Goal: Complete application form: Complete application form

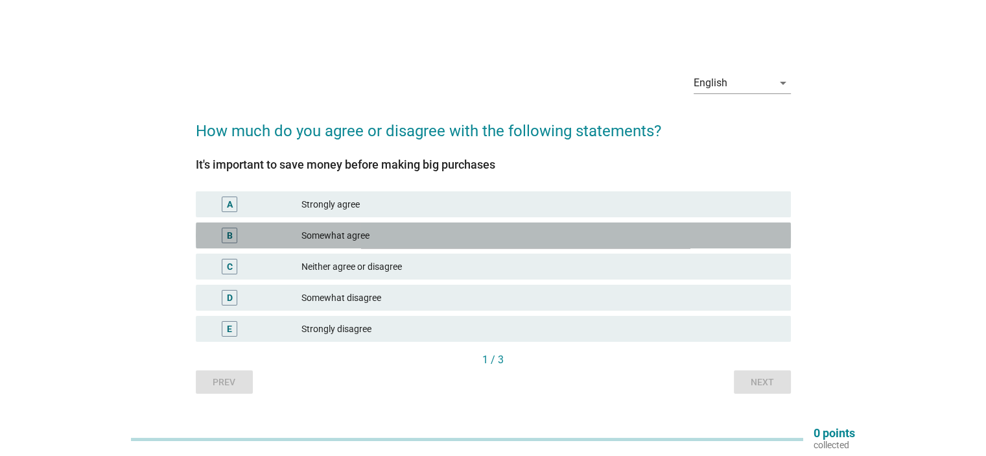
click at [364, 238] on div "Somewhat agree" at bounding box center [540, 235] width 478 height 16
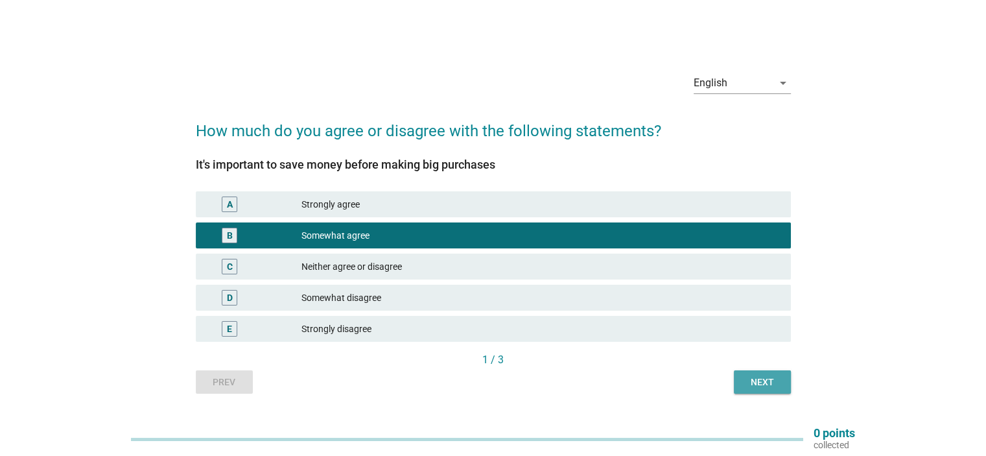
click at [749, 380] on div "Next" at bounding box center [762, 382] width 36 height 14
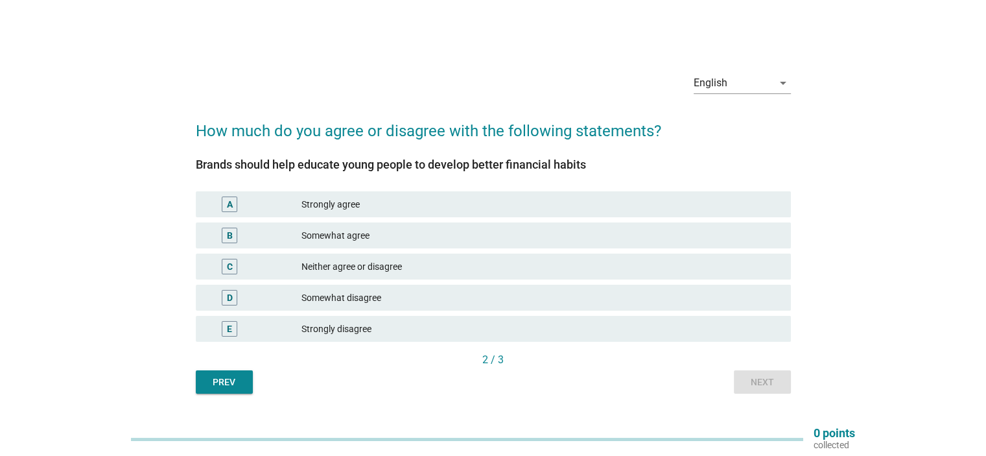
click at [381, 235] on div "Somewhat agree" at bounding box center [540, 235] width 478 height 16
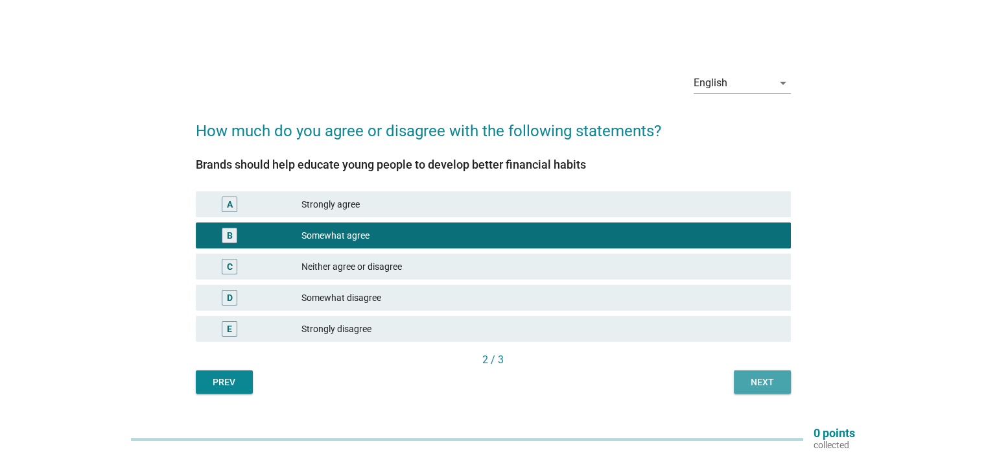
click at [741, 391] on button "Next" at bounding box center [762, 381] width 57 height 23
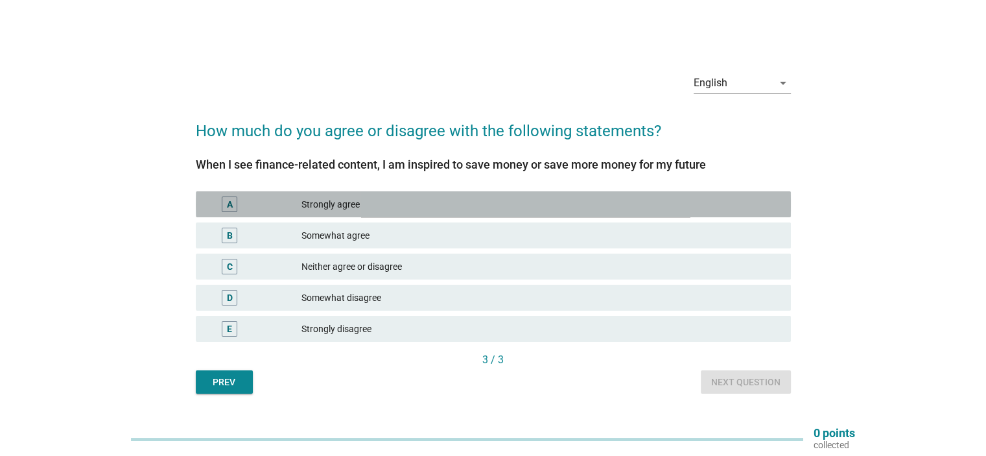
click at [369, 210] on div "Strongly agree" at bounding box center [540, 204] width 478 height 16
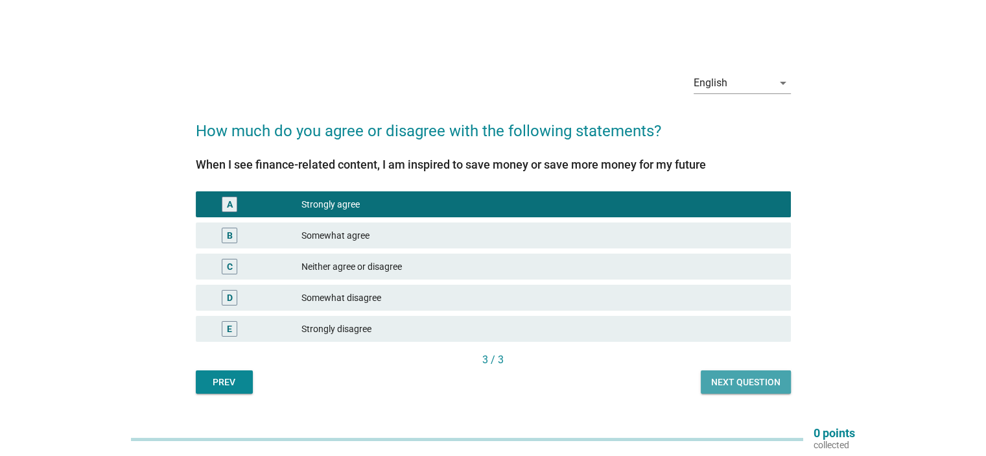
click at [733, 386] on div "Next question" at bounding box center [745, 382] width 69 height 14
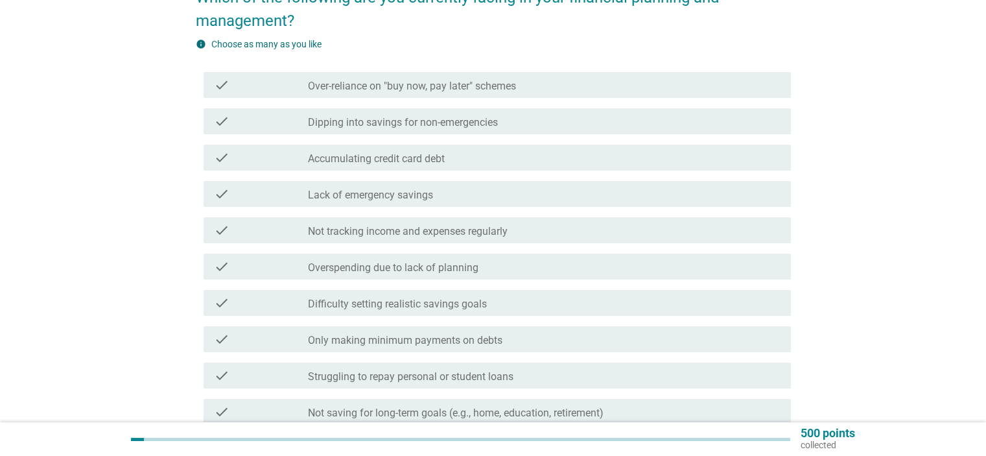
scroll to position [130, 0]
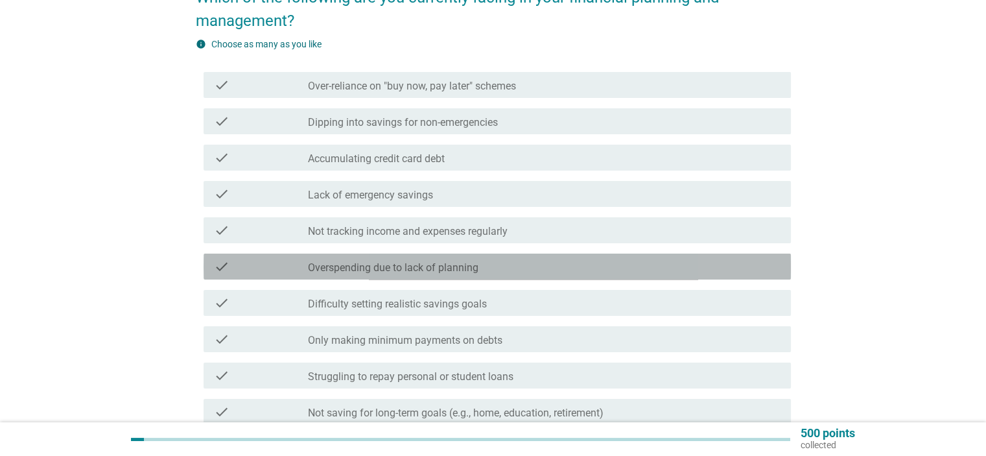
click at [364, 273] on label "Overspending due to lack of planning" at bounding box center [393, 267] width 170 height 13
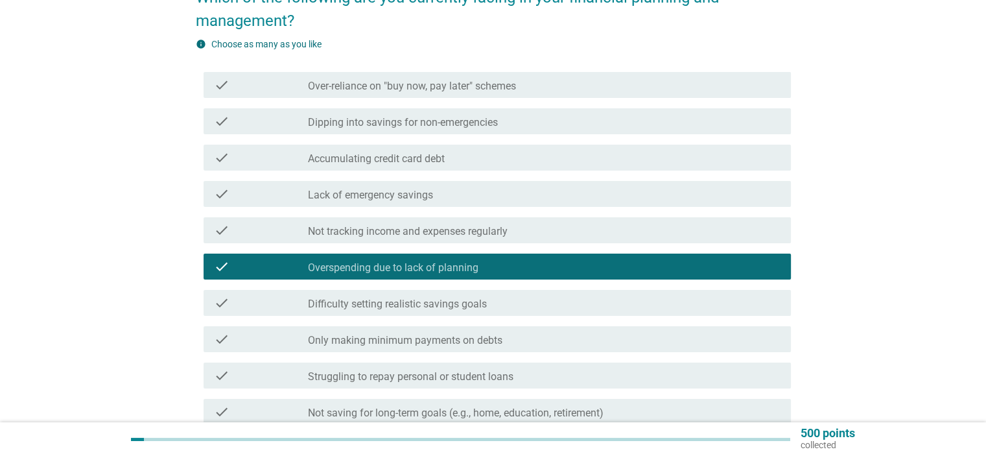
click at [364, 234] on label "Not tracking income and expenses regularly" at bounding box center [408, 231] width 200 height 13
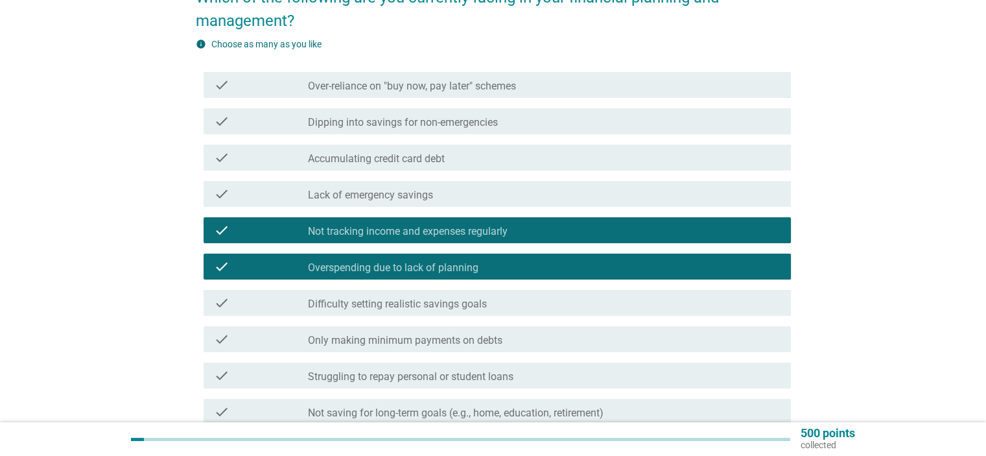
click at [367, 207] on div "check check_box_outline_blank Lack of emergency savings" at bounding box center [493, 194] width 595 height 36
click at [368, 202] on div "check check_box_outline_blank Lack of emergency savings" at bounding box center [496, 194] width 587 height 26
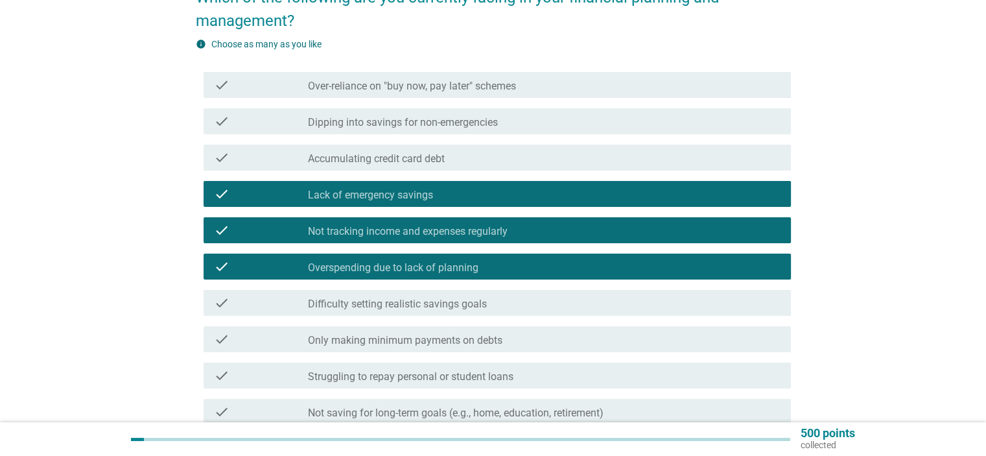
click at [389, 89] on label "Over-reliance on "buy now, pay later" schemes" at bounding box center [412, 86] width 208 height 13
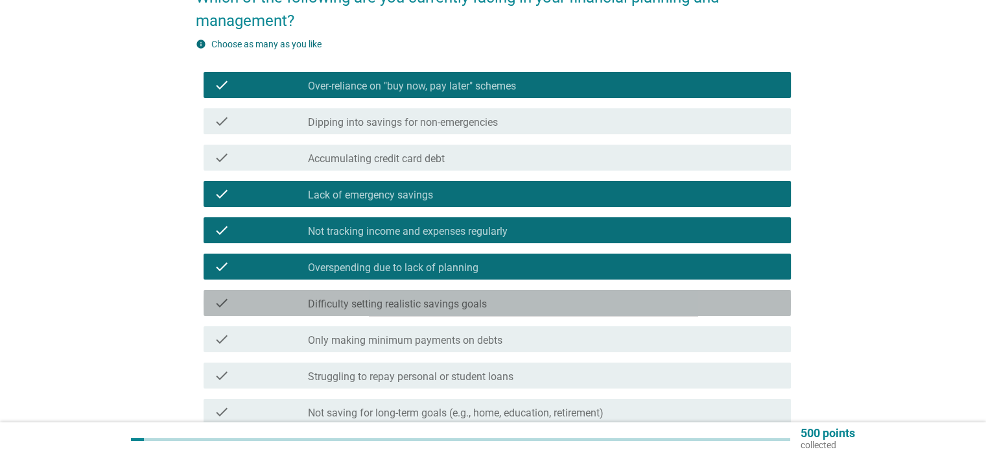
click at [402, 305] on label "Difficulty setting realistic savings goals" at bounding box center [397, 303] width 179 height 13
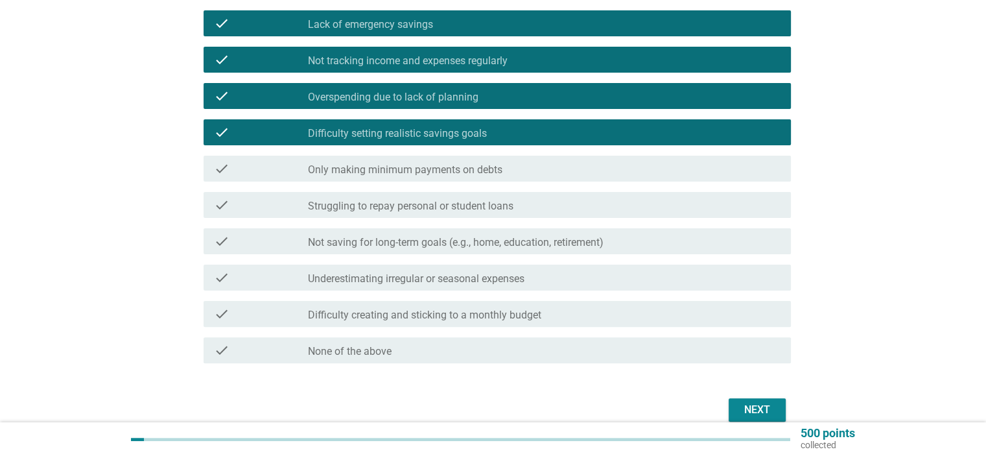
scroll to position [324, 0]
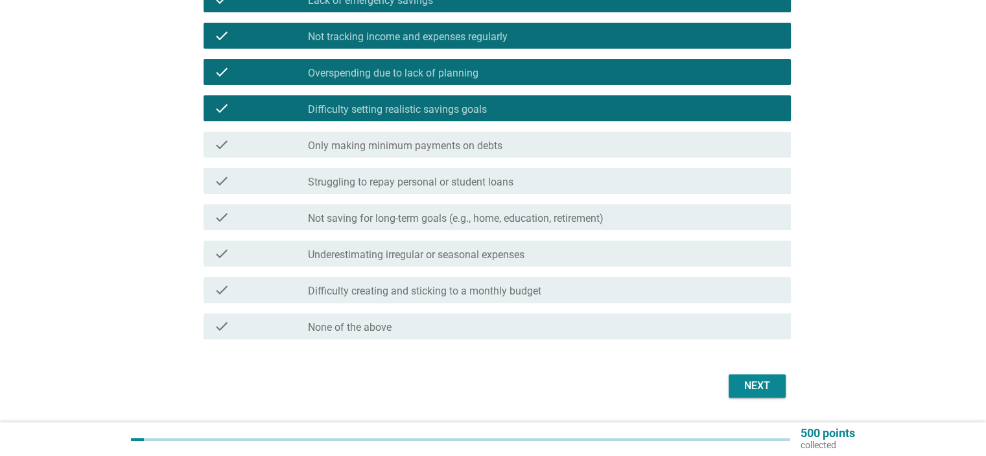
click at [437, 224] on label "Not saving for long-term goals (e.g., home, education, retirement)" at bounding box center [456, 218] width 296 height 13
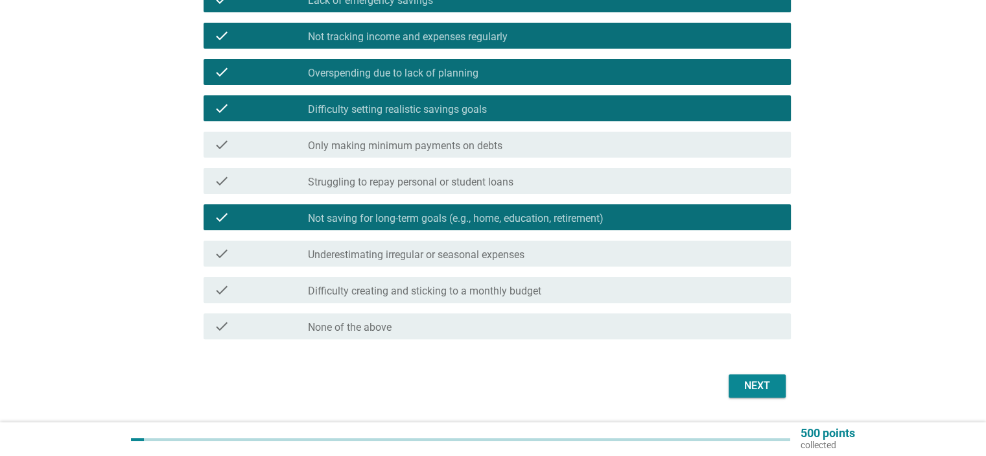
click at [479, 257] on label "Underestimating irregular or seasonal expenses" at bounding box center [416, 254] width 216 height 13
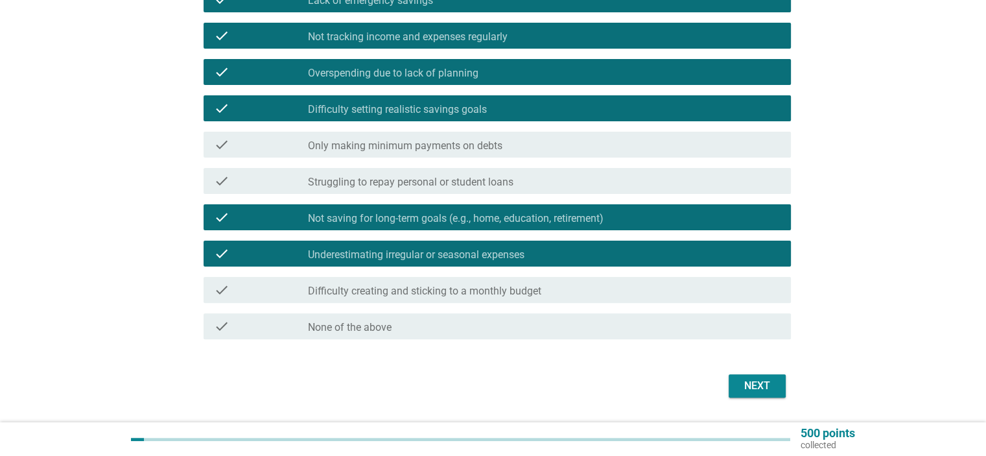
click at [617, 297] on div "check check_box_outline_blank Difficulty creating and sticking to a monthly bud…" at bounding box center [496, 290] width 587 height 26
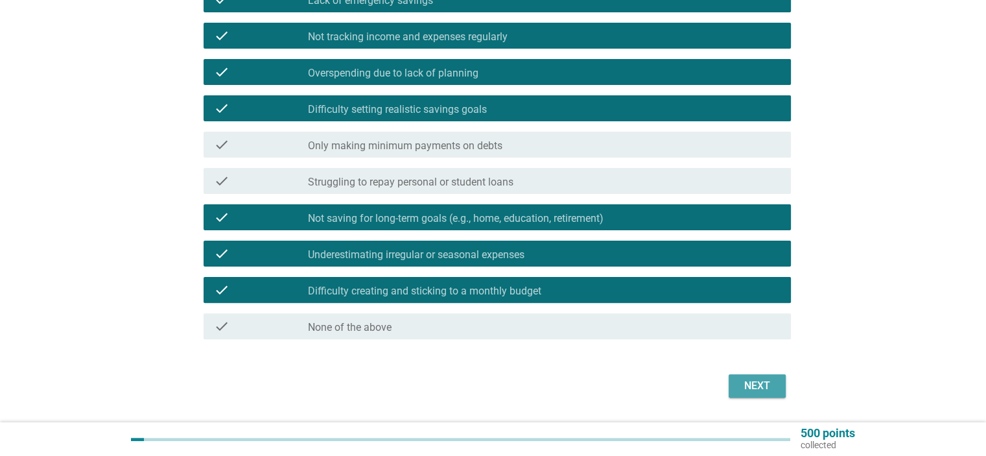
click at [739, 393] on button "Next" at bounding box center [756, 385] width 57 height 23
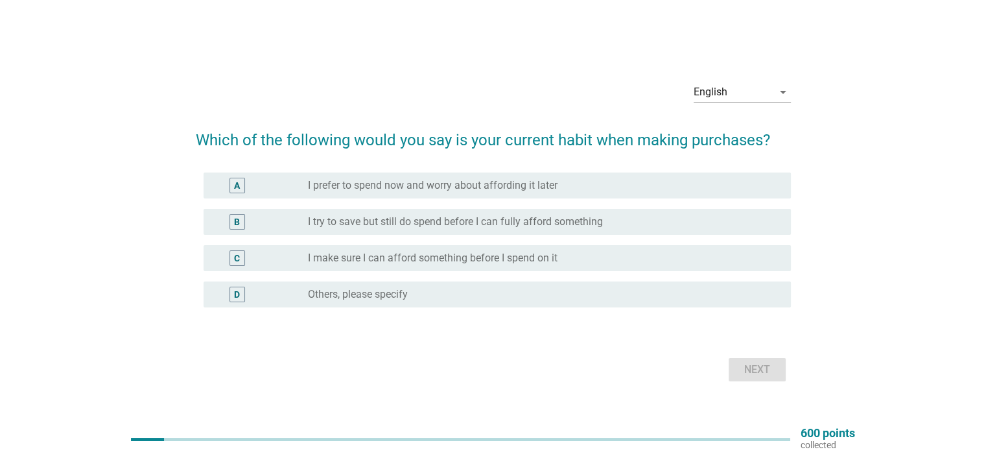
click at [361, 225] on label "I try to save but still do spend before I can fully afford something" at bounding box center [455, 221] width 295 height 13
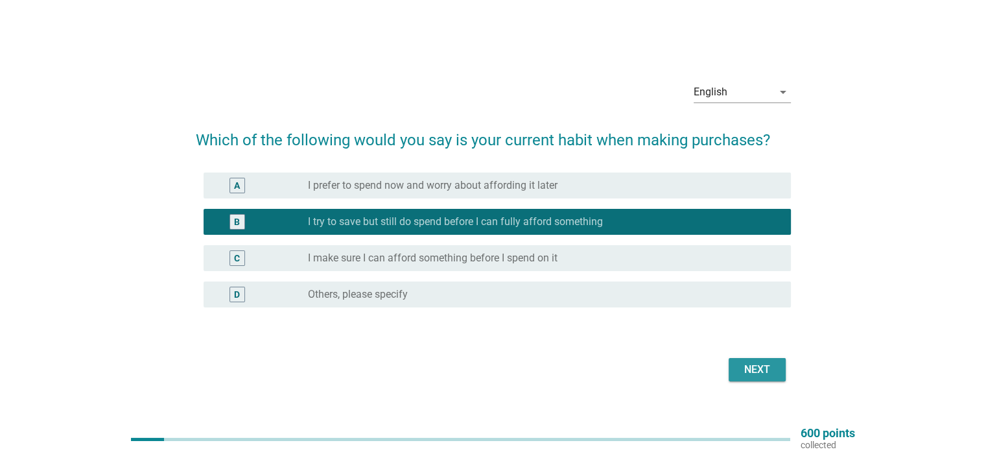
click at [754, 363] on div "Next" at bounding box center [757, 370] width 36 height 16
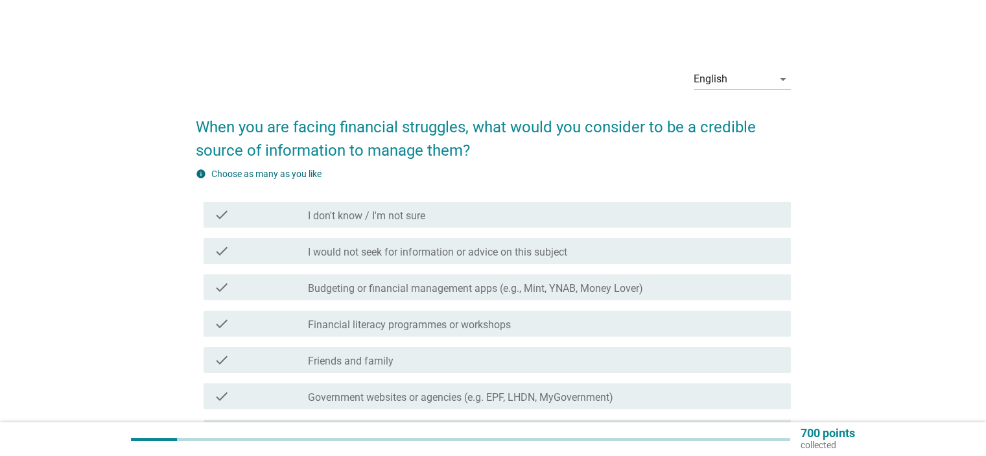
click at [393, 329] on label "Financial literacy programmes or workshops" at bounding box center [409, 324] width 203 height 13
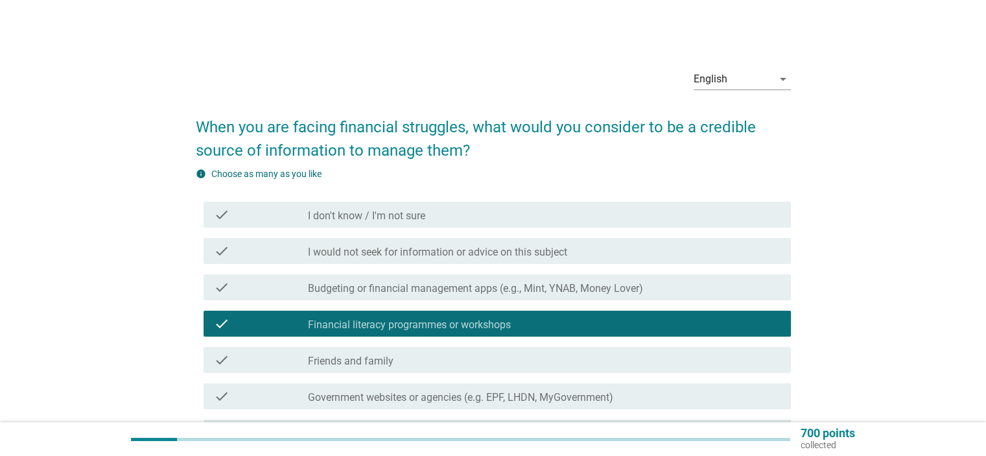
click at [396, 356] on div "check_box_outline_blank Friends and family" at bounding box center [544, 360] width 472 height 16
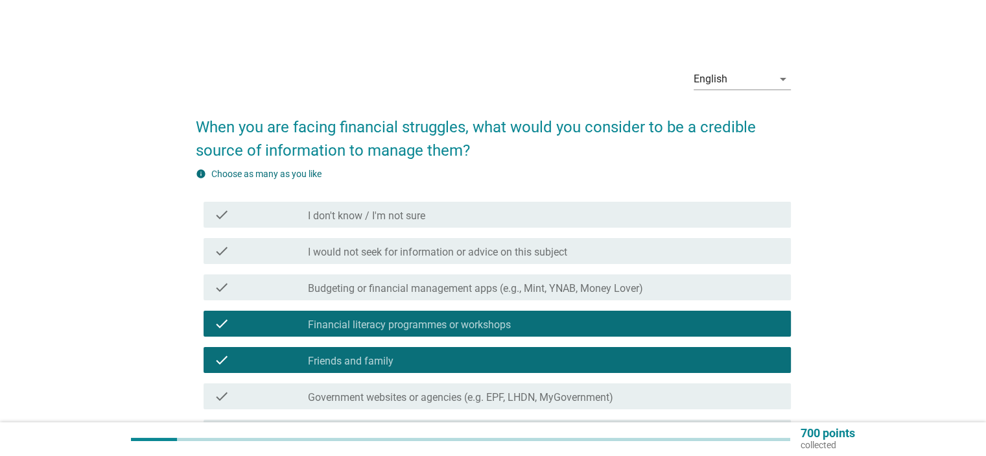
click at [400, 325] on label "Financial literacy programmes or workshops" at bounding box center [409, 324] width 203 height 13
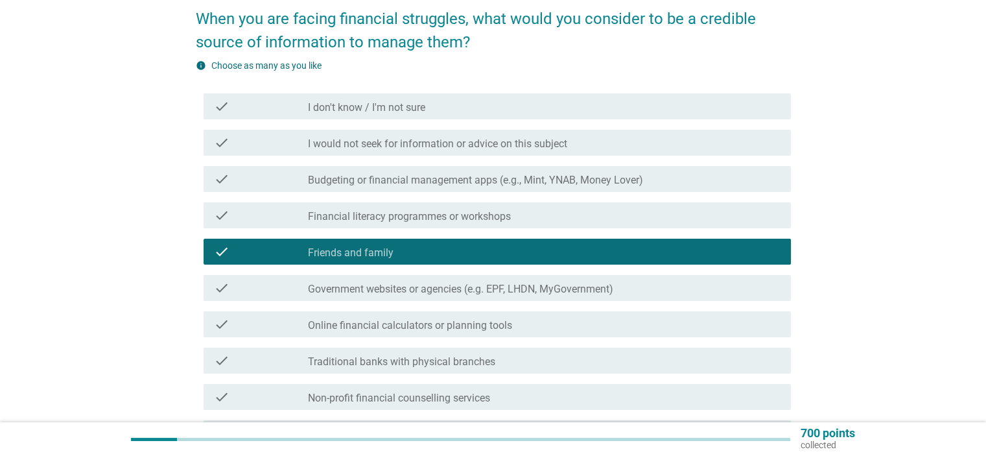
scroll to position [130, 0]
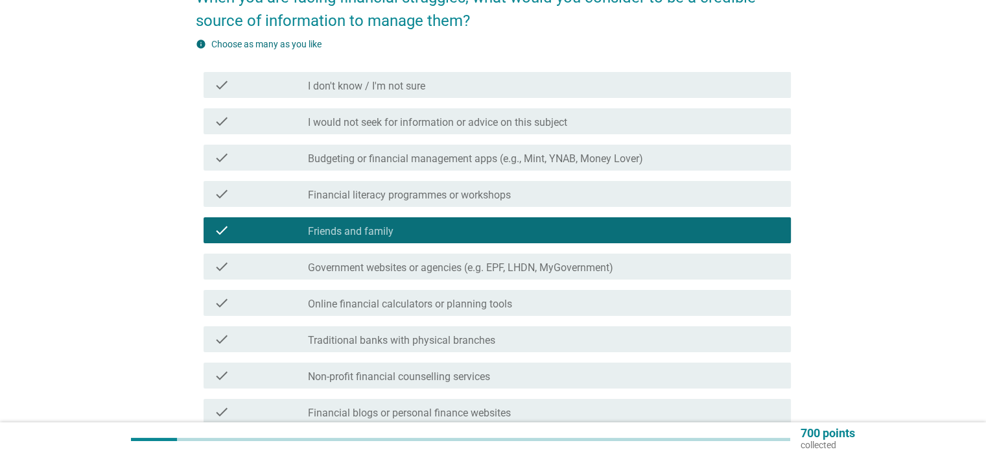
click at [417, 307] on label "Online financial calculators or planning tools" at bounding box center [410, 303] width 204 height 13
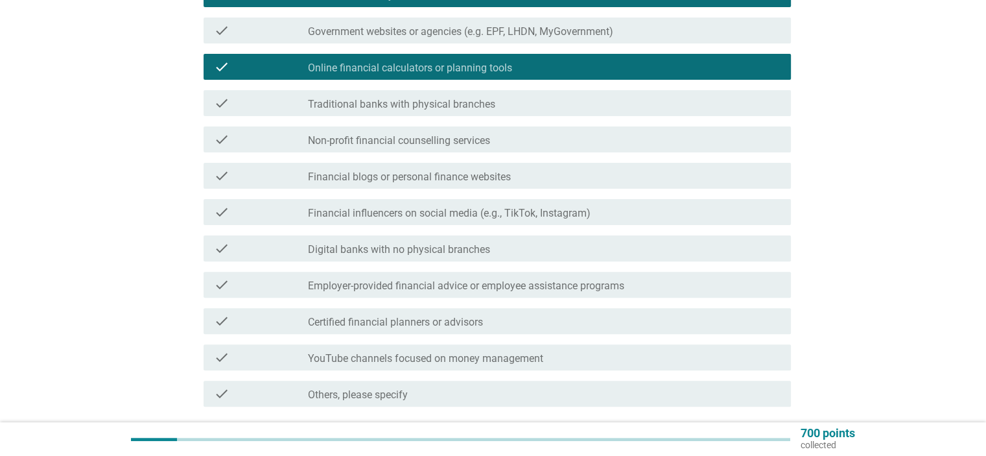
scroll to position [389, 0]
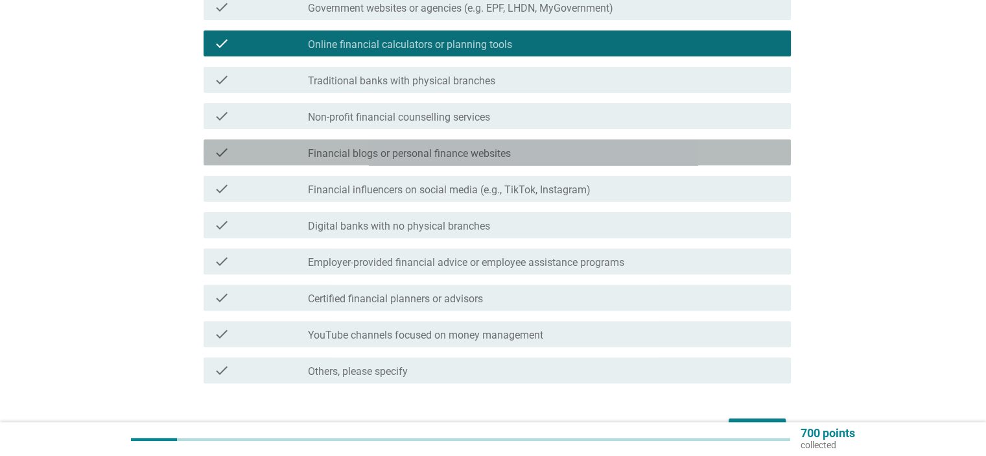
click at [469, 163] on div "check check_box_outline_blank Financial blogs or personal finance websites" at bounding box center [496, 152] width 587 height 26
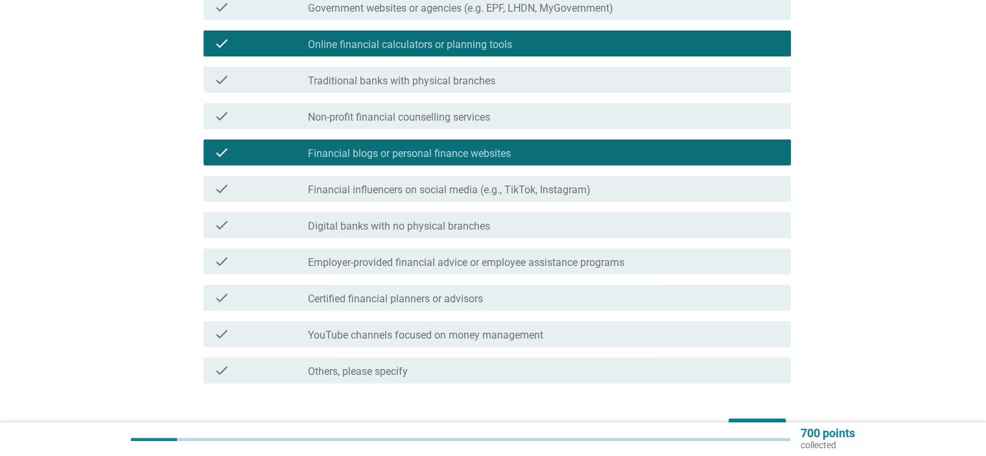
click at [460, 347] on div "check check_box_outline_blank YouTube channels focused on money management" at bounding box center [493, 334] width 595 height 36
click at [474, 344] on div "check check_box_outline_blank YouTube channels focused on money management" at bounding box center [496, 334] width 587 height 26
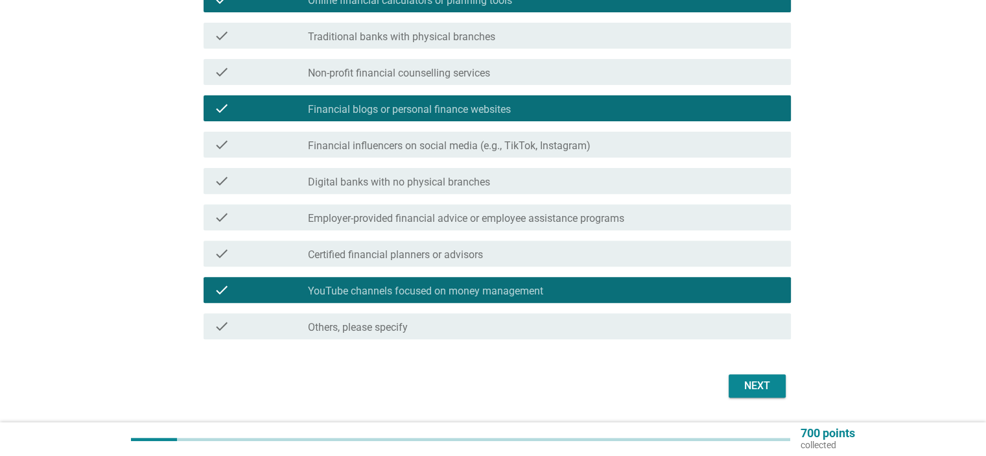
scroll to position [454, 0]
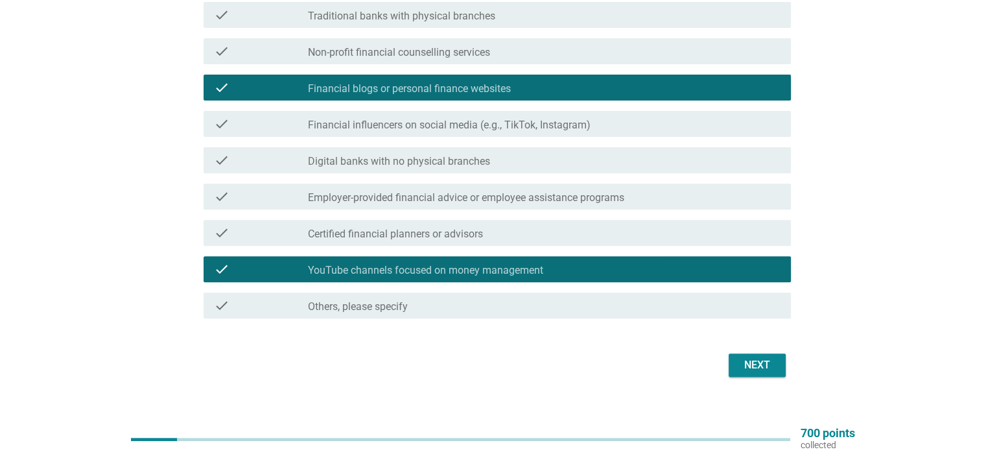
click at [736, 364] on button "Next" at bounding box center [756, 364] width 57 height 23
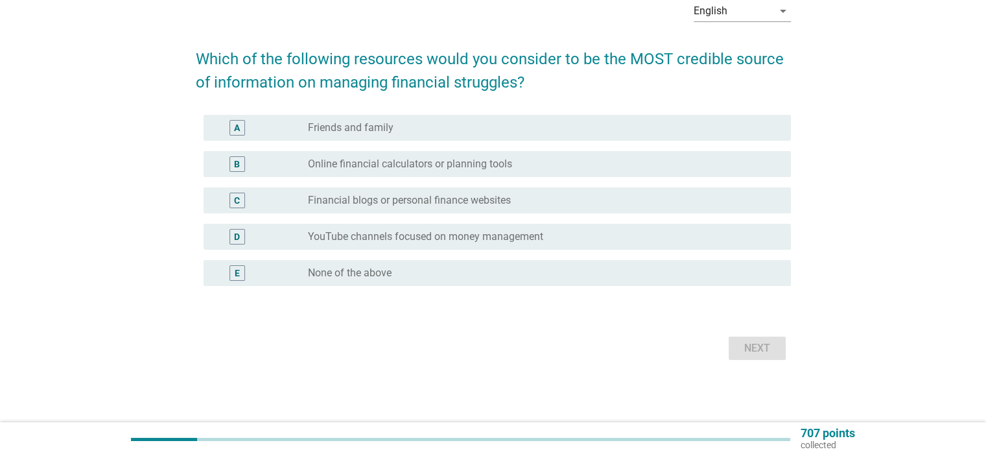
scroll to position [0, 0]
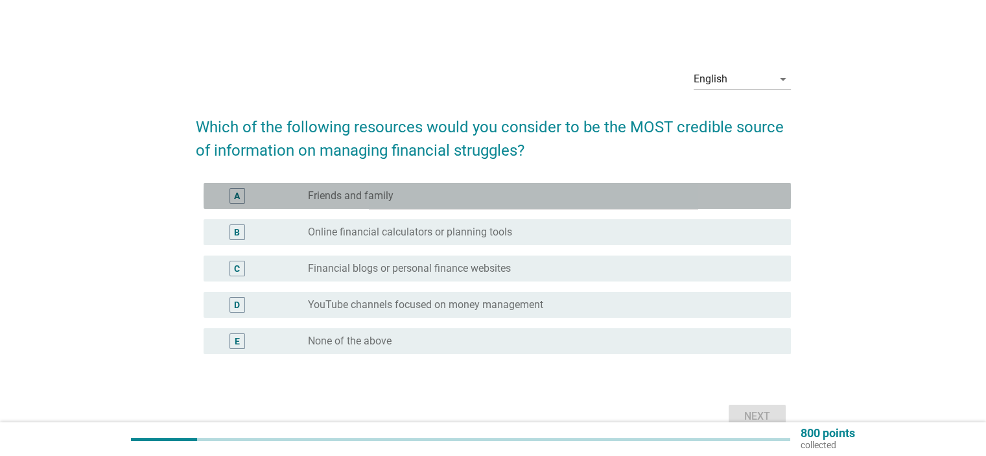
click at [347, 191] on label "Friends and family" at bounding box center [351, 195] width 86 height 13
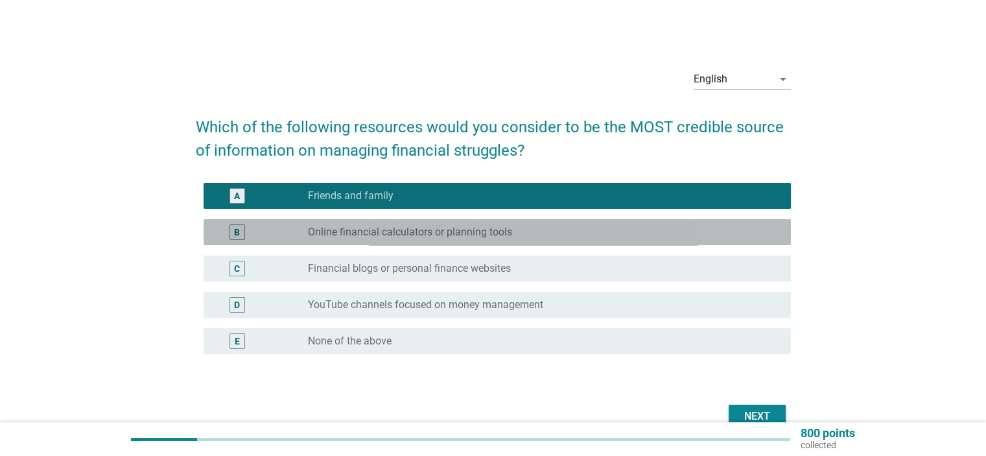
click at [391, 240] on div "B radio_button_unchecked Online financial calculators or planning tools" at bounding box center [496, 232] width 587 height 26
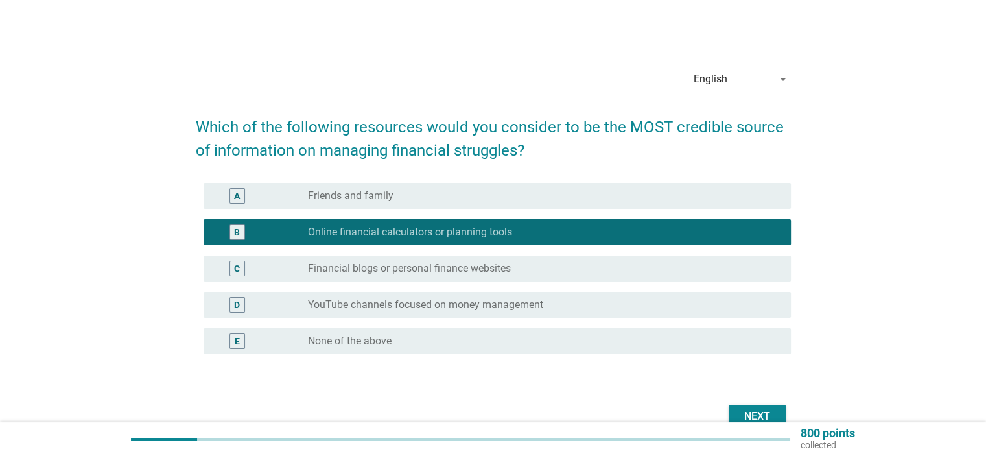
click at [403, 230] on label "Online financial calculators or planning tools" at bounding box center [410, 232] width 204 height 13
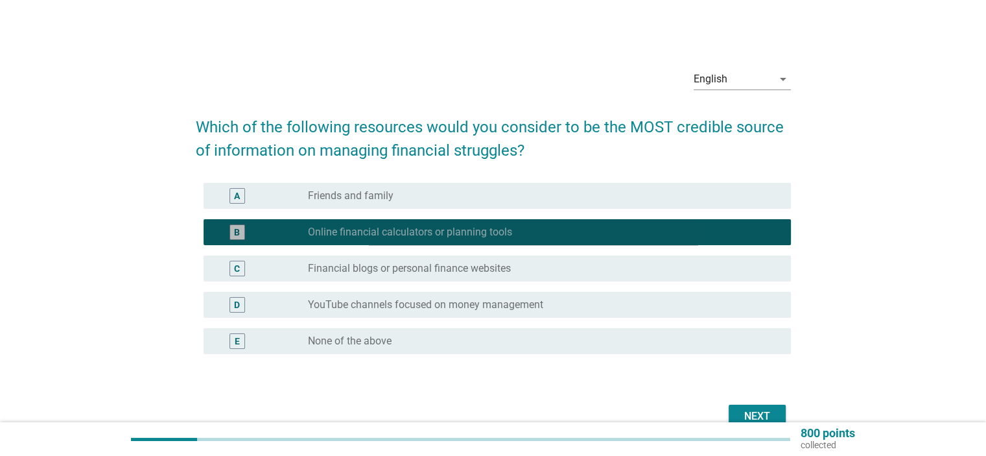
click at [413, 191] on div "radio_button_unchecked Friends and family" at bounding box center [538, 195] width 461 height 13
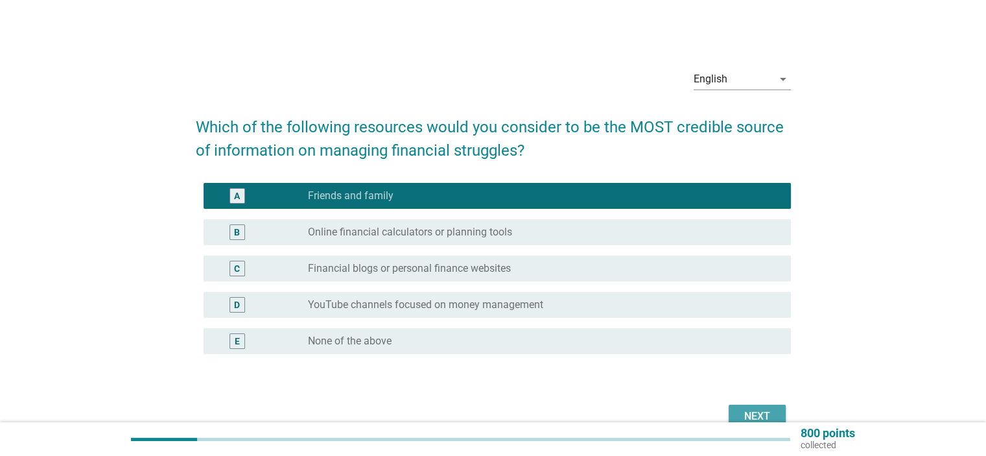
click at [731, 412] on button "Next" at bounding box center [756, 415] width 57 height 23
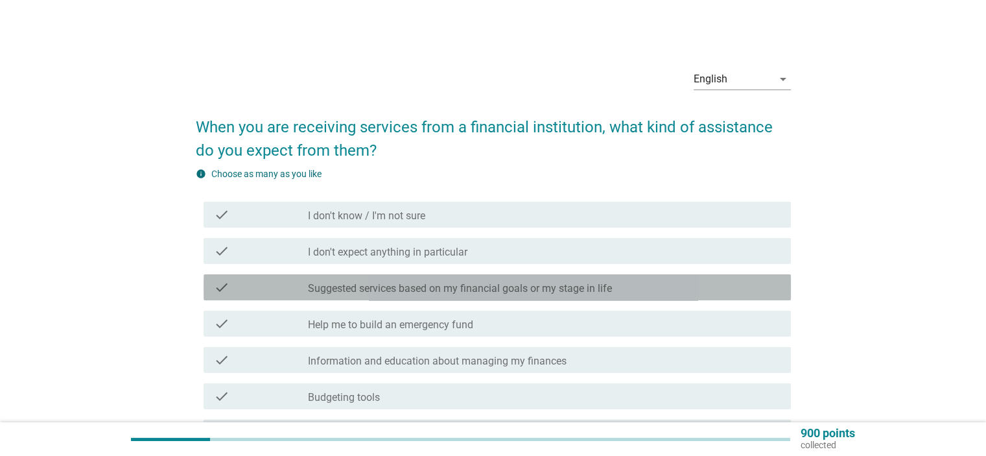
click at [412, 295] on div "check check_box_outline_blank Suggested services based on my financial goals or…" at bounding box center [496, 287] width 587 height 26
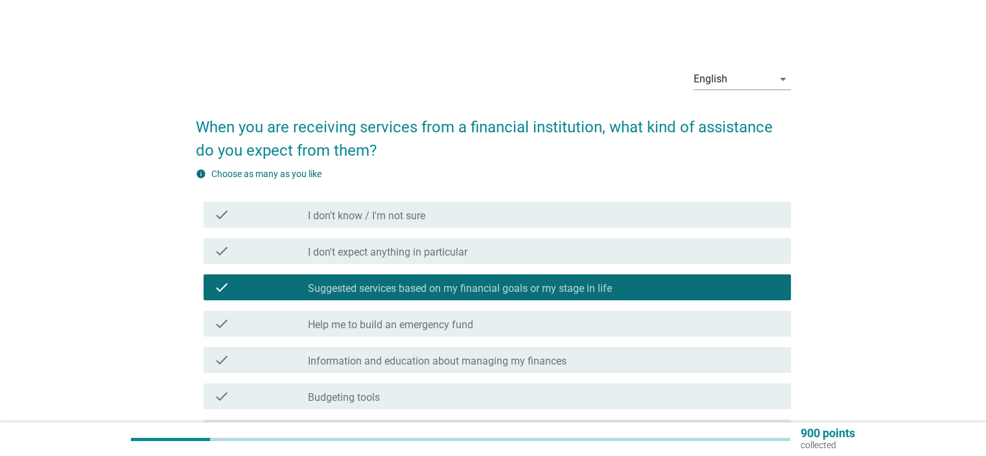
click at [407, 325] on label "Help me to build an emergency fund" at bounding box center [390, 324] width 165 height 13
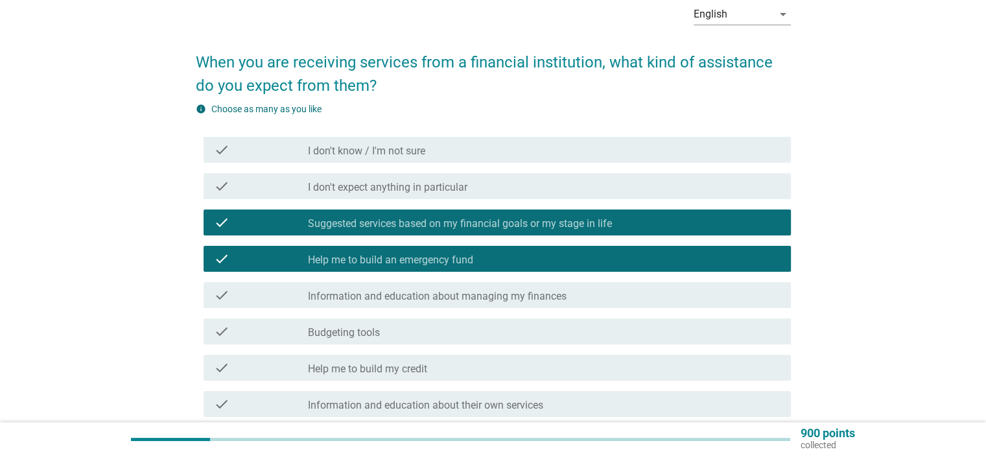
click at [416, 303] on div "check check_box_outline_blank Information and education about managing my finan…" at bounding box center [496, 295] width 587 height 26
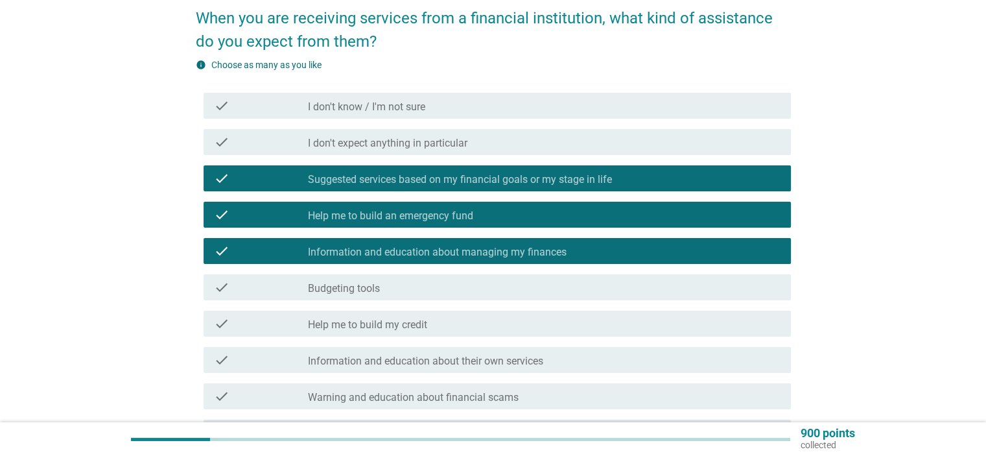
scroll to position [130, 0]
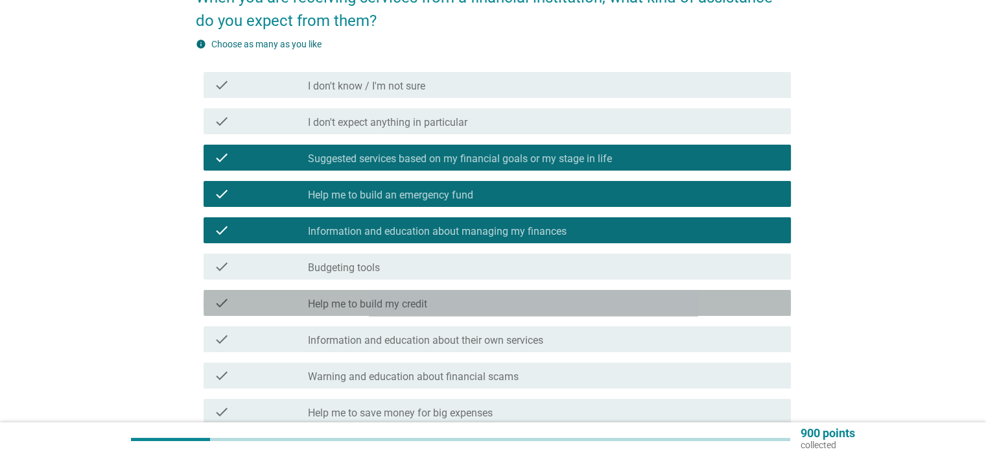
click at [429, 303] on div "check_box_outline_blank Help me to build my credit" at bounding box center [544, 303] width 472 height 16
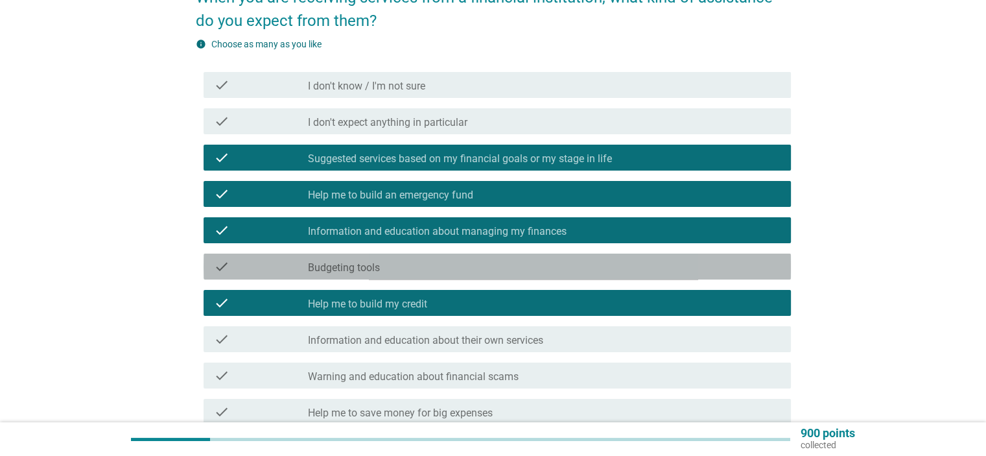
click at [461, 277] on div "check check_box_outline_blank Budgeting tools" at bounding box center [496, 266] width 587 height 26
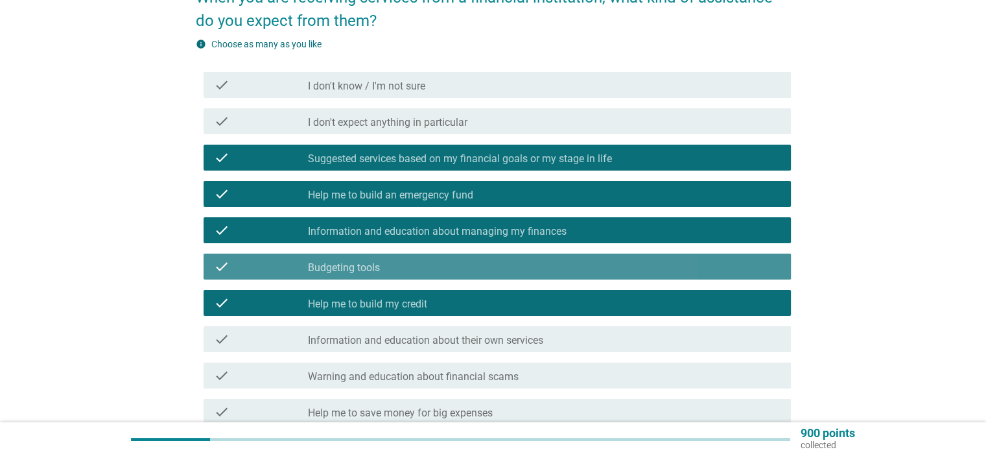
click at [470, 275] on div "check check_box_outline_blank Budgeting tools" at bounding box center [496, 266] width 587 height 26
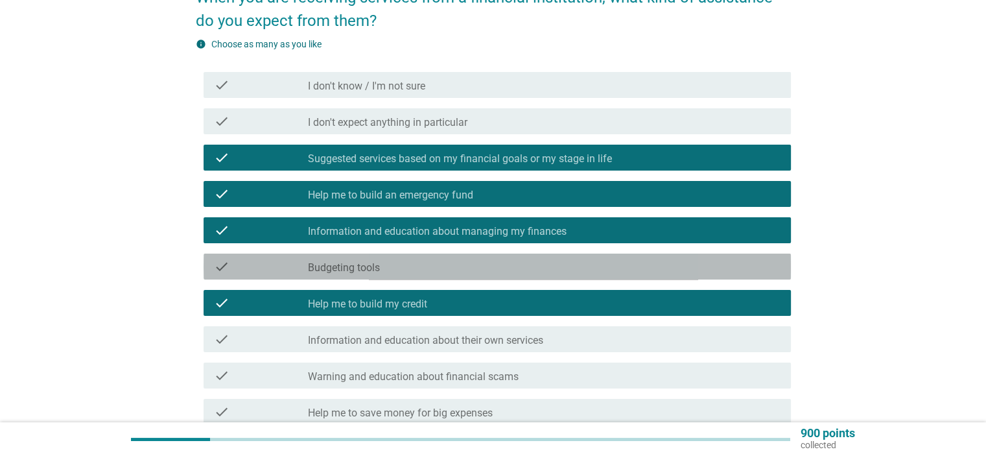
click at [480, 277] on div "check check_box_outline_blank Budgeting tools" at bounding box center [496, 266] width 587 height 26
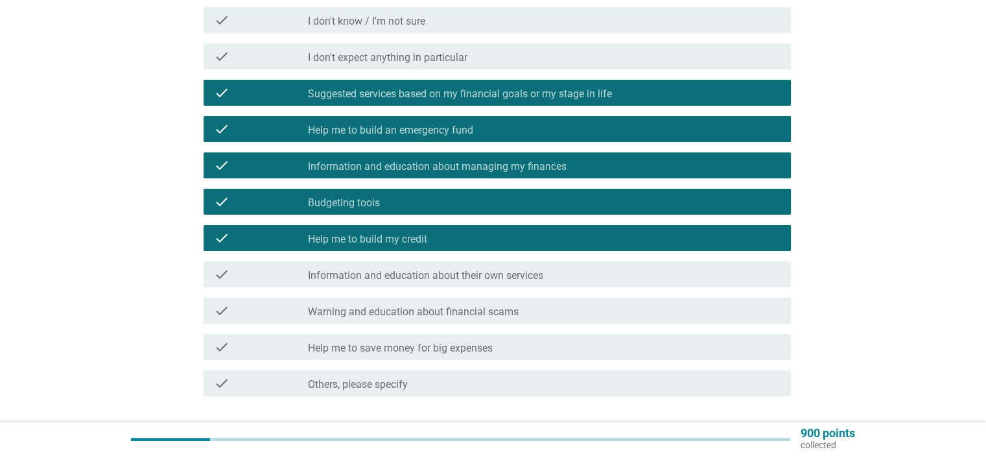
scroll to position [259, 0]
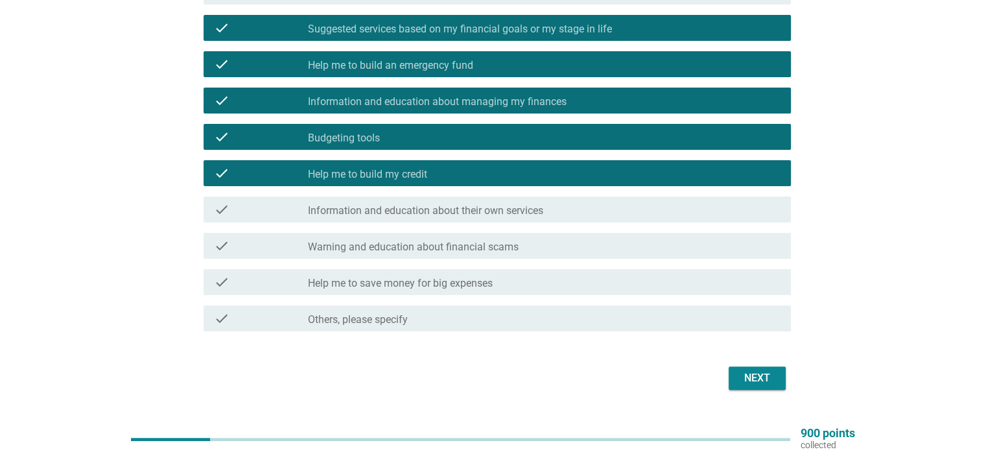
click at [603, 288] on div "check_box_outline_blank Help me to save money for big expenses" at bounding box center [544, 282] width 472 height 16
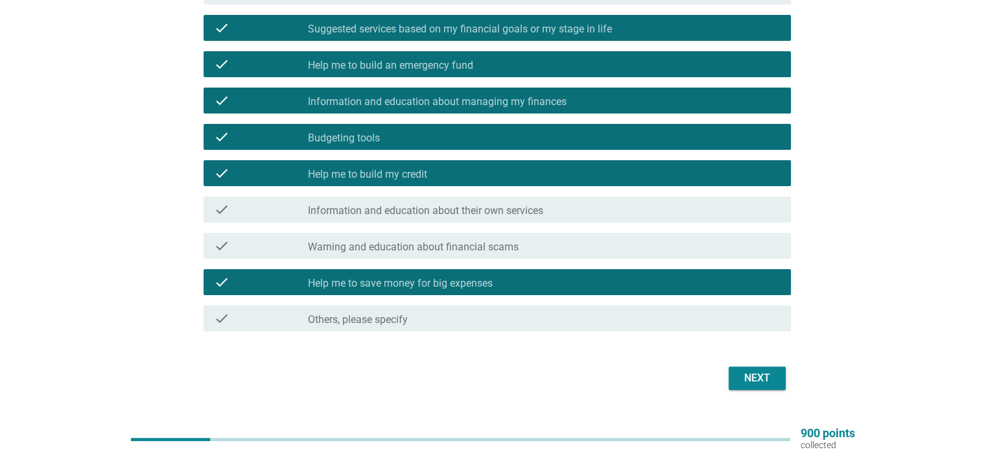
click at [747, 382] on div "Next" at bounding box center [757, 378] width 36 height 16
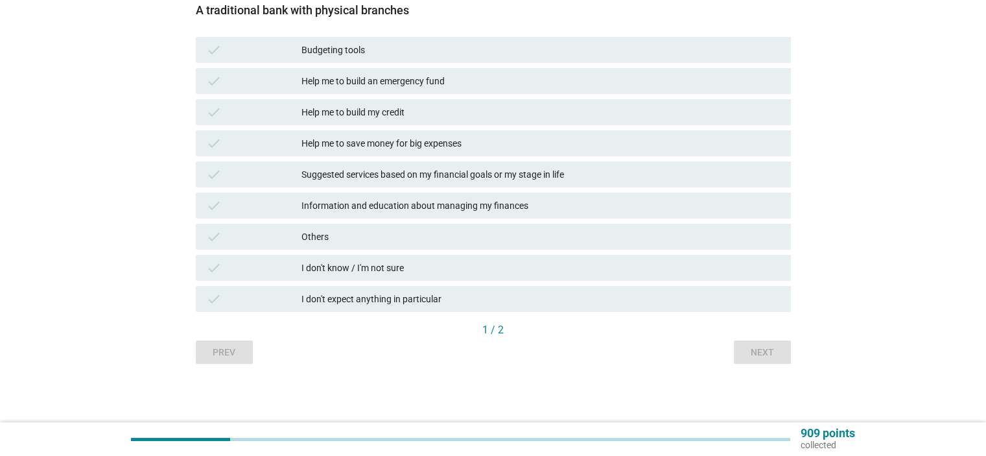
scroll to position [0, 0]
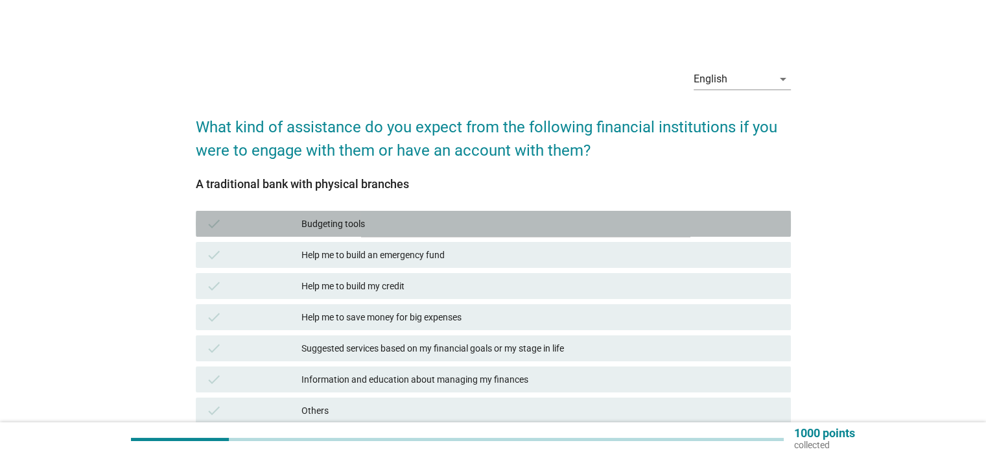
click at [424, 225] on div "Budgeting tools" at bounding box center [540, 224] width 478 height 16
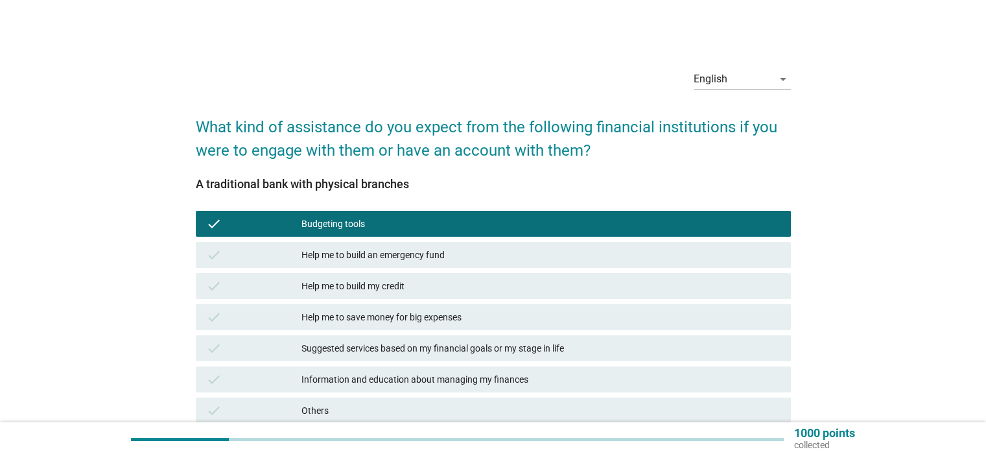
click at [431, 255] on div "Help me to build an emergency fund" at bounding box center [540, 255] width 478 height 16
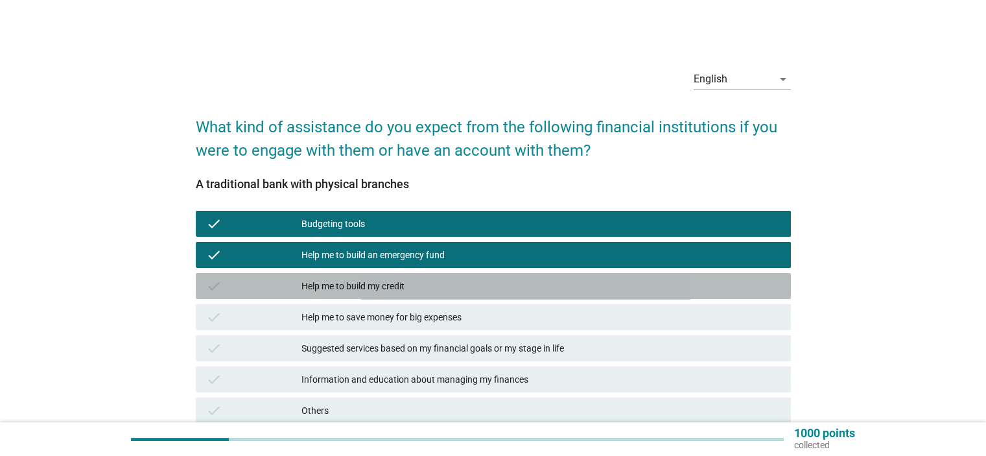
click at [441, 287] on div "Help me to build my credit" at bounding box center [540, 286] width 478 height 16
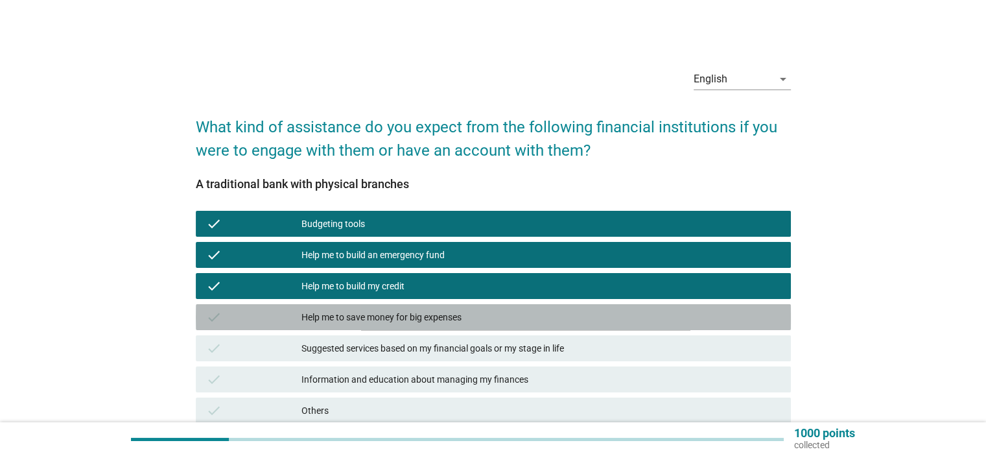
click at [448, 305] on div "check Help me to save money for big expenses" at bounding box center [493, 317] width 595 height 26
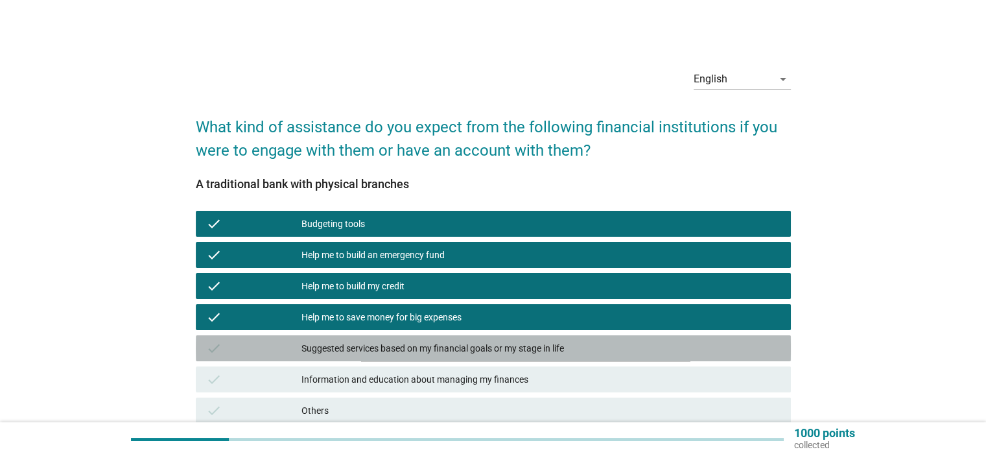
click at [461, 339] on div "check Suggested services based on my financial goals or my stage in life" at bounding box center [493, 348] width 595 height 26
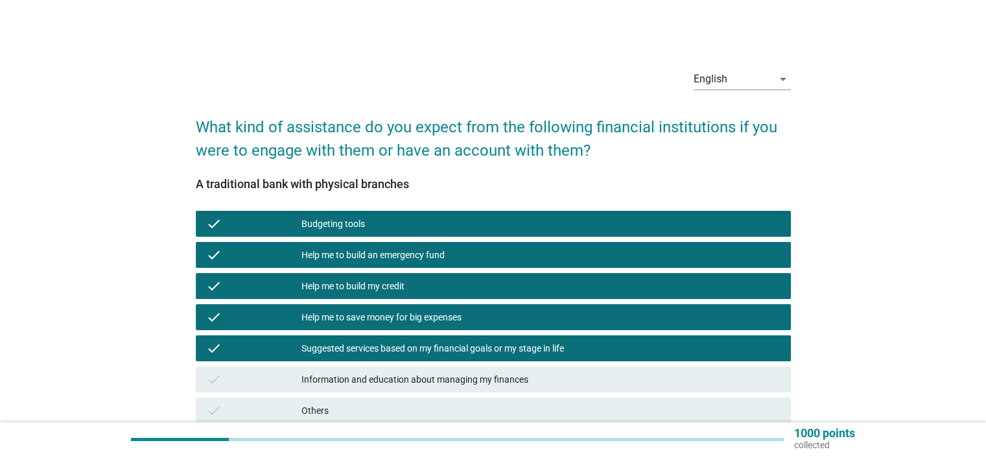
click at [470, 364] on div "check Information and education about managing my finances" at bounding box center [493, 379] width 600 height 31
click at [476, 371] on div "check Information and education about managing my finances" at bounding box center [493, 379] width 595 height 26
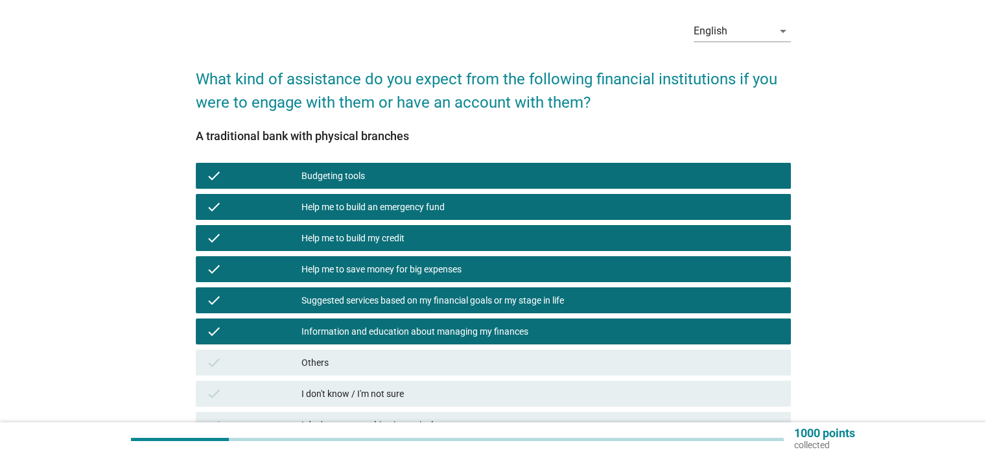
scroll to position [65, 0]
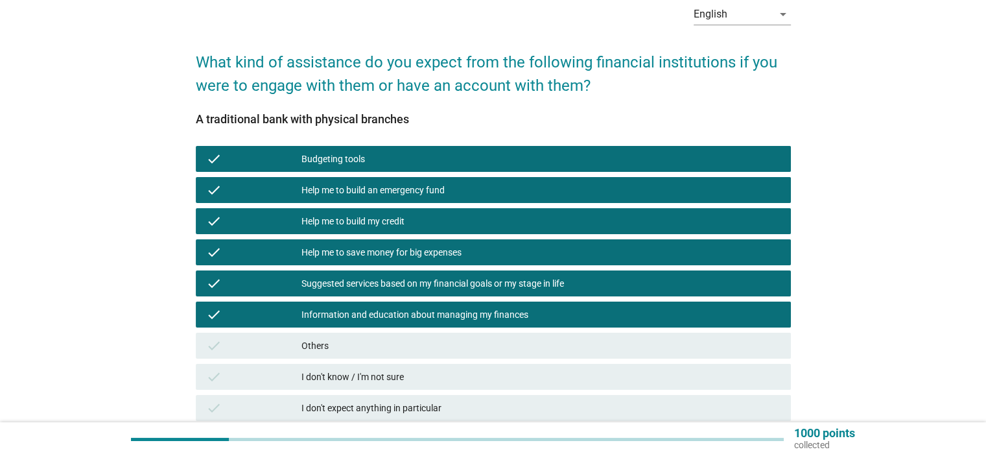
click at [529, 317] on div "Information and education about managing my finances" at bounding box center [540, 315] width 478 height 16
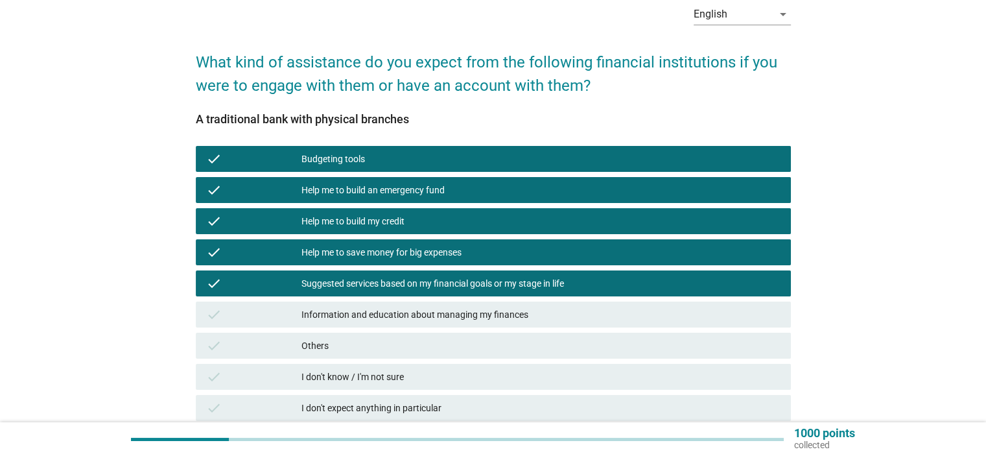
click at [526, 307] on div "Information and education about managing my finances" at bounding box center [540, 315] width 478 height 16
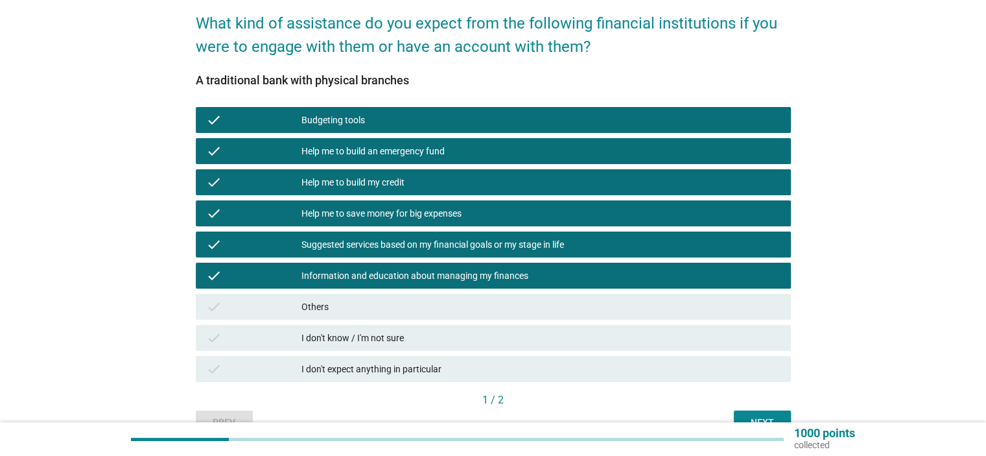
scroll to position [174, 0]
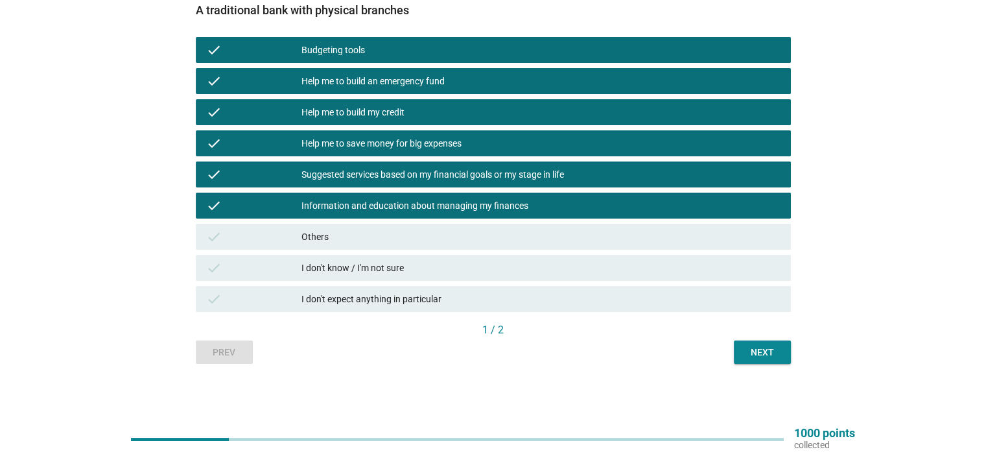
click at [765, 340] on button "Next" at bounding box center [762, 351] width 57 height 23
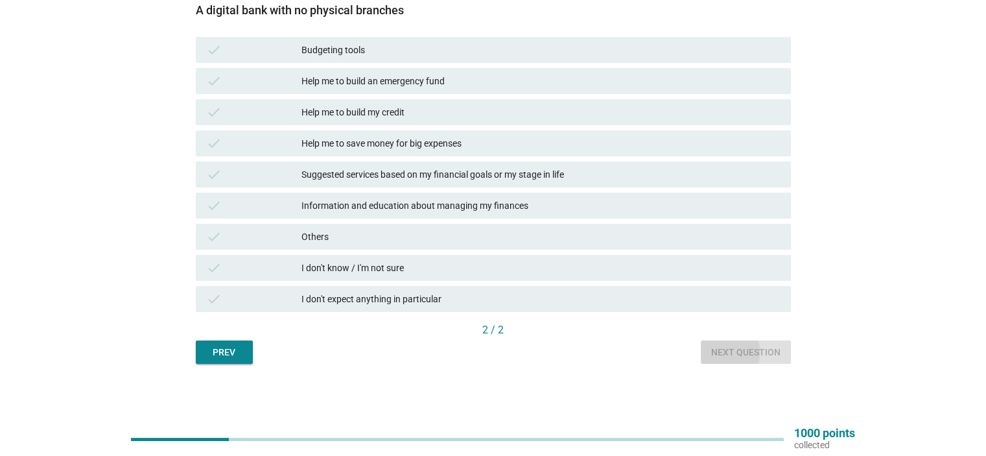
scroll to position [0, 0]
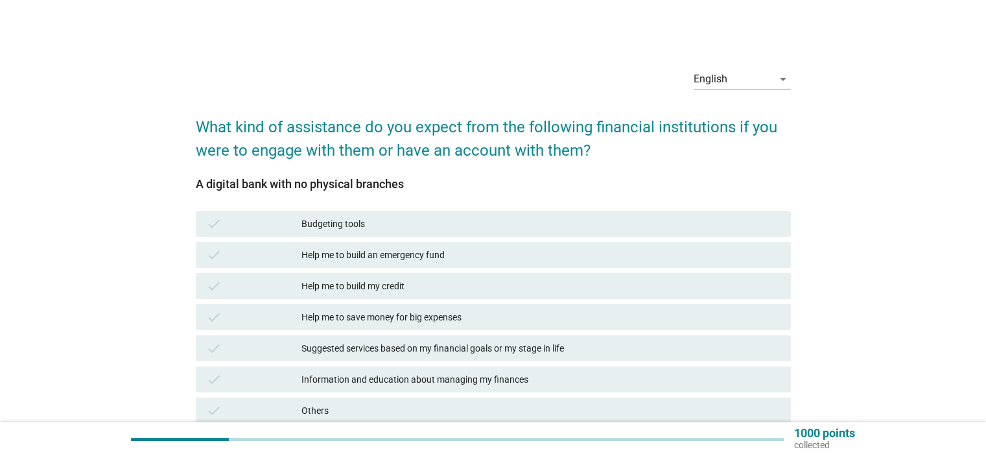
click at [414, 291] on div "Help me to build my credit" at bounding box center [540, 286] width 478 height 16
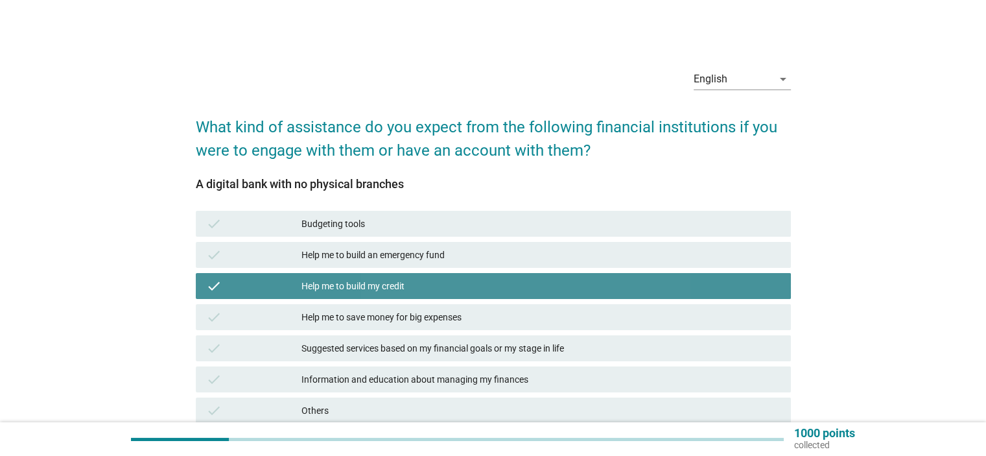
click at [421, 285] on div "Help me to build my credit" at bounding box center [540, 286] width 478 height 16
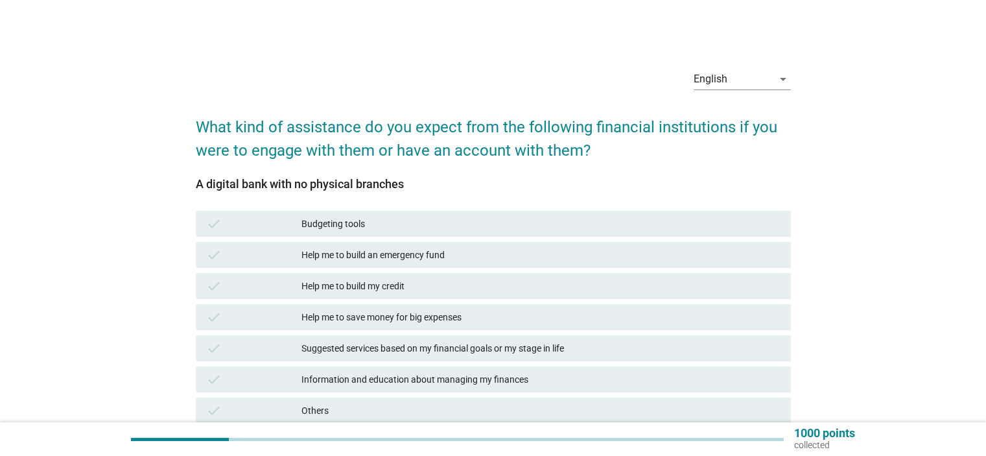
drag, startPoint x: 419, startPoint y: 252, endPoint x: 416, endPoint y: 301, distance: 48.7
click at [420, 252] on div "Help me to build an emergency fund" at bounding box center [540, 255] width 478 height 16
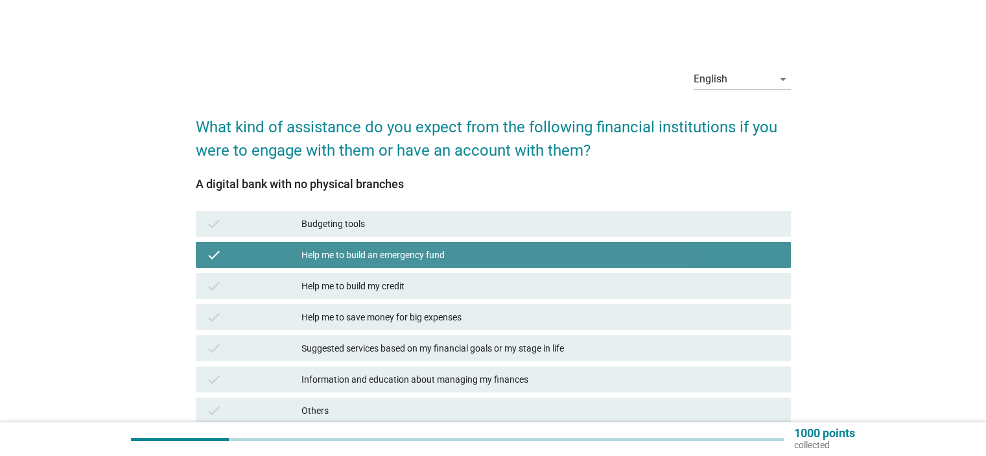
click at [417, 311] on div "Help me to save money for big expenses" at bounding box center [540, 317] width 478 height 16
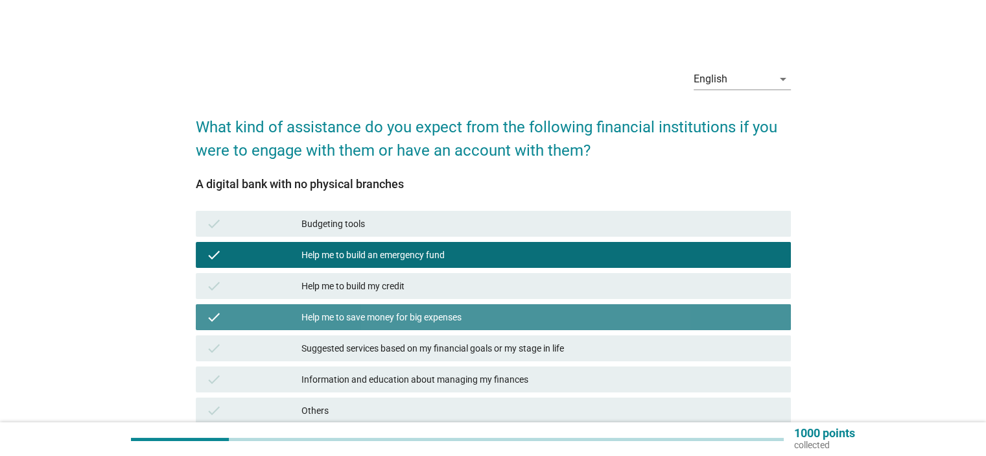
click at [428, 334] on div "check Suggested services based on my financial goals or my stage in life" at bounding box center [493, 347] width 600 height 31
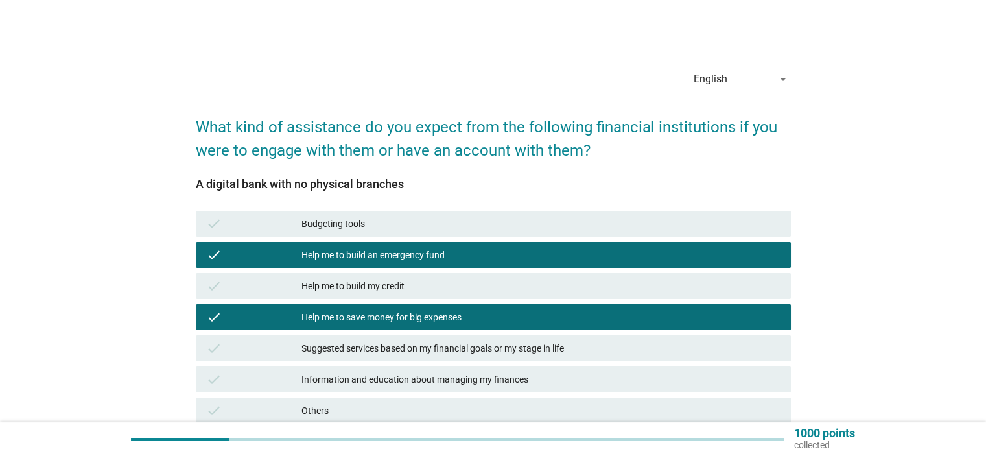
drag, startPoint x: 454, startPoint y: 354, endPoint x: 467, endPoint y: 354, distance: 13.6
click at [454, 354] on div "Suggested services based on my financial goals or my stage in life" at bounding box center [540, 348] width 478 height 16
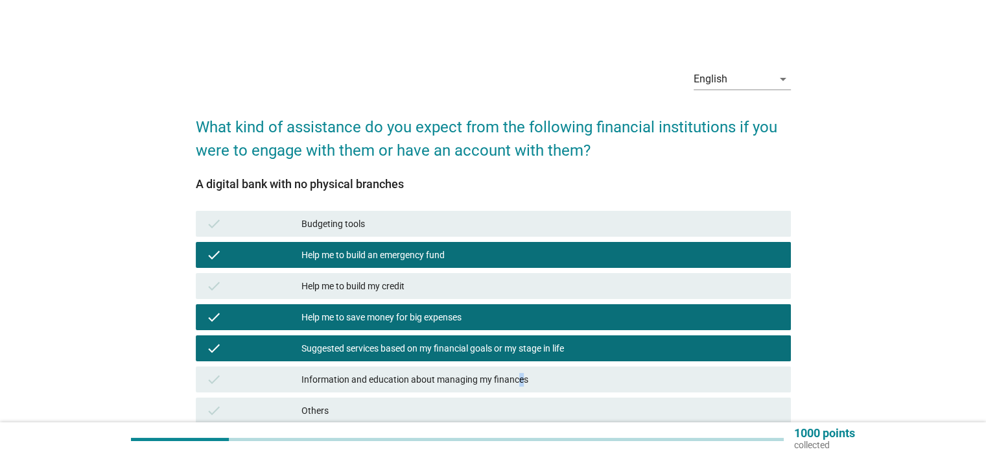
drag, startPoint x: 518, startPoint y: 375, endPoint x: 530, endPoint y: 372, distance: 12.1
click at [521, 375] on div "Information and education about managing my finances" at bounding box center [540, 379] width 478 height 16
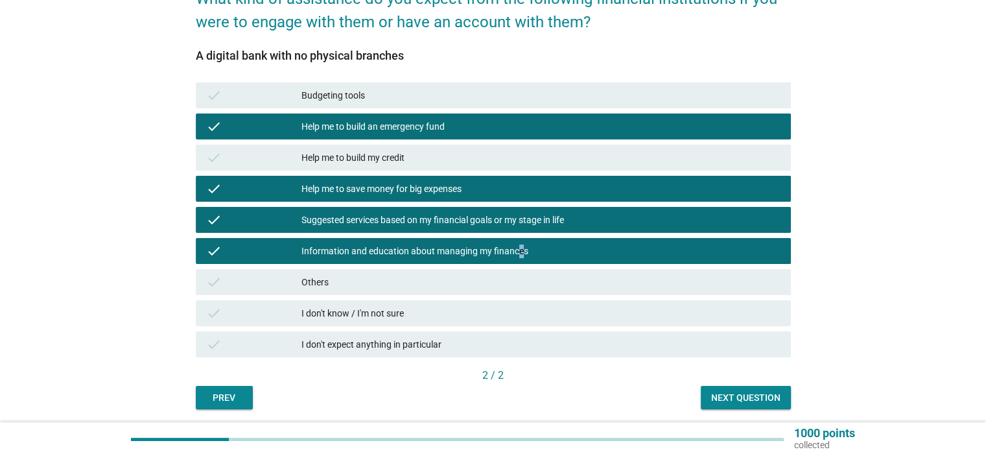
scroll to position [130, 0]
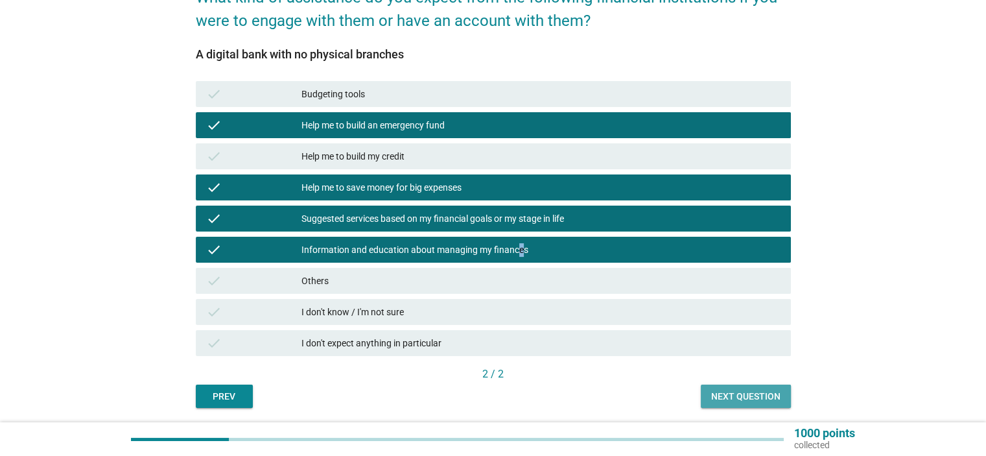
click at [738, 396] on div "Next question" at bounding box center [745, 396] width 69 height 14
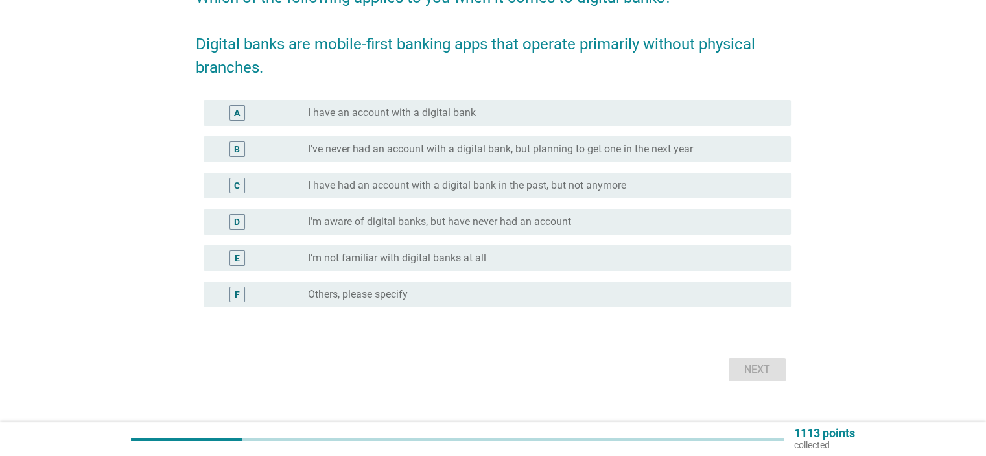
scroll to position [0, 0]
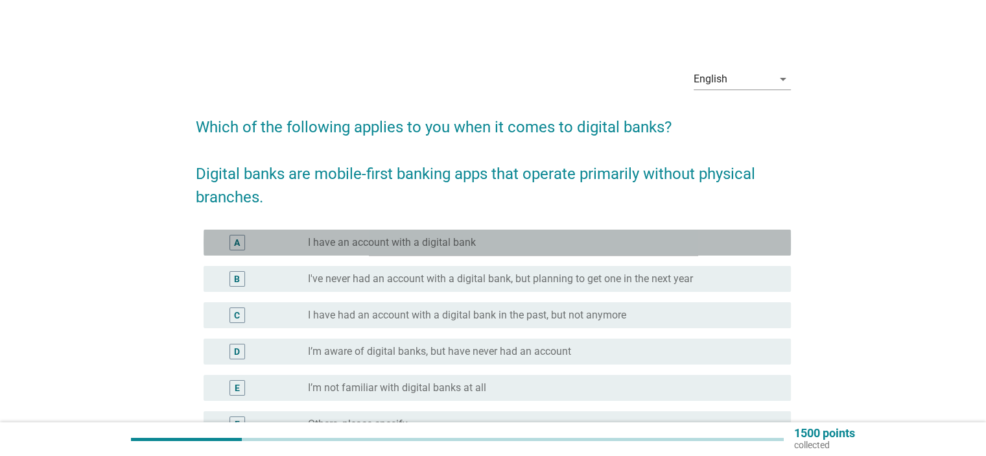
click at [468, 245] on label "I have an account with a digital bank" at bounding box center [392, 242] width 168 height 13
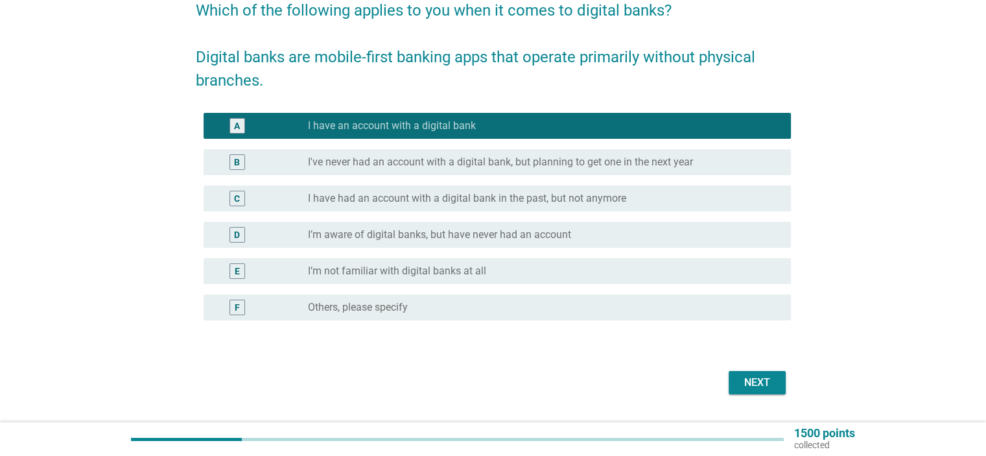
scroll to position [130, 0]
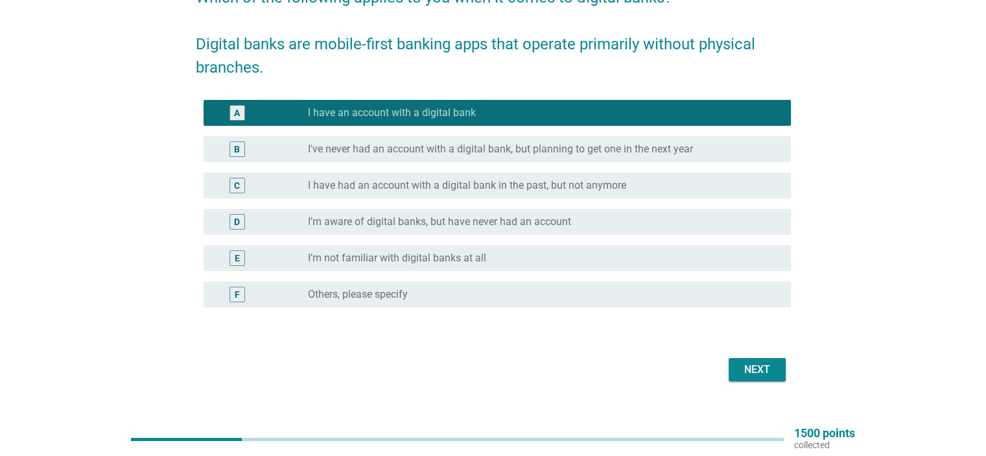
click at [757, 372] on div "Next" at bounding box center [757, 370] width 36 height 16
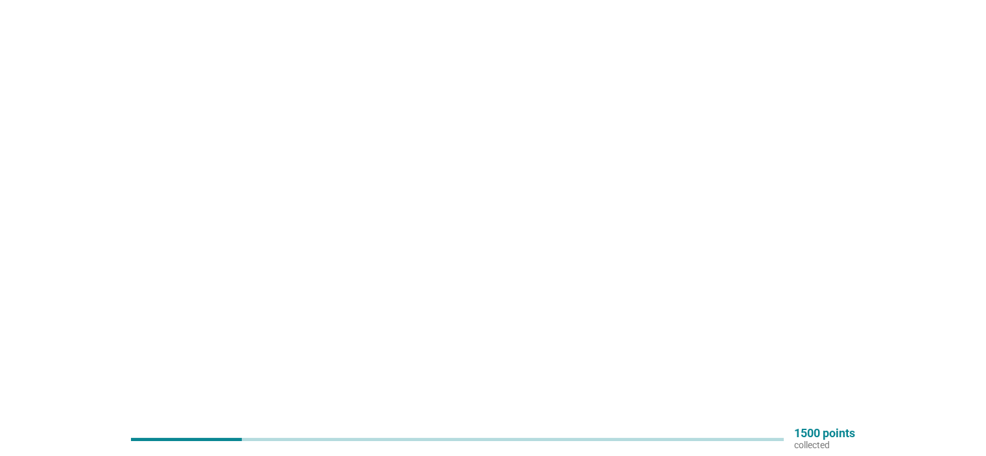
scroll to position [0, 0]
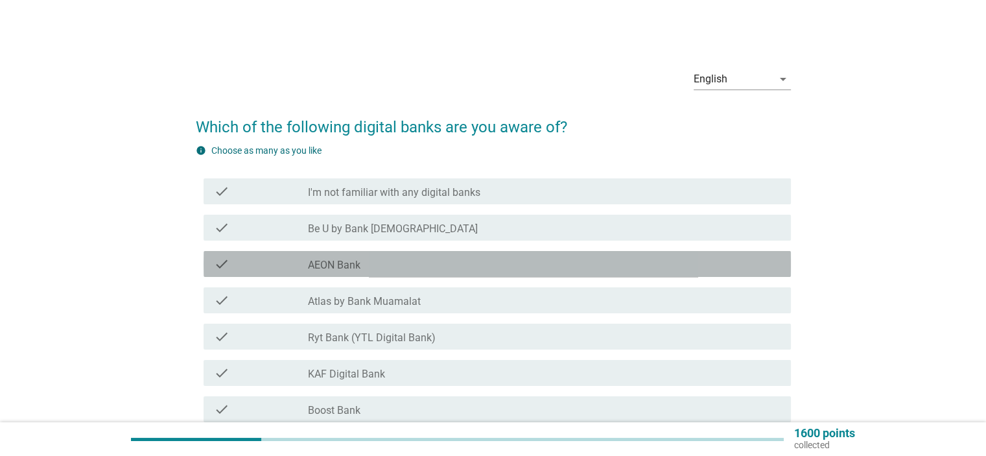
click at [393, 258] on div "check_box_outline_blank AEON Bank" at bounding box center [544, 264] width 472 height 16
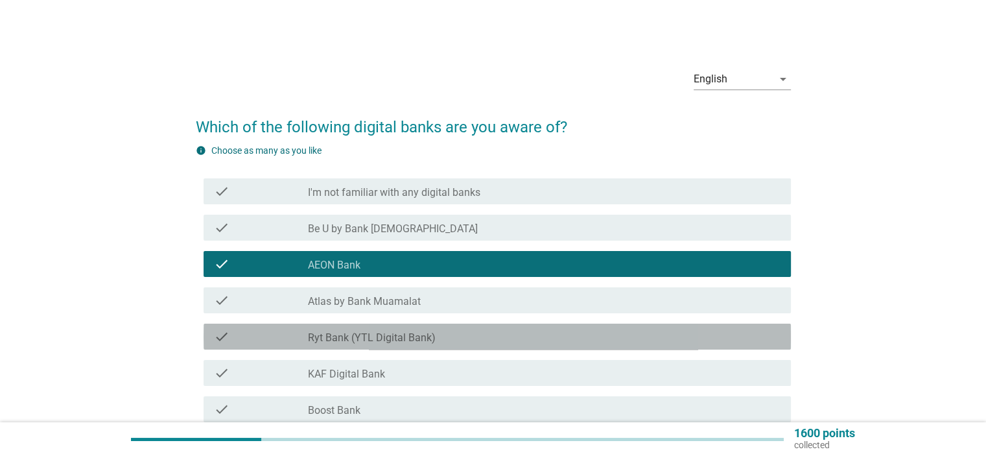
click at [439, 340] on div "check_box_outline_blank Ryt Bank (YTL Digital Bank)" at bounding box center [544, 337] width 472 height 16
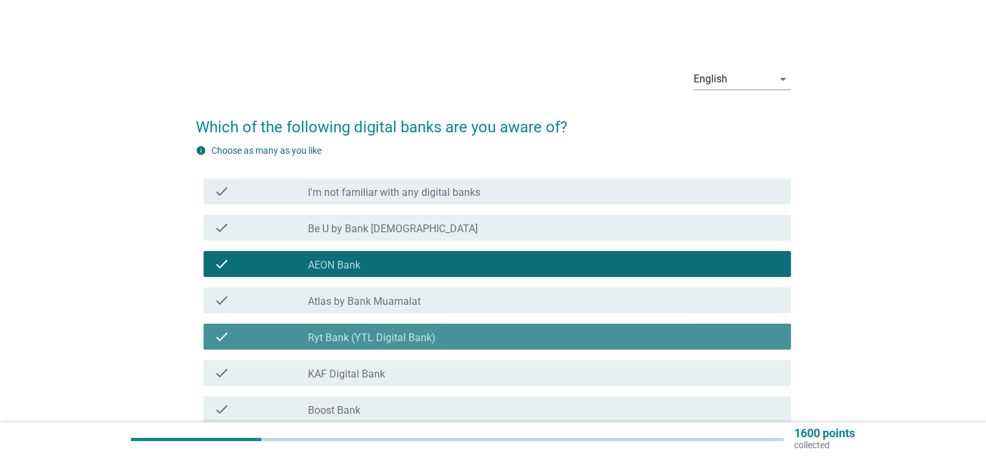
click at [459, 342] on div "check_box_outline_blank Ryt Bank (YTL Digital Bank)" at bounding box center [544, 337] width 472 height 16
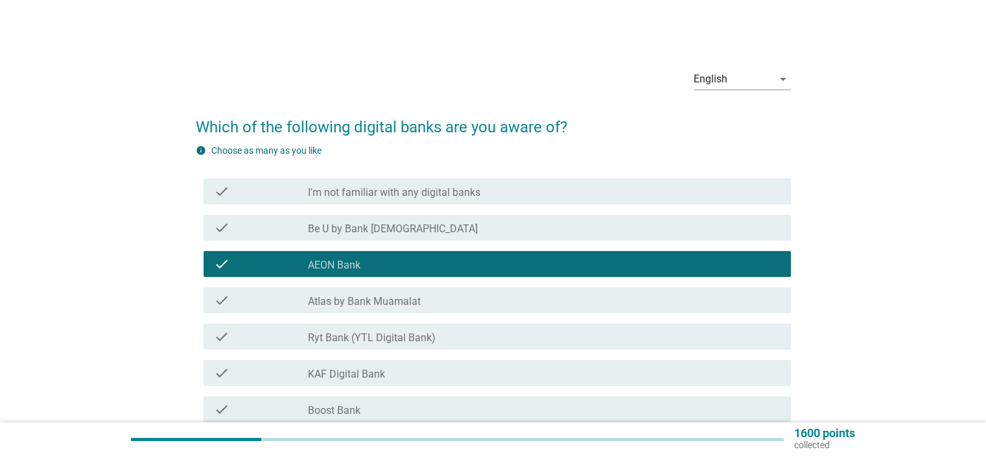
click at [446, 365] on div "check_box_outline_blank KAF Digital Bank" at bounding box center [544, 373] width 472 height 16
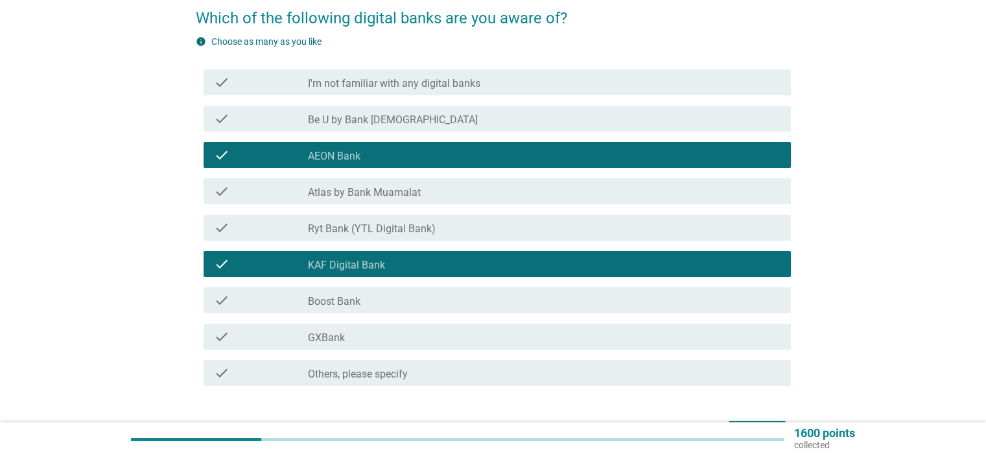
scroll to position [130, 0]
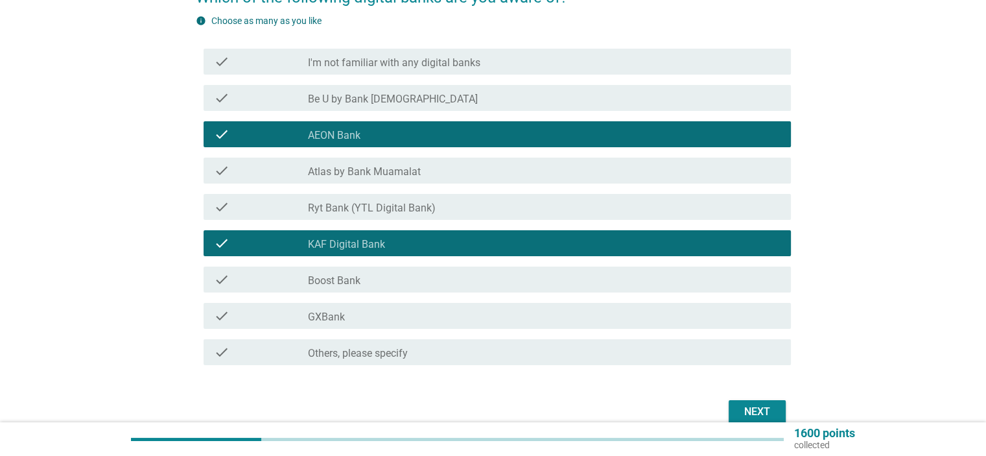
click at [412, 257] on div "check check_box_outline_blank KAF Digital Bank" at bounding box center [493, 243] width 595 height 36
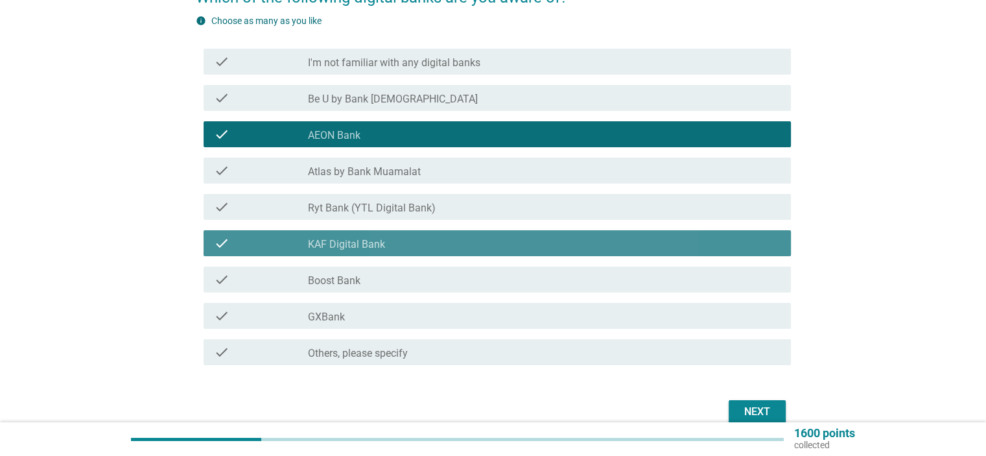
click at [405, 245] on div "check_box_outline_blank KAF Digital Bank" at bounding box center [544, 243] width 472 height 16
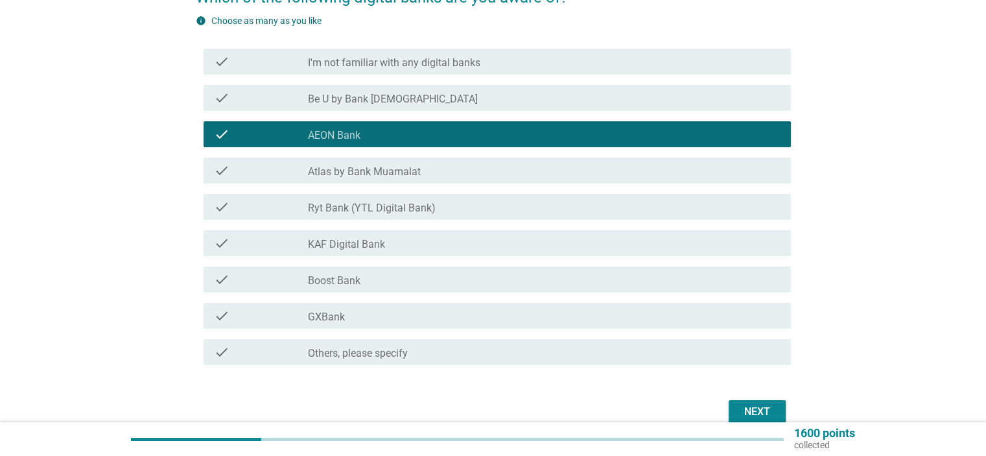
click at [399, 287] on div "check check_box_outline_blank Boost Bank" at bounding box center [496, 279] width 587 height 26
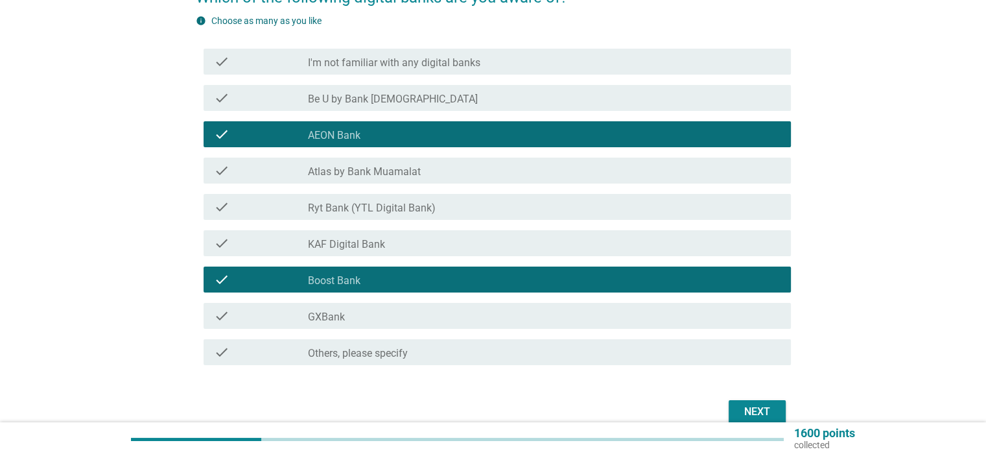
click at [401, 314] on div "check_box_outline_blank GXBank" at bounding box center [544, 316] width 472 height 16
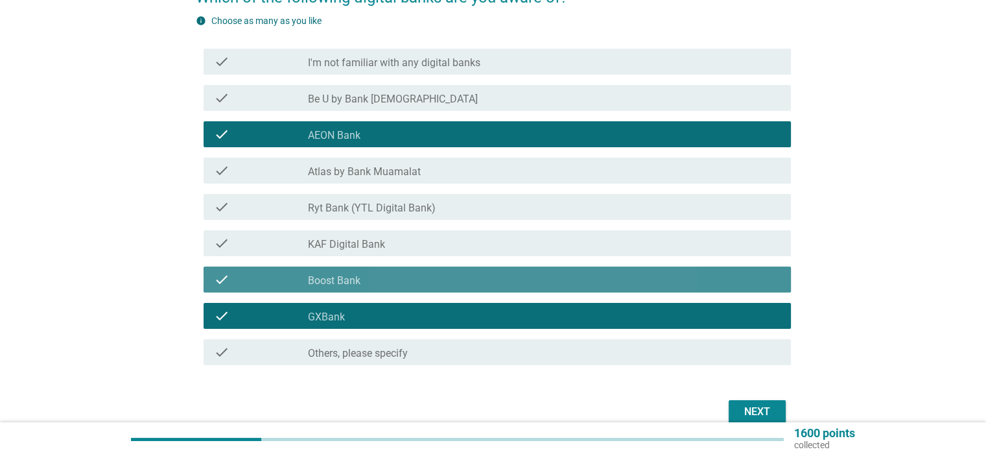
click at [409, 278] on div "check_box_outline_blank Boost Bank" at bounding box center [544, 280] width 472 height 16
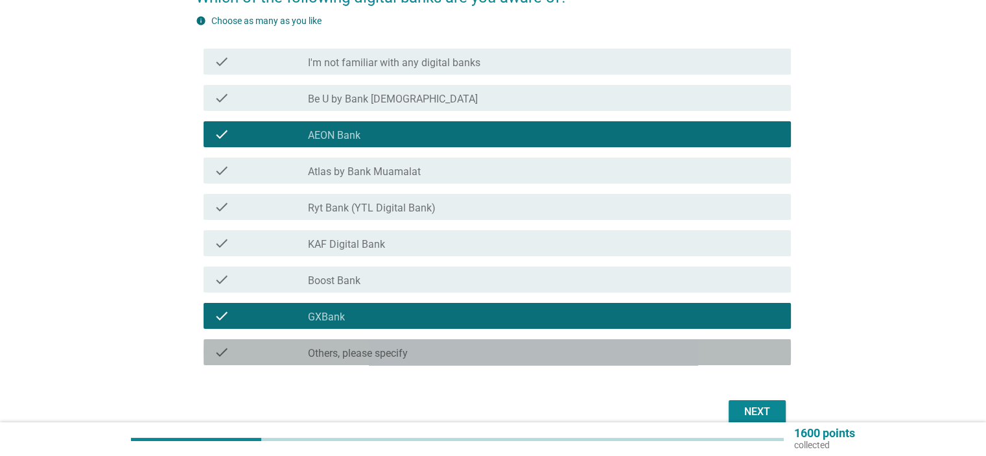
click at [404, 344] on div "check_box_outline_blank Others, please specify" at bounding box center [544, 352] width 472 height 16
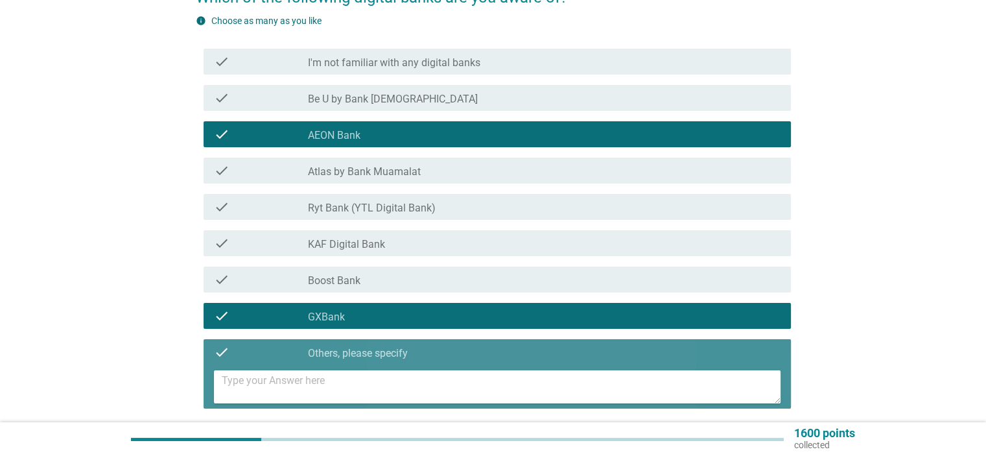
click at [410, 379] on textarea at bounding box center [501, 386] width 559 height 33
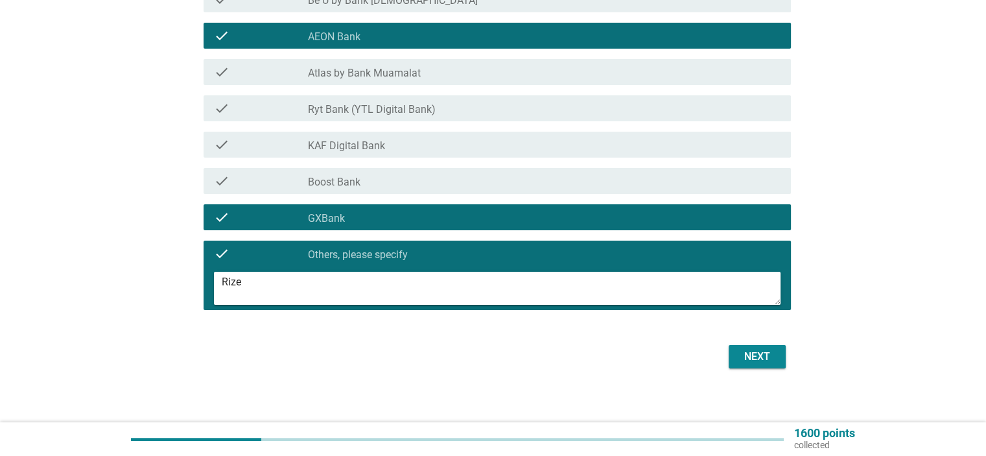
scroll to position [236, 0]
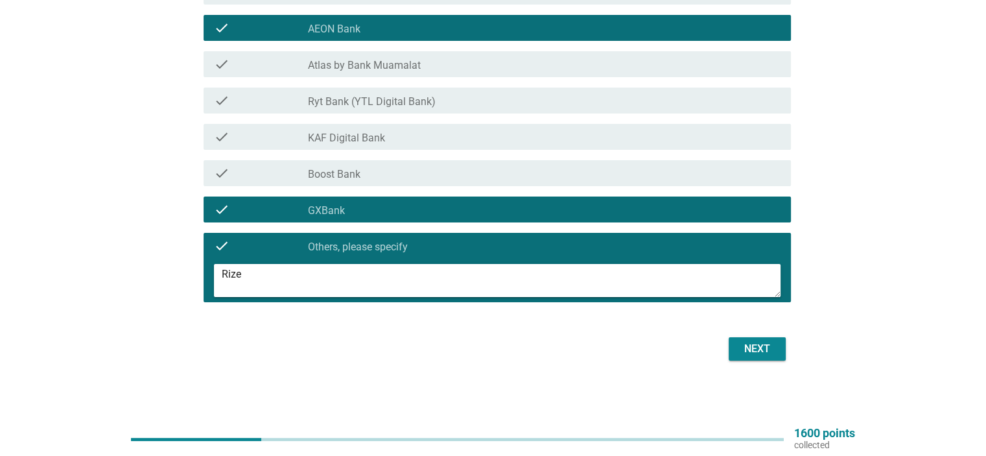
type textarea "Rize"
click at [762, 342] on div "Next" at bounding box center [757, 349] width 36 height 16
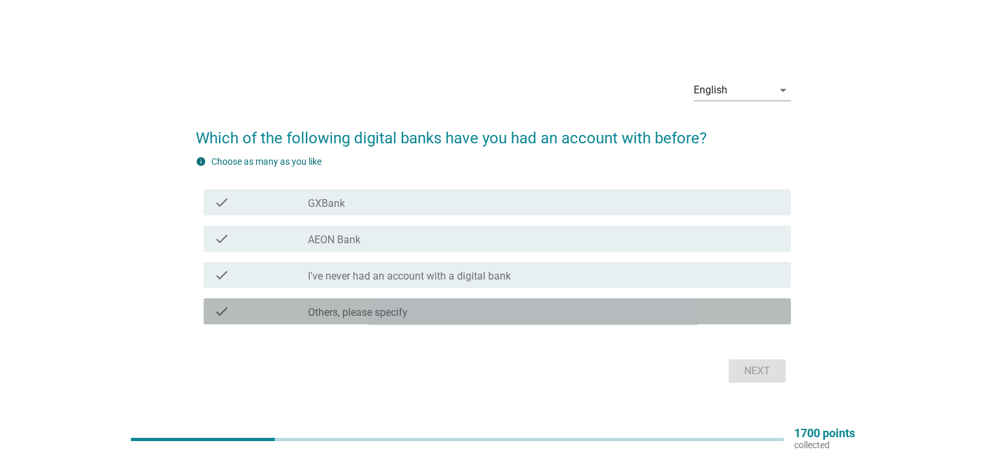
click at [404, 308] on label "Others, please specify" at bounding box center [358, 312] width 100 height 13
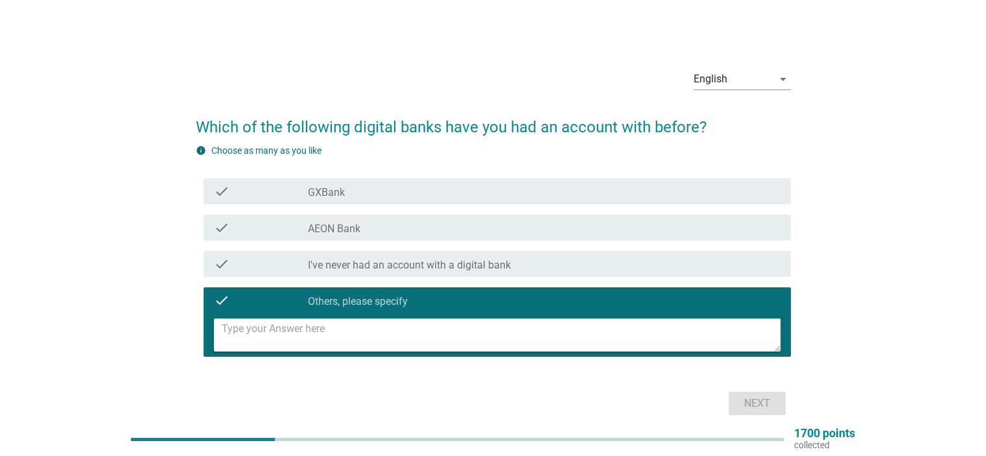
click at [424, 342] on textarea at bounding box center [501, 334] width 559 height 33
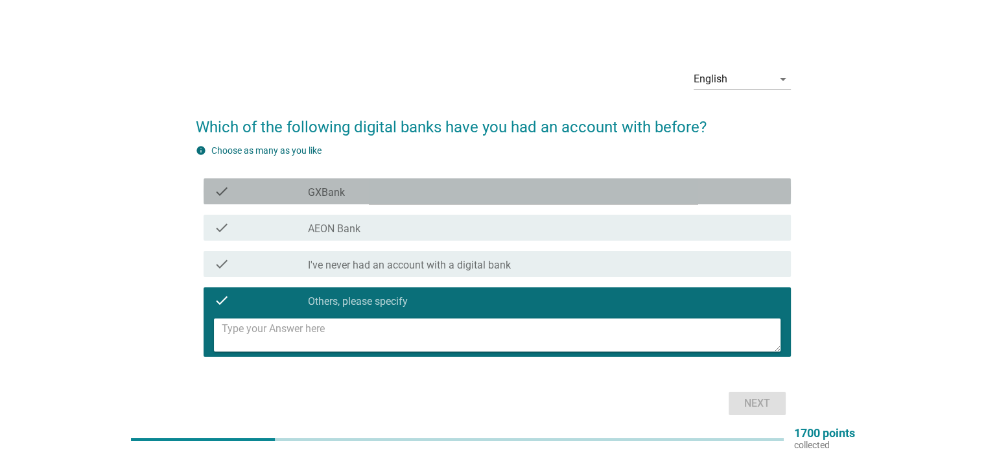
drag, startPoint x: 310, startPoint y: 203, endPoint x: 310, endPoint y: 212, distance: 9.1
click at [310, 205] on div "check check_box_outline_blank GXBank" at bounding box center [493, 191] width 595 height 36
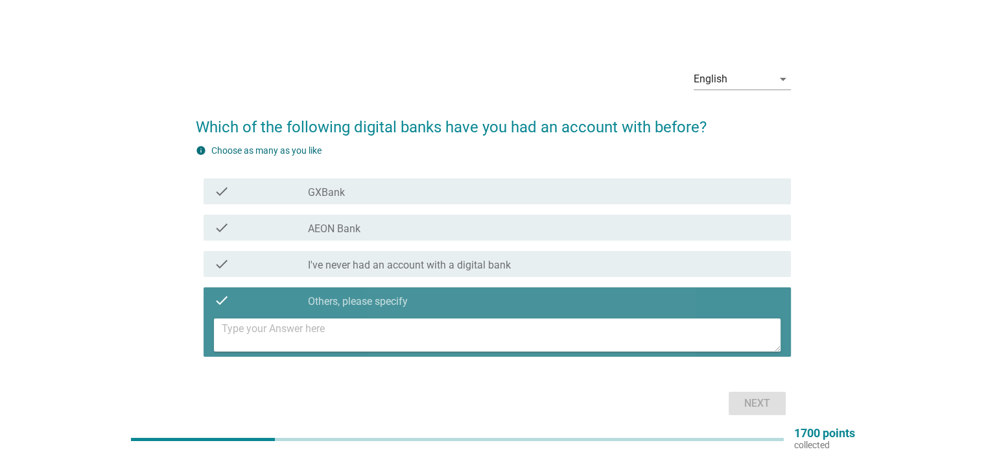
click at [296, 318] on textarea at bounding box center [501, 334] width 559 height 33
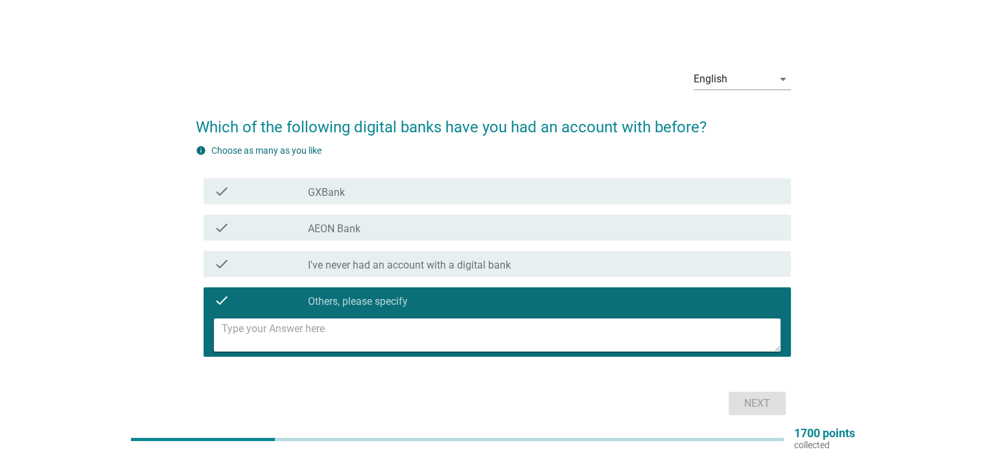
click at [322, 189] on label "GXBank" at bounding box center [326, 192] width 37 height 13
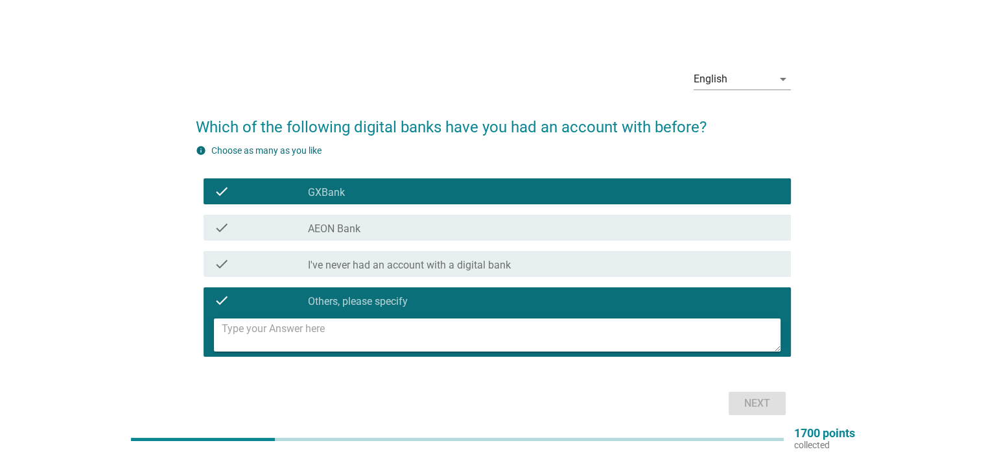
click at [289, 332] on textarea at bounding box center [501, 334] width 559 height 33
type textarea "Rize by [PERSON_NAME]"
click at [740, 403] on div "Next" at bounding box center [757, 403] width 36 height 16
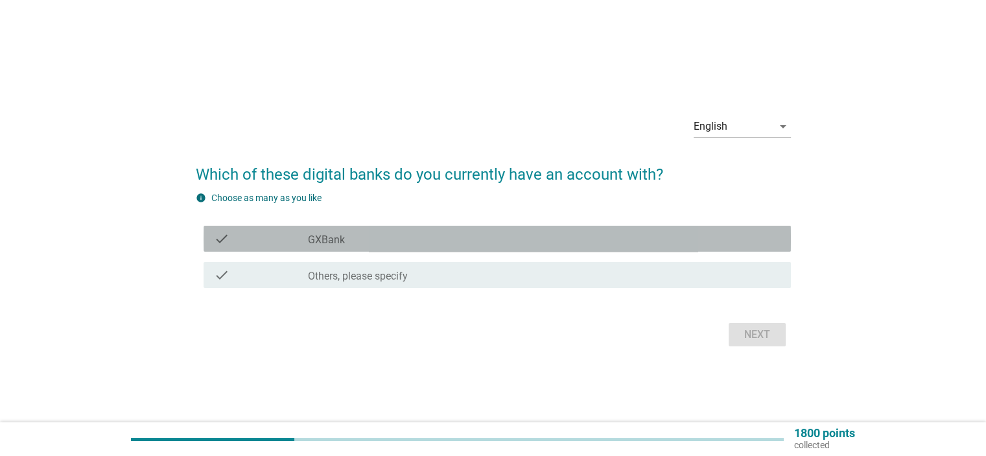
click at [486, 240] on div "check_box GXBank" at bounding box center [544, 239] width 472 height 16
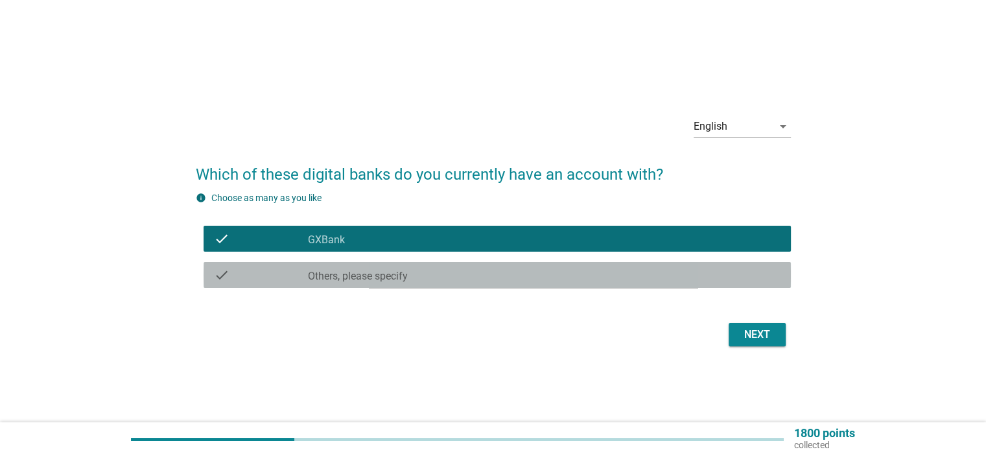
click at [482, 262] on div "check check_box Others, please specify" at bounding box center [496, 275] width 587 height 26
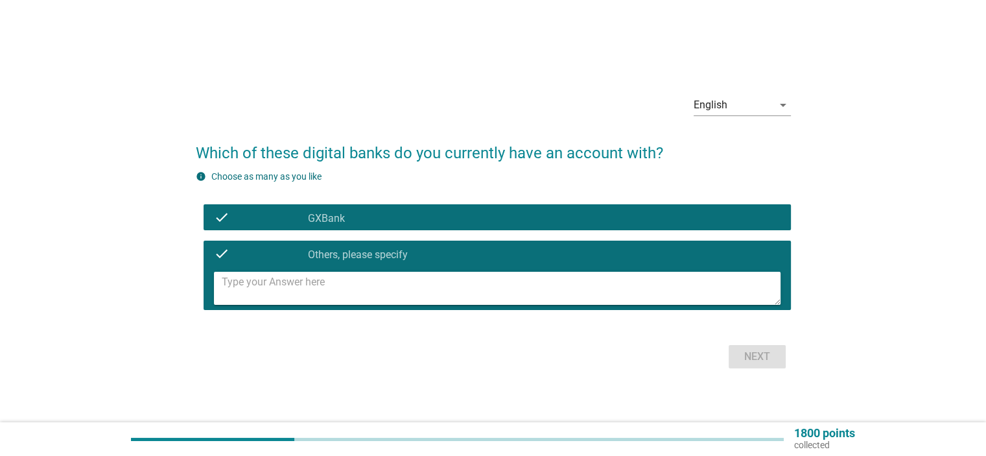
click at [482, 287] on textarea at bounding box center [501, 288] width 559 height 33
type textarea "Rize"
click at [751, 355] on div "Next" at bounding box center [757, 357] width 36 height 16
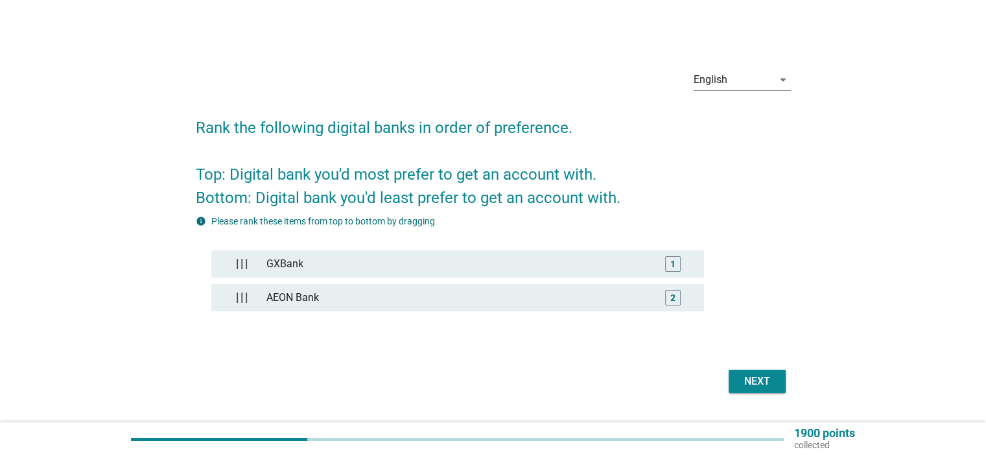
click at [758, 380] on div "Next" at bounding box center [757, 381] width 36 height 16
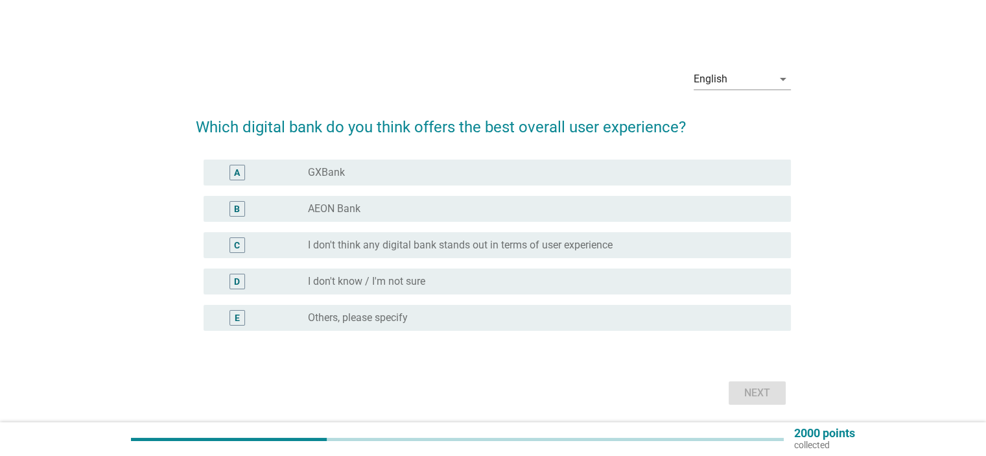
click at [367, 178] on div "radio_button_unchecked GXBank" at bounding box center [538, 172] width 461 height 13
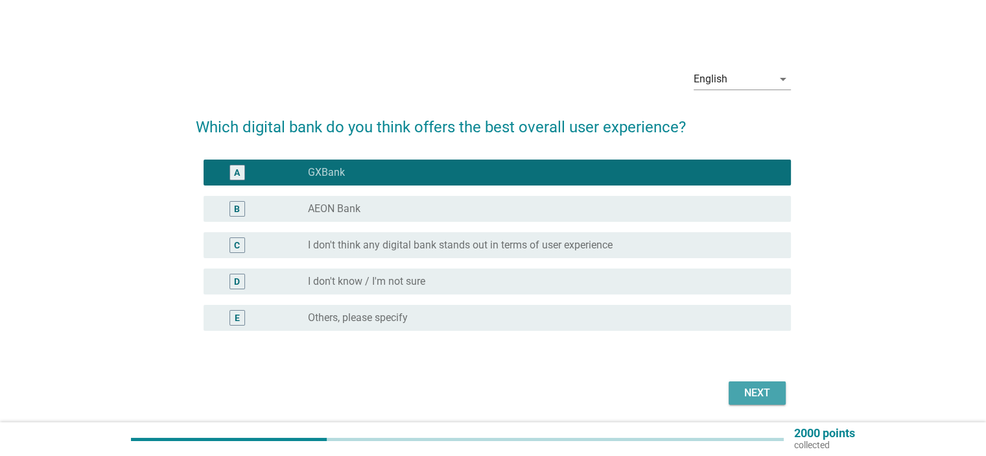
click at [736, 386] on button "Next" at bounding box center [756, 392] width 57 height 23
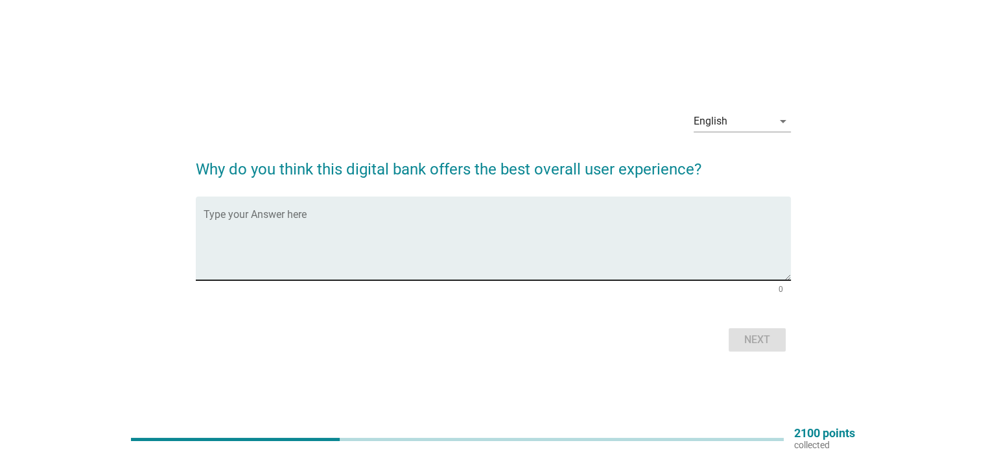
click at [483, 221] on textarea "Type your Answer here" at bounding box center [496, 246] width 587 height 68
type textarea "higher interest rate, better benefits"
click at [778, 338] on button "Next" at bounding box center [756, 339] width 57 height 23
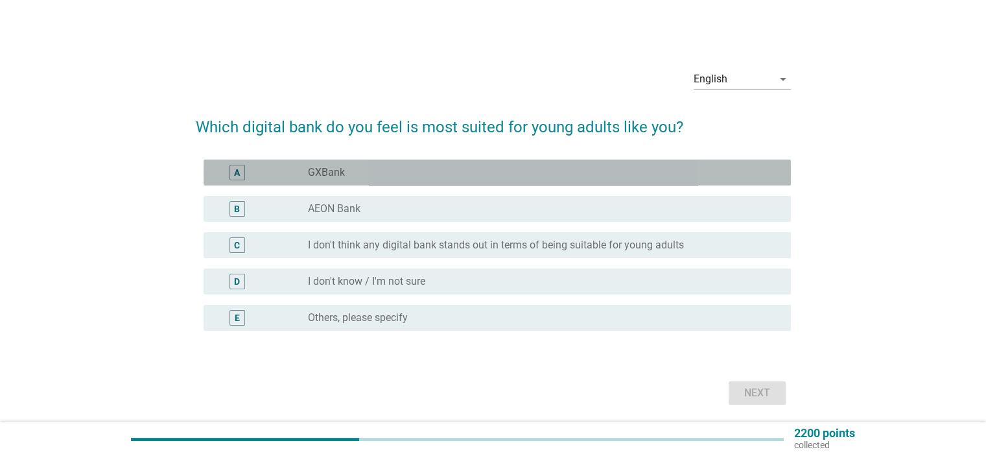
click at [359, 176] on div "radio_button_unchecked GXBank" at bounding box center [538, 172] width 461 height 13
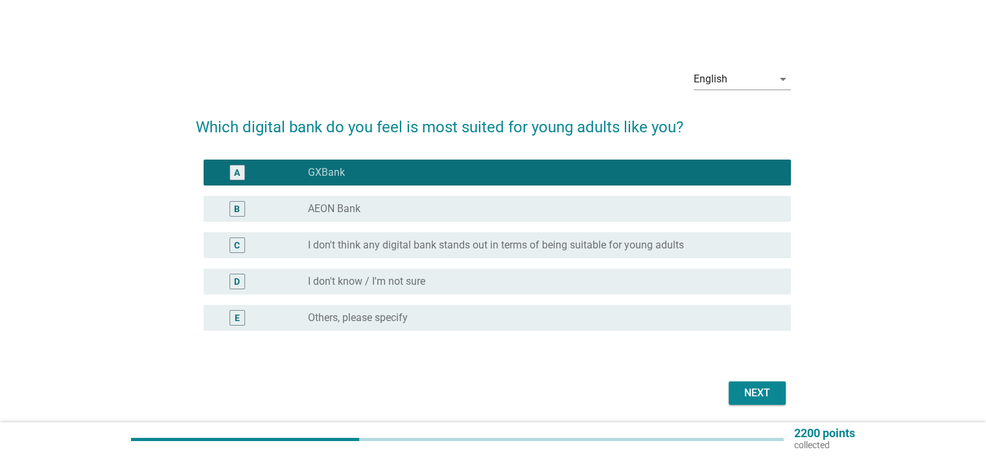
click at [381, 318] on label "Others, please specify" at bounding box center [358, 317] width 100 height 13
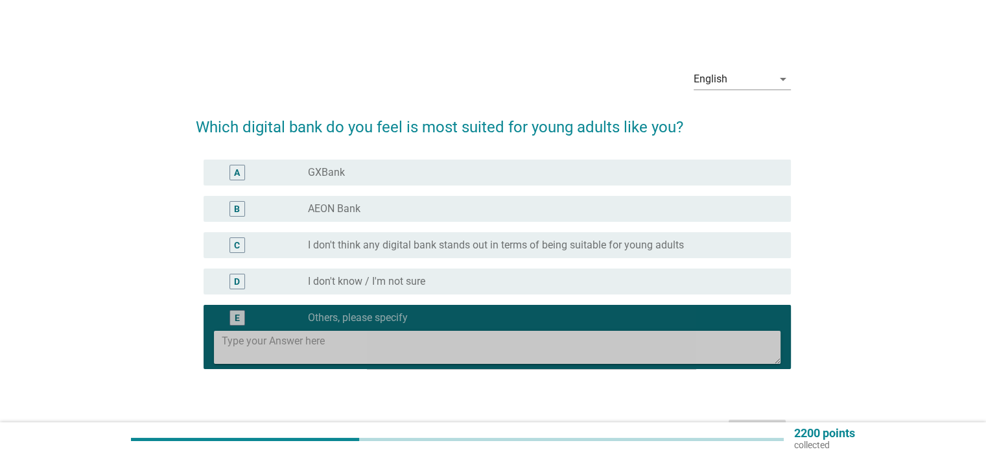
click at [373, 336] on textarea at bounding box center [501, 347] width 559 height 33
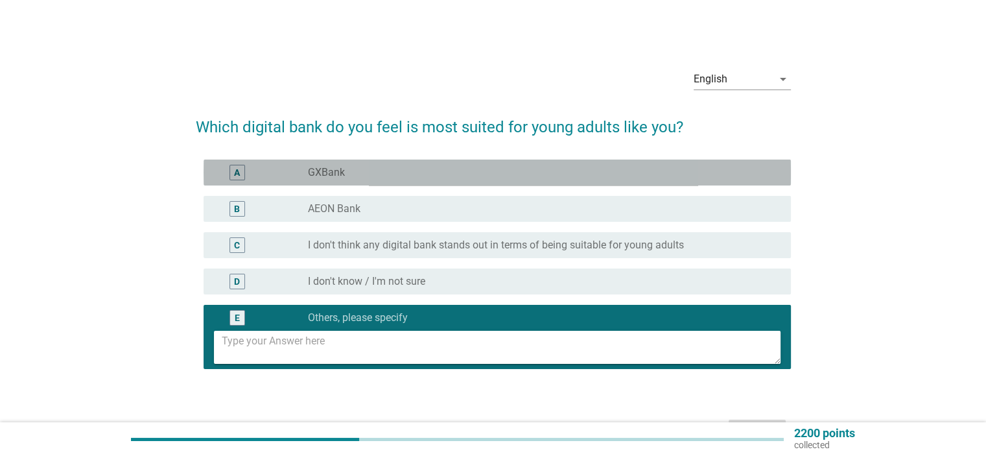
click at [325, 164] on div "A radio_button_unchecked GXBank" at bounding box center [496, 172] width 587 height 26
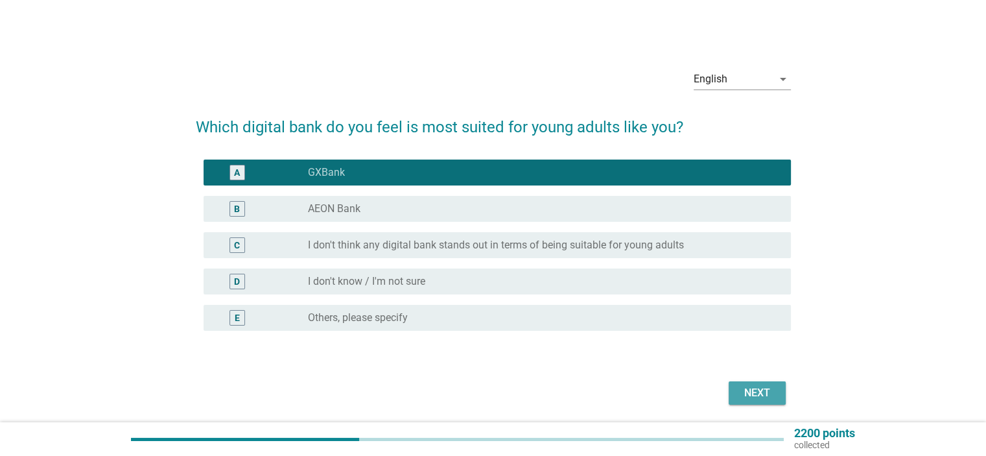
click at [739, 400] on div "Next" at bounding box center [757, 393] width 36 height 16
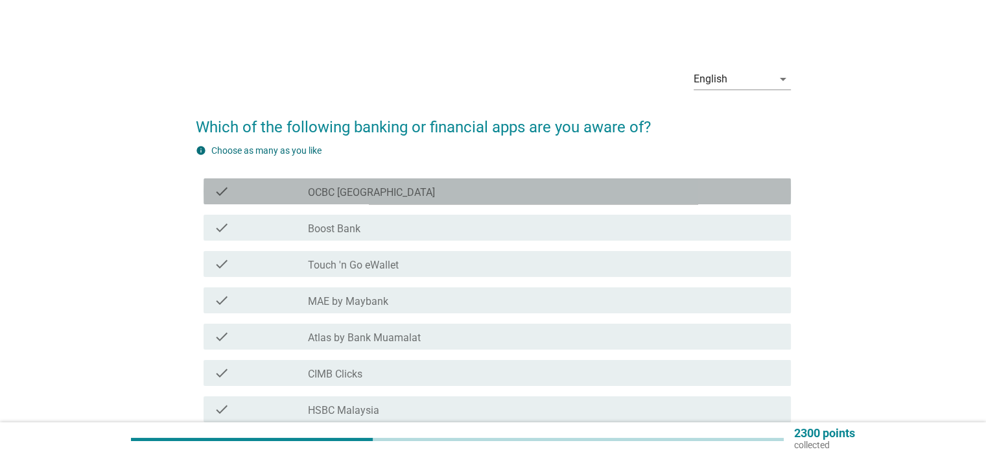
click at [366, 196] on label "OCBC [GEOGRAPHIC_DATA]" at bounding box center [371, 192] width 127 height 13
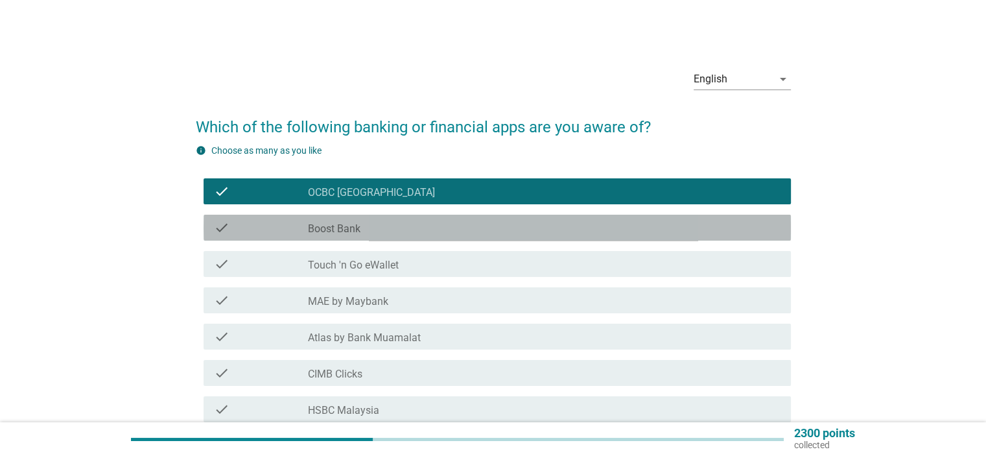
click at [349, 225] on label "Boost Bank" at bounding box center [334, 228] width 52 height 13
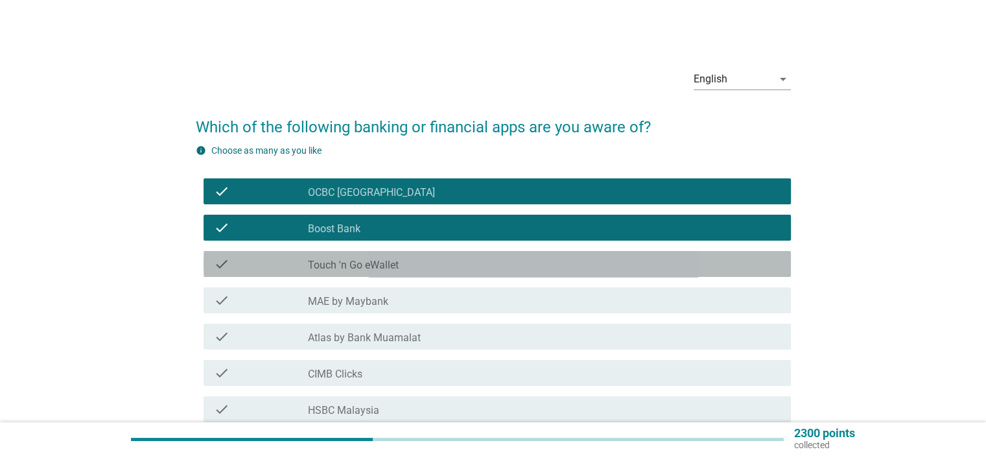
drag, startPoint x: 362, startPoint y: 266, endPoint x: 370, endPoint y: 272, distance: 9.3
click at [366, 268] on label "Touch 'n Go eWallet" at bounding box center [353, 265] width 91 height 13
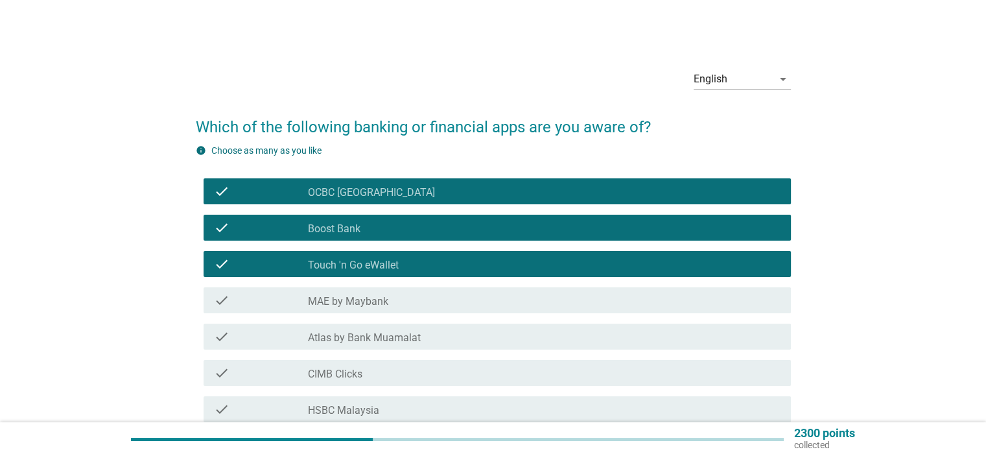
click at [384, 301] on label "MAE by Maybank" at bounding box center [348, 301] width 80 height 13
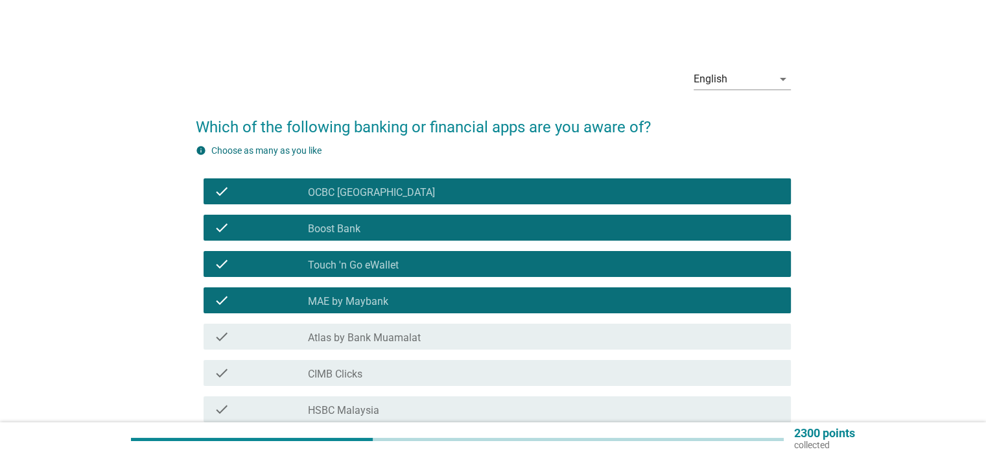
click at [404, 342] on label "Atlas by Bank Muamalat" at bounding box center [364, 337] width 113 height 13
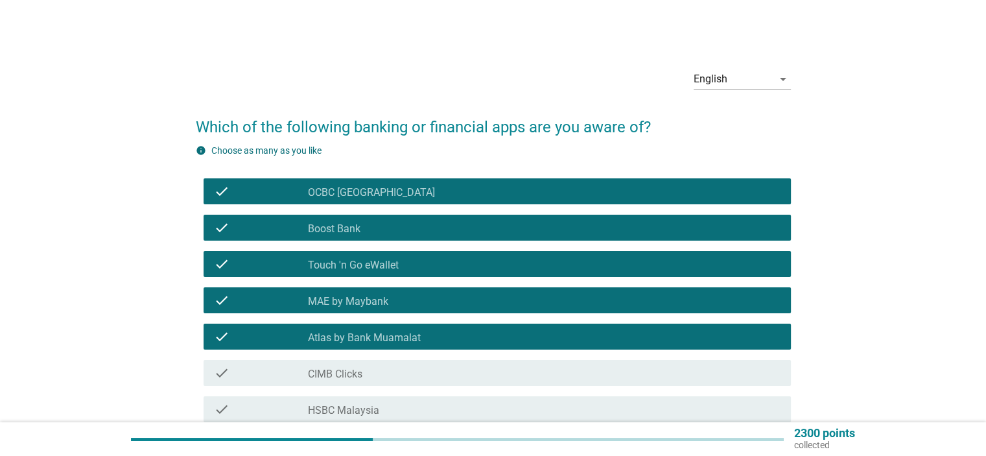
click at [418, 332] on label "Atlas by Bank Muamalat" at bounding box center [364, 337] width 113 height 13
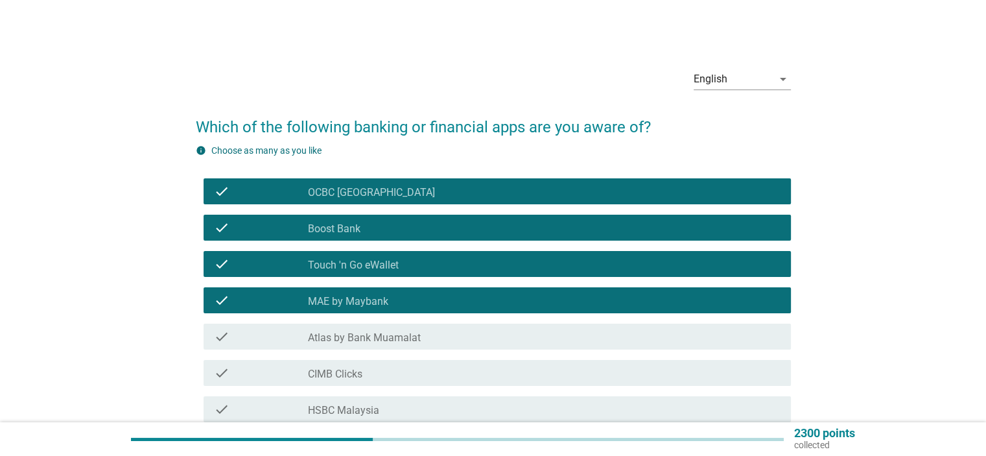
click at [393, 378] on div "check_box_outline_blank CIMB Clicks" at bounding box center [544, 373] width 472 height 16
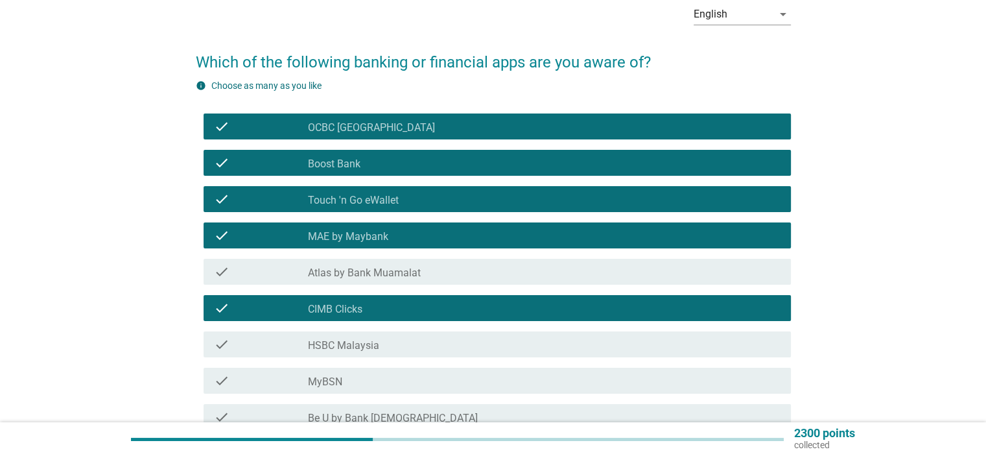
click at [378, 342] on div "check_box_outline_blank HSBC Malaysia" at bounding box center [544, 344] width 472 height 16
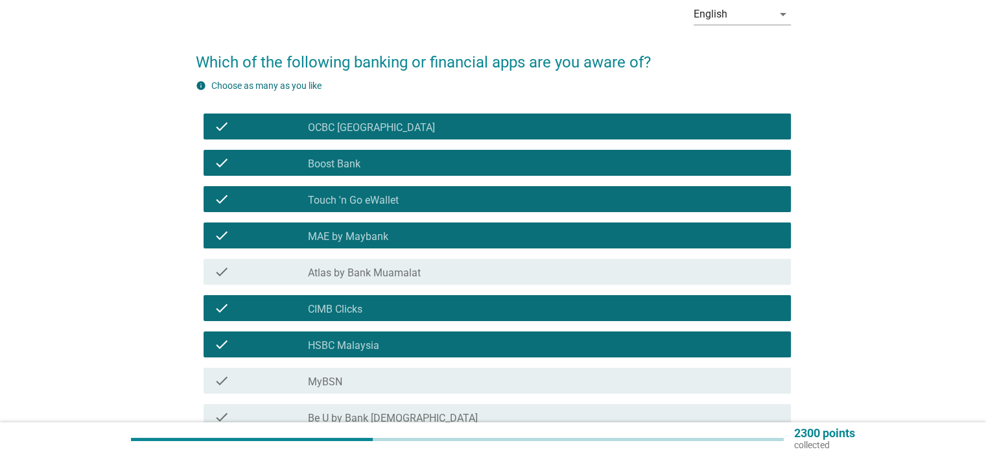
scroll to position [130, 0]
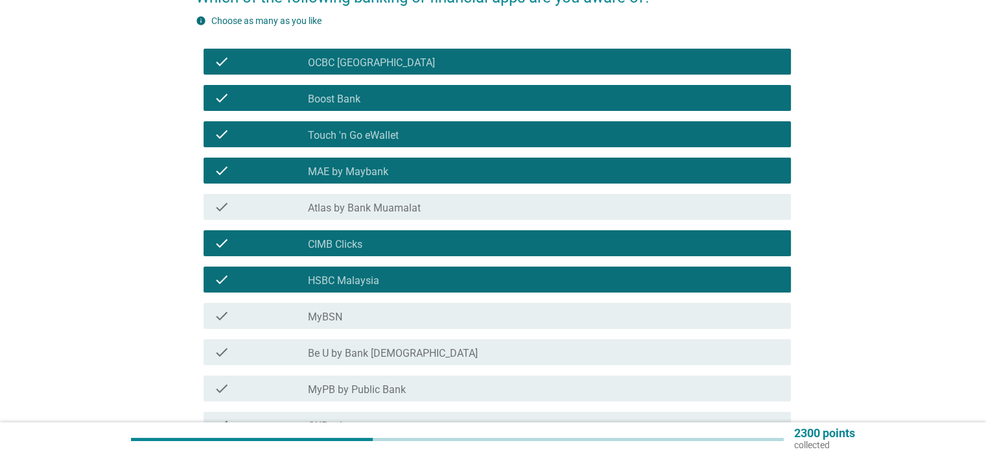
click at [370, 323] on div "check_box_outline_blank MyBSN" at bounding box center [544, 316] width 472 height 16
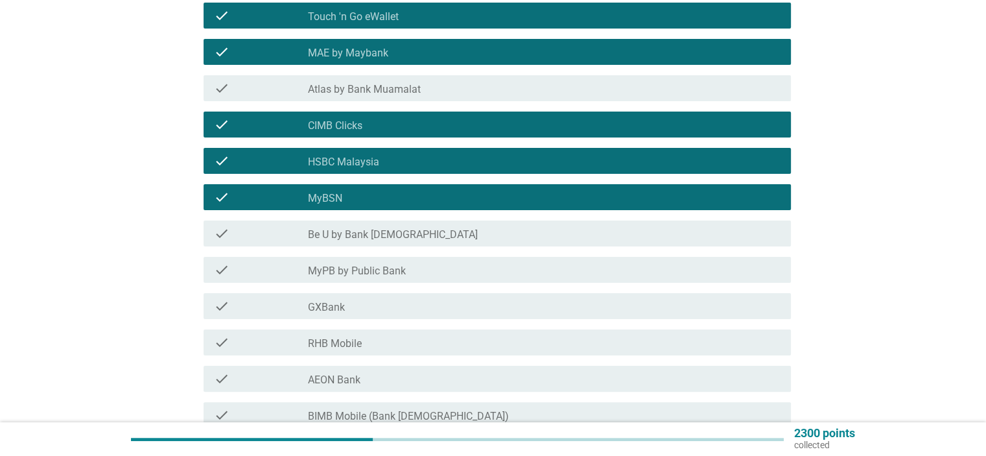
scroll to position [259, 0]
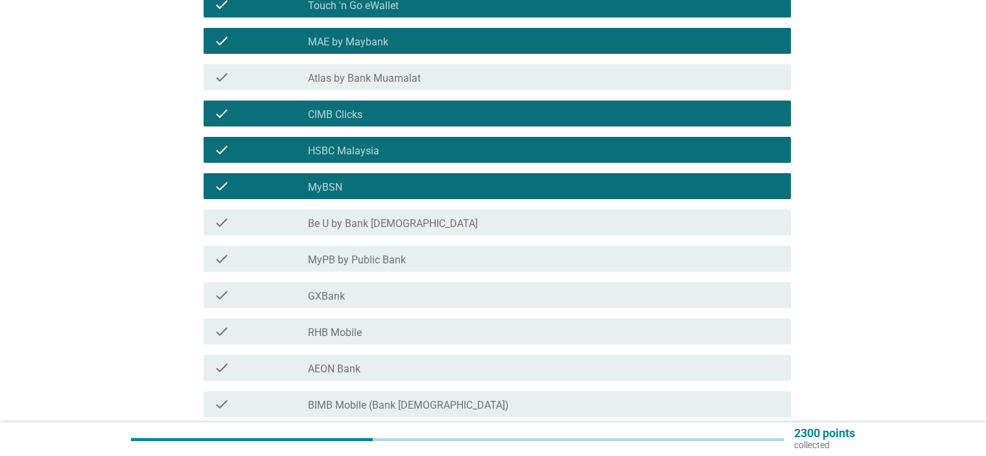
click at [386, 266] on label "MyPB by Public Bank" at bounding box center [357, 259] width 98 height 13
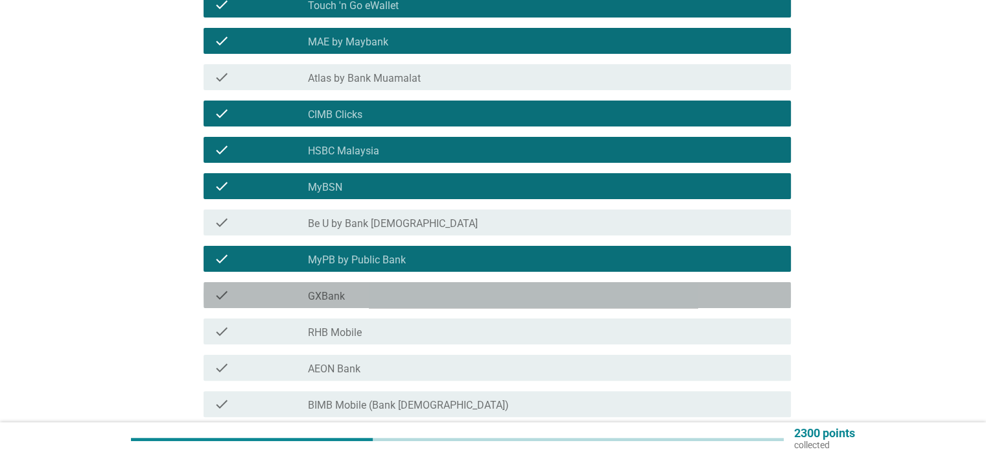
click at [375, 303] on div "check check_box_outline_blank GXBank" at bounding box center [496, 295] width 587 height 26
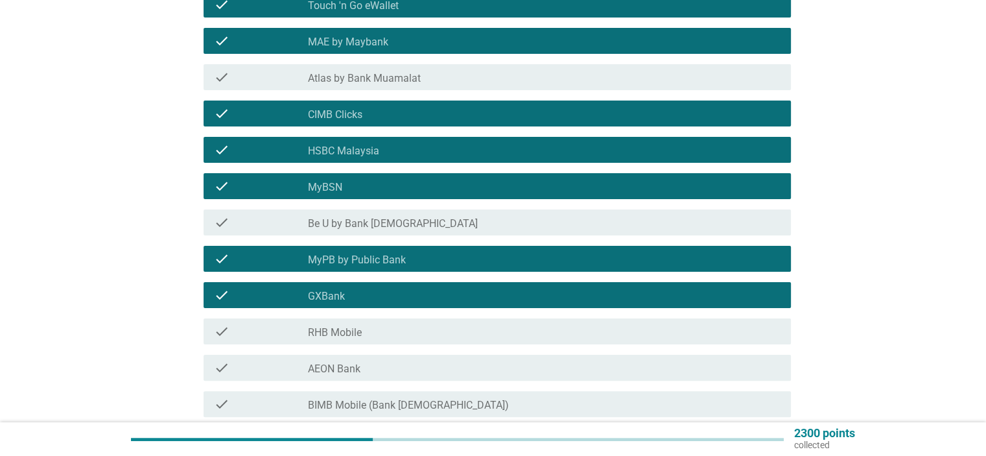
click at [377, 335] on div "check_box_outline_blank RHB Mobile" at bounding box center [544, 331] width 472 height 16
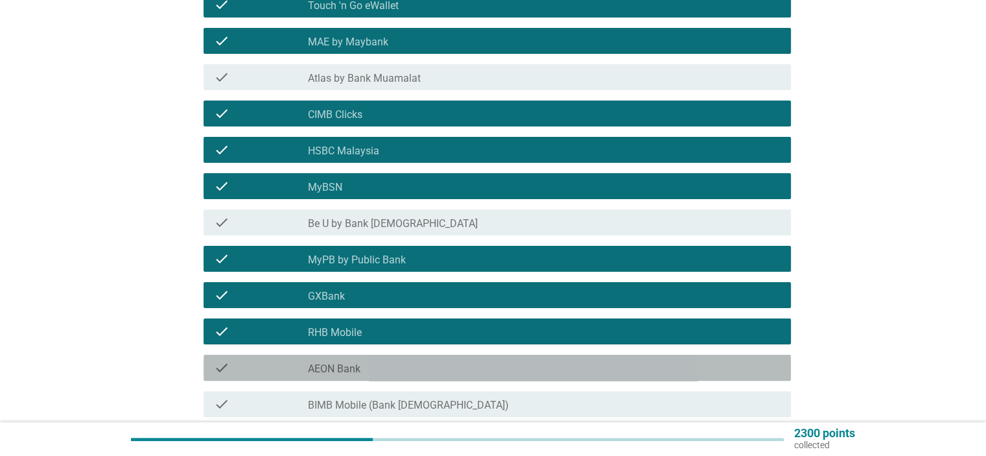
click at [378, 369] on div "check_box_outline_blank AEON Bank" at bounding box center [544, 368] width 472 height 16
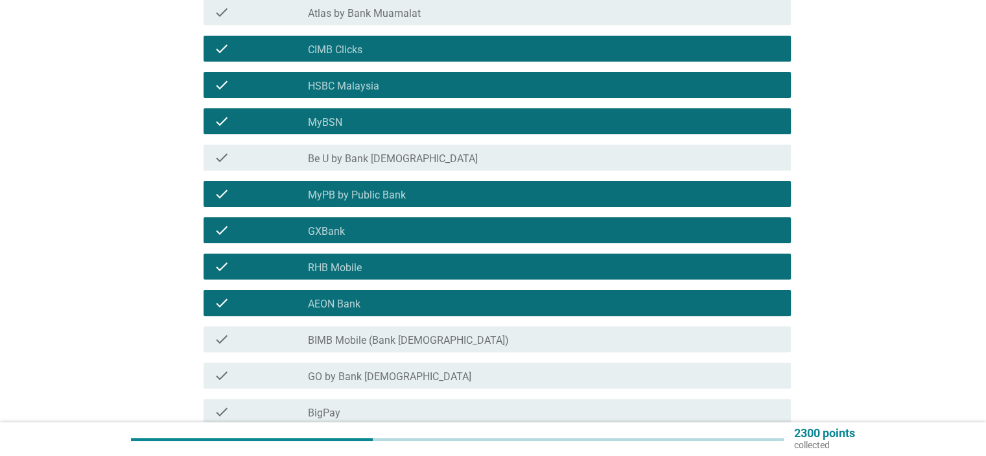
scroll to position [389, 0]
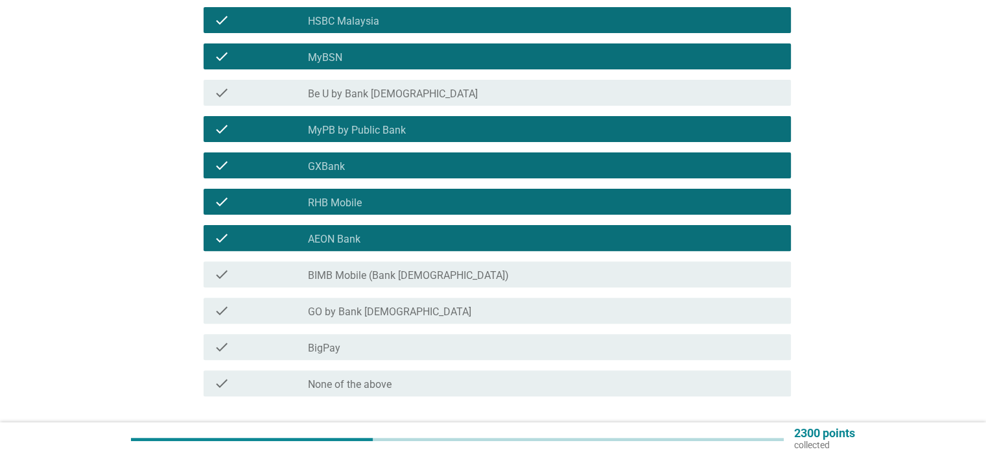
drag, startPoint x: 475, startPoint y: 334, endPoint x: 553, endPoint y: 338, distance: 77.9
click at [476, 334] on div "check check_box_outline_blank BigPay" at bounding box center [496, 347] width 587 height 26
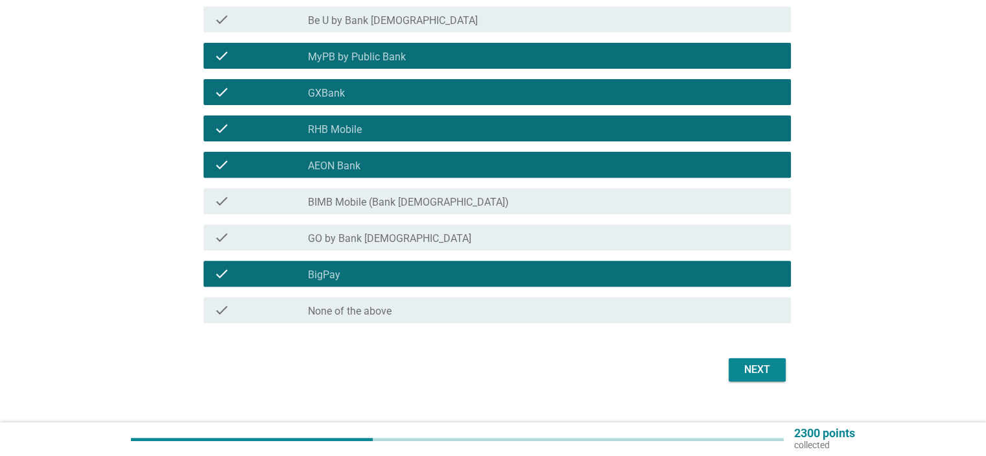
scroll to position [483, 0]
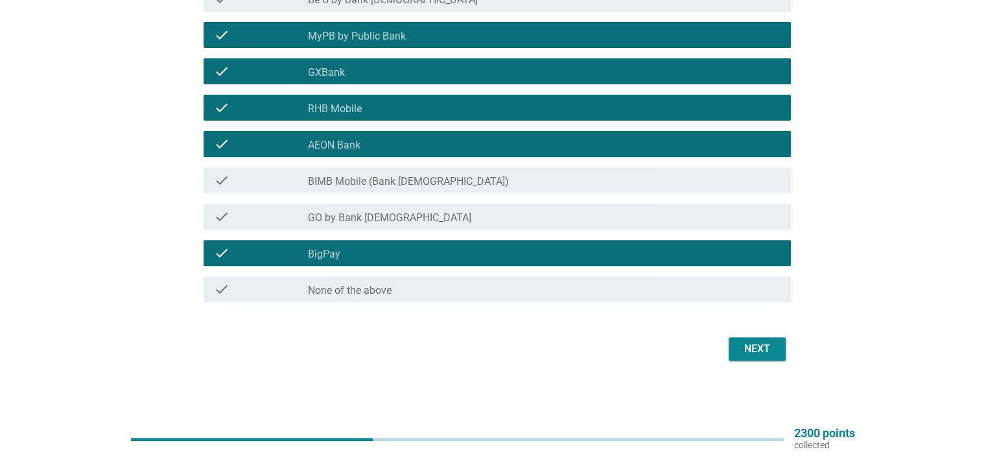
click at [740, 345] on div "Next" at bounding box center [757, 349] width 36 height 16
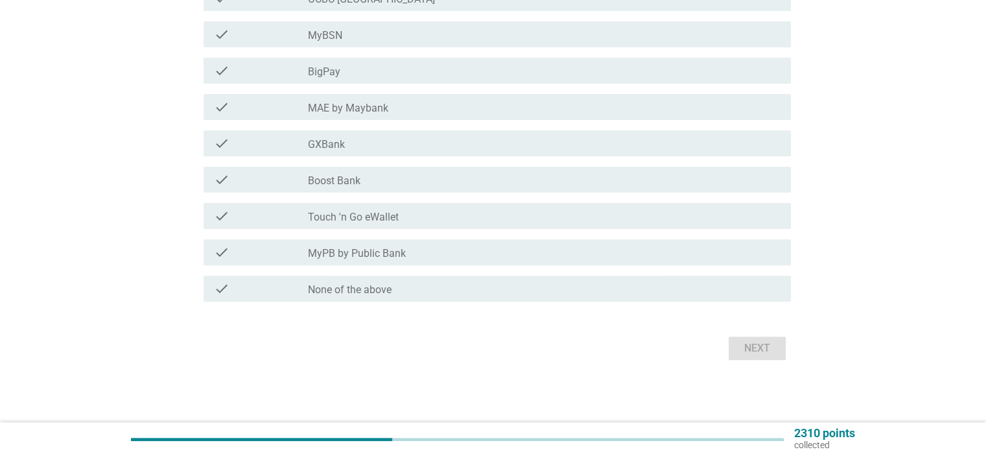
scroll to position [0, 0]
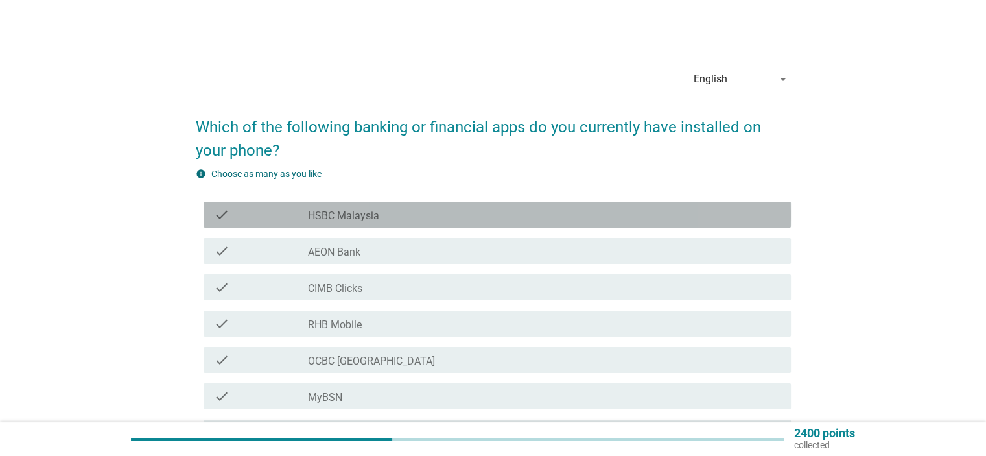
click at [356, 222] on div "check check_box_outline_blank HSBC Malaysia" at bounding box center [496, 215] width 587 height 26
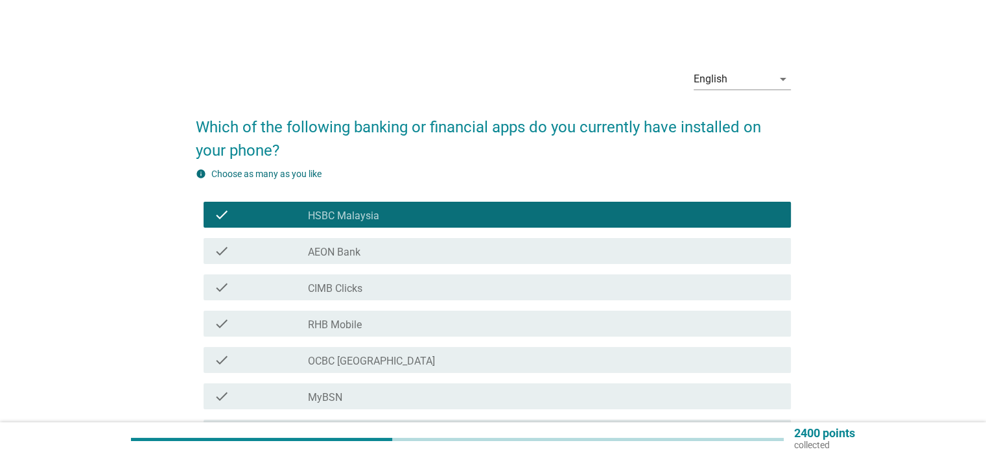
click at [351, 252] on label "AEON Bank" at bounding box center [334, 252] width 52 height 13
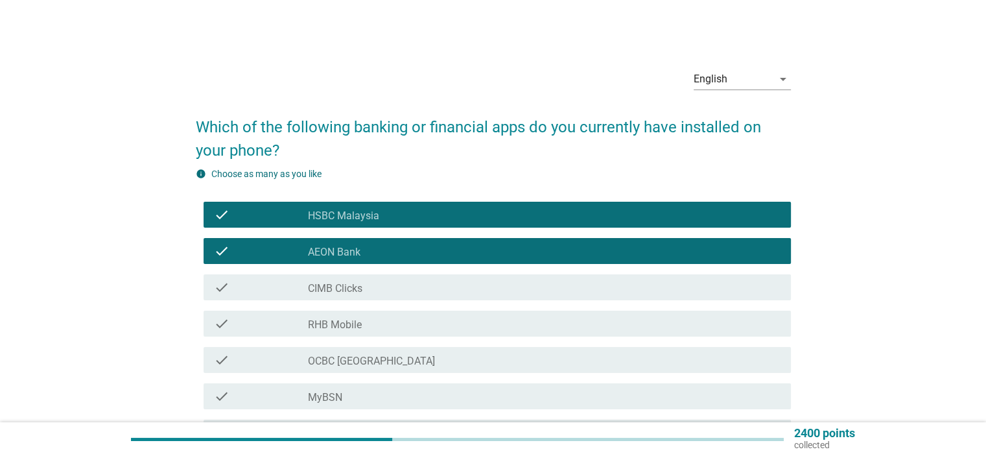
click at [349, 256] on label "AEON Bank" at bounding box center [334, 252] width 52 height 13
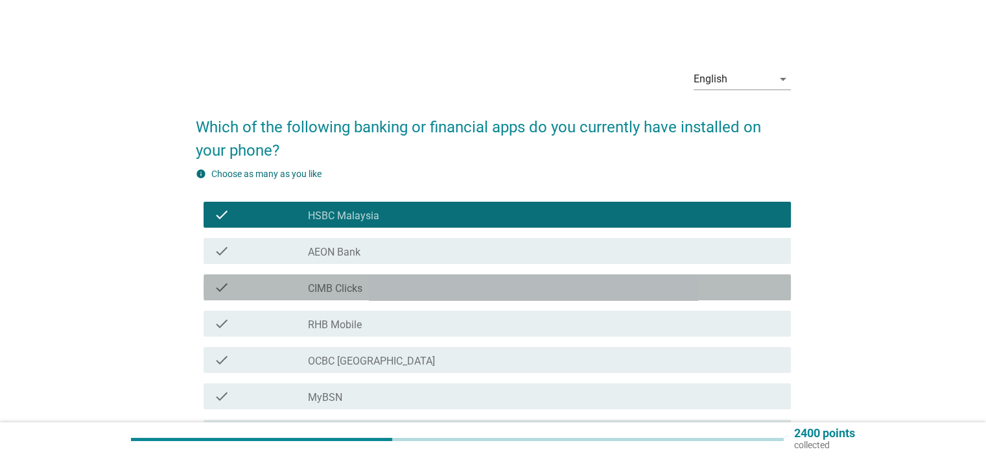
click at [343, 295] on div "check check_box_outline_blank CIMB Clicks" at bounding box center [496, 287] width 587 height 26
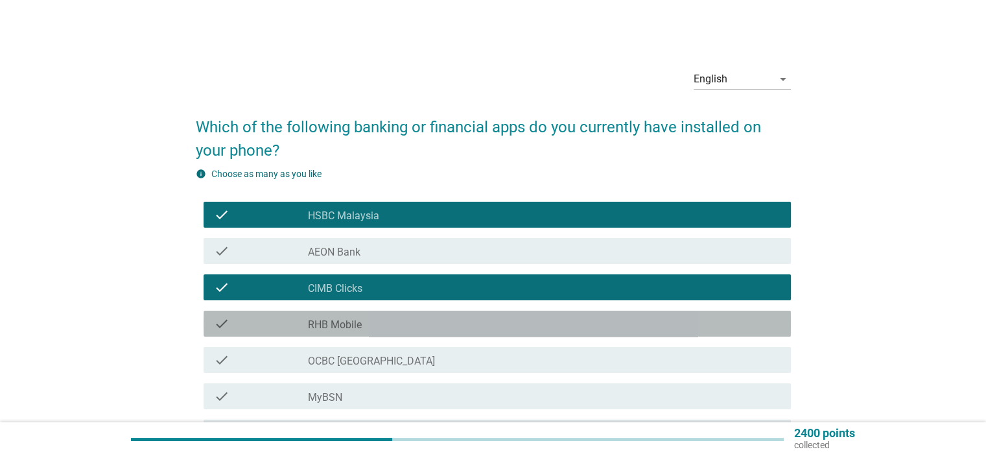
click at [351, 323] on label "RHB Mobile" at bounding box center [335, 324] width 54 height 13
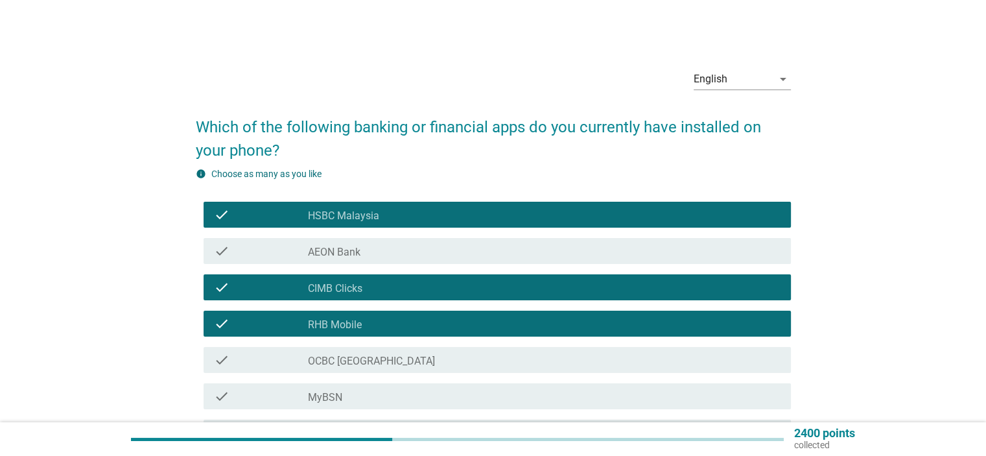
click at [380, 356] on div "check_box_outline_blank OCBC [GEOGRAPHIC_DATA]" at bounding box center [544, 360] width 472 height 16
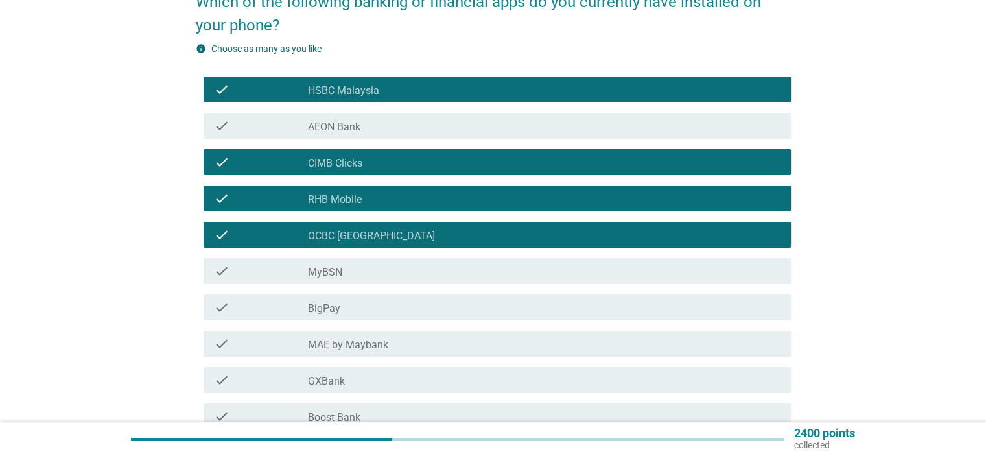
scroll to position [130, 0]
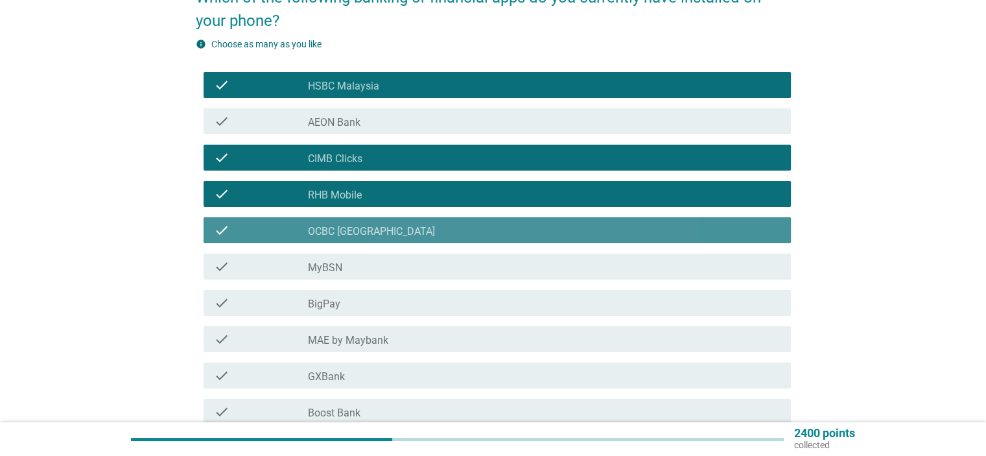
click at [353, 240] on div "check check_box_outline_blank OCBC [GEOGRAPHIC_DATA]" at bounding box center [496, 230] width 587 height 26
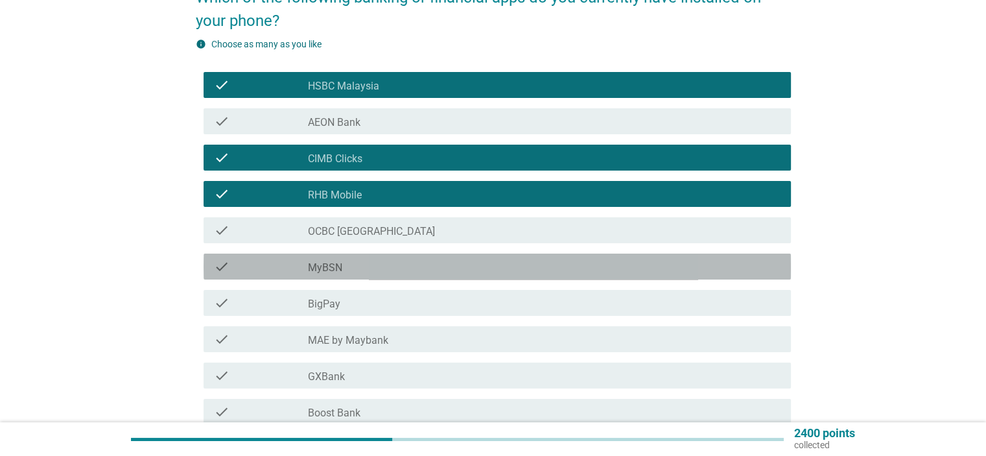
click at [347, 270] on div "check_box_outline_blank MyBSN" at bounding box center [544, 267] width 472 height 16
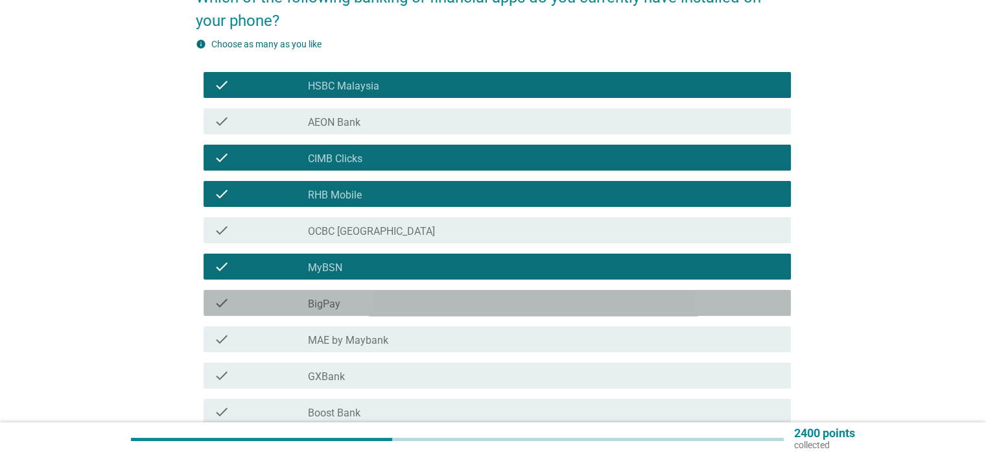
click at [350, 303] on div "check_box_outline_blank BigPay" at bounding box center [544, 303] width 472 height 16
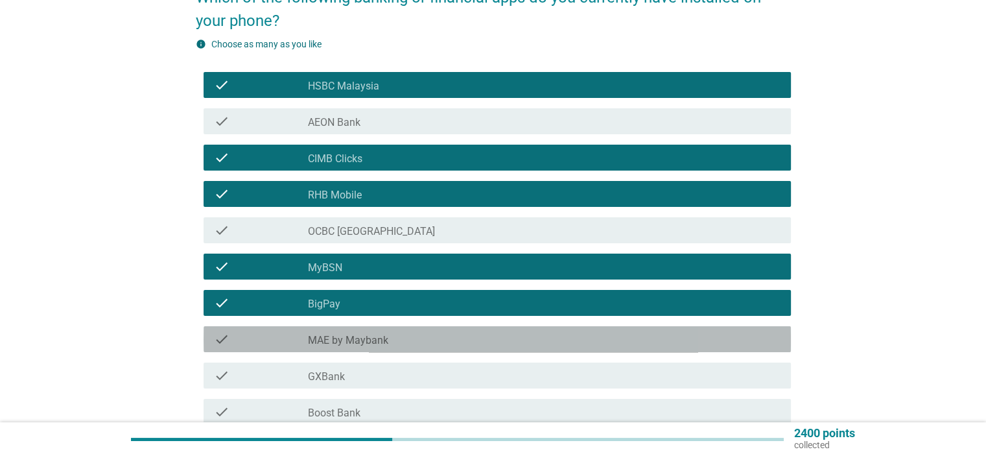
click at [362, 337] on label "MAE by Maybank" at bounding box center [348, 340] width 80 height 13
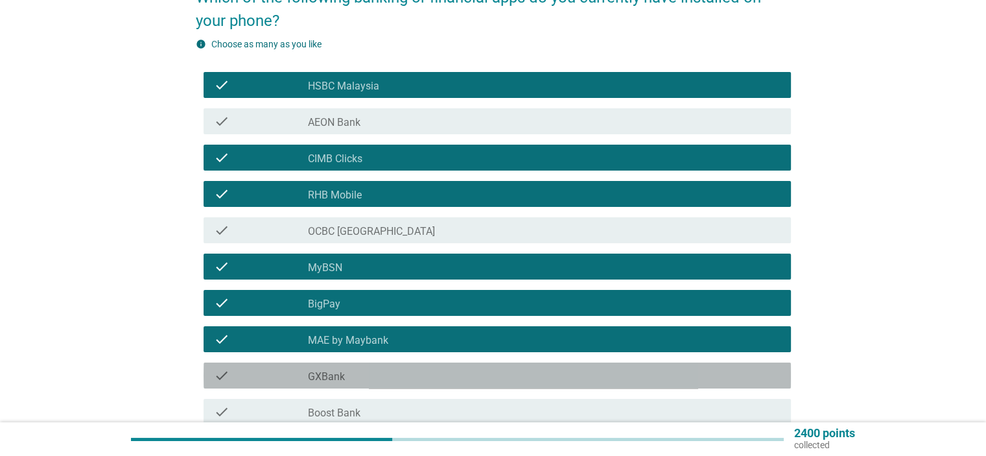
drag, startPoint x: 382, startPoint y: 374, endPoint x: 389, endPoint y: 370, distance: 7.6
click at [383, 374] on div "check_box_outline_blank GXBank" at bounding box center [544, 375] width 472 height 16
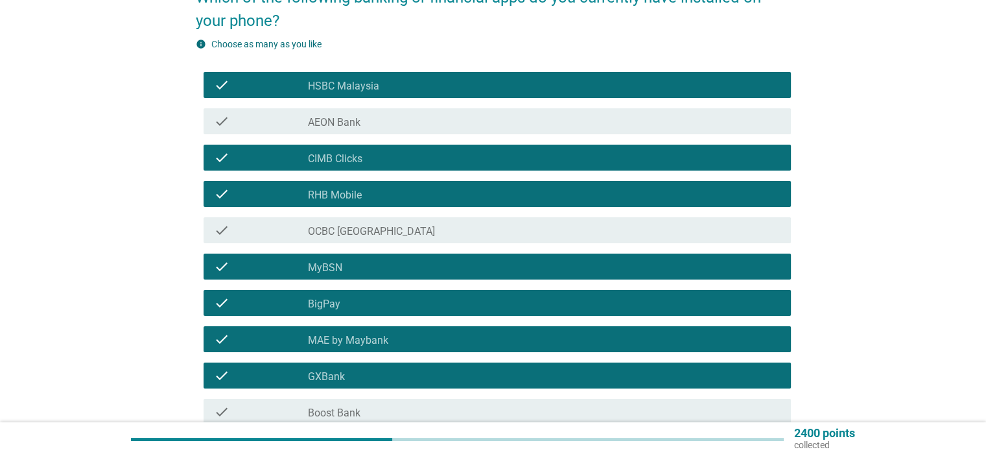
scroll to position [259, 0]
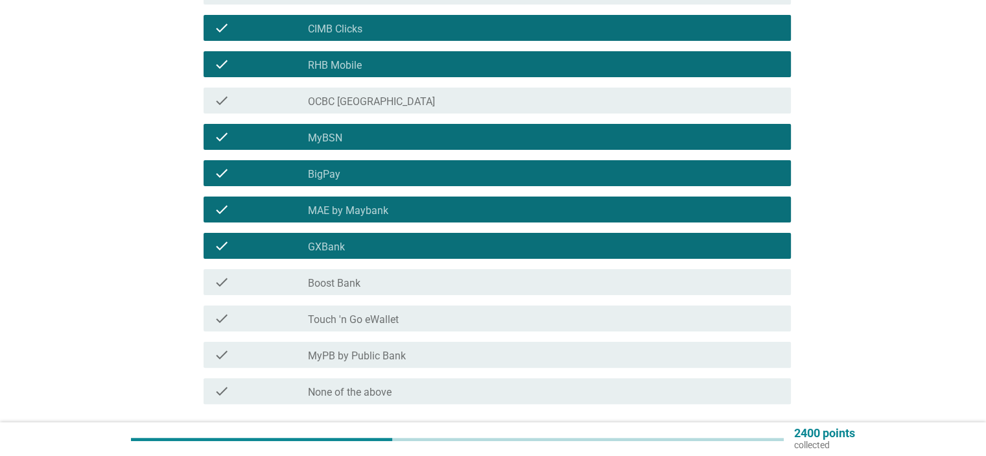
click at [364, 284] on div "check_box_outline_blank Boost Bank" at bounding box center [544, 282] width 472 height 16
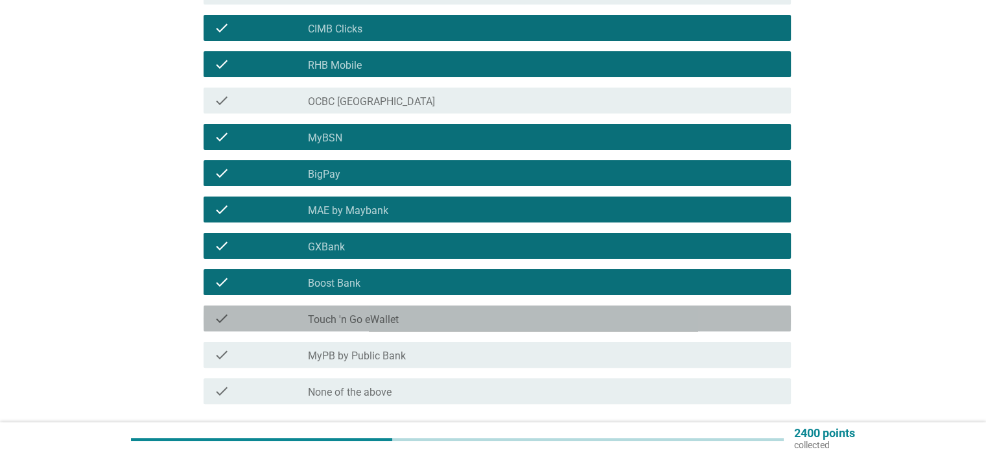
drag, startPoint x: 384, startPoint y: 318, endPoint x: 402, endPoint y: 349, distance: 36.0
click at [384, 318] on label "Touch 'n Go eWallet" at bounding box center [353, 319] width 91 height 13
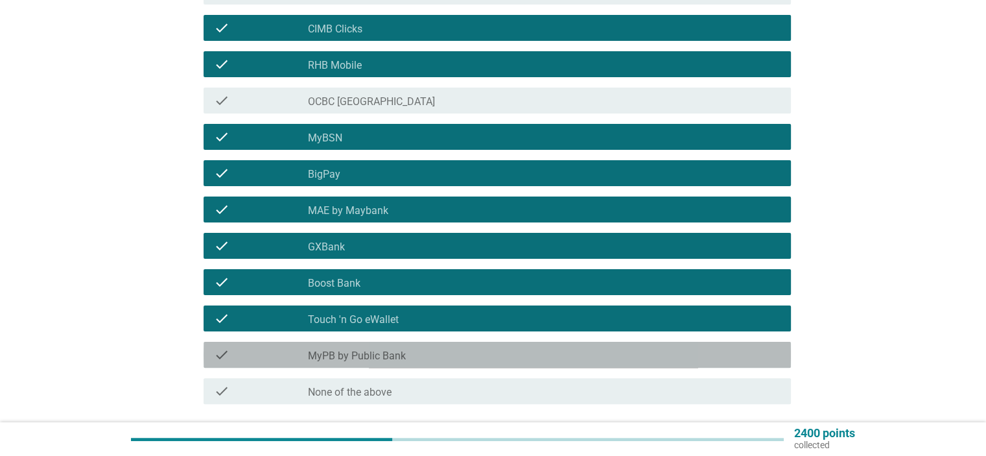
click at [423, 356] on div "check_box_outline_blank MyPB by Public Bank" at bounding box center [544, 355] width 472 height 16
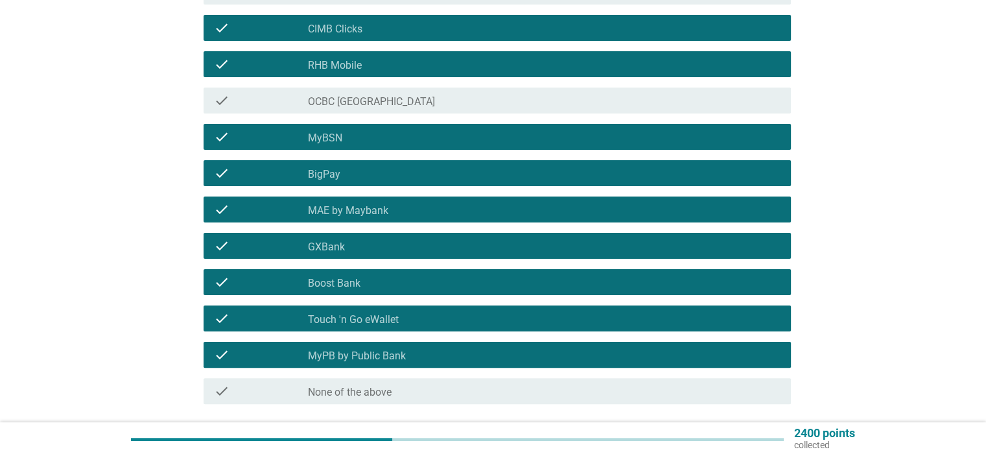
scroll to position [361, 0]
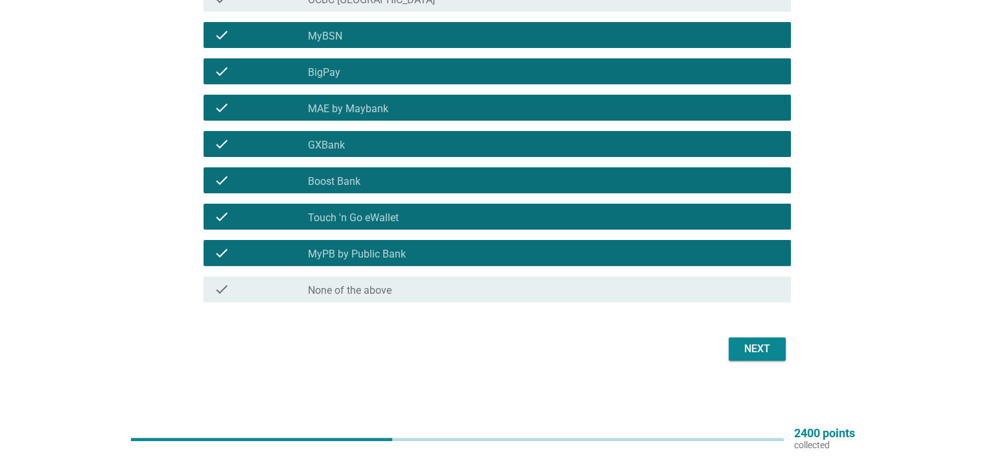
click at [740, 356] on button "Next" at bounding box center [756, 348] width 57 height 23
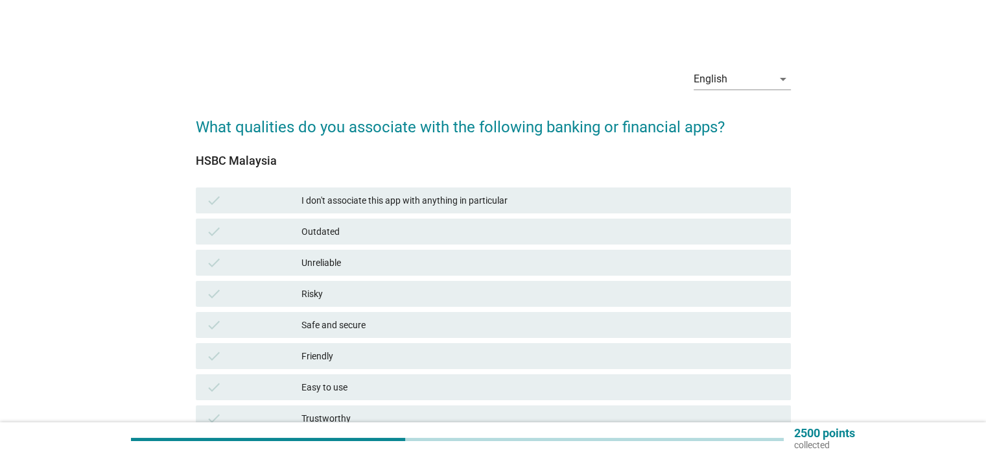
scroll to position [65, 0]
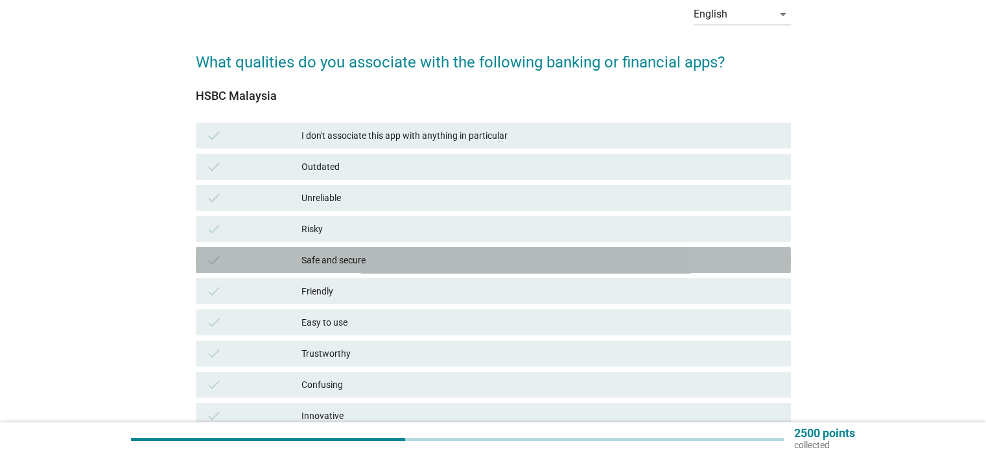
click at [378, 262] on div "Safe and secure" at bounding box center [540, 260] width 478 height 16
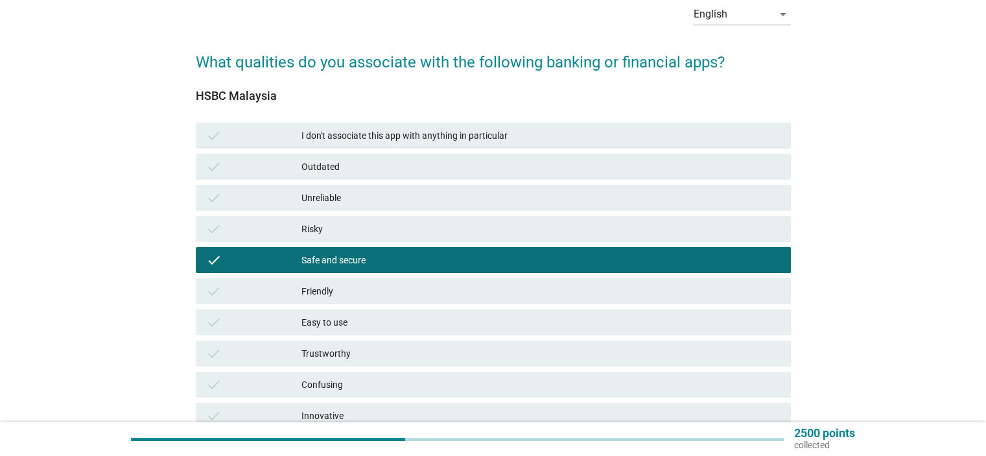
click at [369, 292] on div "Friendly" at bounding box center [540, 291] width 478 height 16
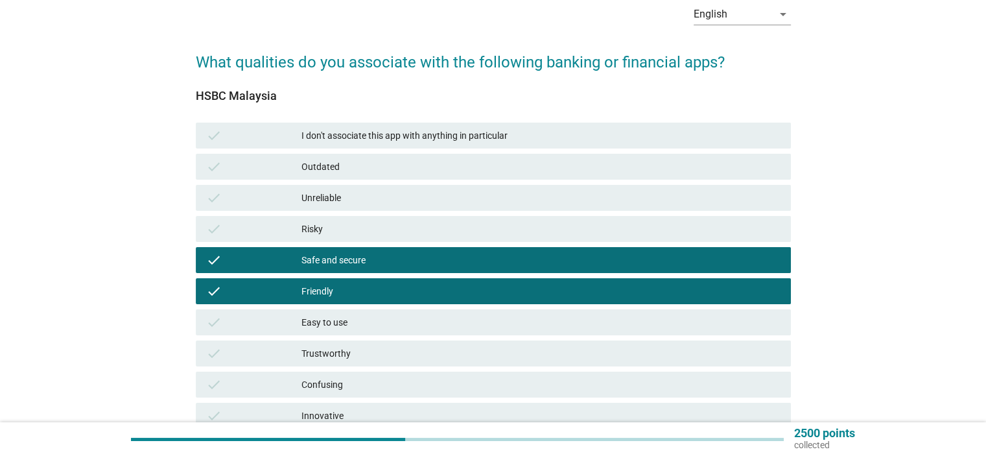
click at [374, 323] on div "Easy to use" at bounding box center [540, 322] width 478 height 16
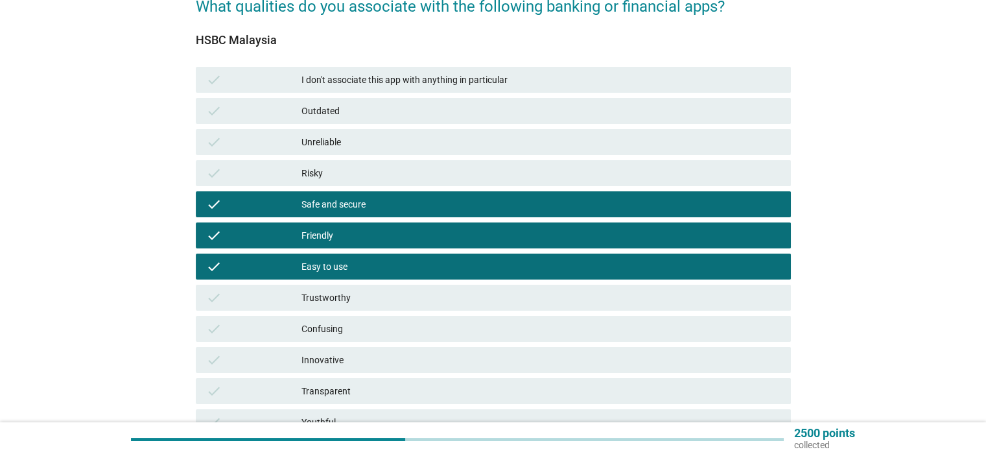
scroll to position [259, 0]
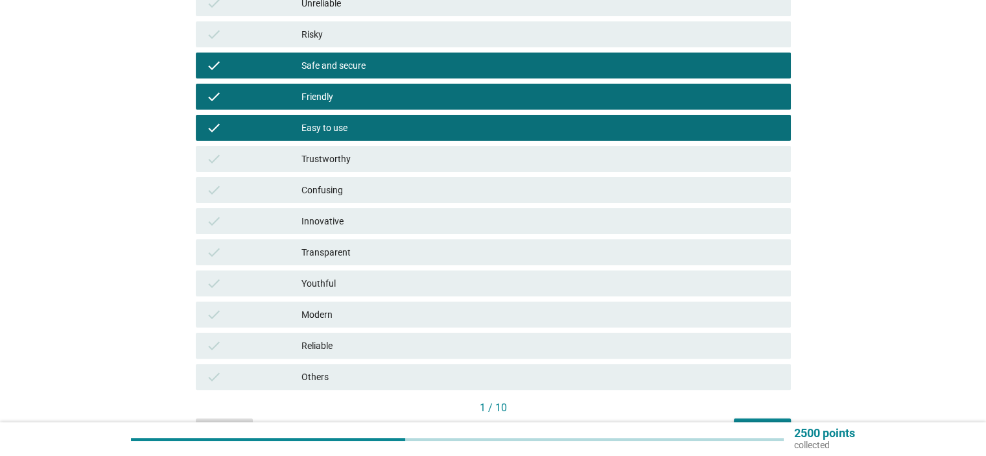
click at [371, 165] on div "Trustworthy" at bounding box center [540, 159] width 478 height 16
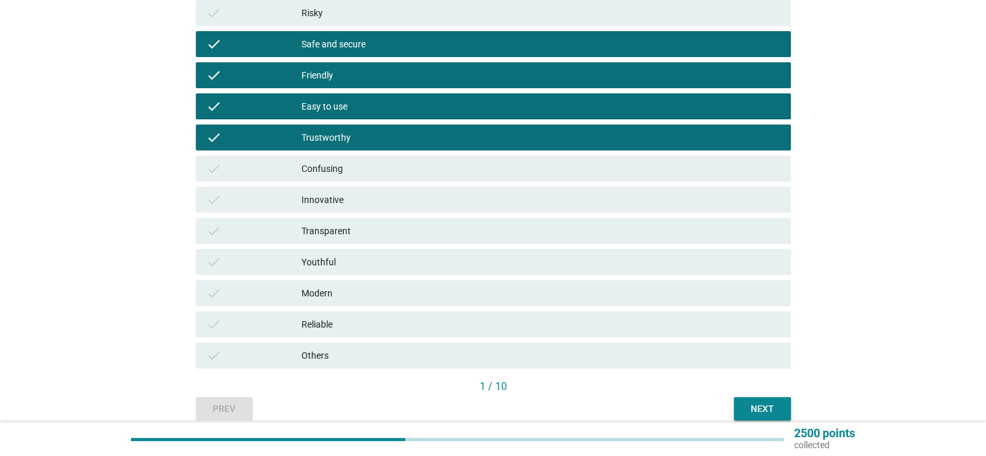
scroll to position [324, 0]
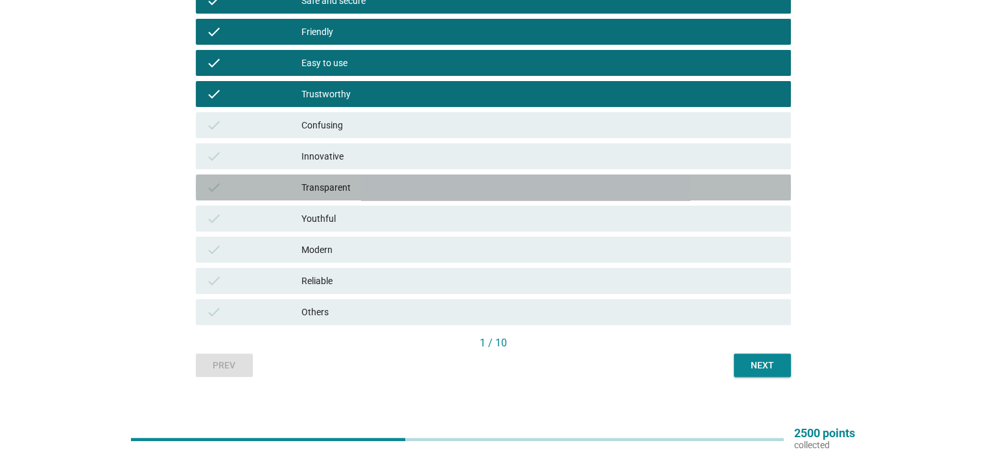
drag, startPoint x: 454, startPoint y: 189, endPoint x: 463, endPoint y: 191, distance: 9.3
click at [458, 189] on div "Transparent" at bounding box center [540, 188] width 478 height 16
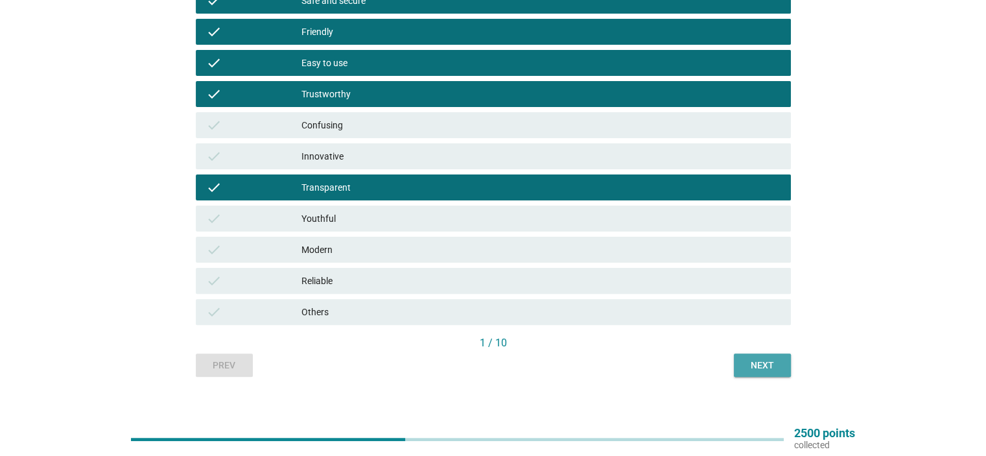
click at [757, 364] on div "Next" at bounding box center [762, 365] width 36 height 14
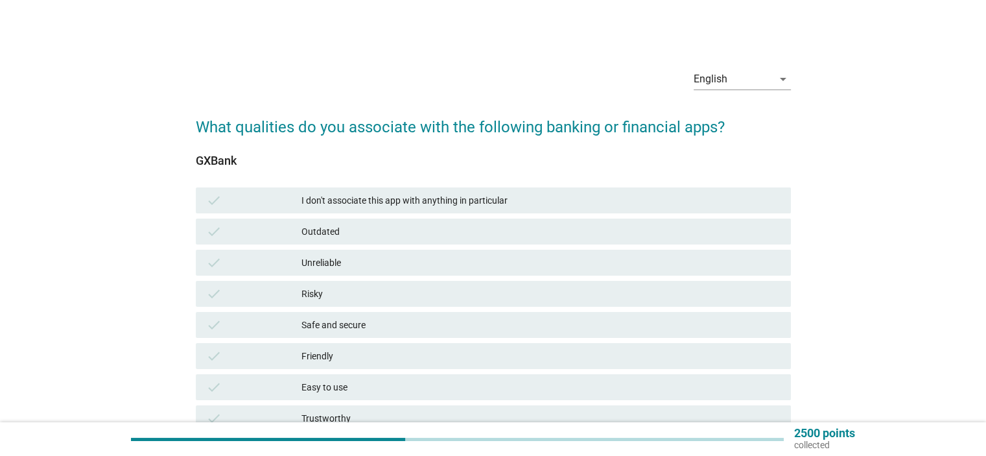
click at [375, 322] on div "Safe and secure" at bounding box center [540, 325] width 478 height 16
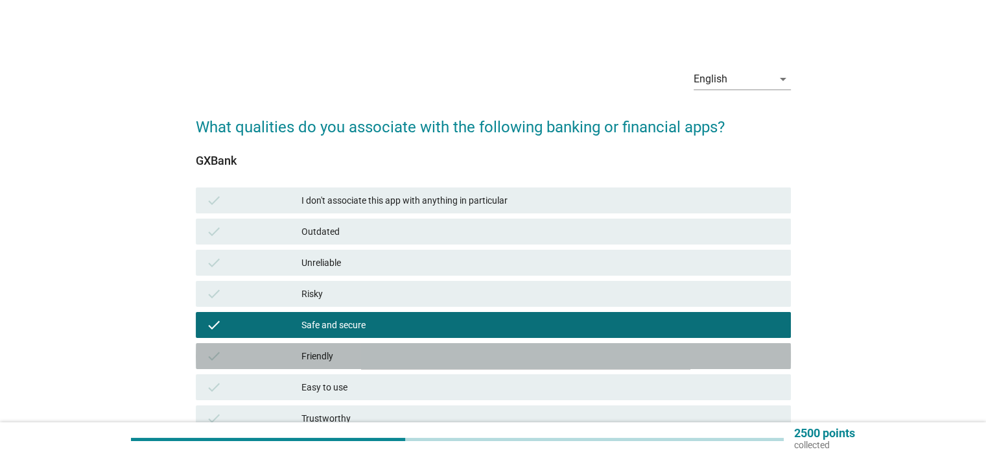
click at [384, 355] on div "Friendly" at bounding box center [540, 356] width 478 height 16
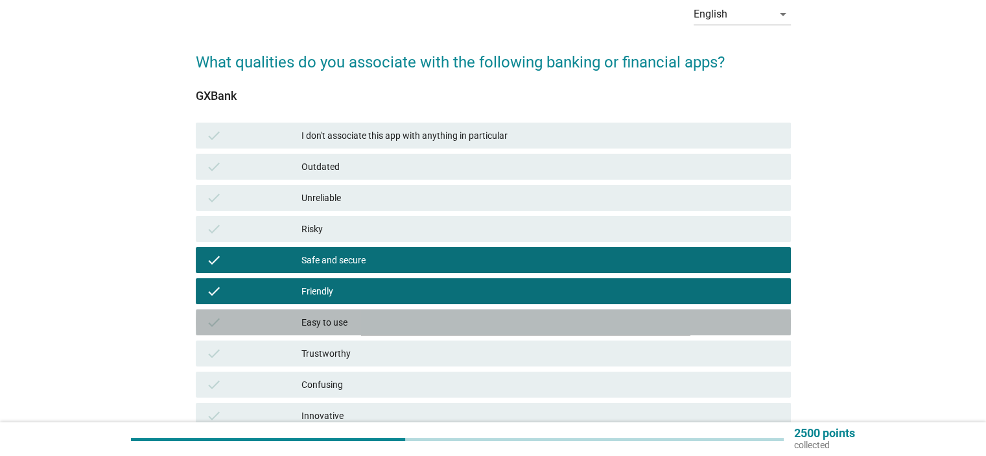
drag, startPoint x: 376, startPoint y: 328, endPoint x: 378, endPoint y: 345, distance: 17.0
click at [376, 329] on div "Easy to use" at bounding box center [540, 322] width 478 height 16
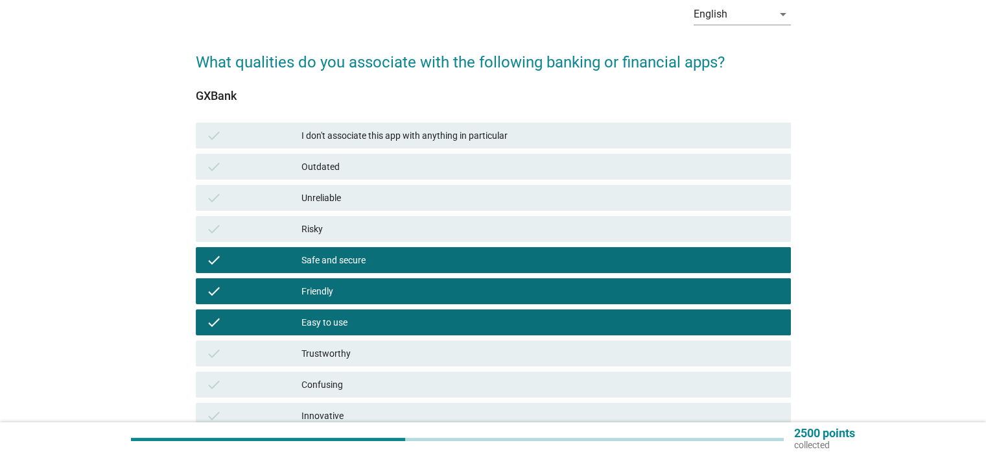
click at [380, 354] on div "Trustworthy" at bounding box center [540, 353] width 478 height 16
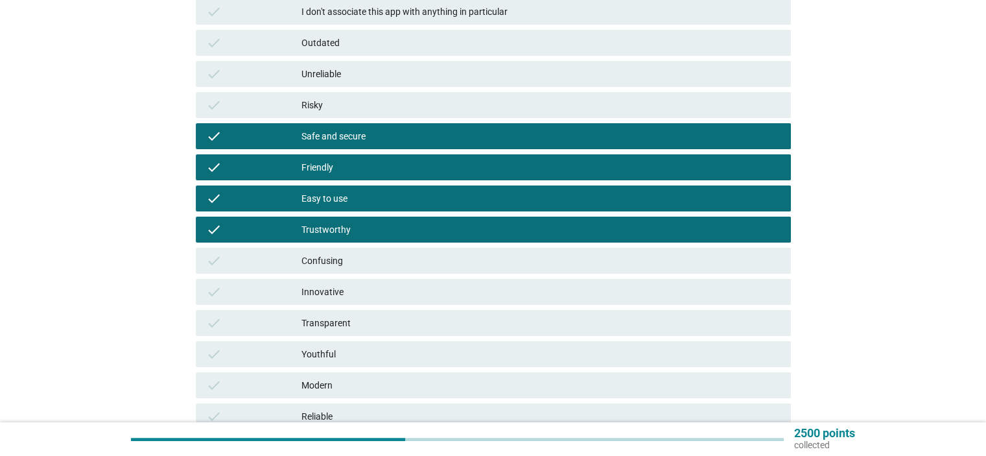
scroll to position [194, 0]
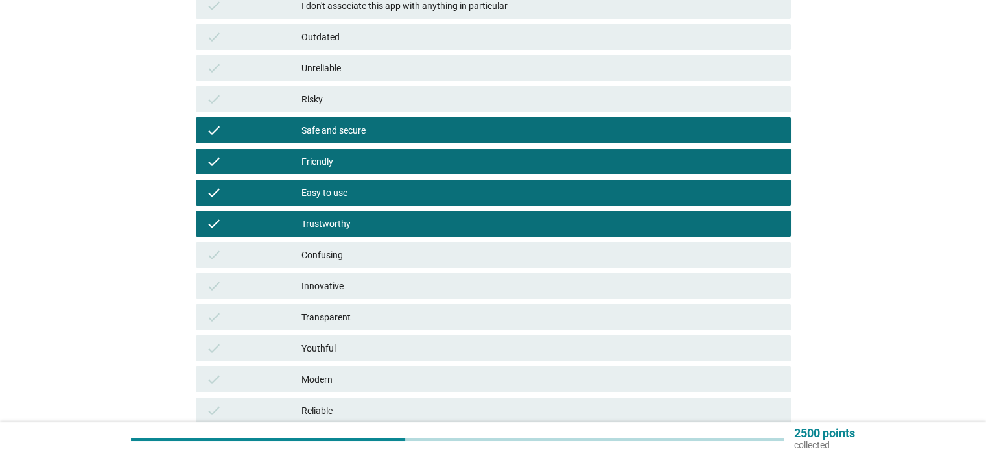
click at [416, 290] on div "Innovative" at bounding box center [540, 286] width 478 height 16
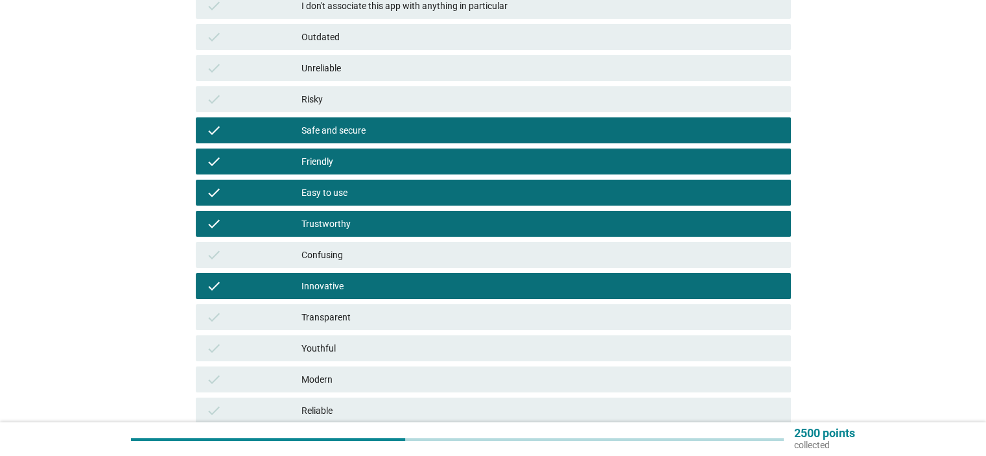
click at [431, 328] on div "check Transparent" at bounding box center [493, 317] width 595 height 26
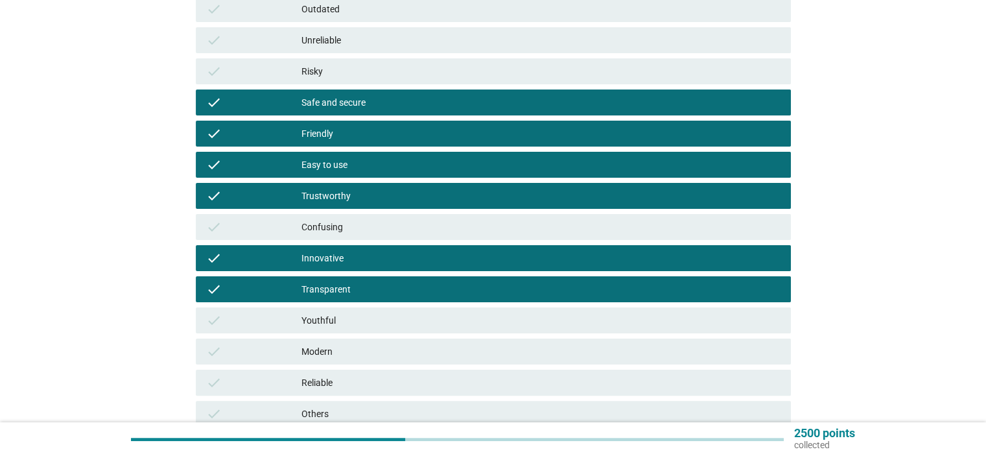
scroll to position [324, 0]
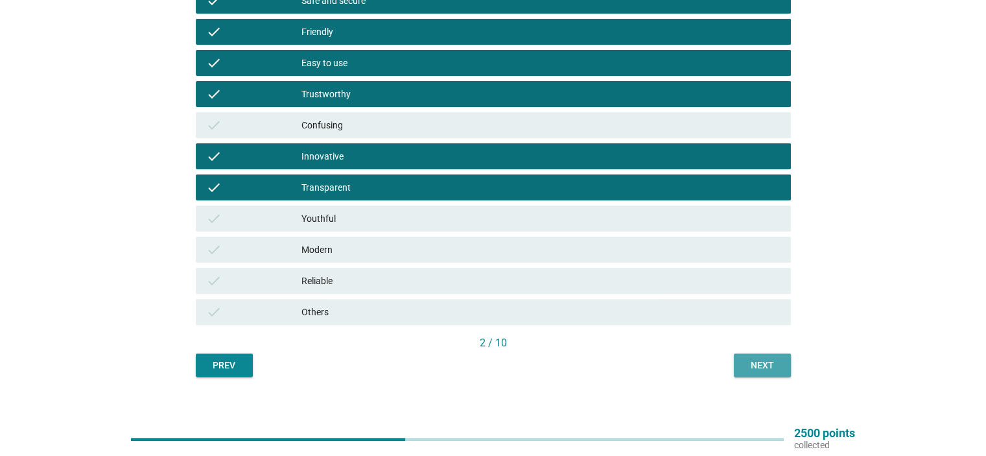
click at [762, 360] on div "Next" at bounding box center [762, 365] width 36 height 14
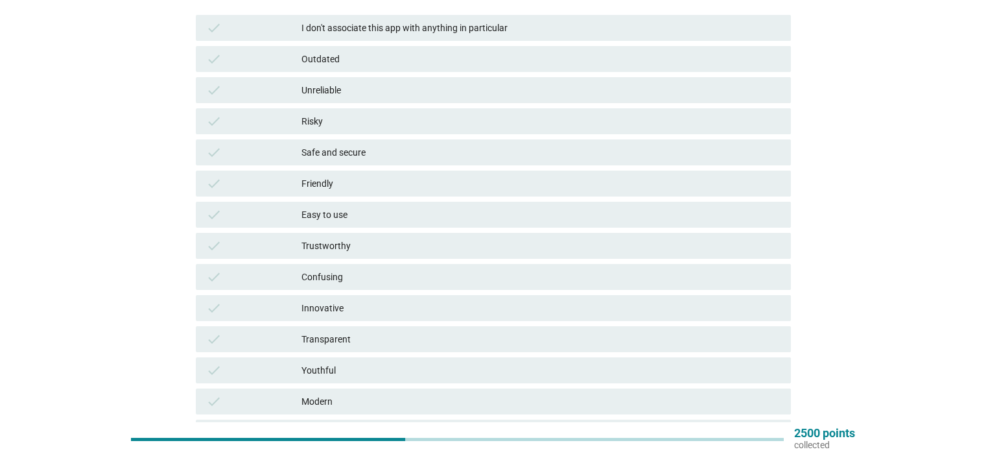
scroll to position [130, 0]
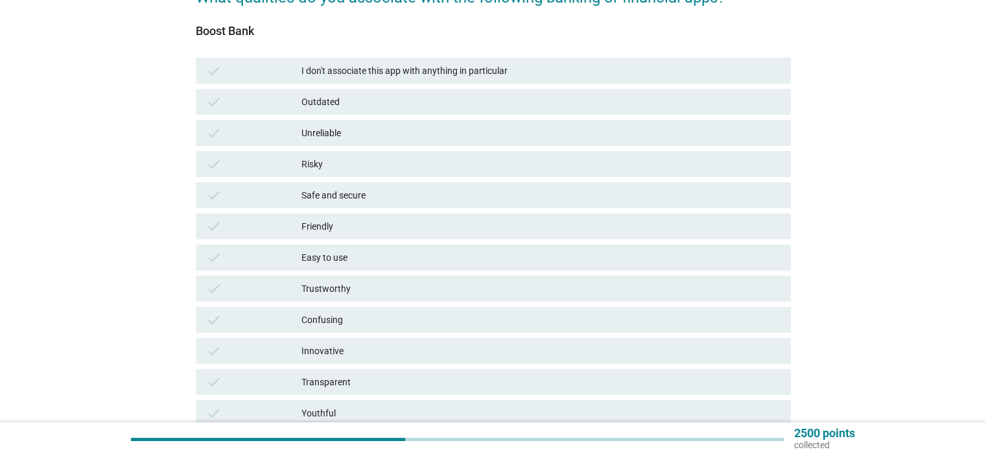
click at [357, 233] on div "Friendly" at bounding box center [540, 226] width 478 height 16
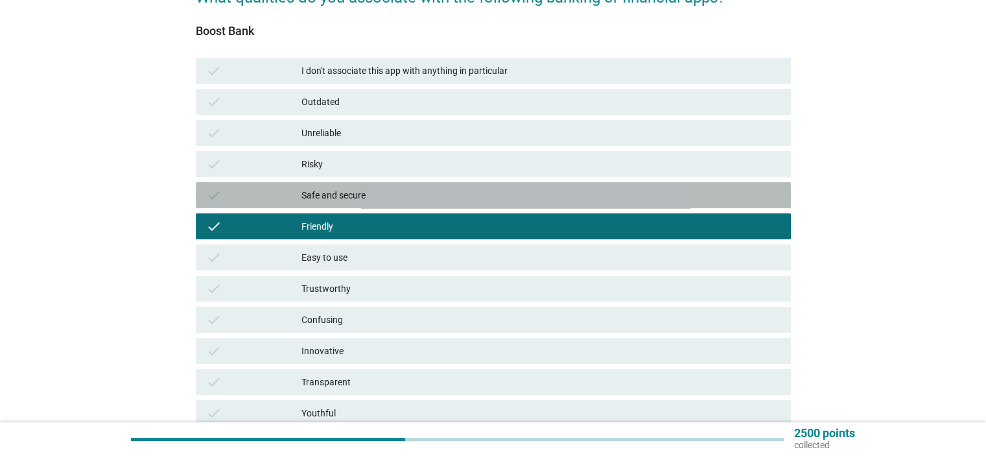
click at [367, 200] on div "Safe and secure" at bounding box center [540, 195] width 478 height 16
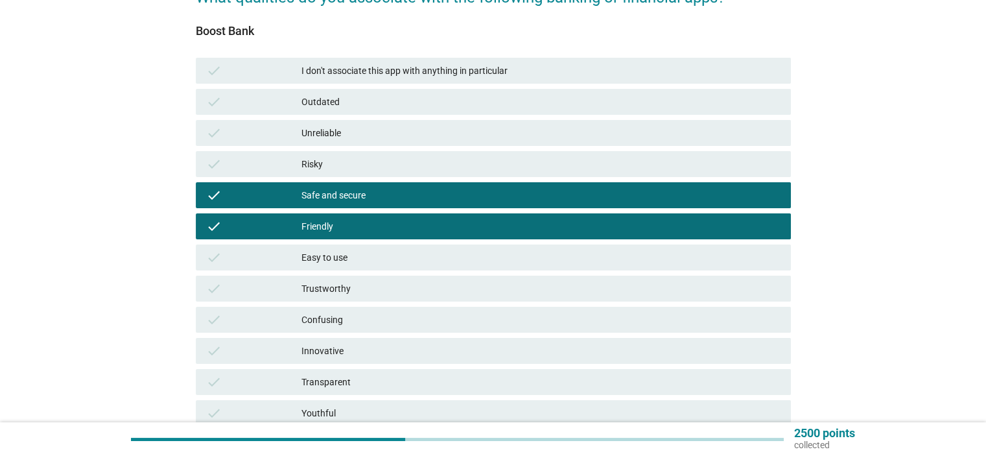
click at [371, 191] on div "Safe and secure" at bounding box center [540, 195] width 478 height 16
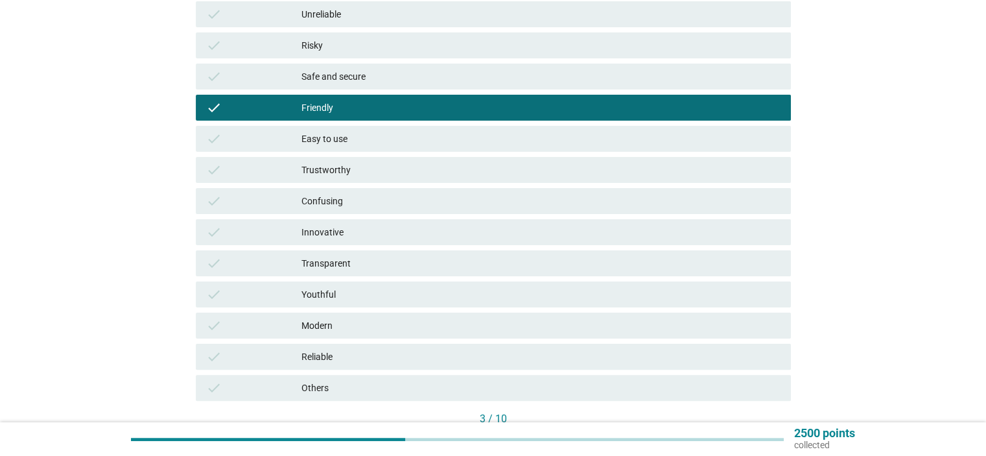
scroll to position [259, 0]
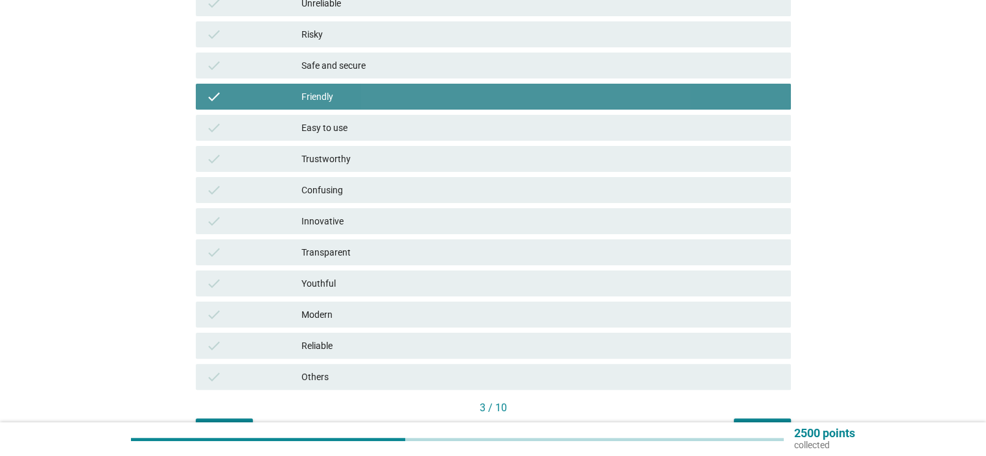
click at [339, 106] on div "check Friendly" at bounding box center [493, 97] width 595 height 26
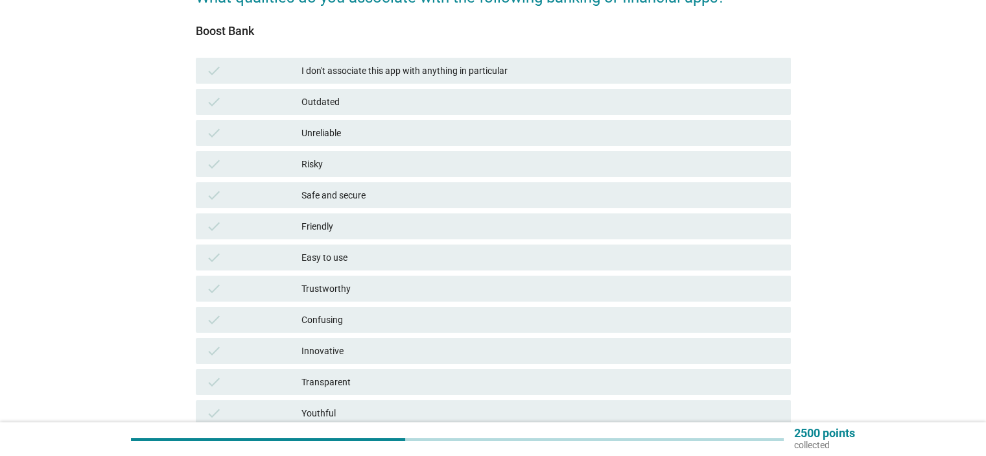
click at [345, 75] on div "I don't associate this app with anything in particular" at bounding box center [540, 71] width 478 height 16
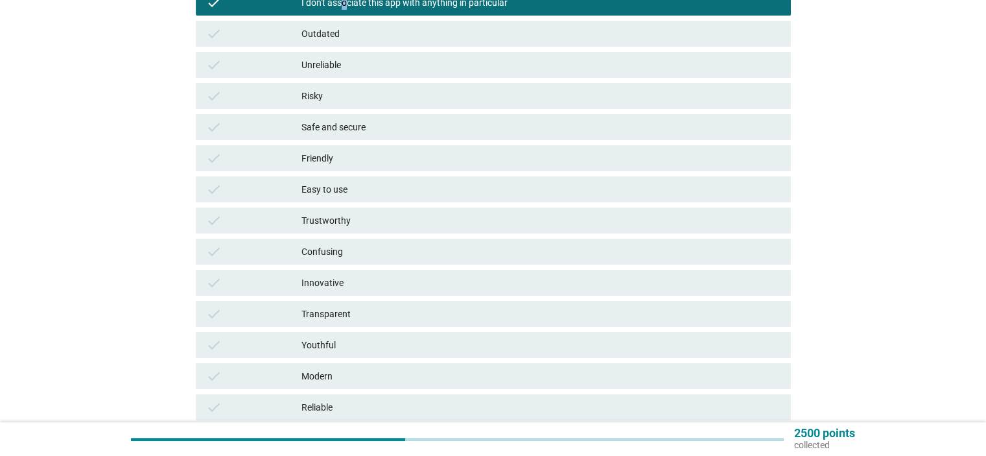
scroll to position [337, 0]
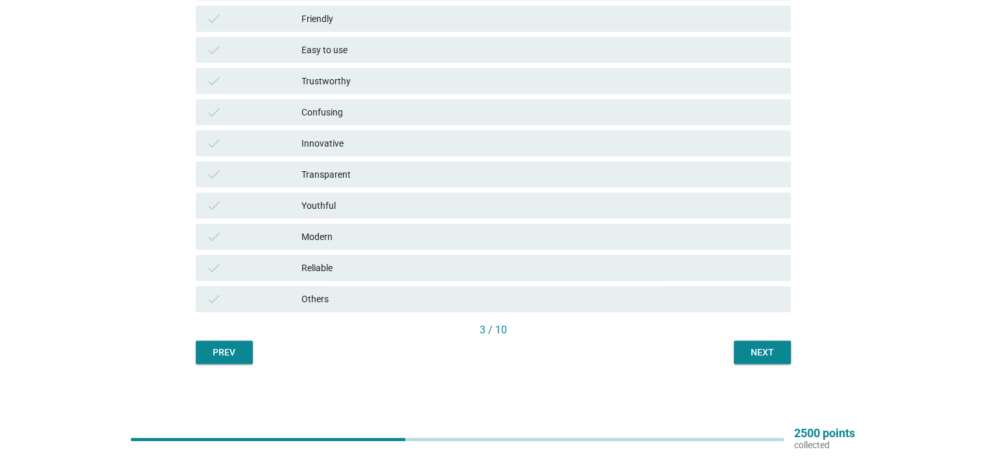
click at [783, 352] on button "Next" at bounding box center [762, 351] width 57 height 23
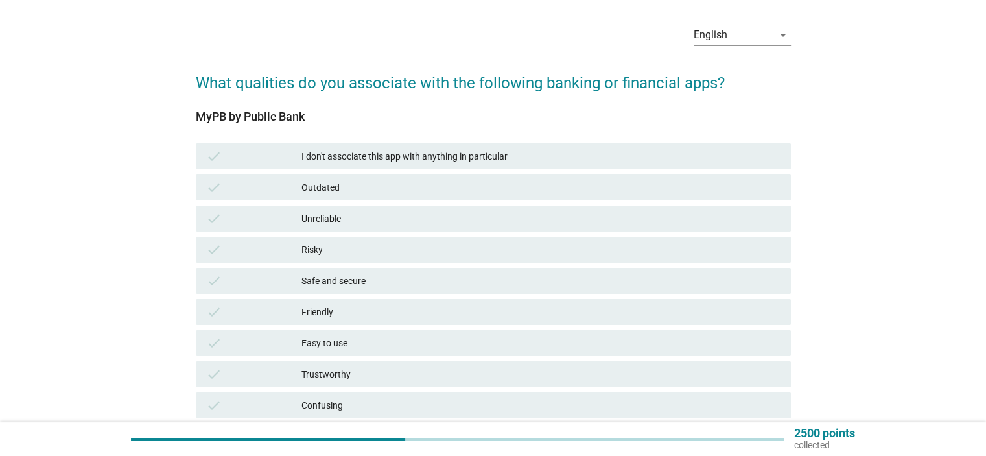
scroll to position [65, 0]
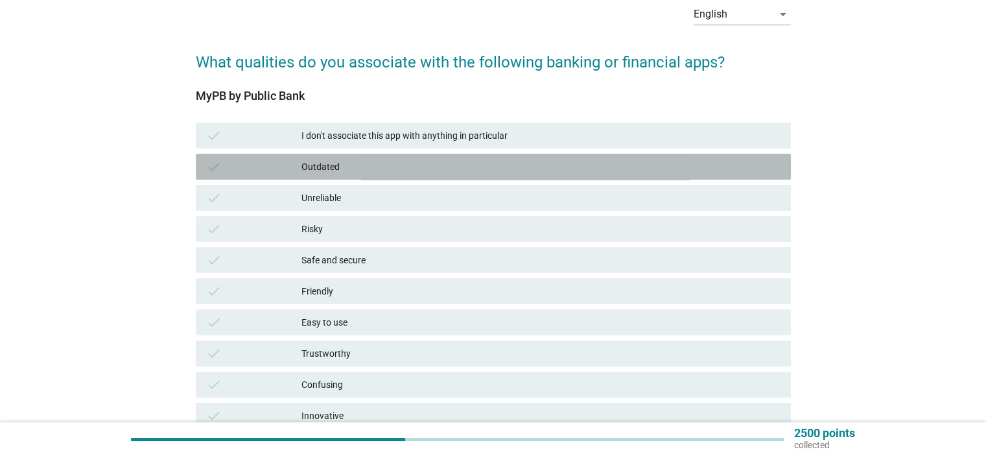
click at [355, 172] on div "Outdated" at bounding box center [540, 167] width 478 height 16
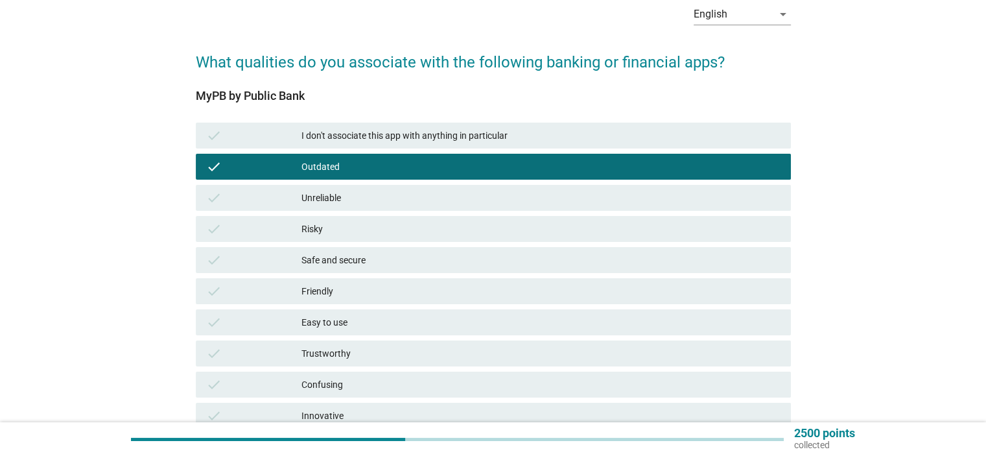
click at [355, 229] on div "Risky" at bounding box center [540, 229] width 478 height 16
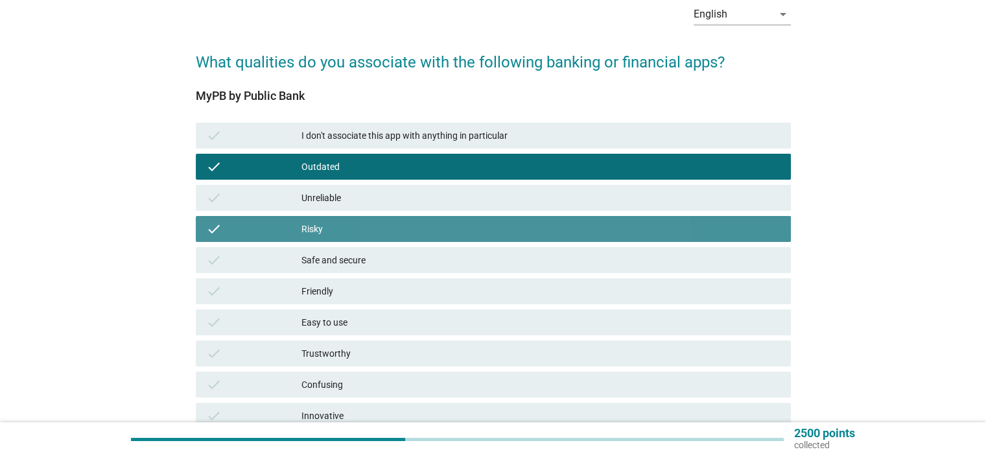
click at [356, 236] on div "Risky" at bounding box center [540, 229] width 478 height 16
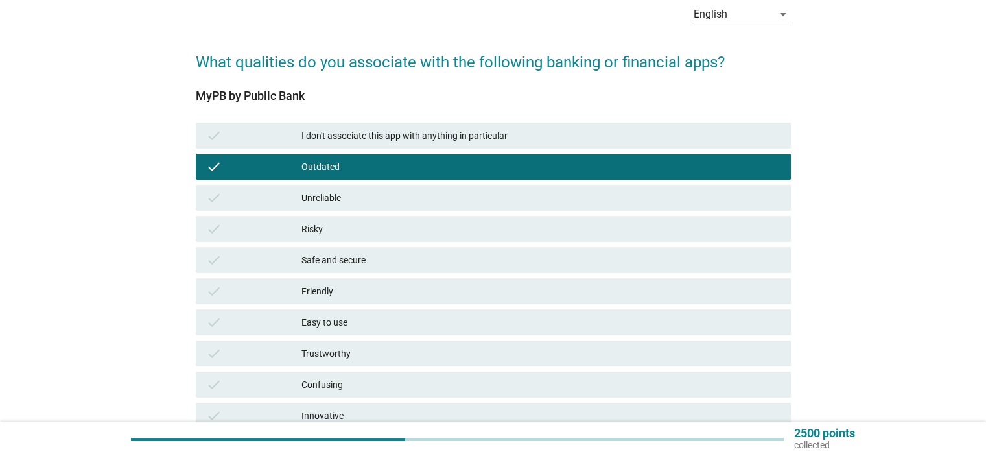
click at [355, 261] on div "Safe and secure" at bounding box center [540, 260] width 478 height 16
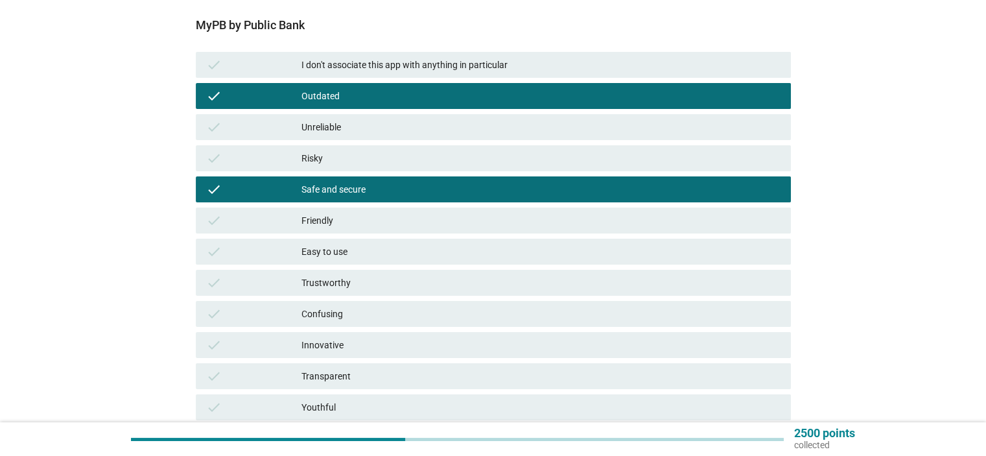
scroll to position [194, 0]
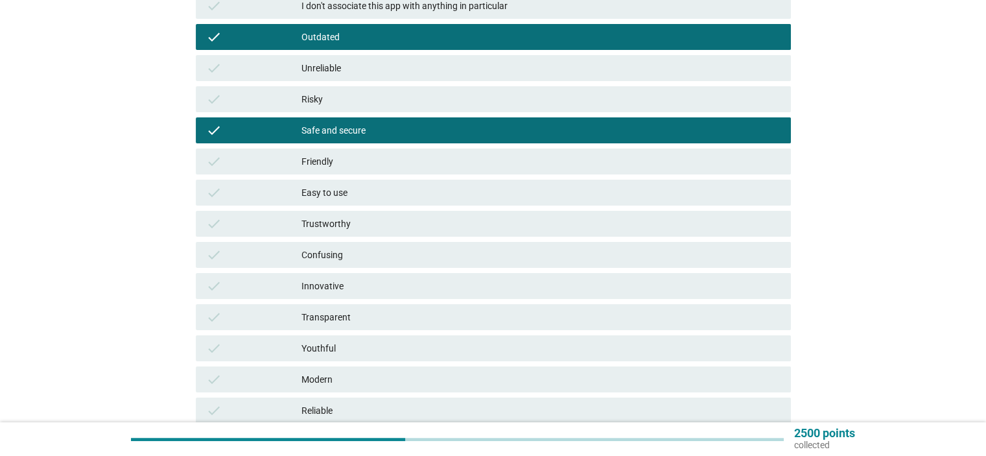
click at [365, 259] on div "Confusing" at bounding box center [540, 255] width 478 height 16
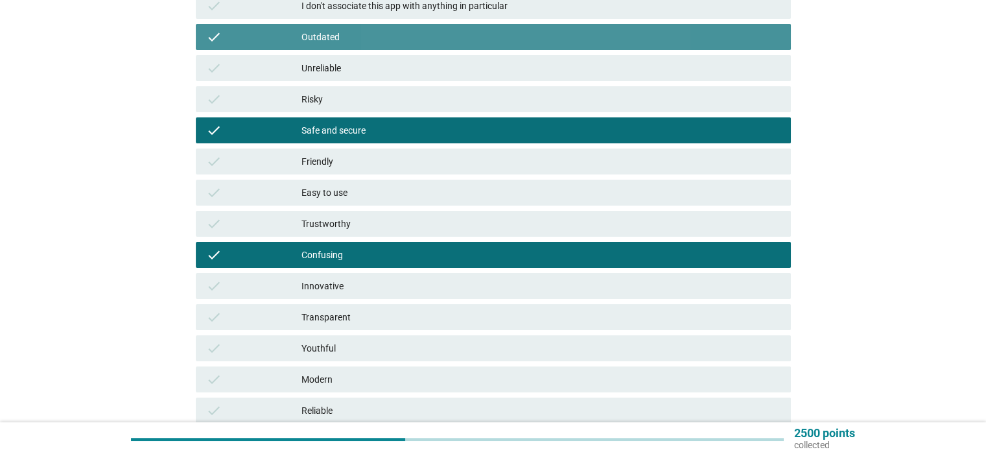
click at [389, 45] on div "check Outdated" at bounding box center [493, 37] width 595 height 26
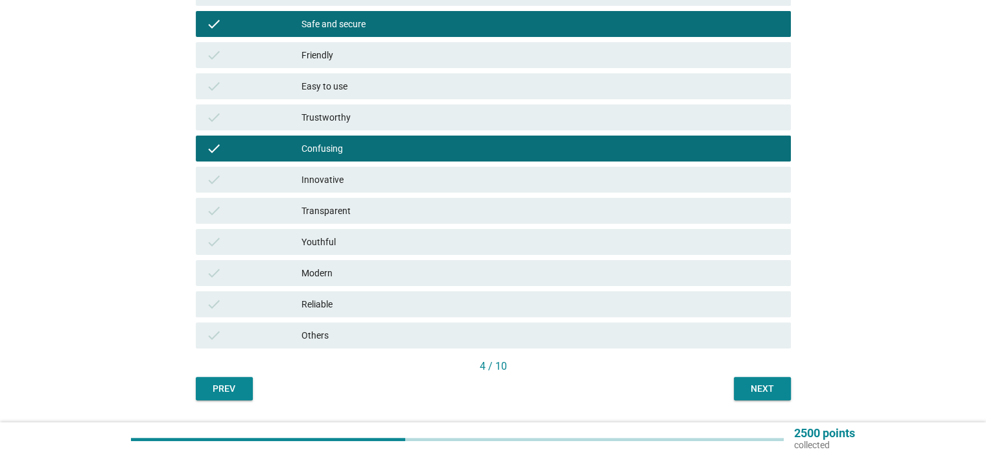
scroll to position [324, 0]
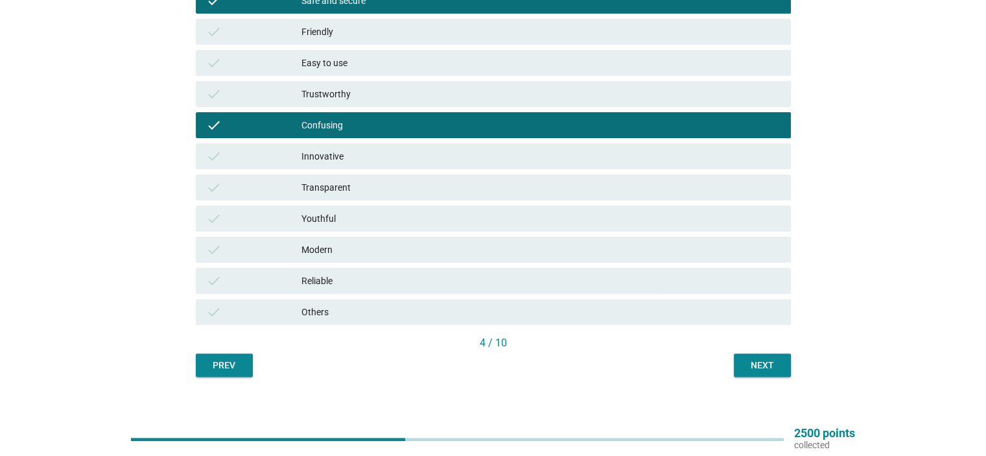
click at [750, 364] on div "Next" at bounding box center [762, 365] width 36 height 14
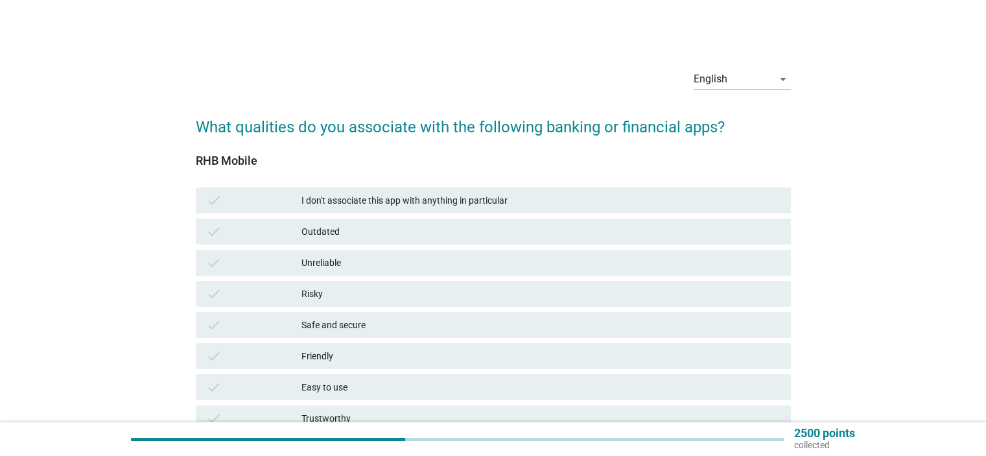
click at [366, 325] on div "Safe and secure" at bounding box center [540, 325] width 478 height 16
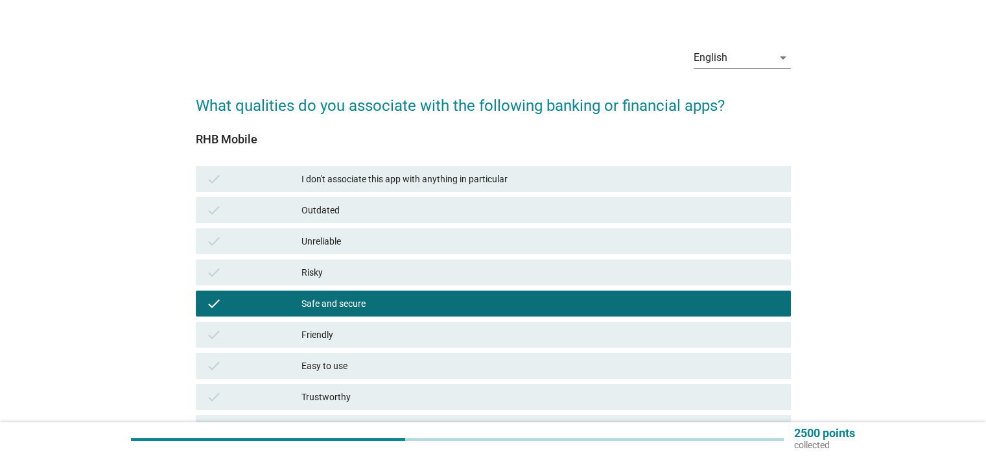
scroll to position [65, 0]
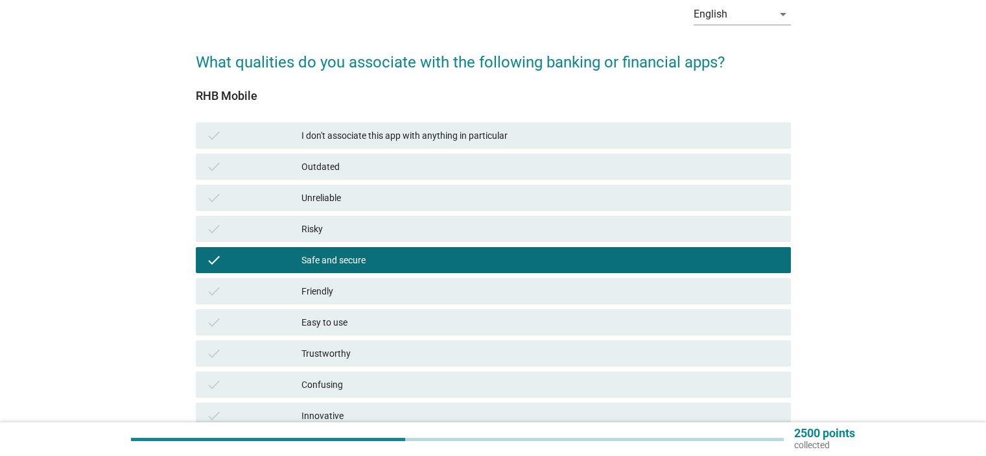
click at [375, 383] on div "Confusing" at bounding box center [540, 385] width 478 height 16
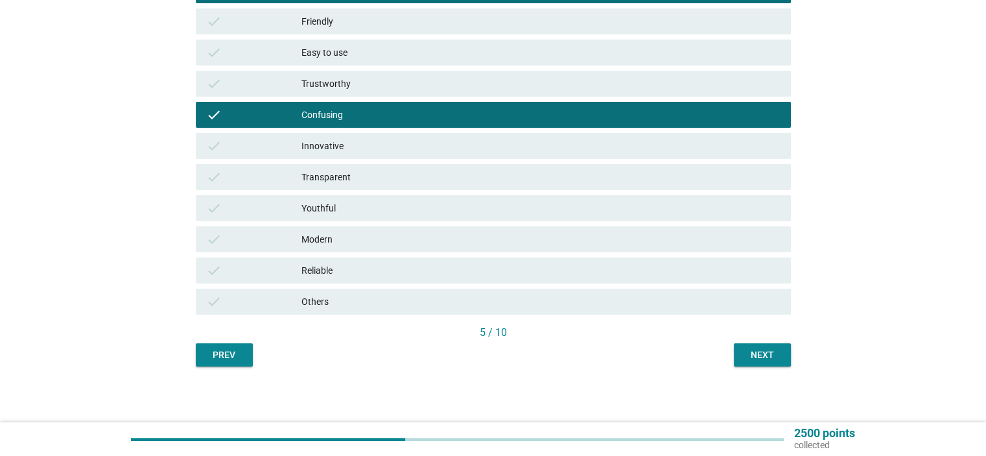
scroll to position [337, 0]
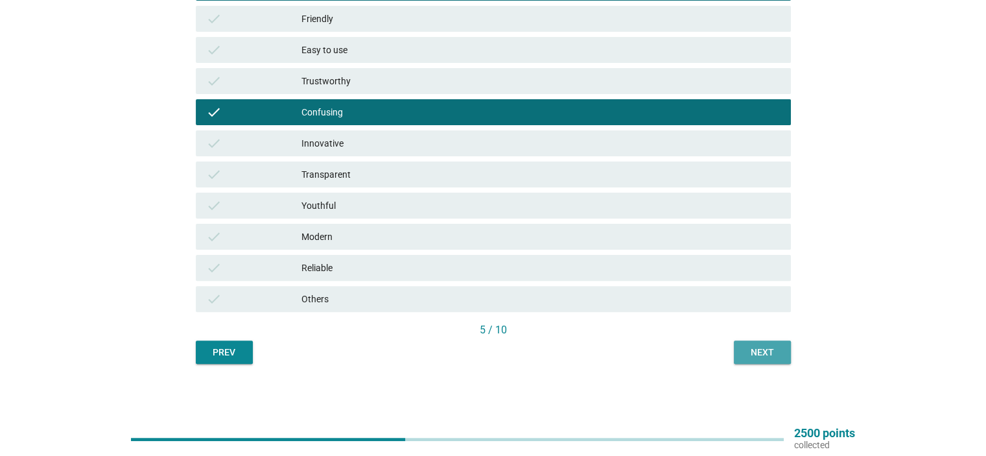
click at [761, 362] on button "Next" at bounding box center [762, 351] width 57 height 23
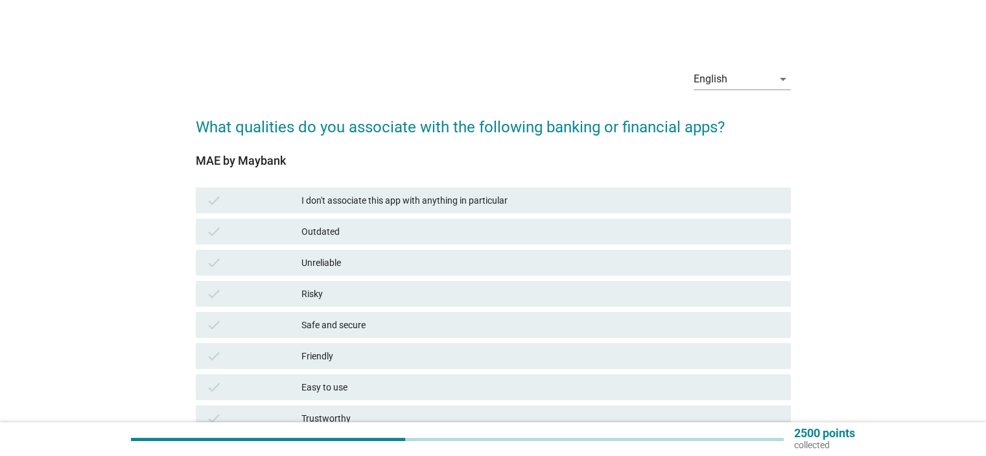
click at [342, 292] on div "Risky" at bounding box center [540, 294] width 478 height 16
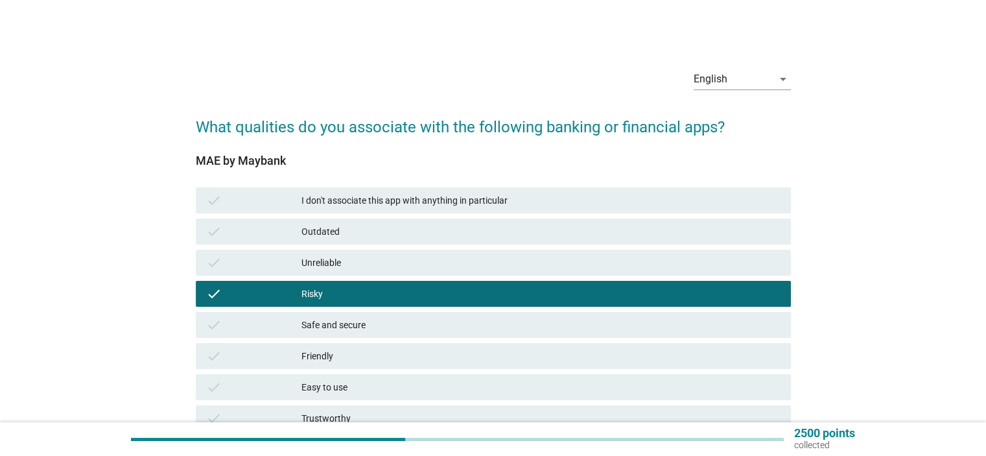
click at [353, 329] on div "Safe and secure" at bounding box center [540, 325] width 478 height 16
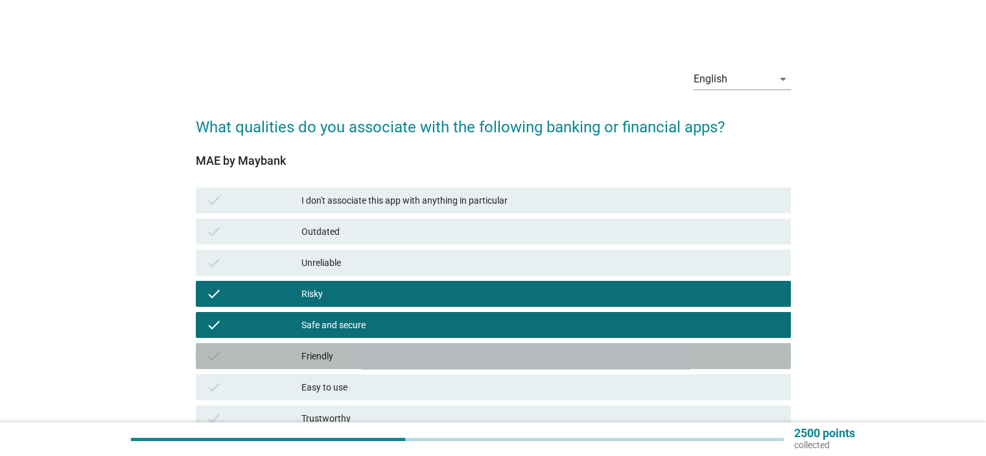
drag, startPoint x: 358, startPoint y: 361, endPoint x: 360, endPoint y: 367, distance: 7.0
click at [358, 362] on div "Friendly" at bounding box center [540, 356] width 478 height 16
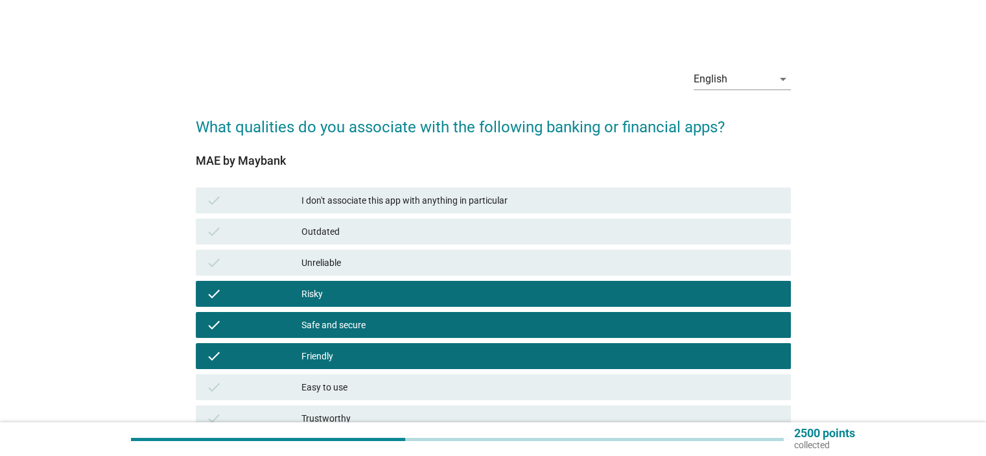
click at [366, 381] on div "Easy to use" at bounding box center [540, 387] width 478 height 16
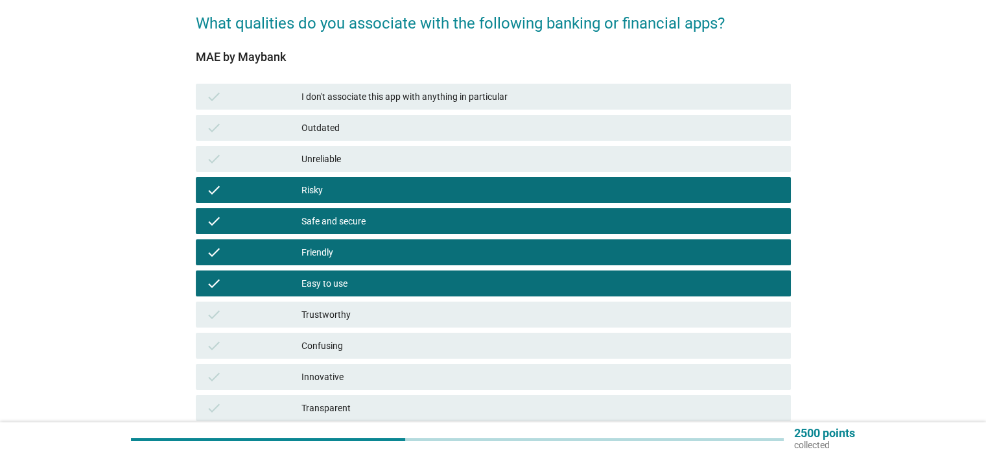
scroll to position [130, 0]
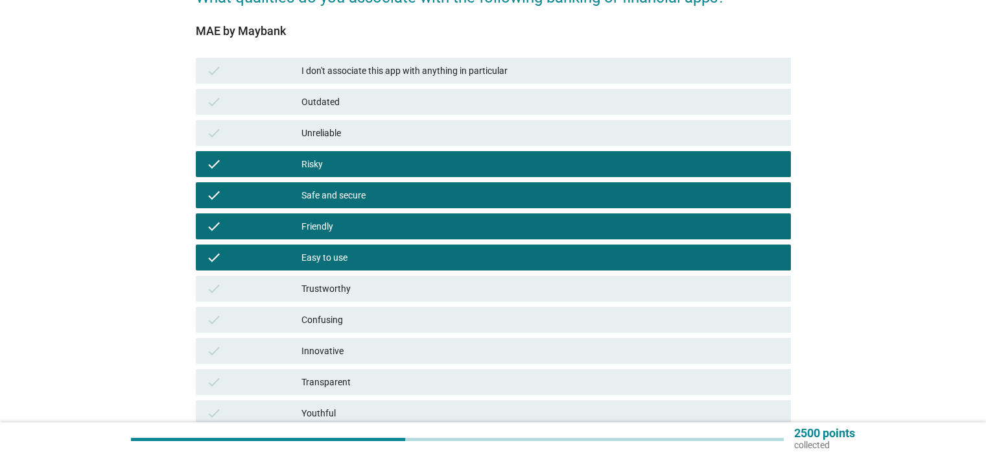
click at [346, 163] on div "Risky" at bounding box center [540, 164] width 478 height 16
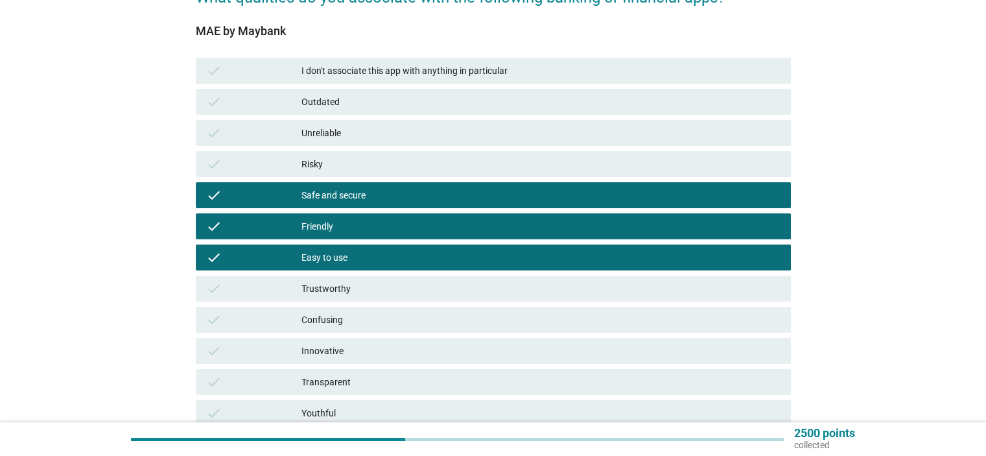
click at [355, 287] on div "Trustworthy" at bounding box center [540, 289] width 478 height 16
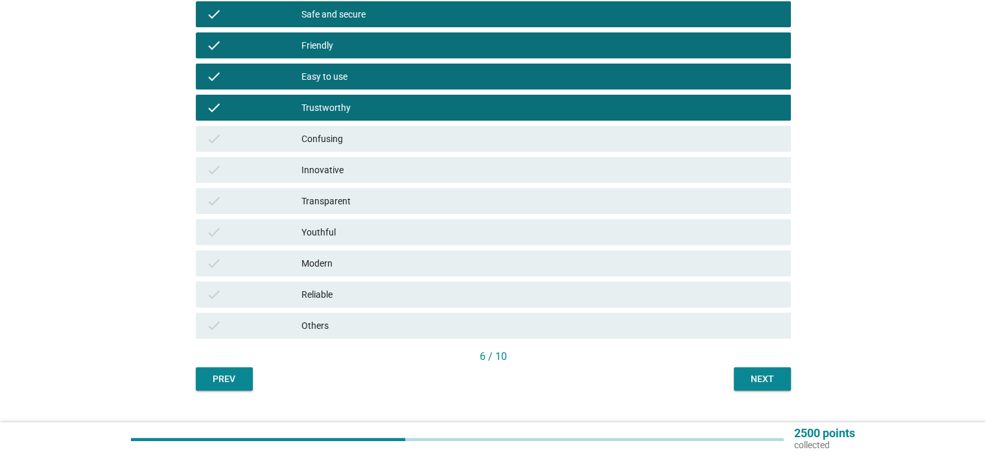
scroll to position [337, 0]
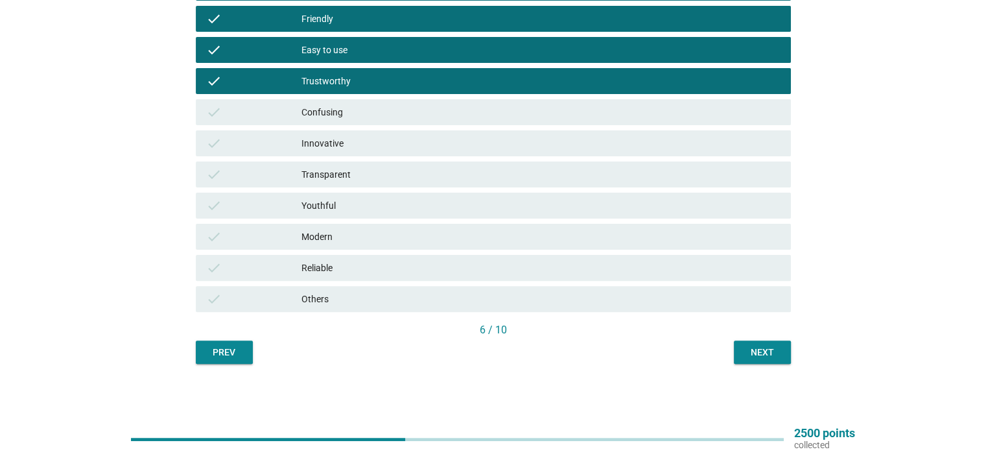
click at [754, 352] on div "Next" at bounding box center [762, 352] width 36 height 14
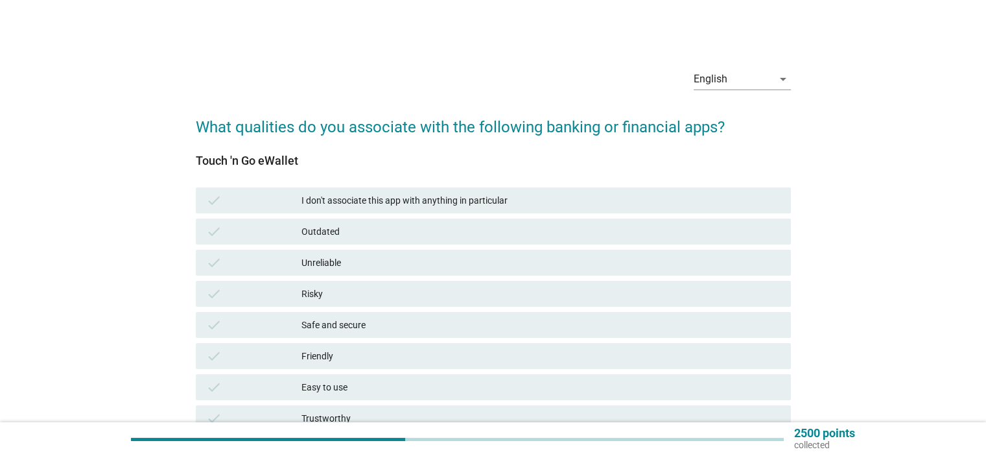
click at [345, 290] on div "Risky" at bounding box center [540, 294] width 478 height 16
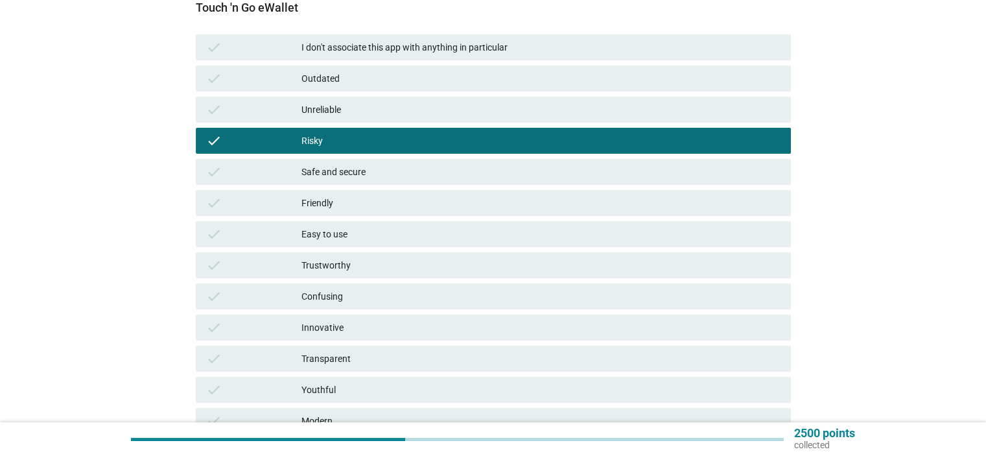
scroll to position [194, 0]
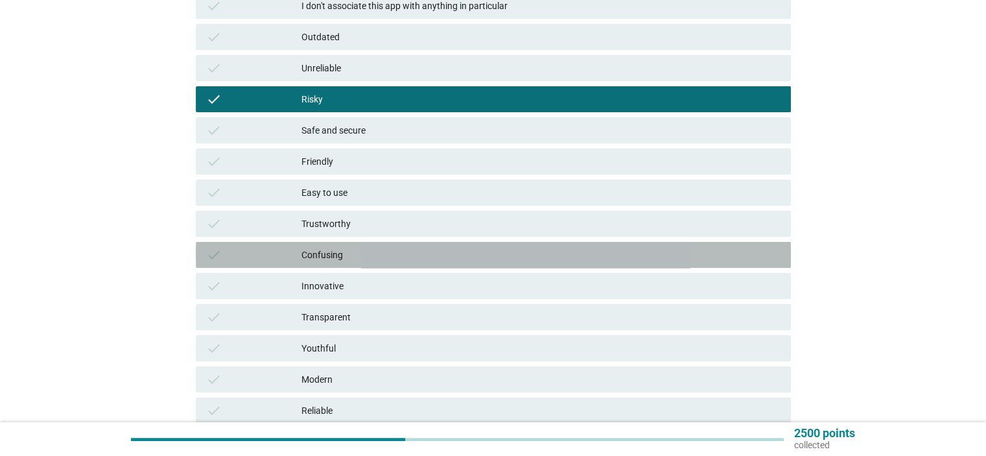
click at [336, 257] on div "Confusing" at bounding box center [540, 255] width 478 height 16
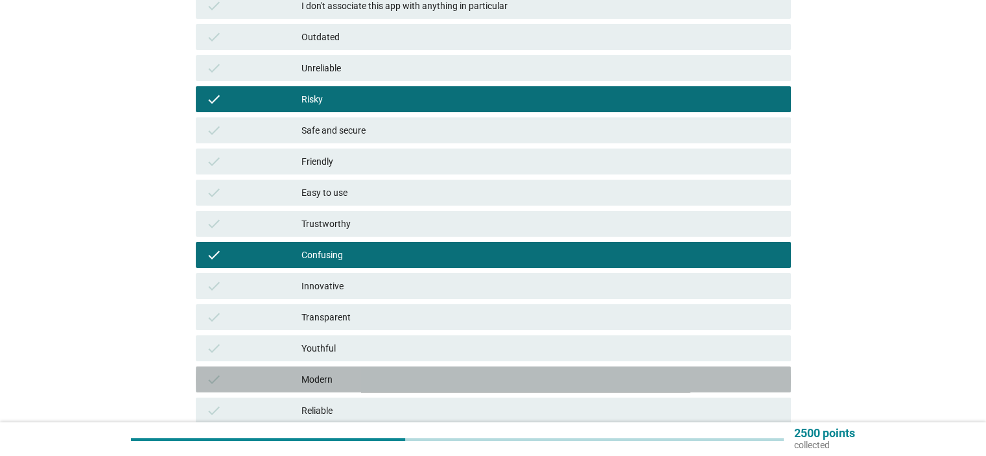
drag, startPoint x: 340, startPoint y: 377, endPoint x: 339, endPoint y: 353, distance: 24.0
click at [340, 376] on div "Modern" at bounding box center [540, 379] width 478 height 16
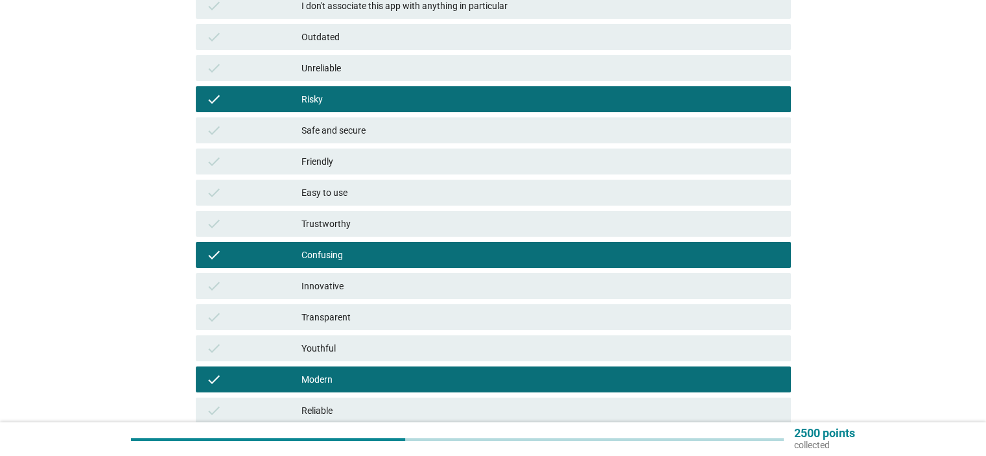
click at [352, 135] on div "Safe and secure" at bounding box center [540, 130] width 478 height 16
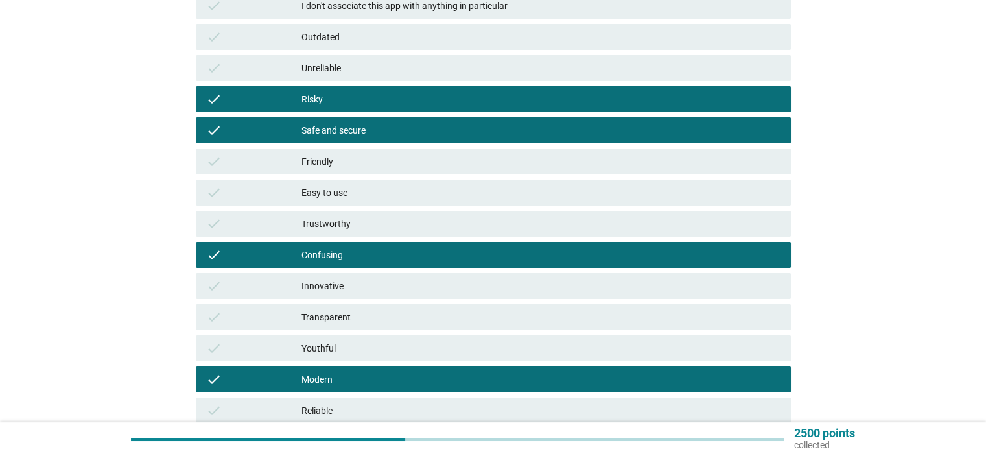
click at [352, 165] on div "Friendly" at bounding box center [540, 162] width 478 height 16
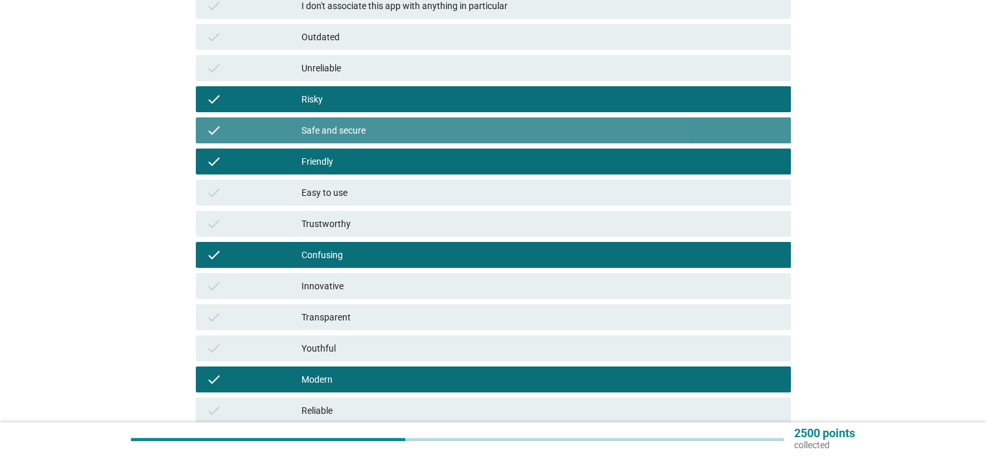
click at [397, 141] on div "check Safe and secure" at bounding box center [493, 130] width 595 height 26
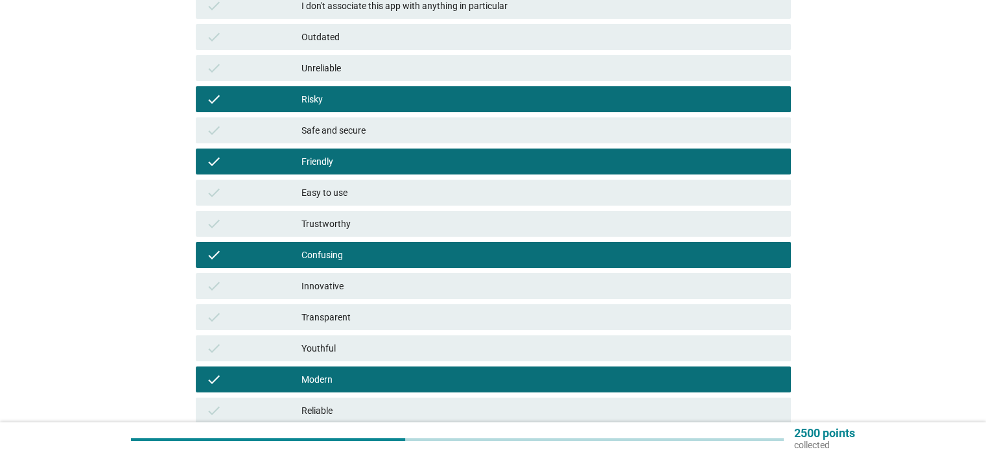
click at [372, 168] on div "Friendly" at bounding box center [540, 162] width 478 height 16
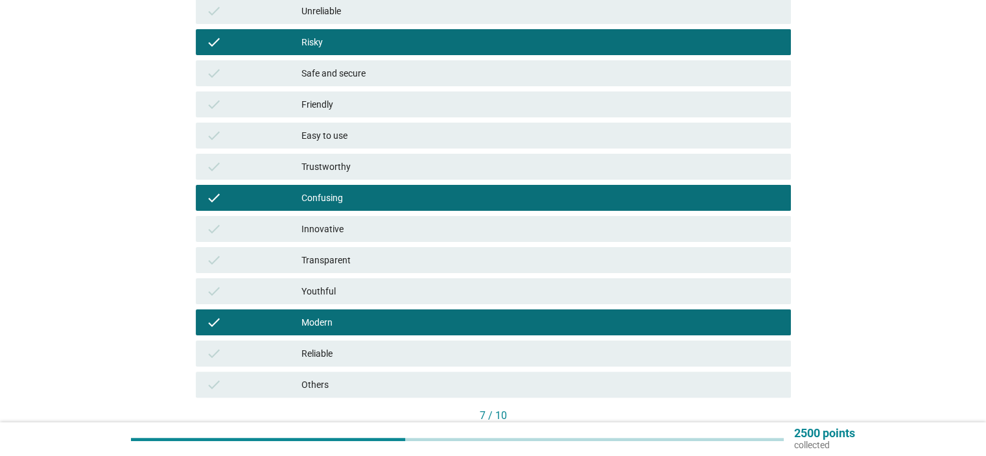
scroll to position [324, 0]
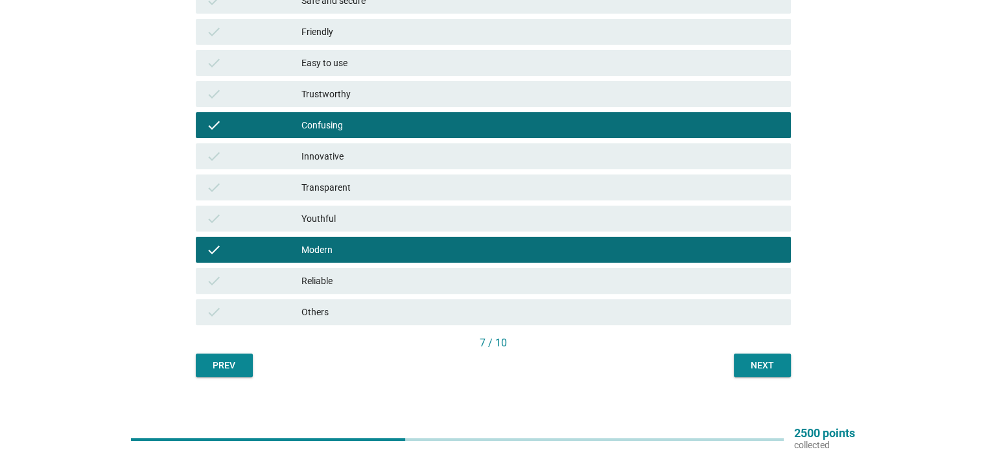
click at [768, 362] on div "Next" at bounding box center [762, 365] width 36 height 14
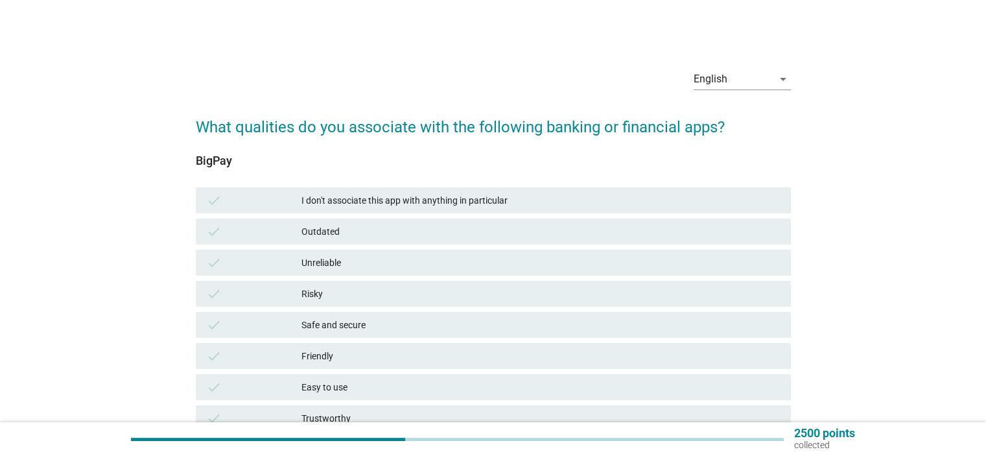
click at [356, 202] on div "I don't associate this app with anything in particular" at bounding box center [540, 200] width 478 height 16
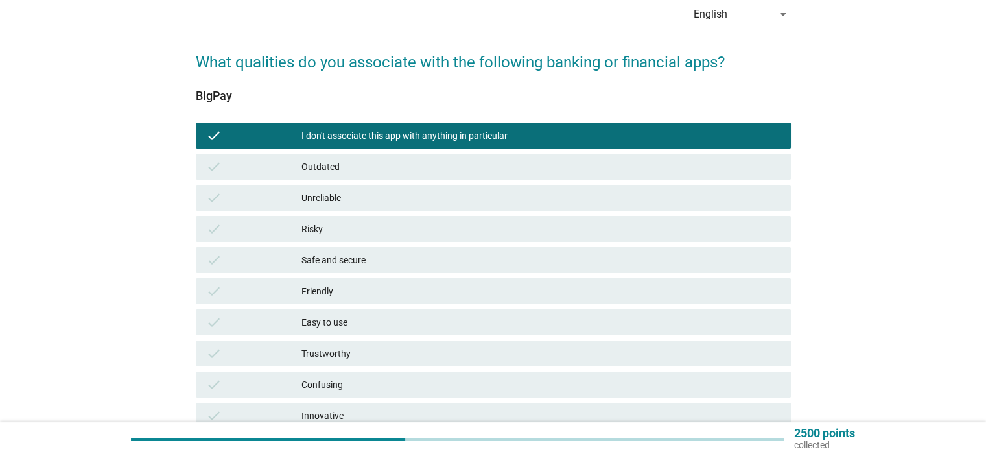
scroll to position [65, 0]
click at [330, 145] on div "check I don't associate this app with anything in particular" at bounding box center [493, 135] width 595 height 26
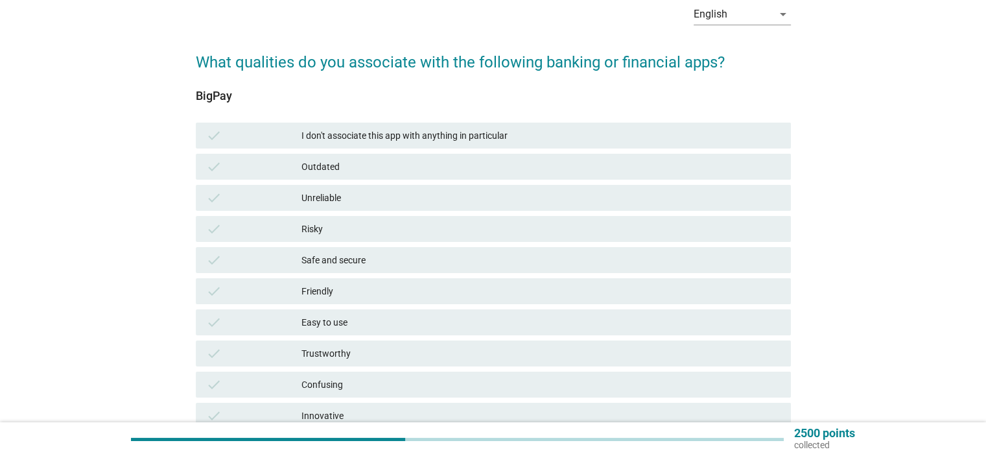
drag, startPoint x: 333, startPoint y: 258, endPoint x: 334, endPoint y: 266, distance: 7.8
click at [333, 259] on div "Safe and secure" at bounding box center [540, 260] width 478 height 16
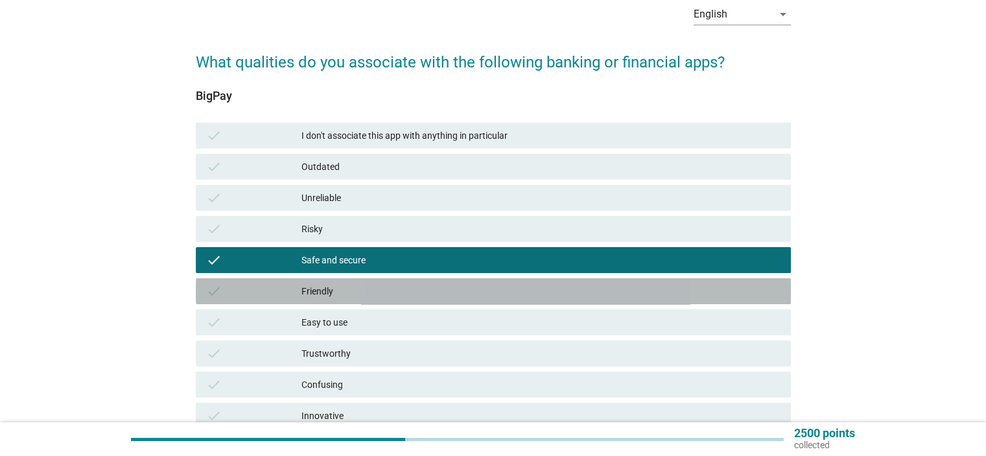
click at [333, 285] on div "Friendly" at bounding box center [540, 291] width 478 height 16
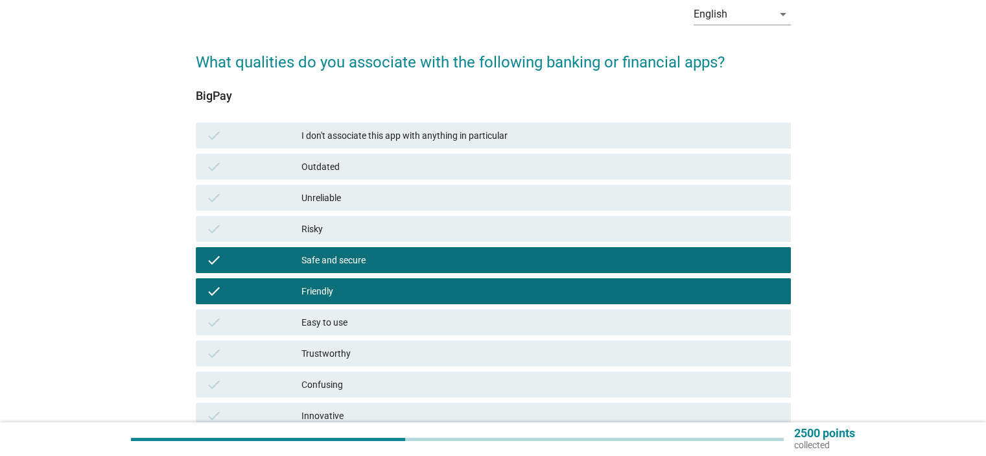
drag, startPoint x: 337, startPoint y: 310, endPoint x: 340, endPoint y: 320, distance: 10.9
click at [337, 310] on div "check Easy to use" at bounding box center [493, 322] width 595 height 26
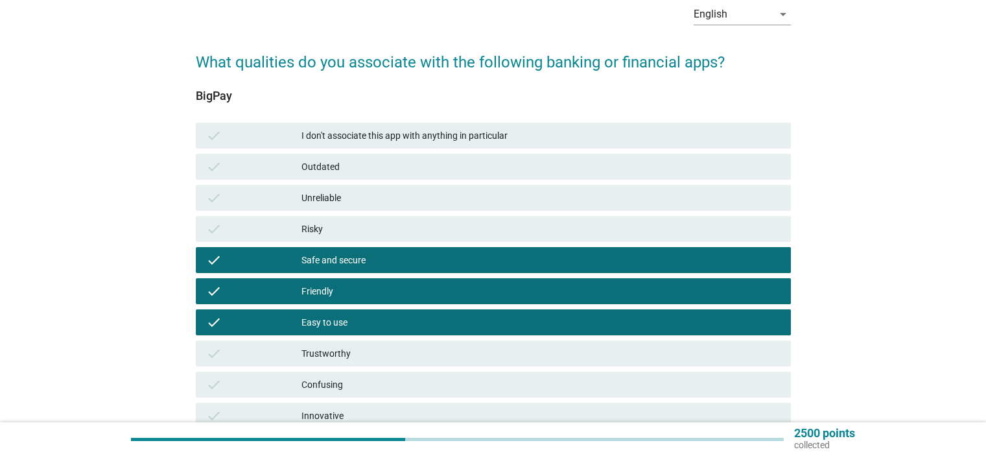
drag, startPoint x: 352, startPoint y: 346, endPoint x: 404, endPoint y: 351, distance: 52.7
click at [353, 347] on div "Trustworthy" at bounding box center [540, 353] width 478 height 16
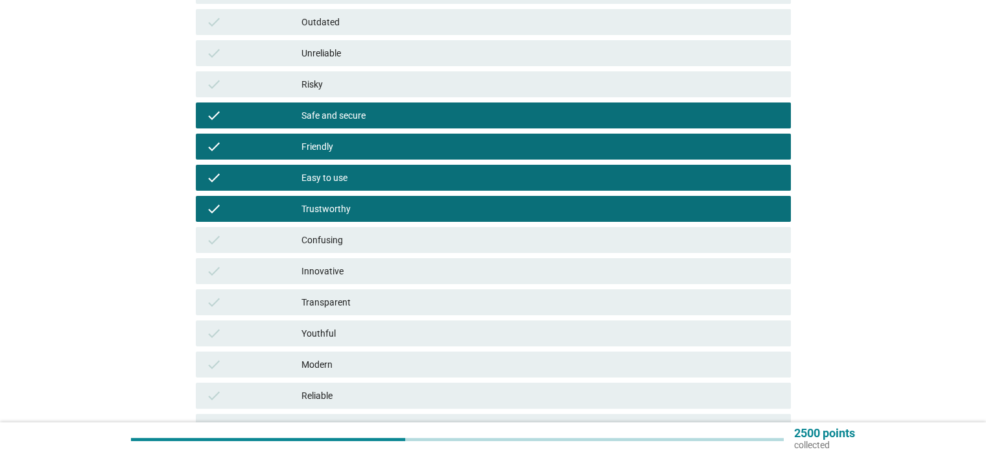
scroll to position [259, 0]
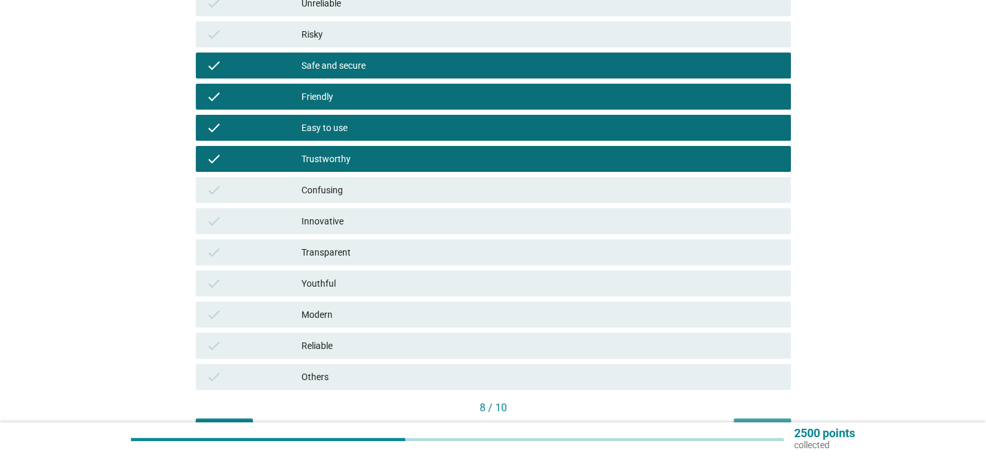
click at [762, 419] on button "Next" at bounding box center [762, 429] width 57 height 23
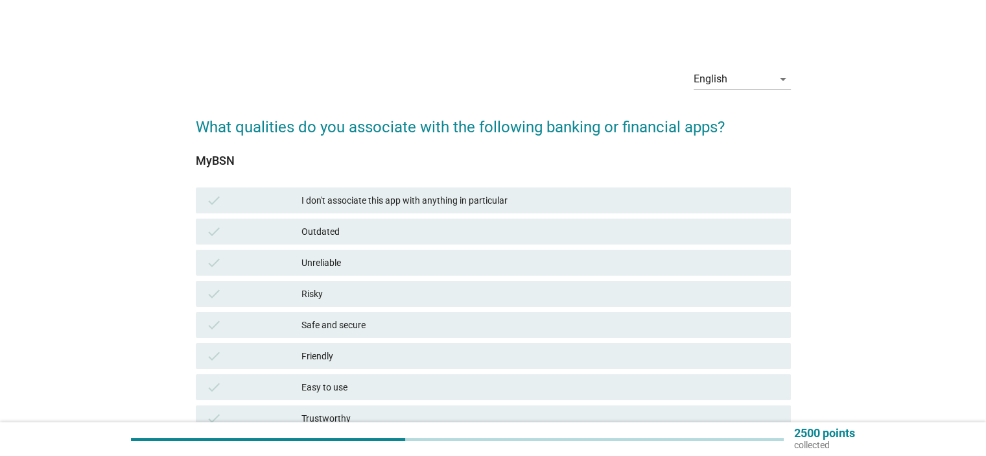
drag, startPoint x: 317, startPoint y: 199, endPoint x: 327, endPoint y: 202, distance: 10.1
click at [318, 199] on div "I don't associate this app with anything in particular" at bounding box center [540, 200] width 478 height 16
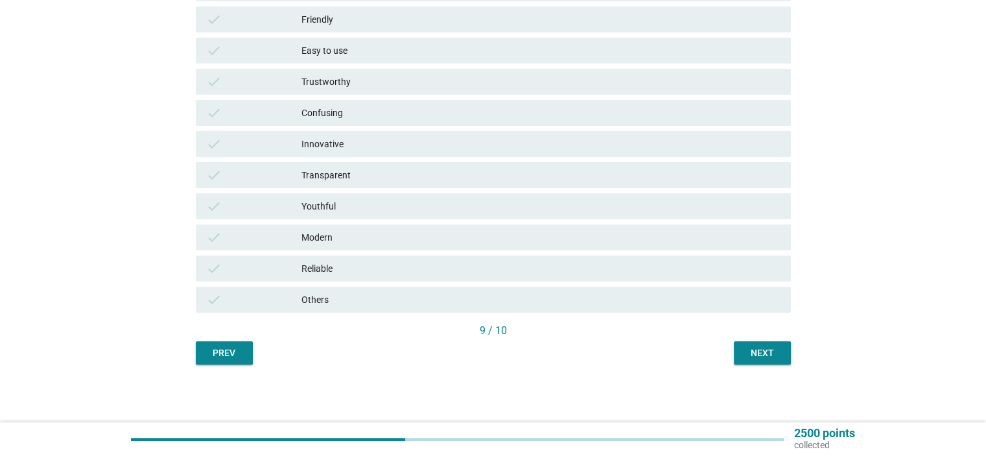
scroll to position [337, 0]
click at [758, 352] on div "Next" at bounding box center [762, 352] width 36 height 14
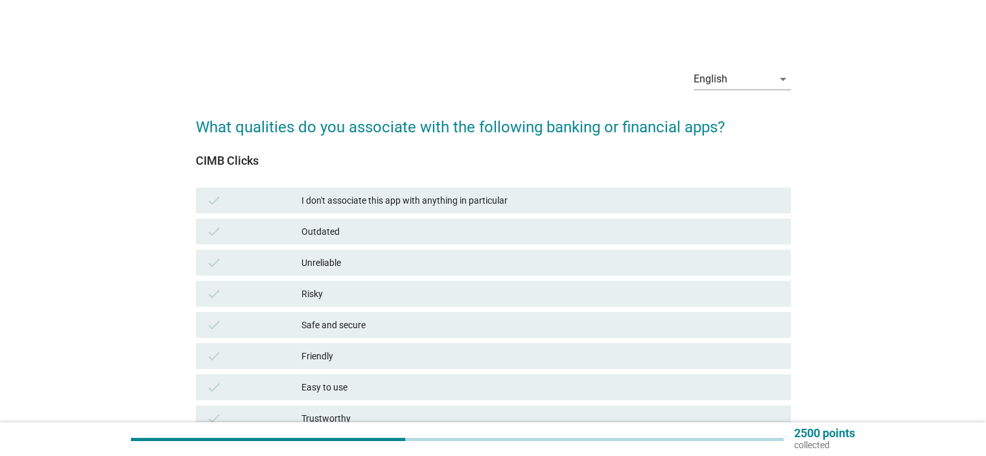
drag, startPoint x: 351, startPoint y: 342, endPoint x: 346, endPoint y: 334, distance: 9.9
click at [351, 342] on div "check Friendly" at bounding box center [493, 355] width 600 height 31
click at [340, 316] on div "check Safe and secure" at bounding box center [493, 325] width 595 height 26
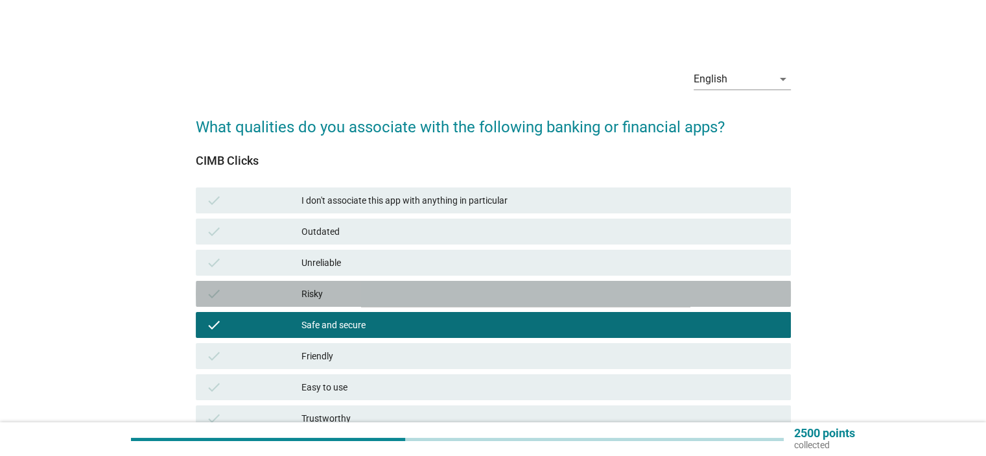
click at [333, 294] on div "Risky" at bounding box center [540, 294] width 478 height 16
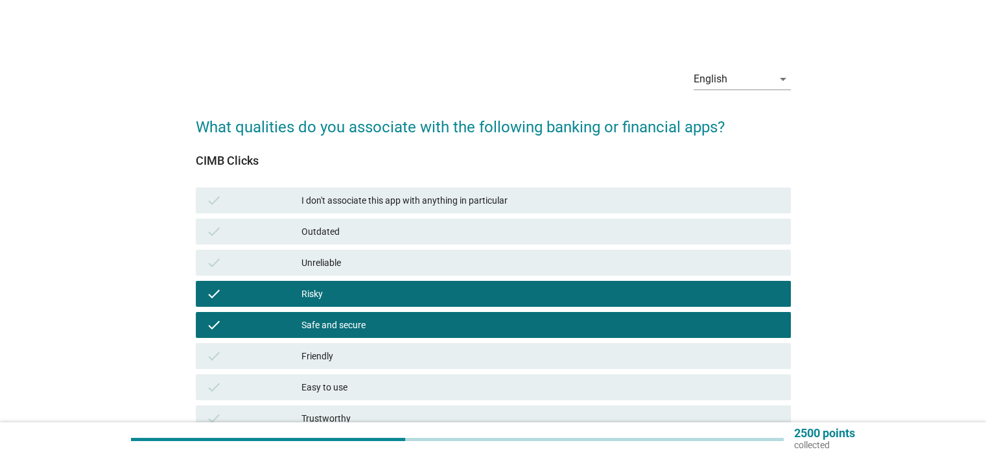
click at [331, 291] on div "Risky" at bounding box center [540, 294] width 478 height 16
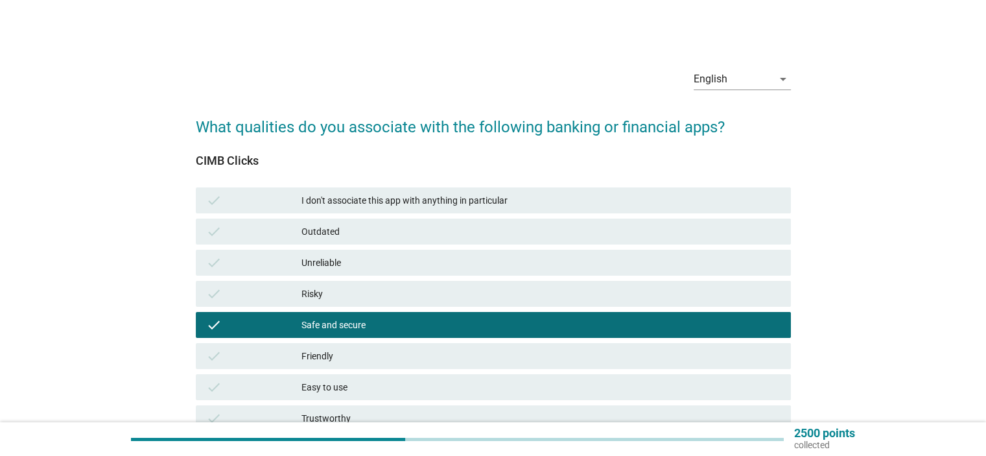
drag, startPoint x: 340, startPoint y: 359, endPoint x: 349, endPoint y: 382, distance: 25.3
click at [340, 360] on div "Friendly" at bounding box center [540, 356] width 478 height 16
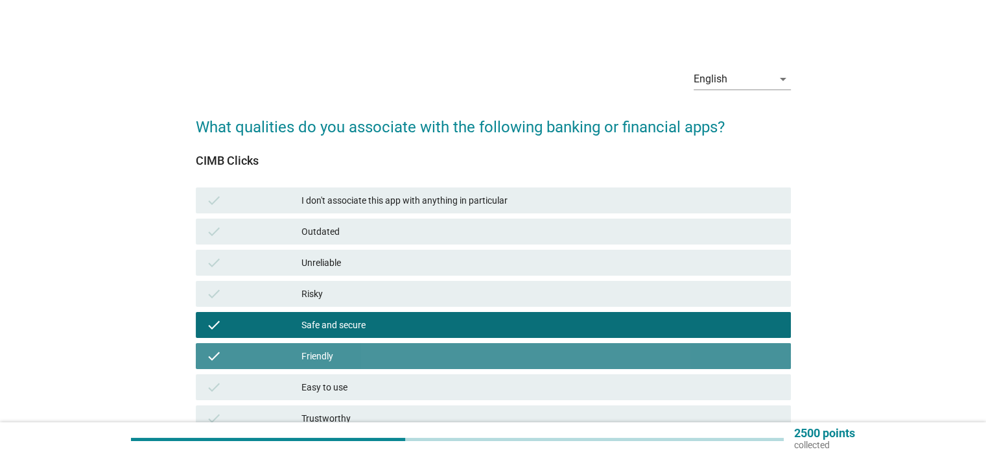
click at [355, 385] on div "Easy to use" at bounding box center [540, 387] width 478 height 16
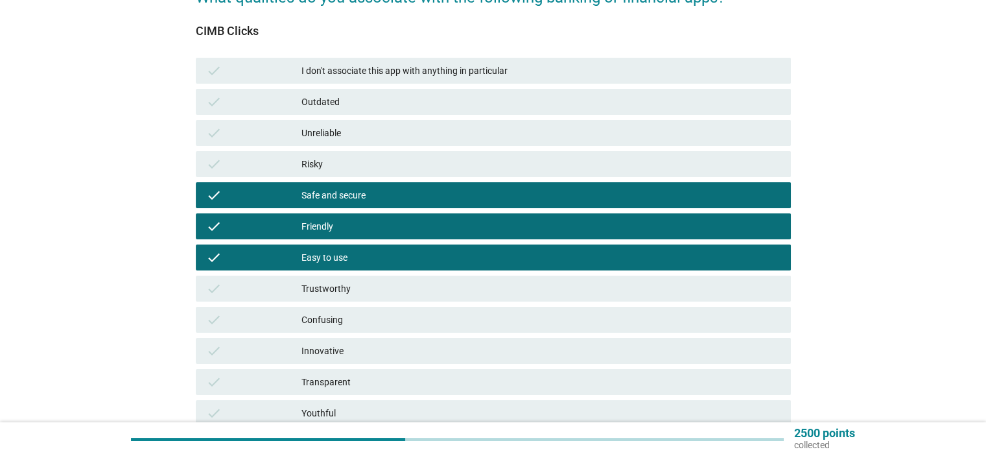
click at [428, 293] on div "Trustworthy" at bounding box center [540, 289] width 478 height 16
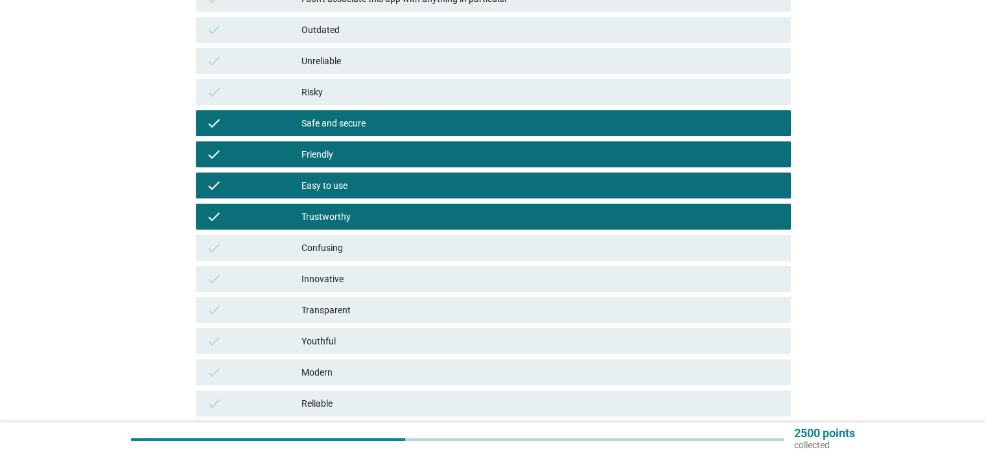
scroll to position [324, 0]
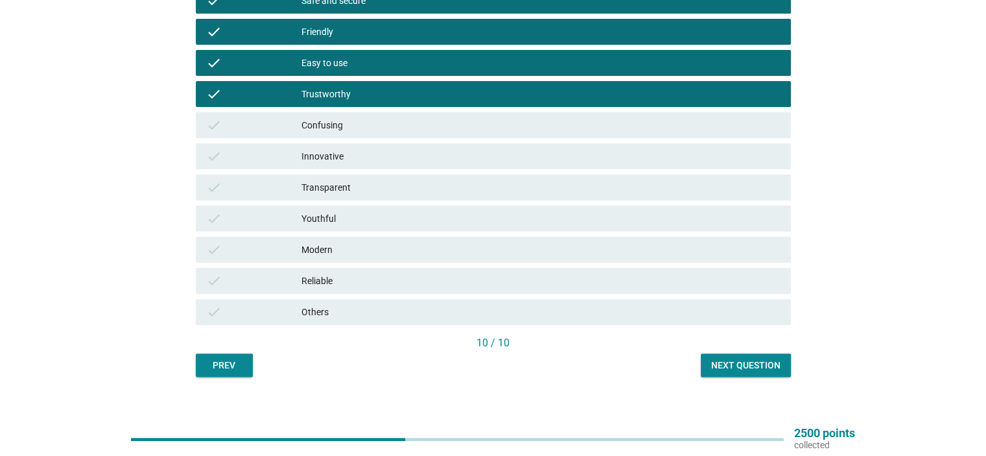
click at [747, 360] on div "Next question" at bounding box center [745, 365] width 69 height 14
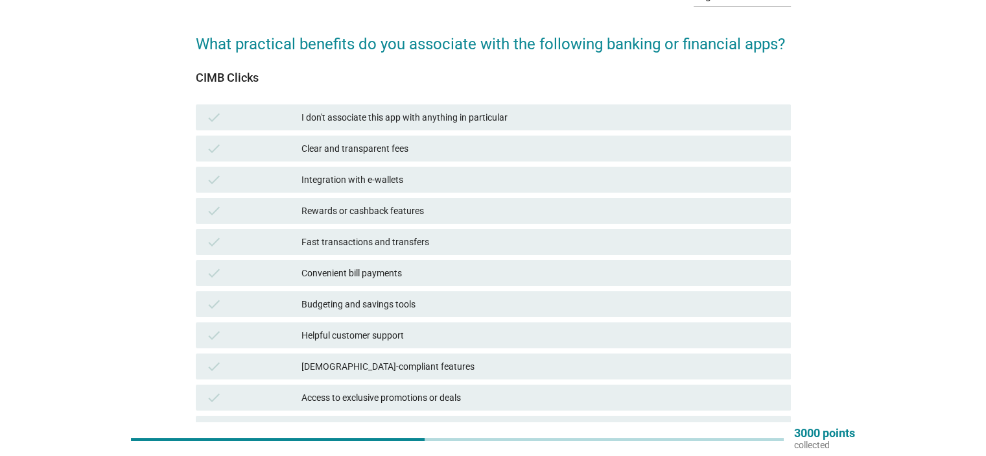
scroll to position [16, 0]
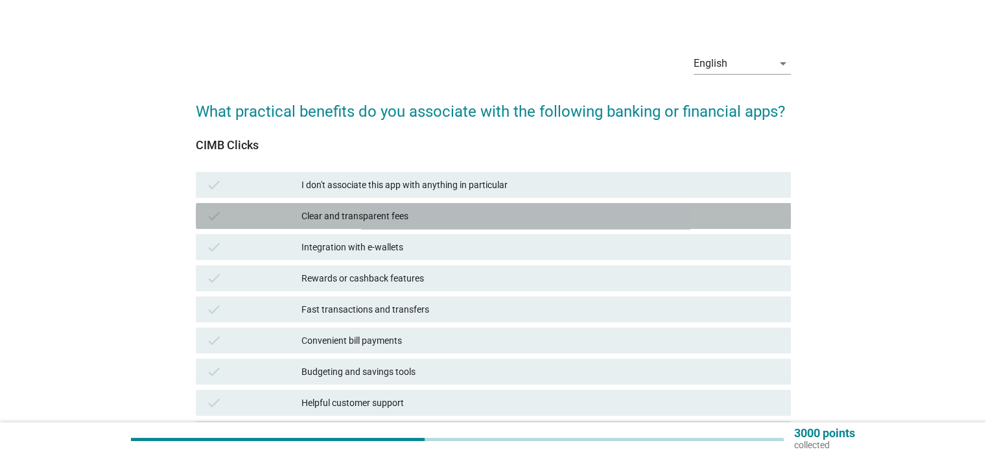
click at [386, 219] on div "Clear and transparent fees" at bounding box center [540, 216] width 478 height 16
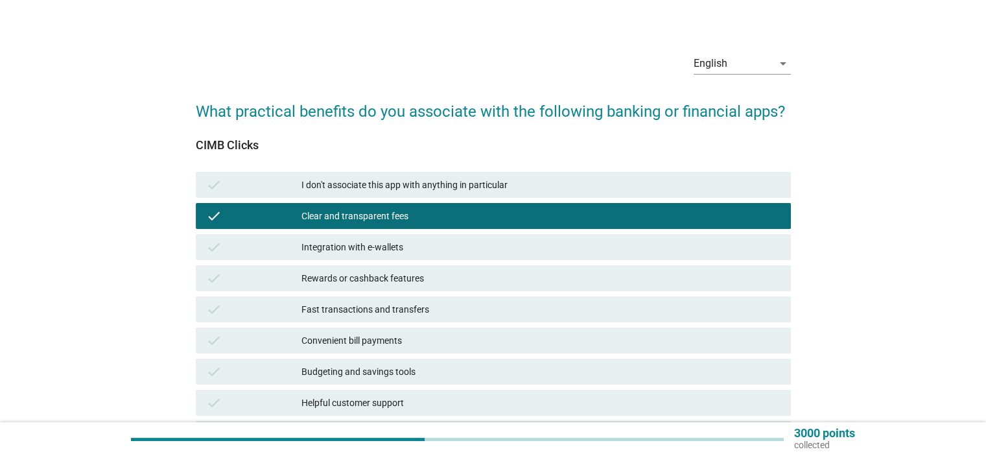
click at [390, 259] on div "check Integration with e-wallets" at bounding box center [493, 247] width 595 height 26
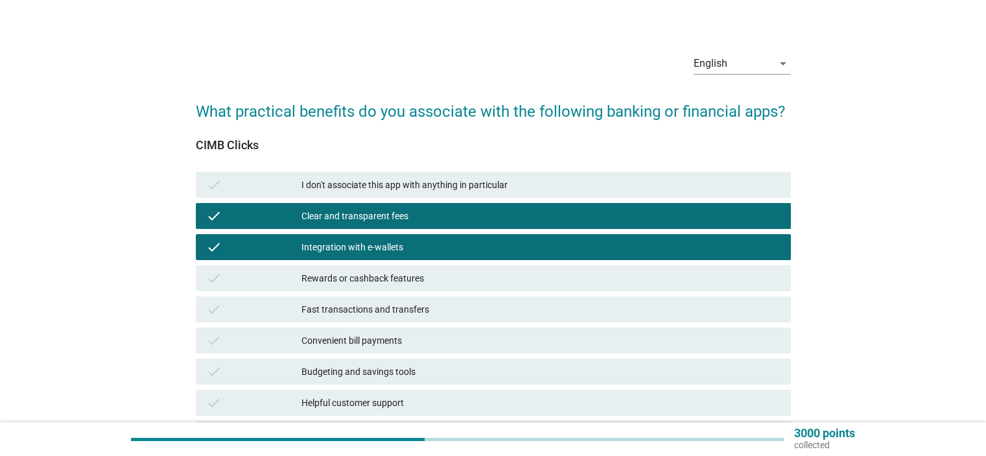
click at [399, 290] on div "check Rewards or cashback features" at bounding box center [493, 278] width 595 height 26
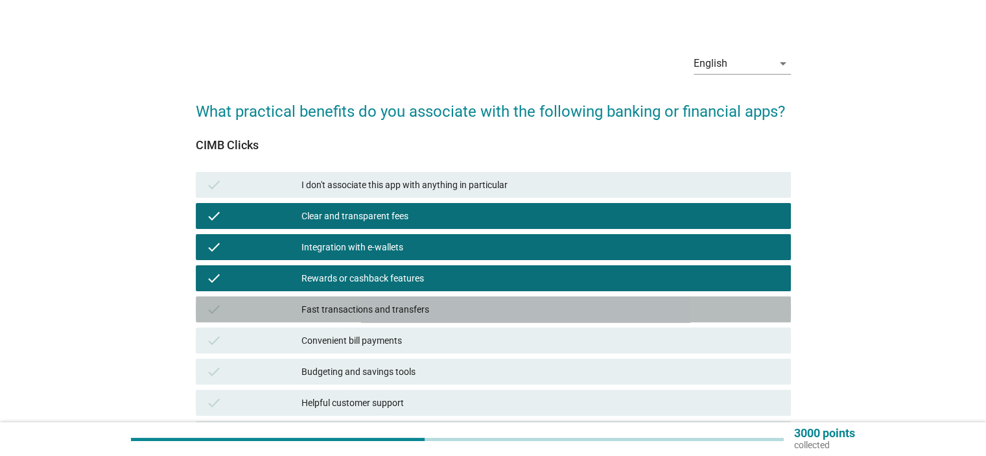
click at [403, 313] on div "Fast transactions and transfers" at bounding box center [540, 309] width 478 height 16
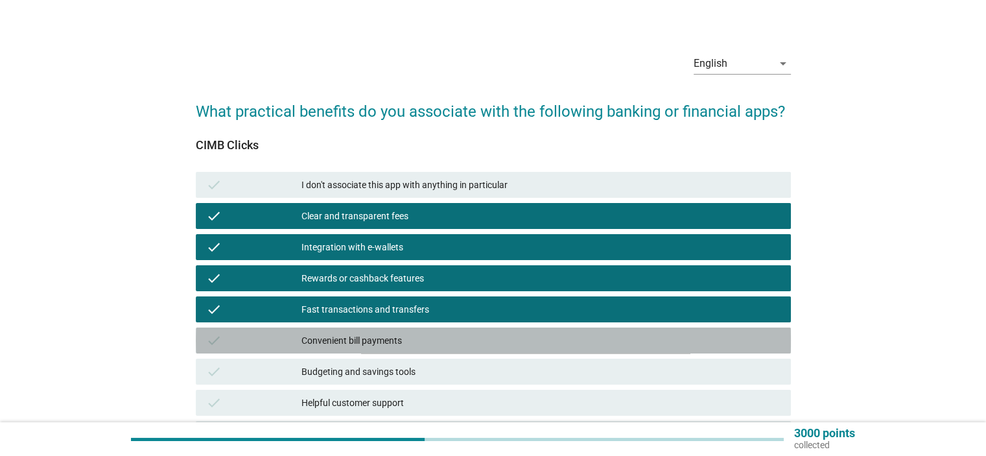
drag, startPoint x: 410, startPoint y: 336, endPoint x: 415, endPoint y: 354, distance: 19.5
click at [410, 336] on div "Convenient bill payments" at bounding box center [540, 340] width 478 height 16
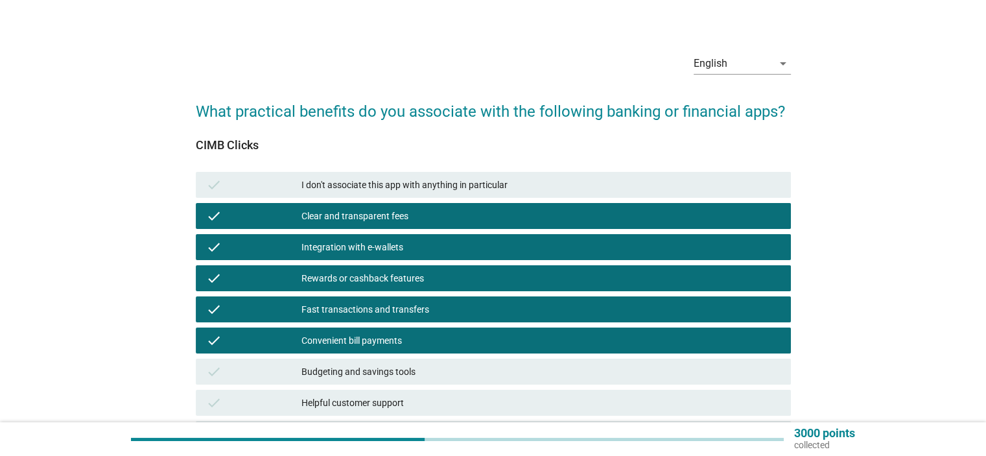
click at [417, 364] on div "Budgeting and savings tools" at bounding box center [540, 372] width 478 height 16
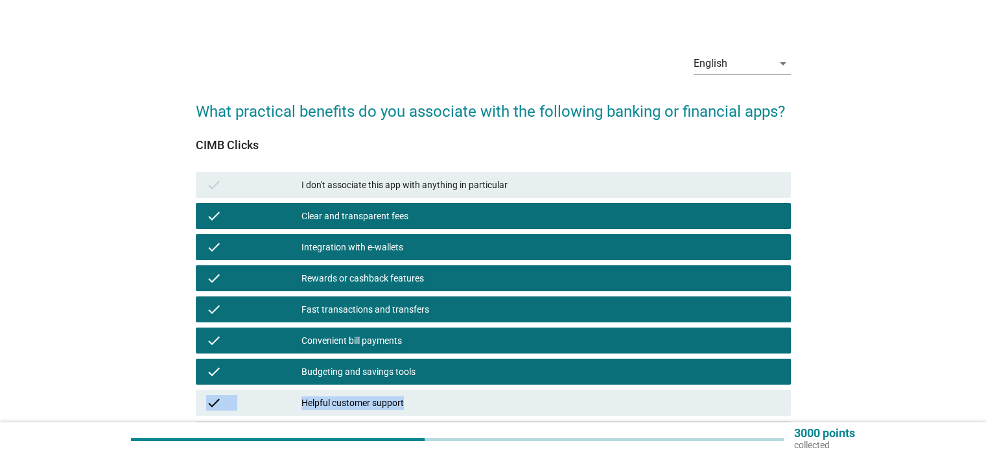
drag, startPoint x: 432, startPoint y: 388, endPoint x: 435, endPoint y: 394, distance: 6.7
click at [435, 393] on div "check I don't associate this app with anything in particular check Clear and tr…" at bounding box center [493, 371] width 600 height 404
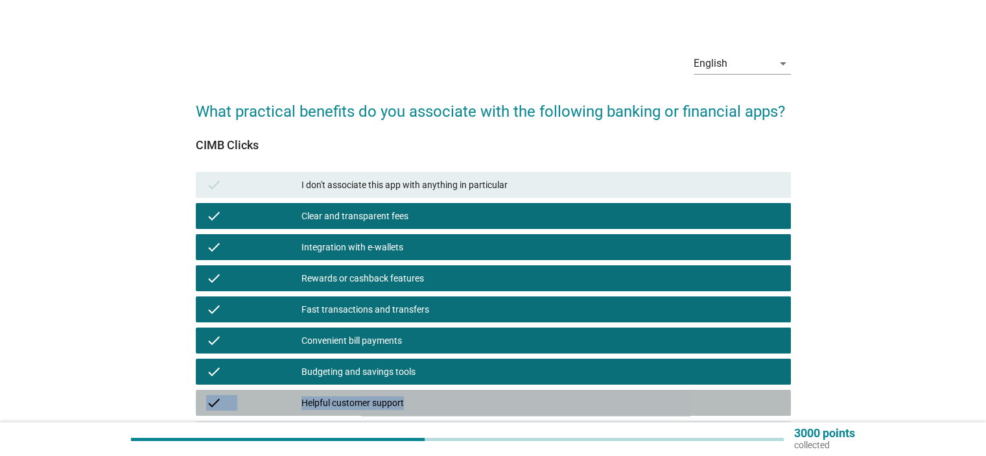
click at [441, 399] on div "Helpful customer support" at bounding box center [540, 403] width 478 height 16
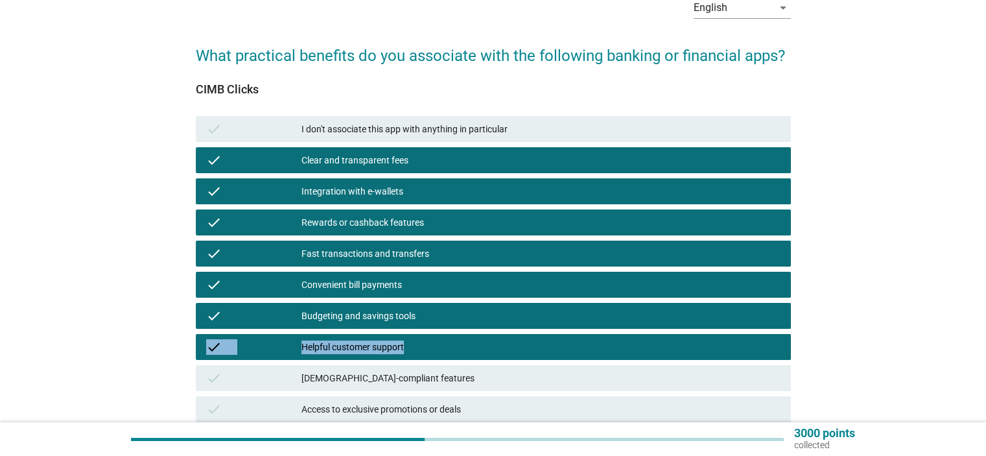
scroll to position [145, 0]
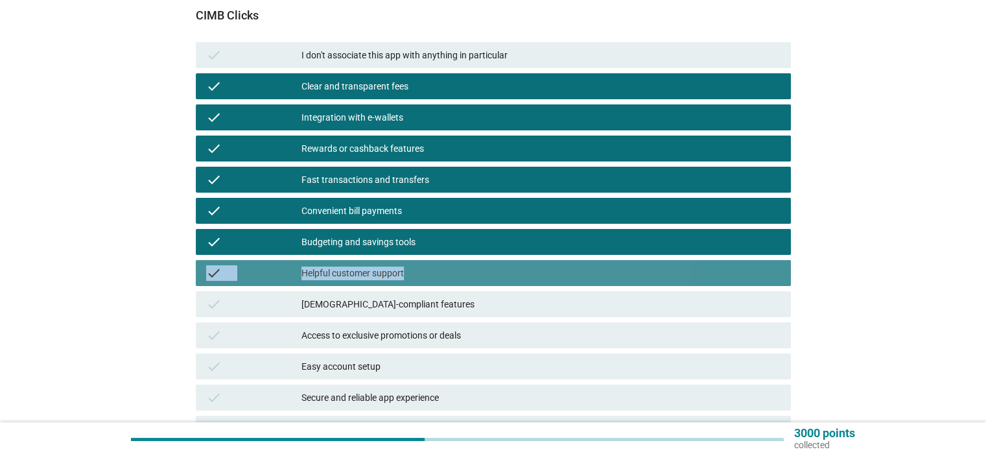
click at [338, 281] on div "check Helpful customer support" at bounding box center [493, 273] width 595 height 26
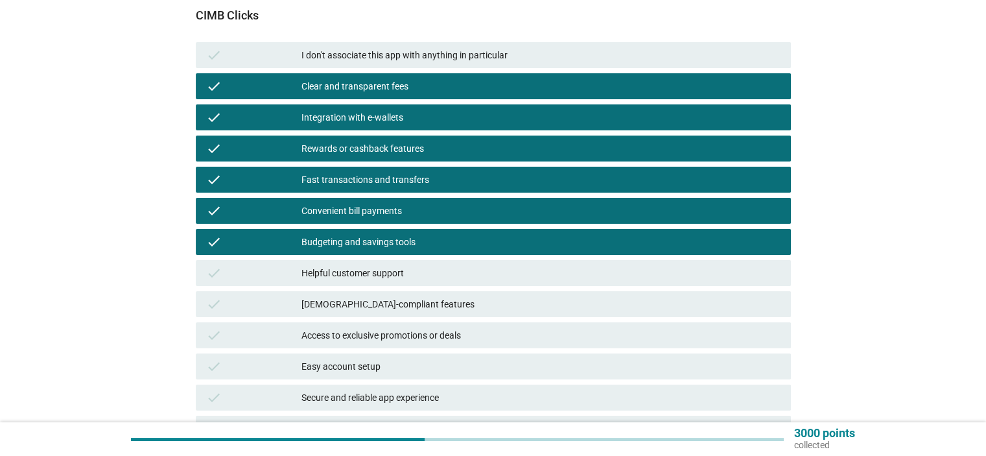
drag, startPoint x: 141, startPoint y: 359, endPoint x: 197, endPoint y: 344, distance: 58.3
click at [143, 357] on div "English arrow_drop_down What practical benefits do you associate with the follo…" at bounding box center [492, 203] width 923 height 601
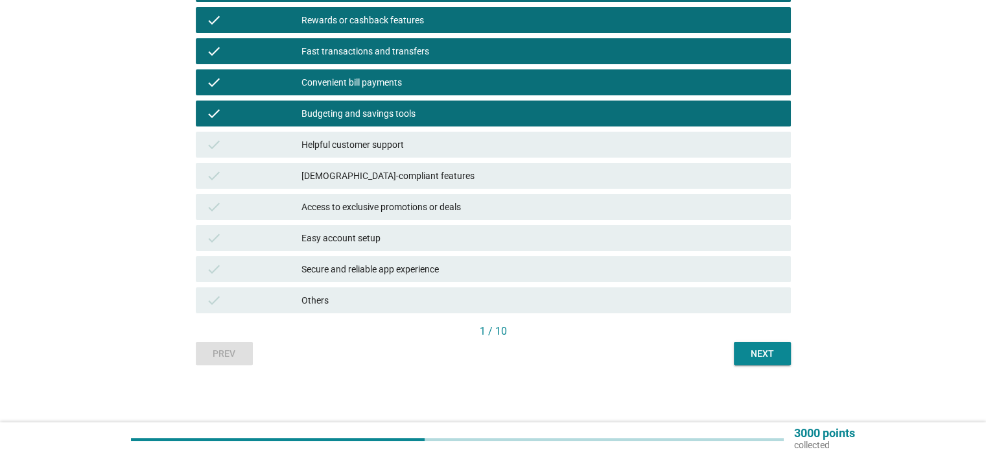
scroll to position [275, 0]
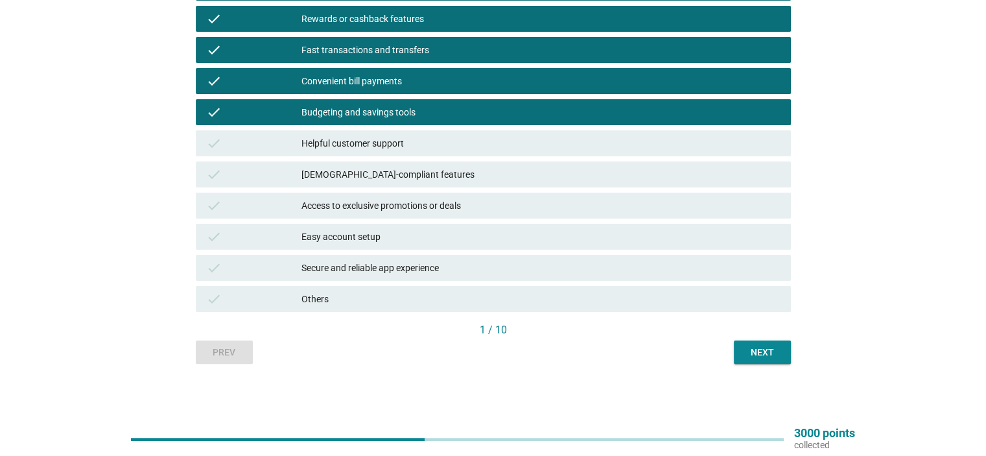
click at [404, 273] on div "Secure and reliable app experience" at bounding box center [540, 268] width 478 height 16
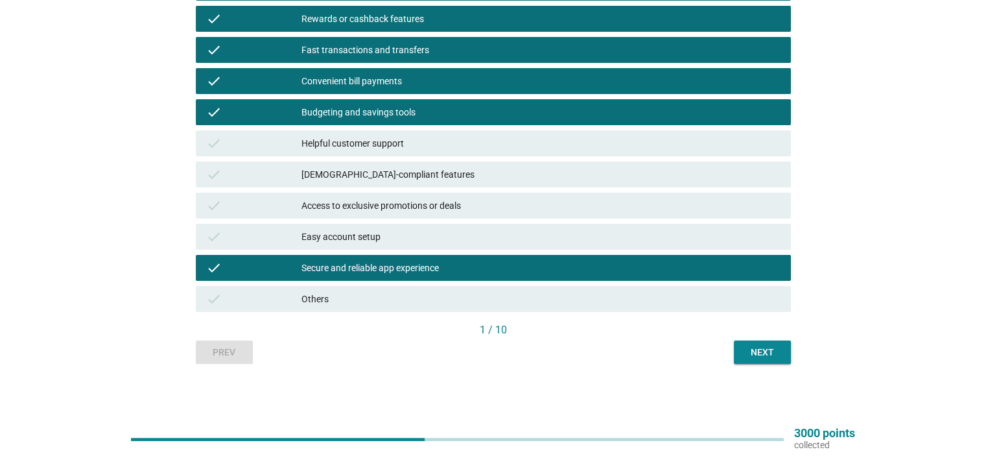
scroll to position [210, 0]
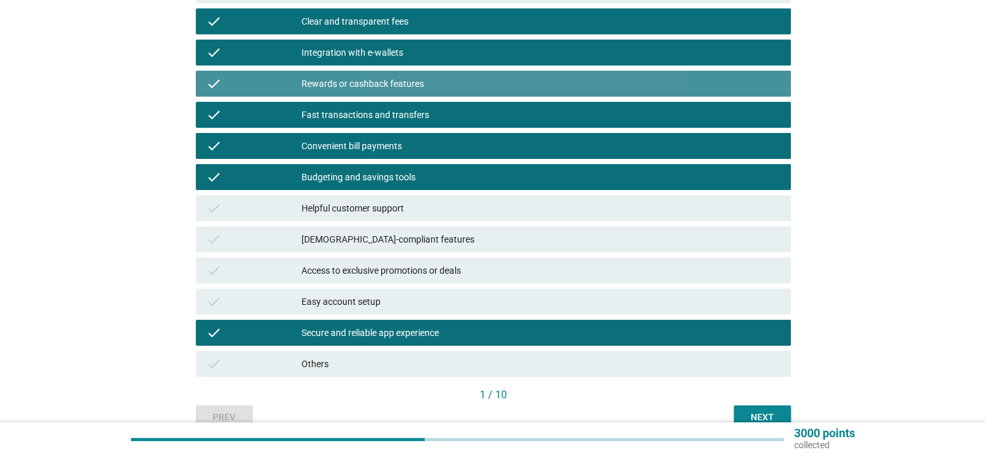
click at [443, 83] on div "Rewards or cashback features" at bounding box center [540, 84] width 478 height 16
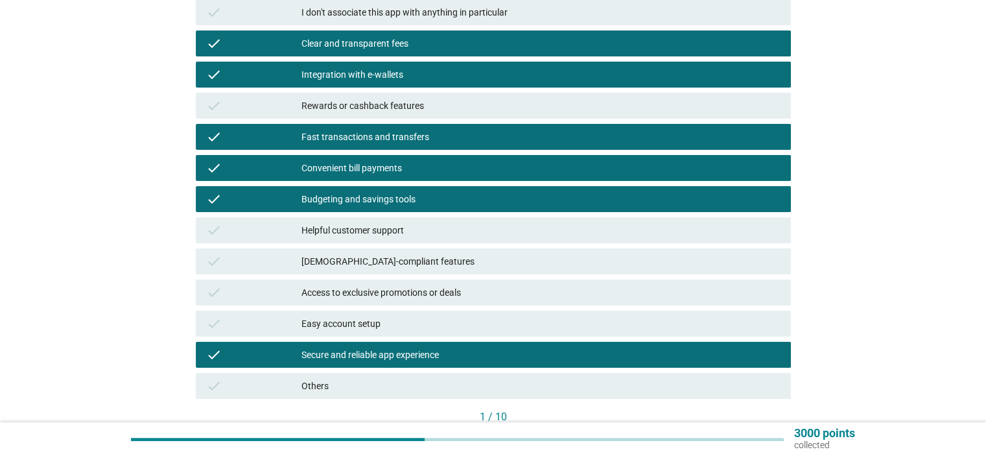
scroll to position [145, 0]
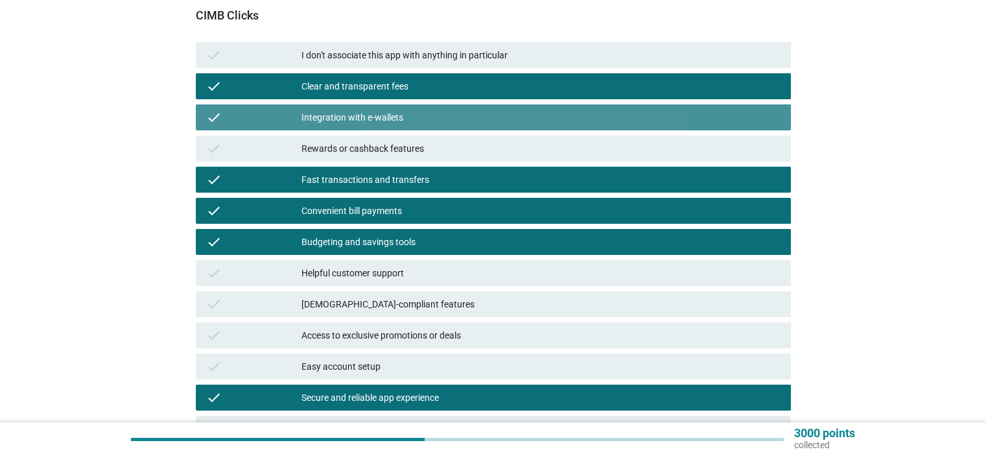
click at [401, 121] on div "Integration with e-wallets" at bounding box center [540, 118] width 478 height 16
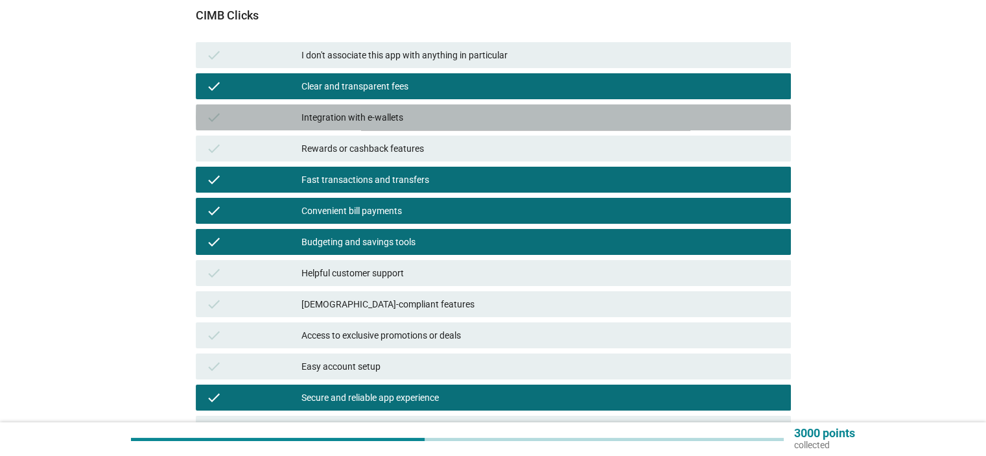
click at [412, 121] on div "Integration with e-wallets" at bounding box center [540, 118] width 478 height 16
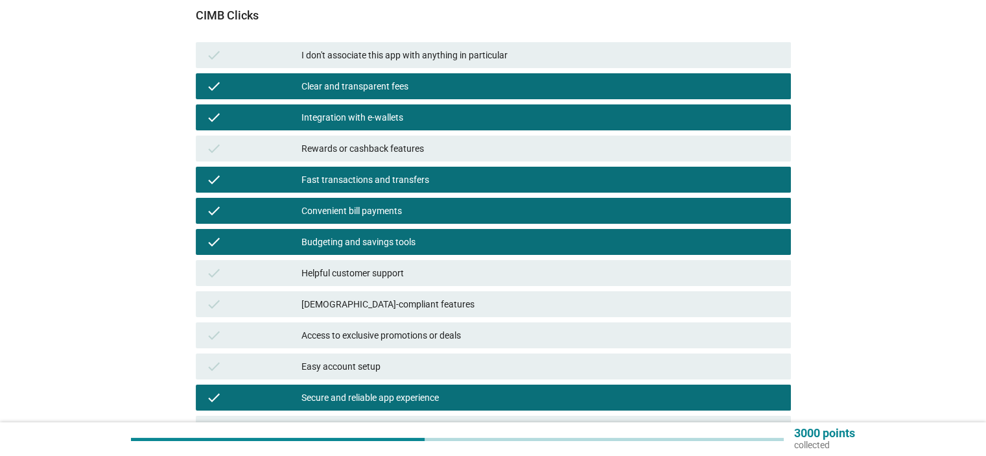
click at [415, 122] on div "Integration with e-wallets" at bounding box center [540, 118] width 478 height 16
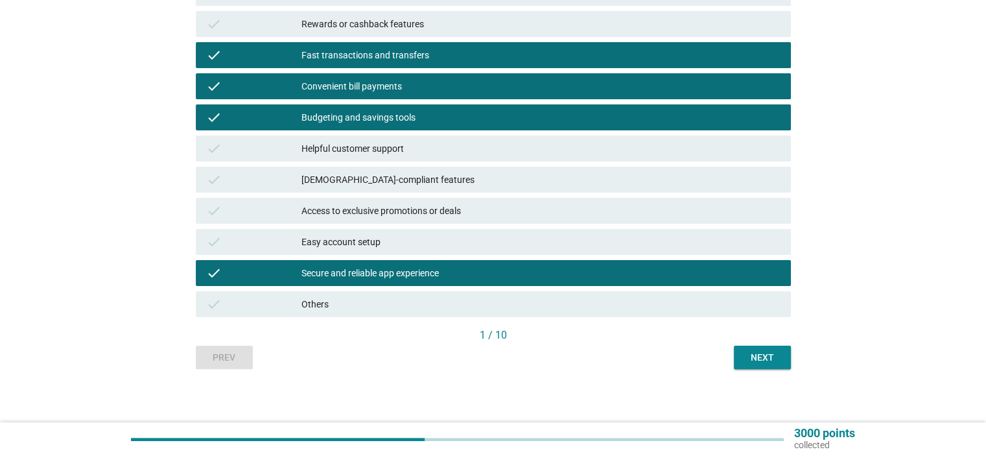
scroll to position [275, 0]
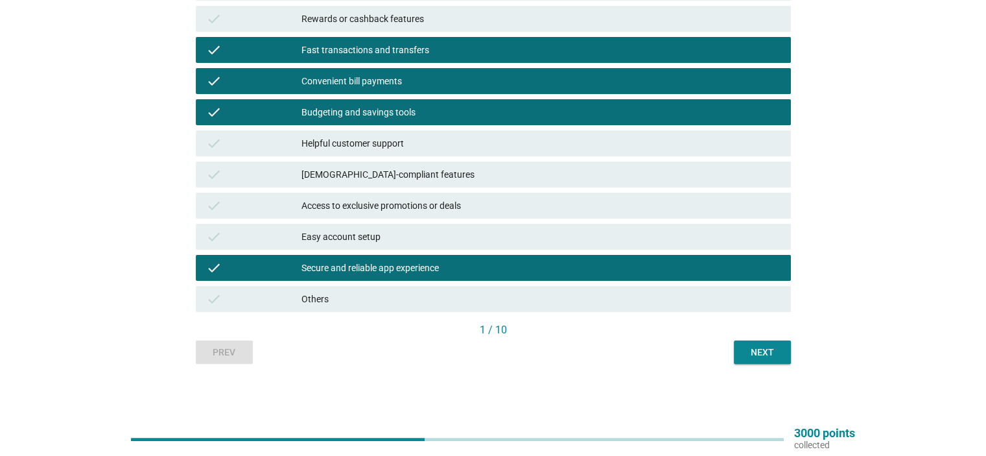
click at [458, 76] on div "Convenient bill payments" at bounding box center [540, 81] width 478 height 16
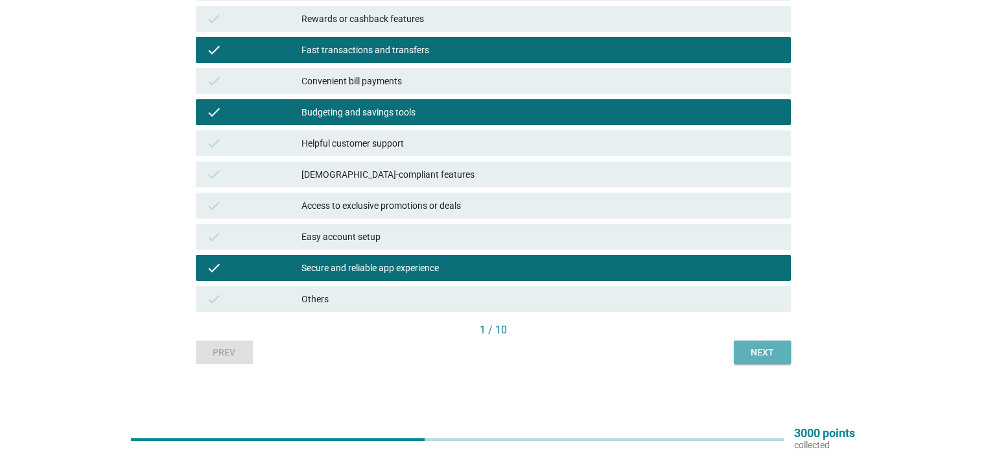
drag, startPoint x: 749, startPoint y: 354, endPoint x: 552, endPoint y: 93, distance: 327.3
click at [552, 93] on div "CIMB Clicks check I don't associate this app with anything in particular check …" at bounding box center [493, 114] width 595 height 500
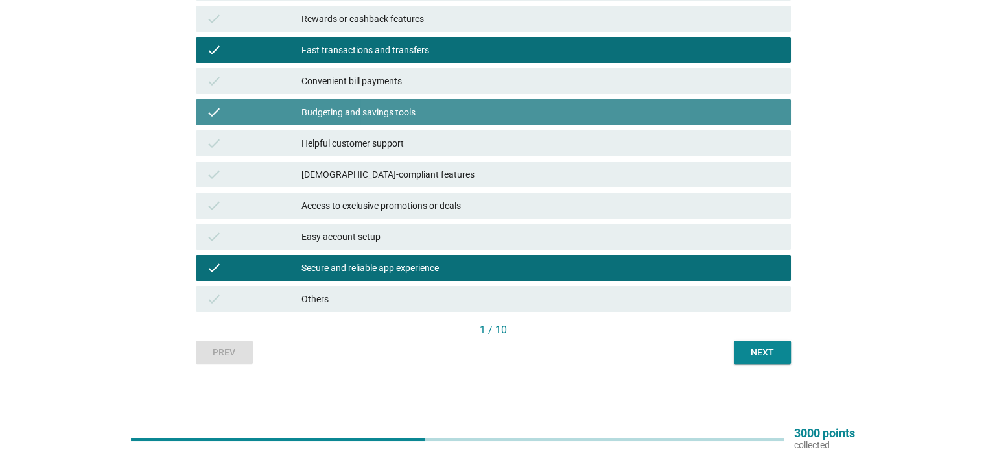
click at [542, 111] on div "Budgeting and savings tools" at bounding box center [540, 112] width 478 height 16
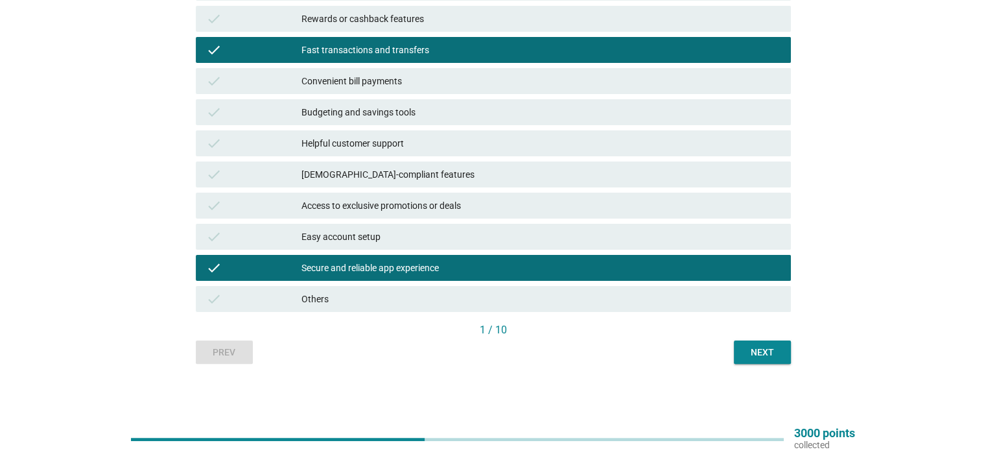
click at [757, 352] on div "Next" at bounding box center [762, 352] width 36 height 14
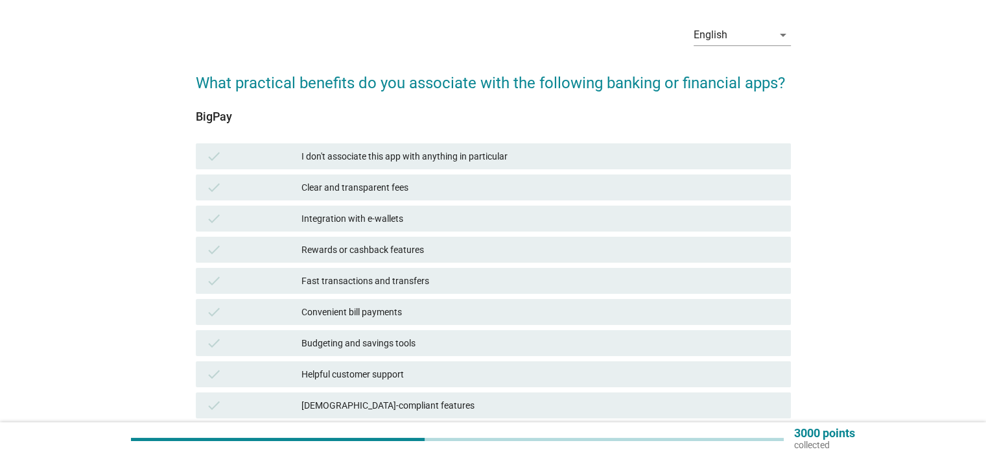
scroll to position [65, 0]
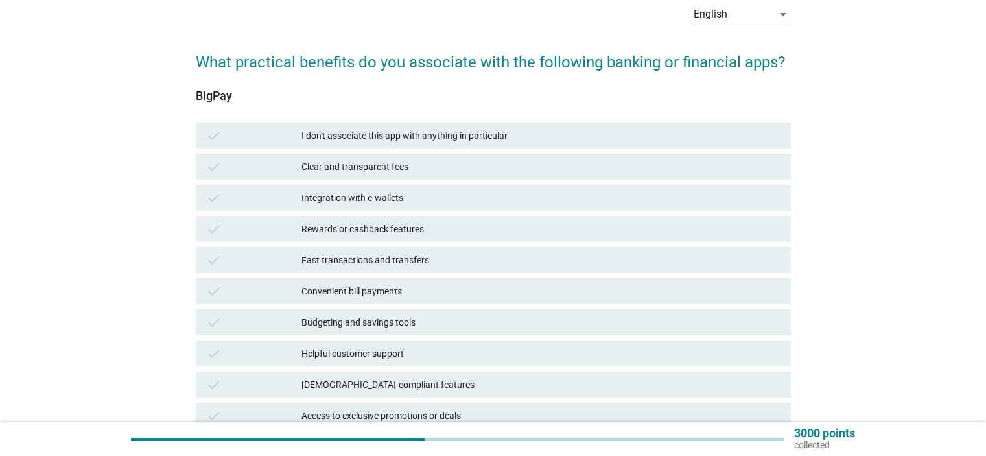
click at [397, 230] on div "Rewards or cashback features" at bounding box center [540, 229] width 478 height 16
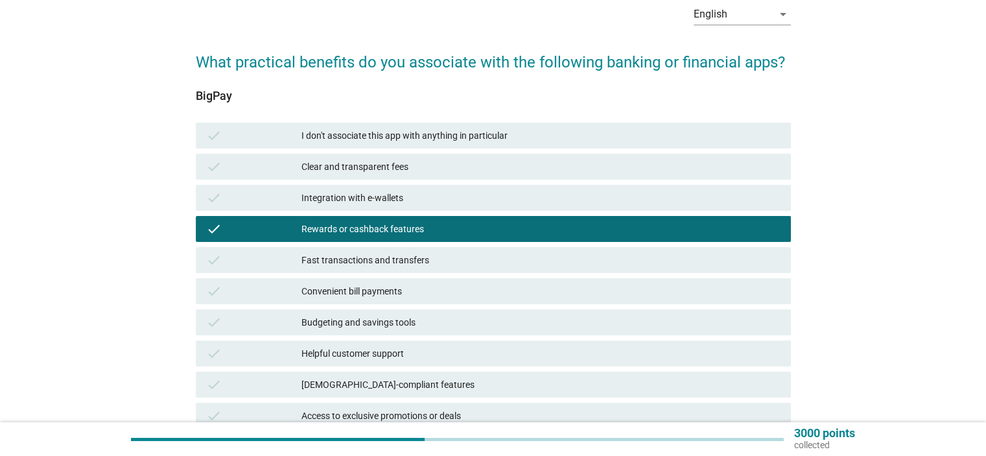
click at [399, 253] on div "Fast transactions and transfers" at bounding box center [540, 260] width 478 height 16
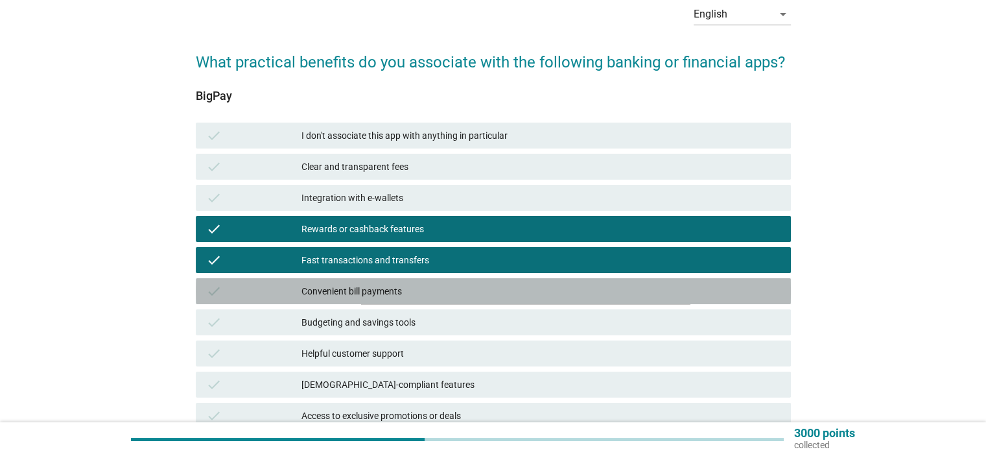
click at [395, 291] on div "Convenient bill payments" at bounding box center [540, 291] width 478 height 16
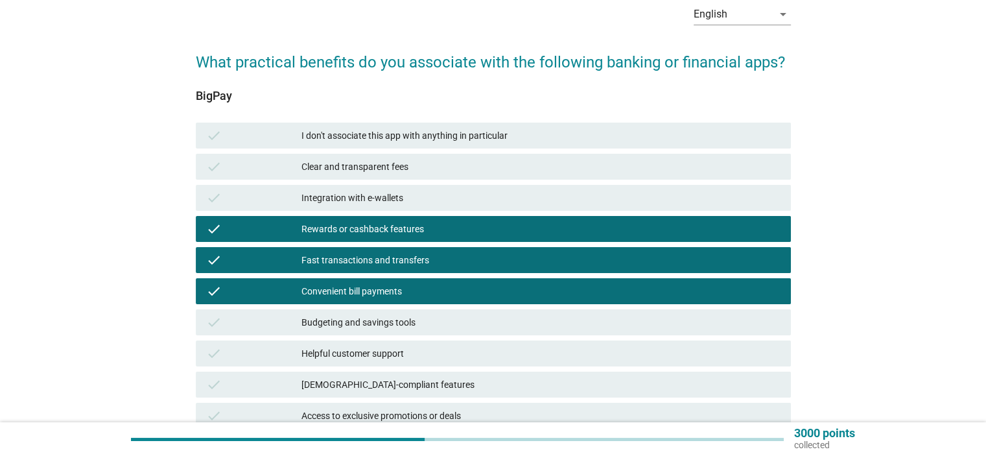
scroll to position [194, 0]
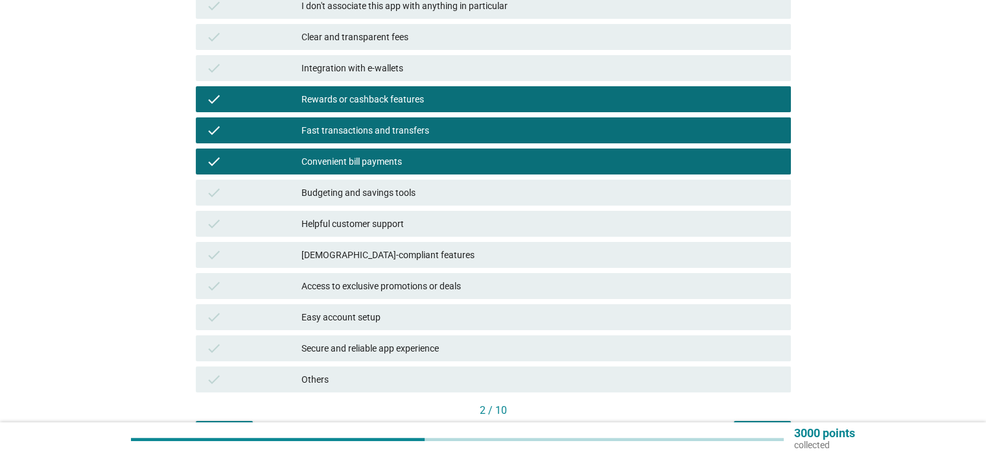
click at [487, 75] on div "Integration with e-wallets" at bounding box center [540, 68] width 478 height 16
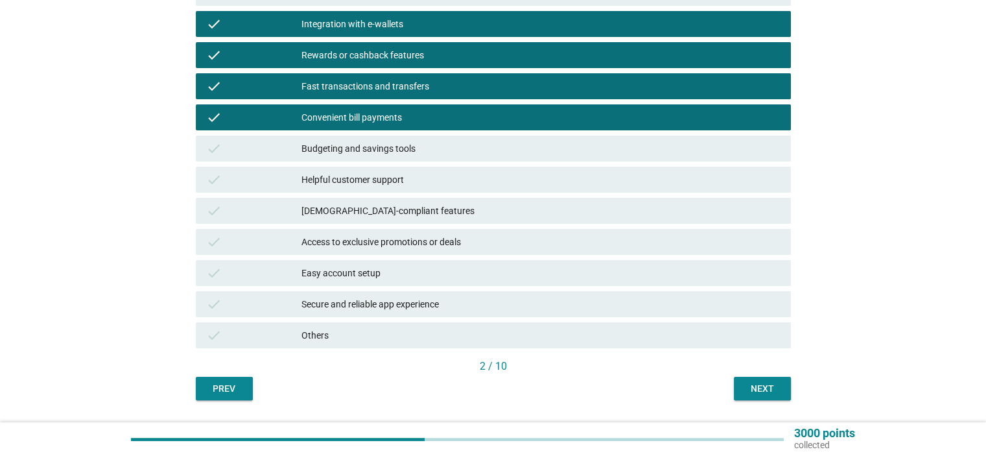
scroll to position [259, 0]
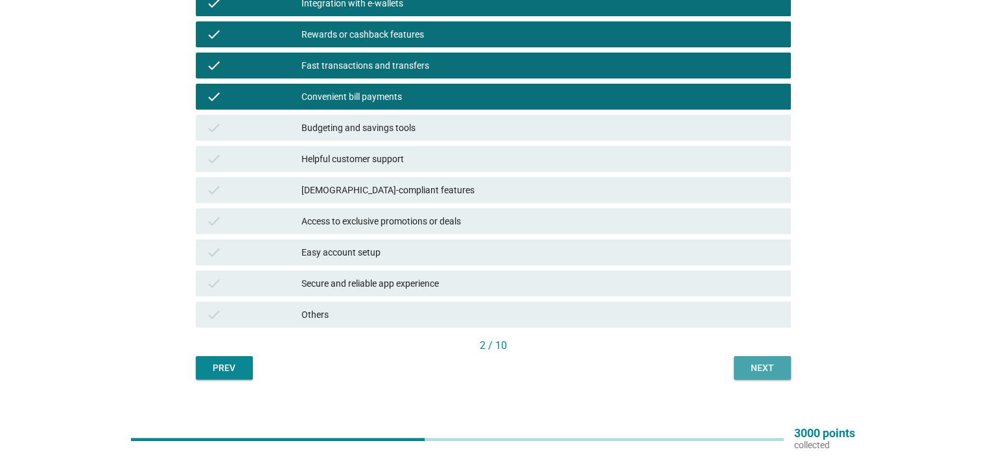
click at [762, 362] on div "Next" at bounding box center [762, 368] width 36 height 14
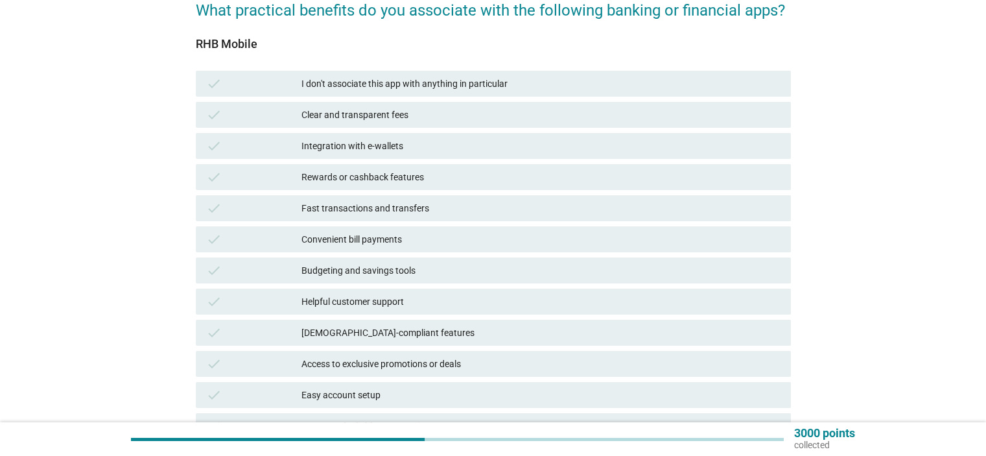
scroll to position [130, 0]
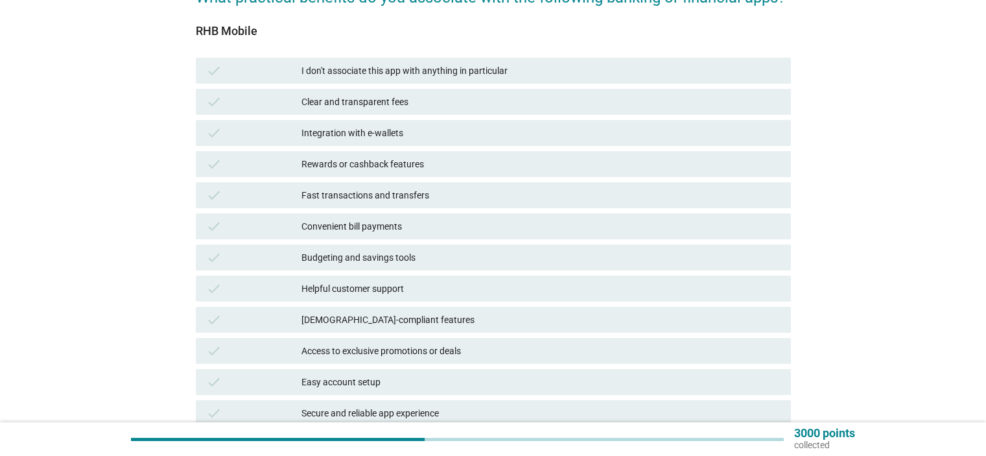
click at [375, 196] on div "Fast transactions and transfers" at bounding box center [540, 195] width 478 height 16
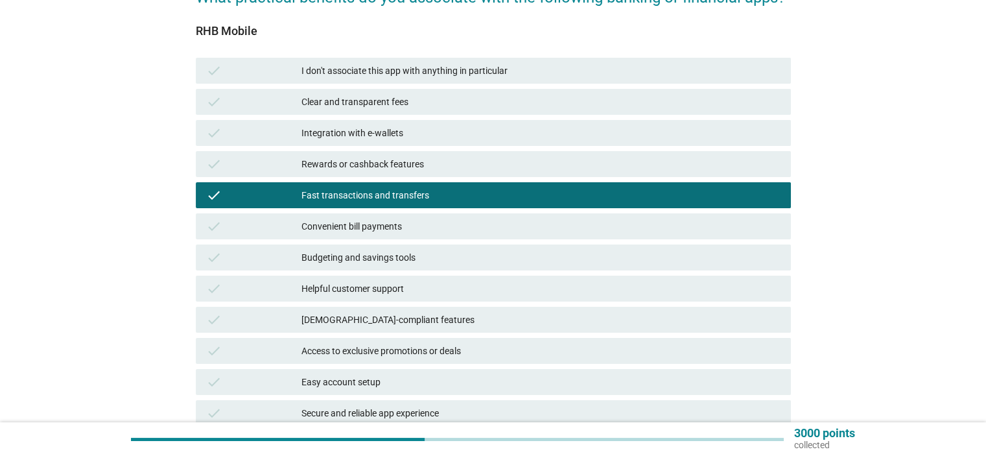
click at [384, 233] on div "Convenient bill payments" at bounding box center [540, 226] width 478 height 16
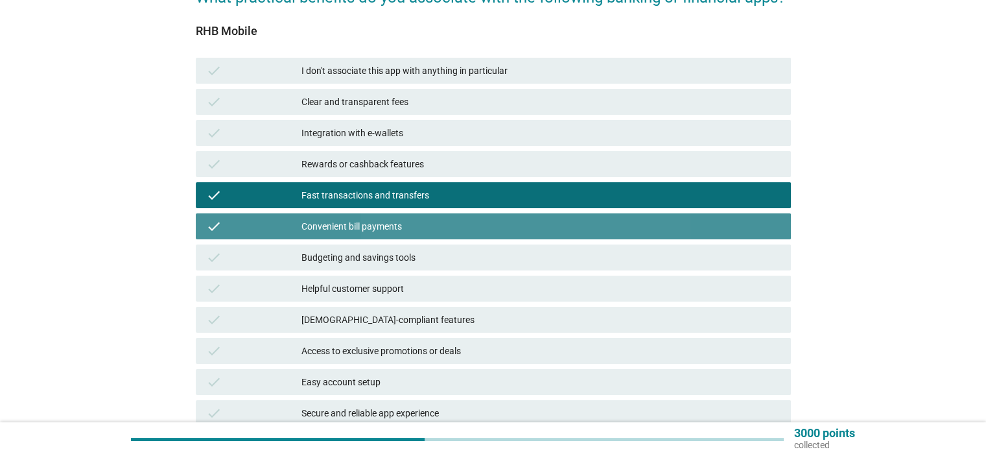
click at [387, 254] on div "Budgeting and savings tools" at bounding box center [540, 258] width 478 height 16
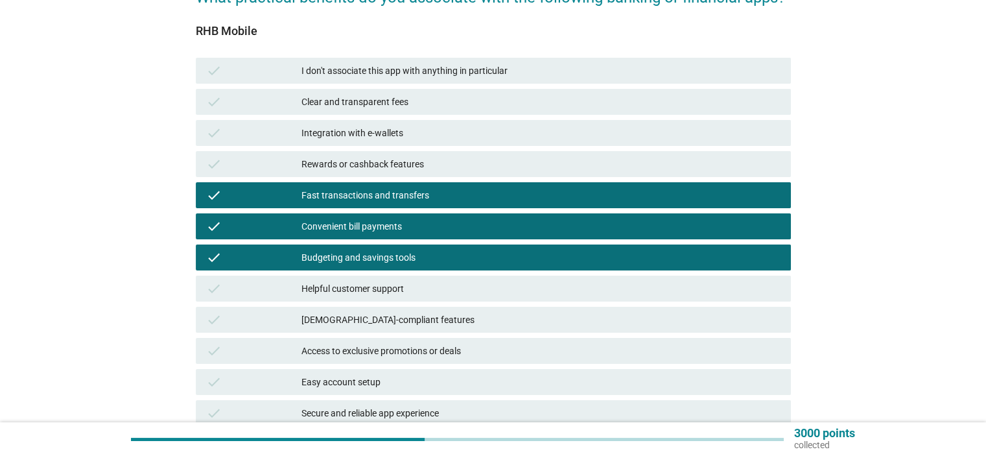
click at [433, 262] on div "Budgeting and savings tools" at bounding box center [540, 258] width 478 height 16
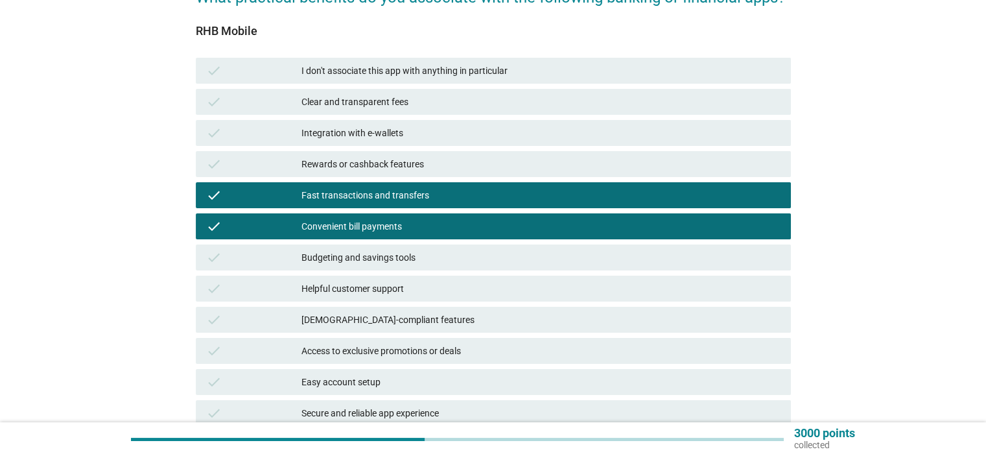
click at [422, 220] on div "Convenient bill payments" at bounding box center [540, 226] width 478 height 16
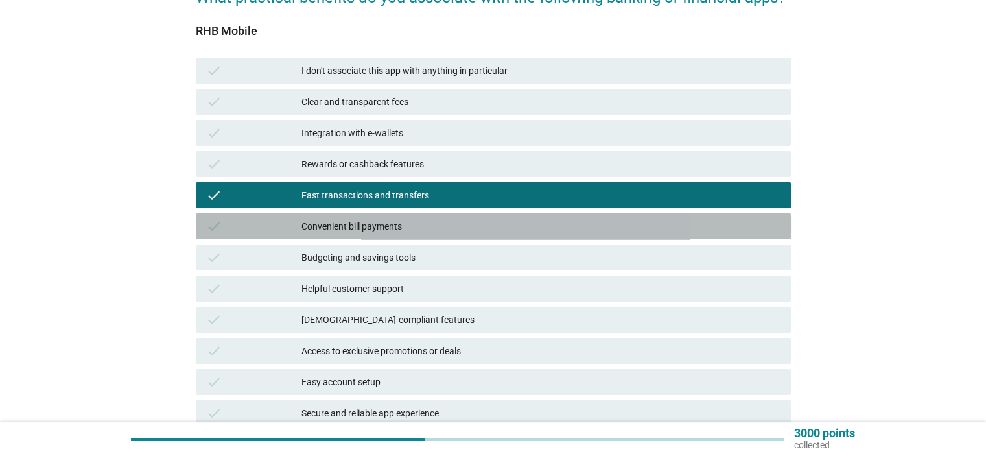
click at [424, 252] on div "Budgeting and savings tools" at bounding box center [540, 258] width 478 height 16
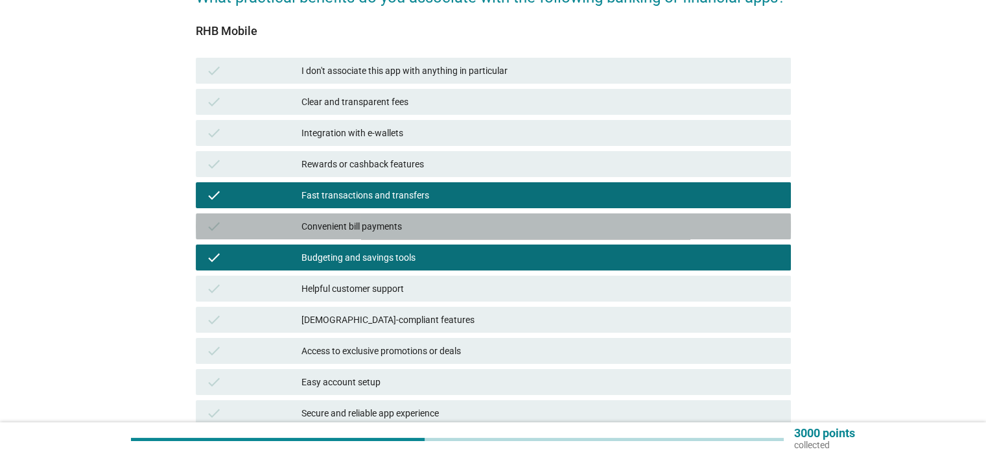
click at [414, 222] on div "Convenient bill payments" at bounding box center [540, 226] width 478 height 16
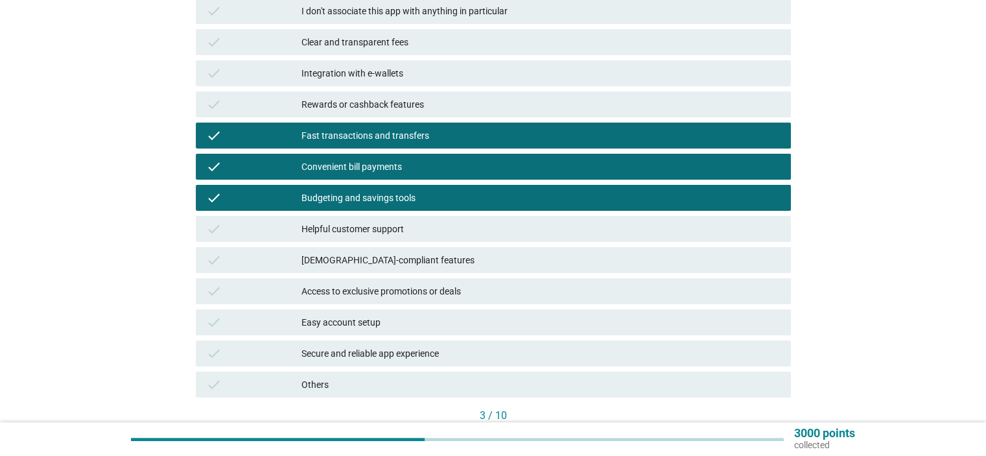
scroll to position [259, 0]
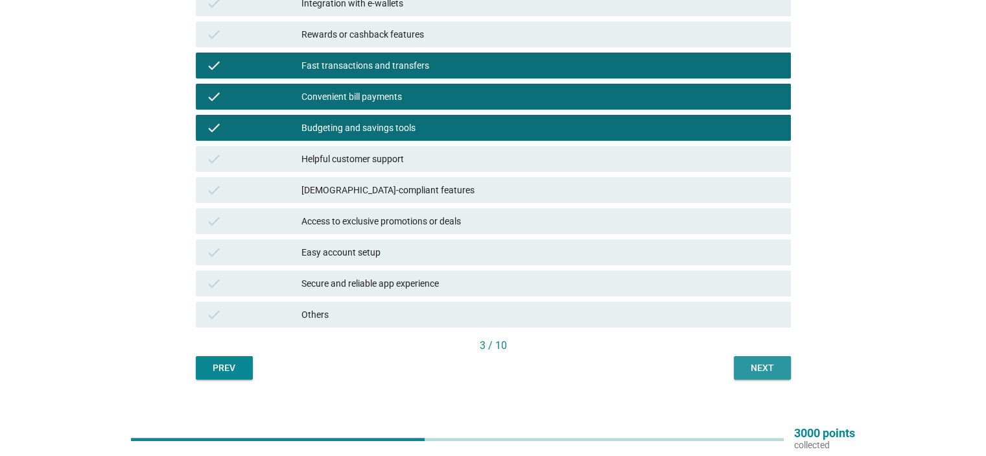
click at [773, 362] on button "Next" at bounding box center [762, 367] width 57 height 23
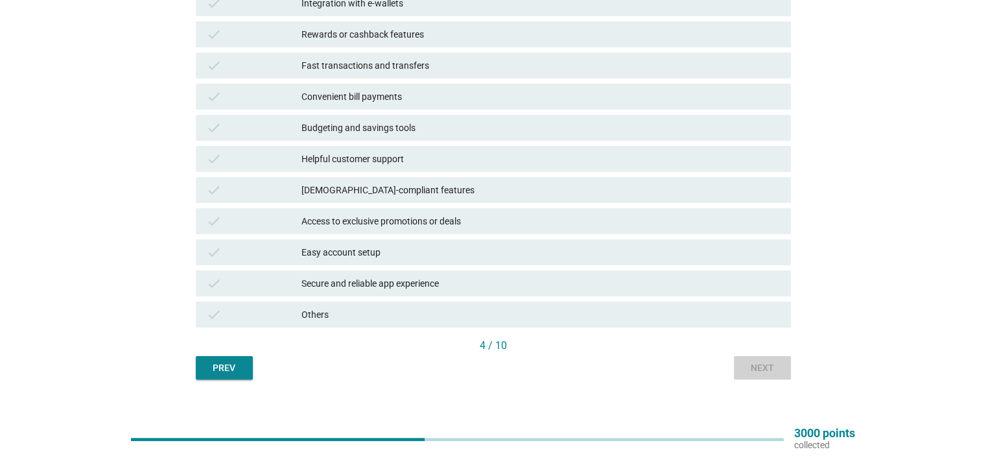
scroll to position [0, 0]
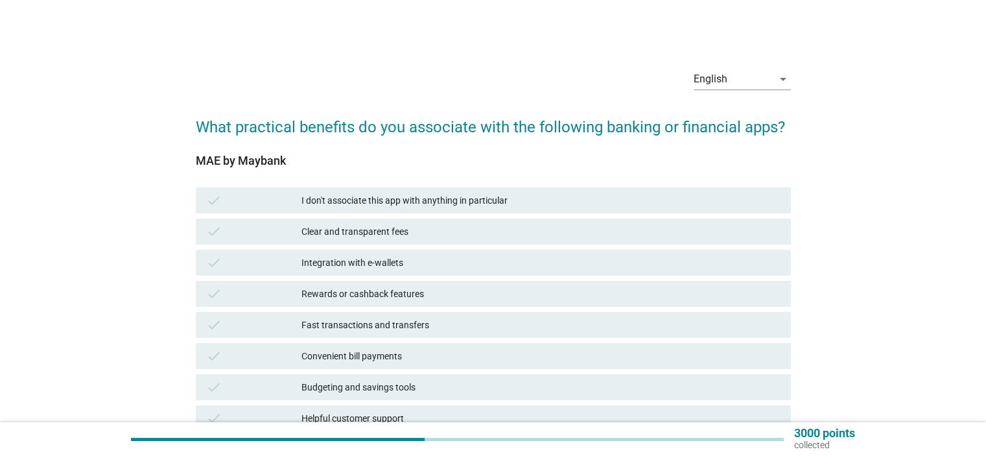
click at [363, 294] on div "Rewards or cashback features" at bounding box center [540, 294] width 478 height 16
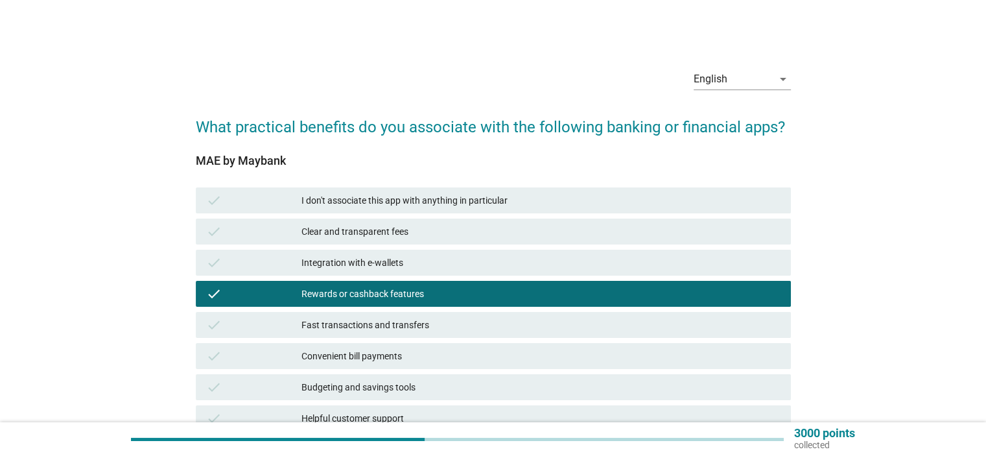
click at [384, 292] on div "Rewards or cashback features" at bounding box center [540, 294] width 478 height 16
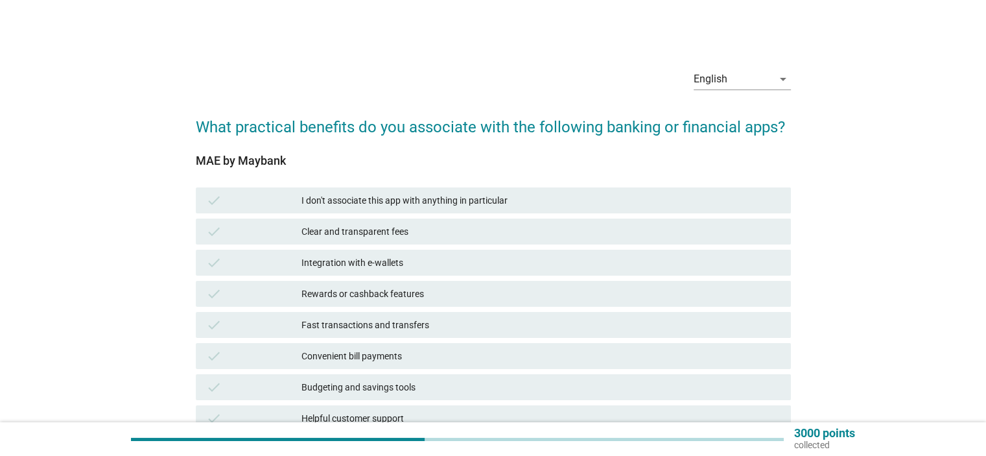
click at [379, 329] on div "Fast transactions and transfers" at bounding box center [540, 325] width 478 height 16
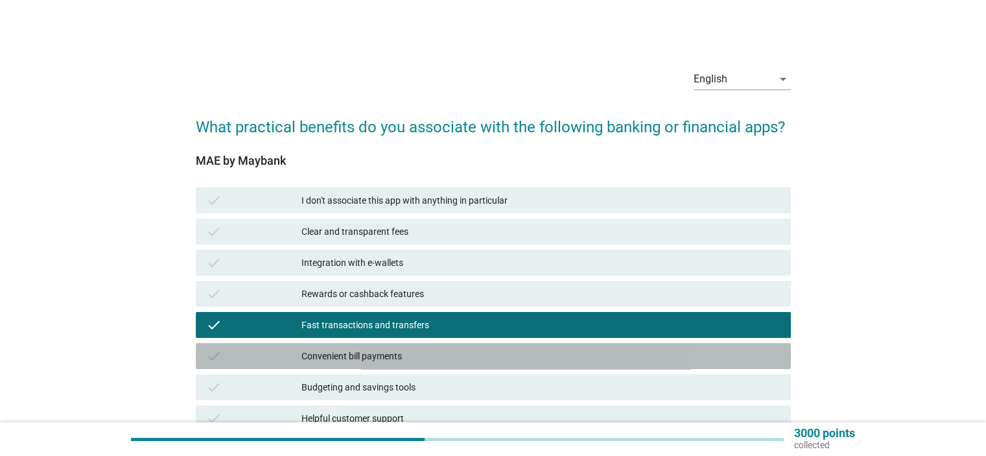
click at [389, 357] on div "Convenient bill payments" at bounding box center [540, 356] width 478 height 16
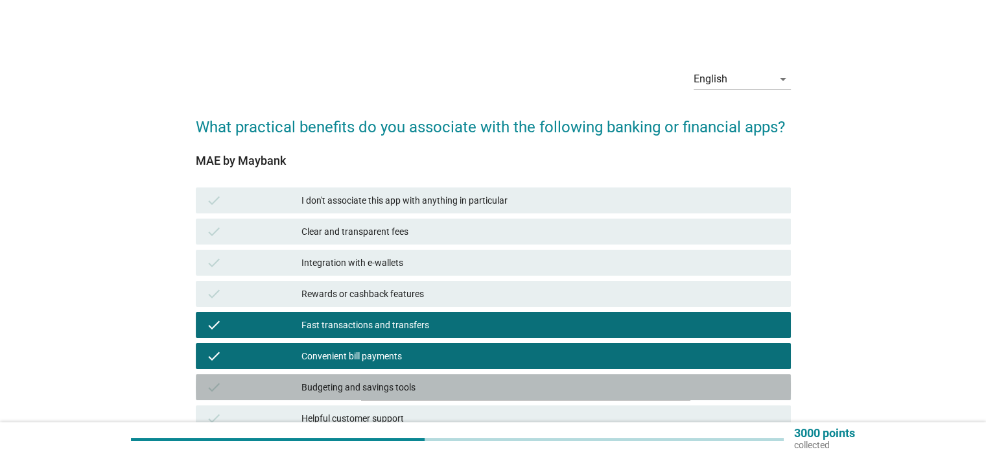
click at [404, 388] on div "Budgeting and savings tools" at bounding box center [540, 387] width 478 height 16
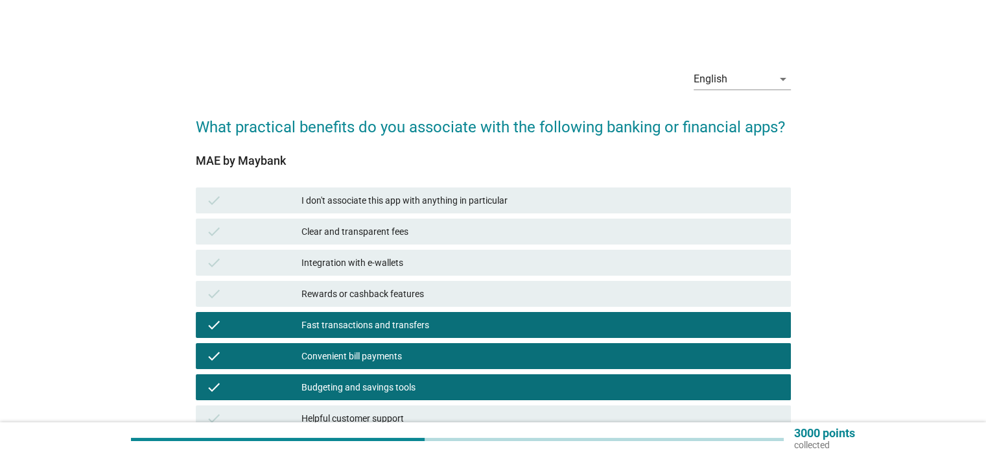
scroll to position [65, 0]
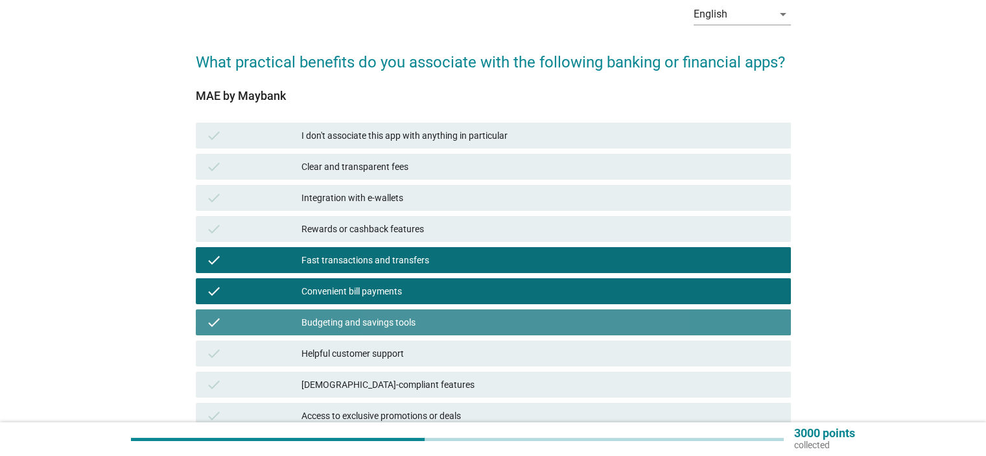
click at [407, 328] on div "Budgeting and savings tools" at bounding box center [540, 322] width 478 height 16
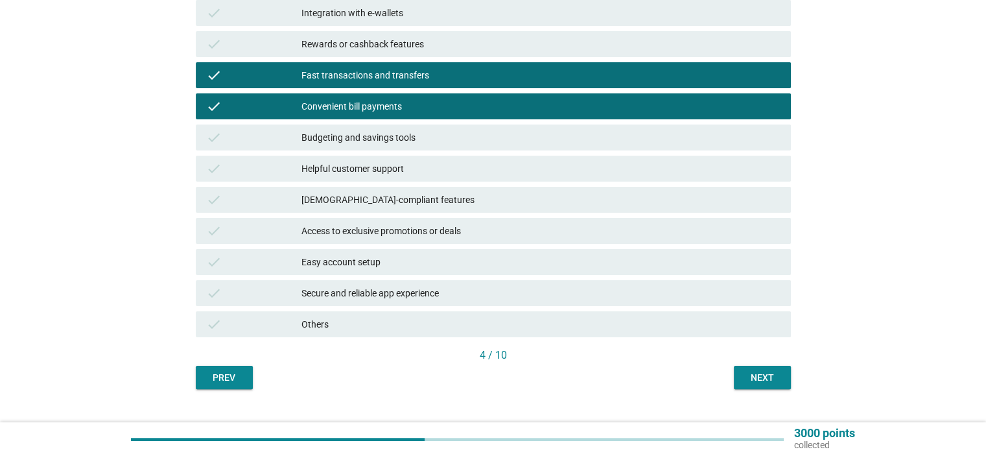
scroll to position [259, 0]
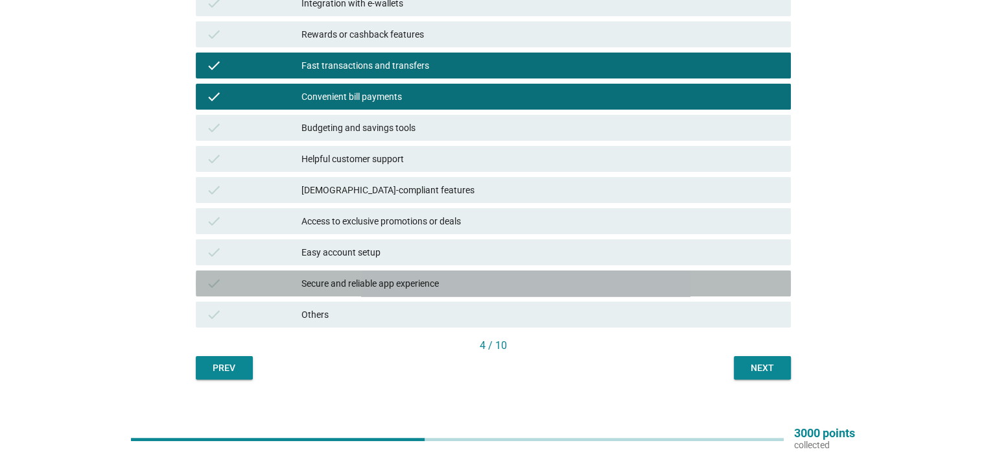
click at [412, 278] on div "Secure and reliable app experience" at bounding box center [540, 283] width 478 height 16
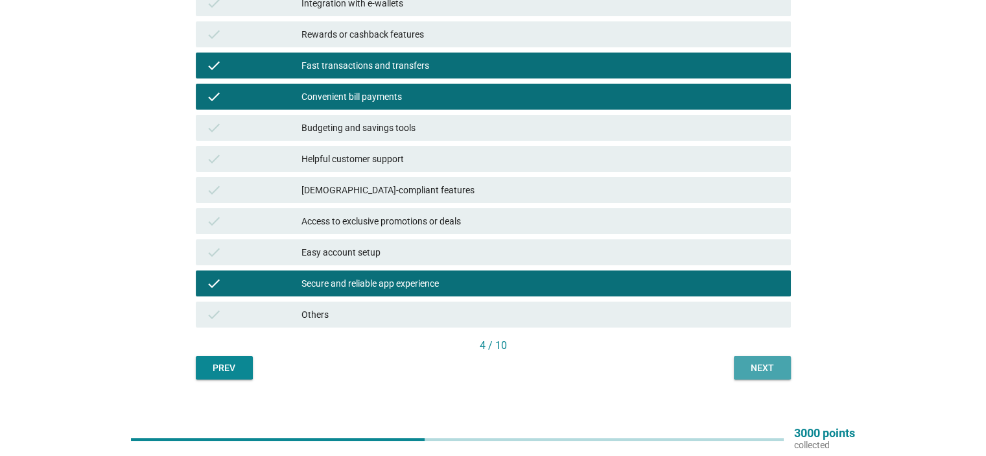
click at [758, 377] on button "Next" at bounding box center [762, 367] width 57 height 23
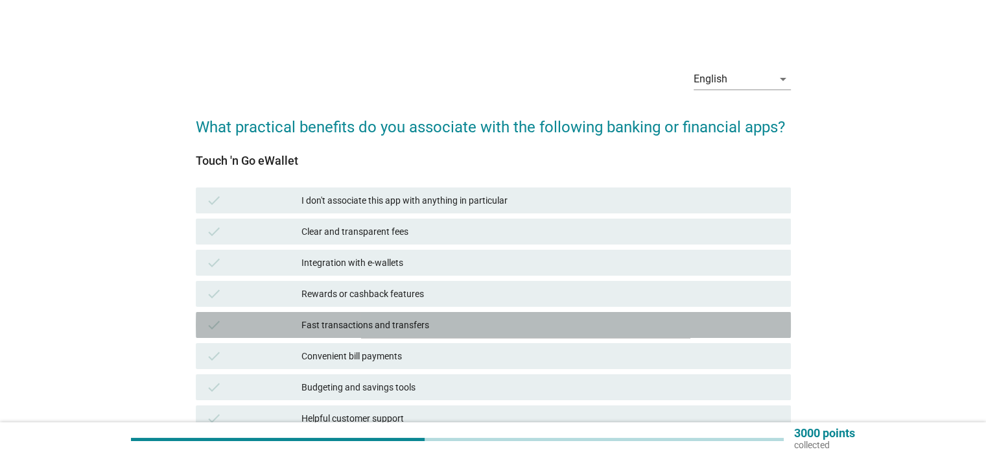
click at [412, 325] on div "Fast transactions and transfers" at bounding box center [540, 325] width 478 height 16
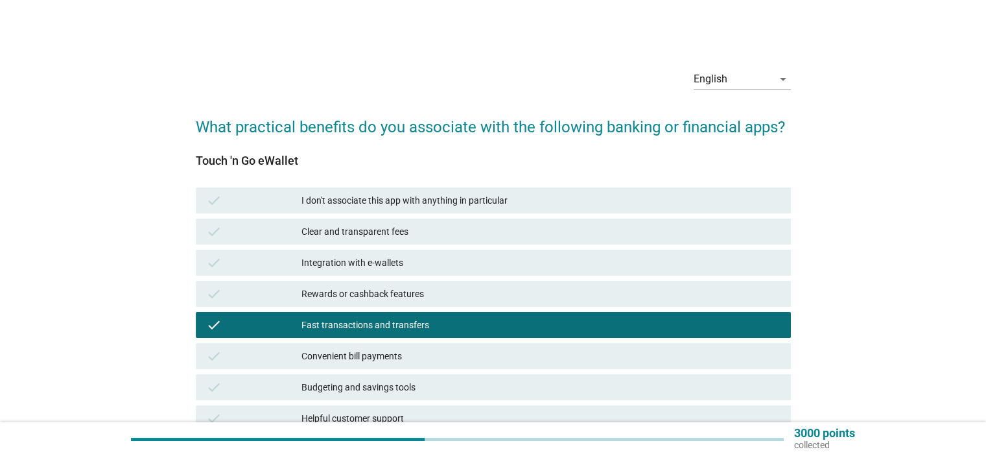
click at [406, 360] on div "Convenient bill payments" at bounding box center [540, 356] width 478 height 16
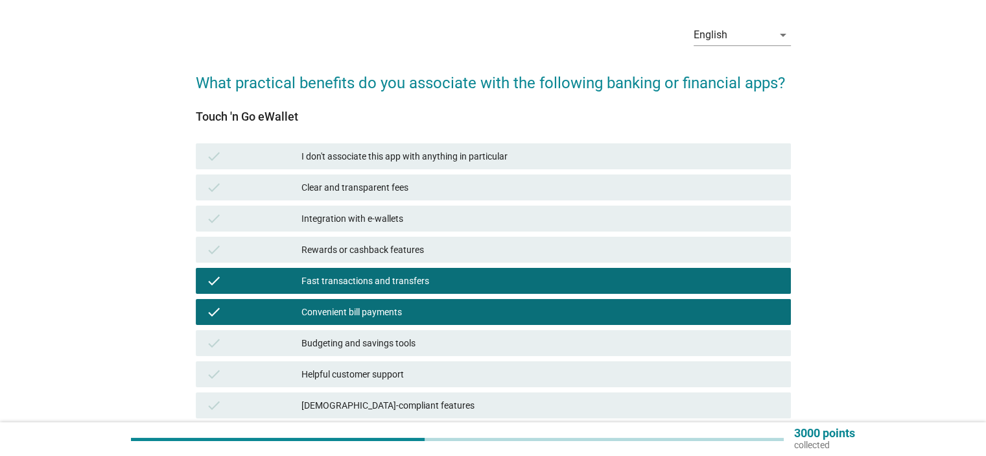
scroll to position [65, 0]
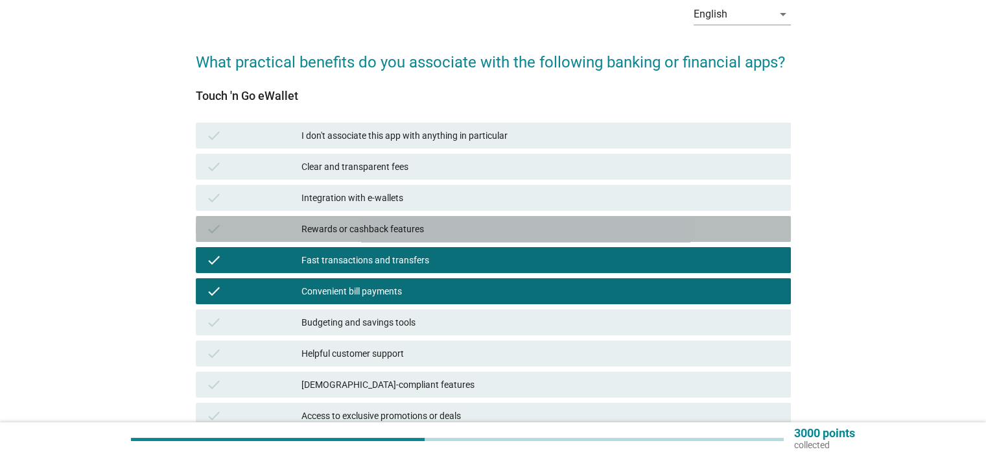
drag, startPoint x: 389, startPoint y: 227, endPoint x: 482, endPoint y: 299, distance: 117.7
click at [389, 227] on div "Rewards or cashback features" at bounding box center [540, 229] width 478 height 16
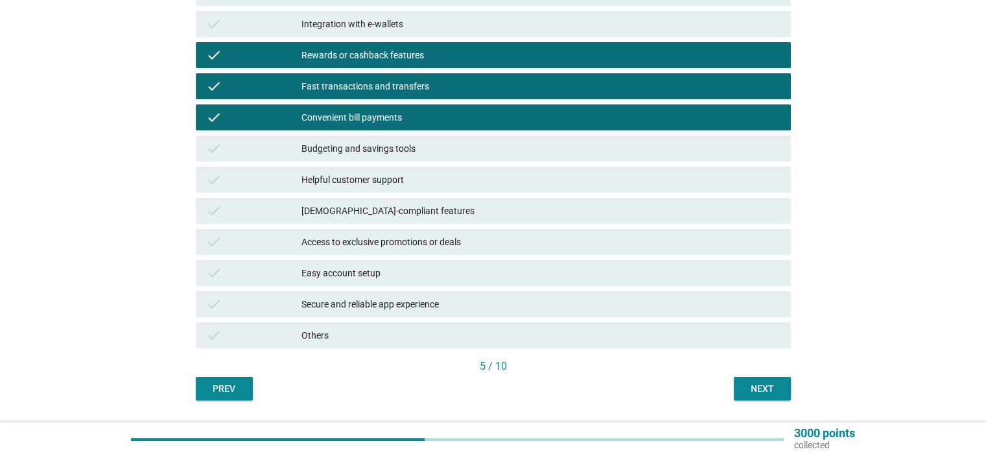
scroll to position [275, 0]
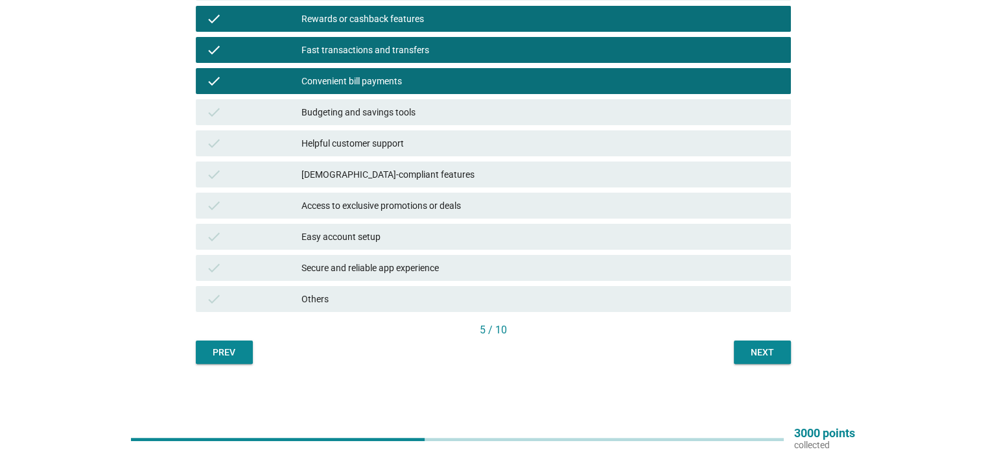
click at [516, 215] on div "check Access to exclusive promotions or deals" at bounding box center [493, 205] width 595 height 26
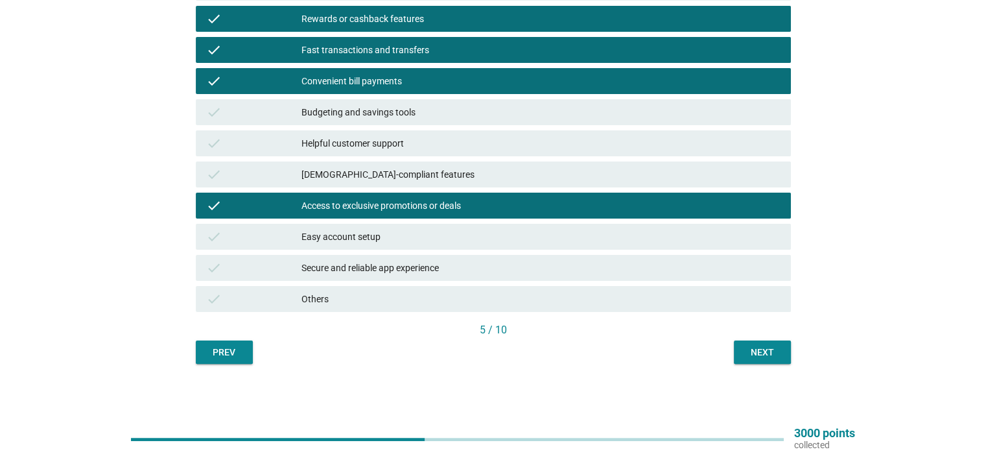
click at [760, 346] on div "Next" at bounding box center [762, 352] width 36 height 14
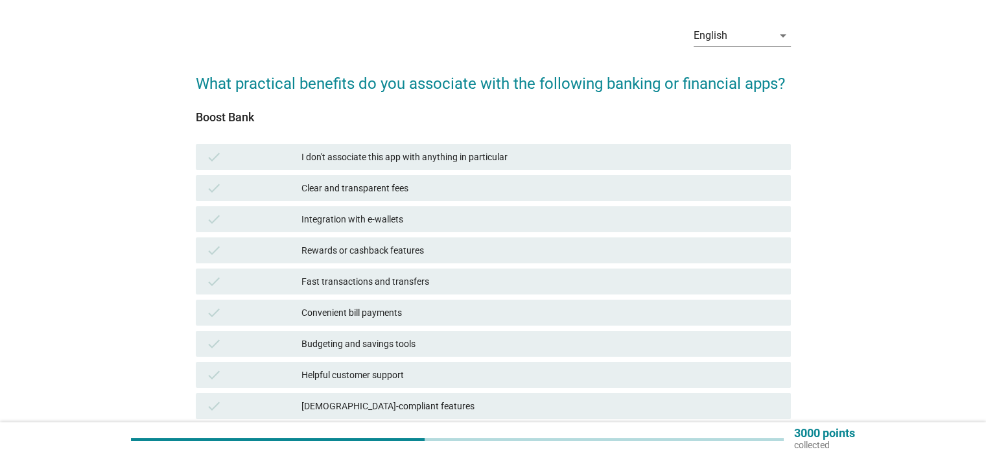
scroll to position [65, 0]
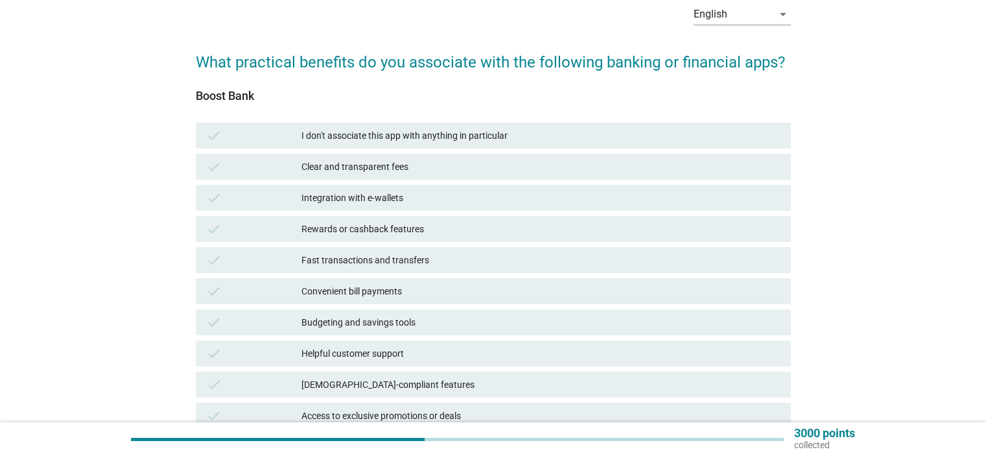
click at [399, 194] on div "Integration with e-wallets" at bounding box center [540, 198] width 478 height 16
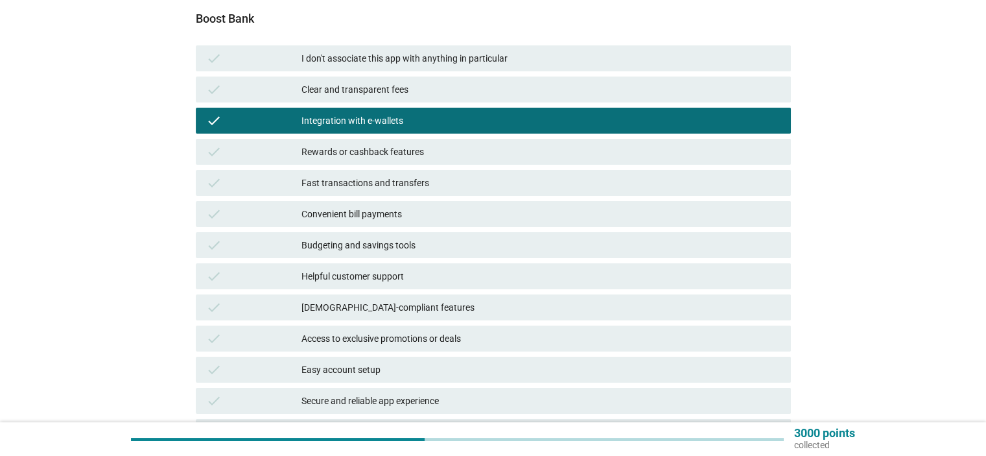
scroll to position [259, 0]
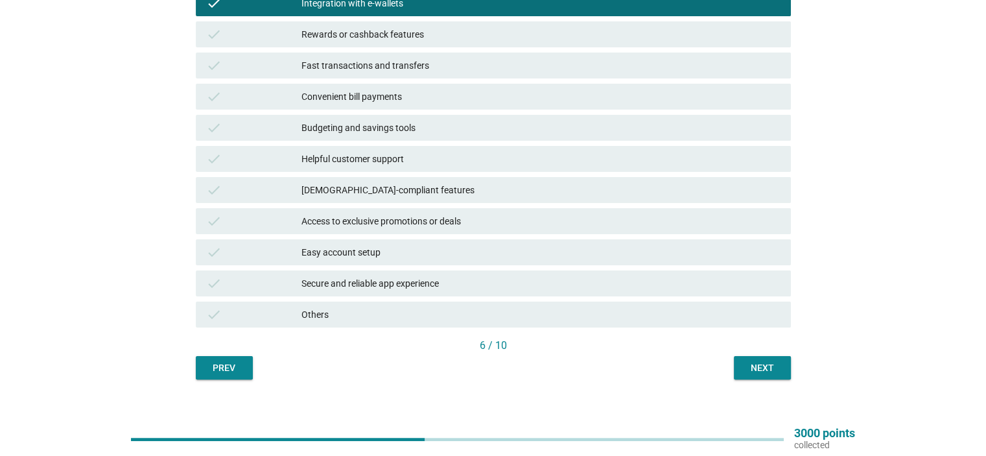
click at [772, 362] on div "Next" at bounding box center [762, 368] width 36 height 14
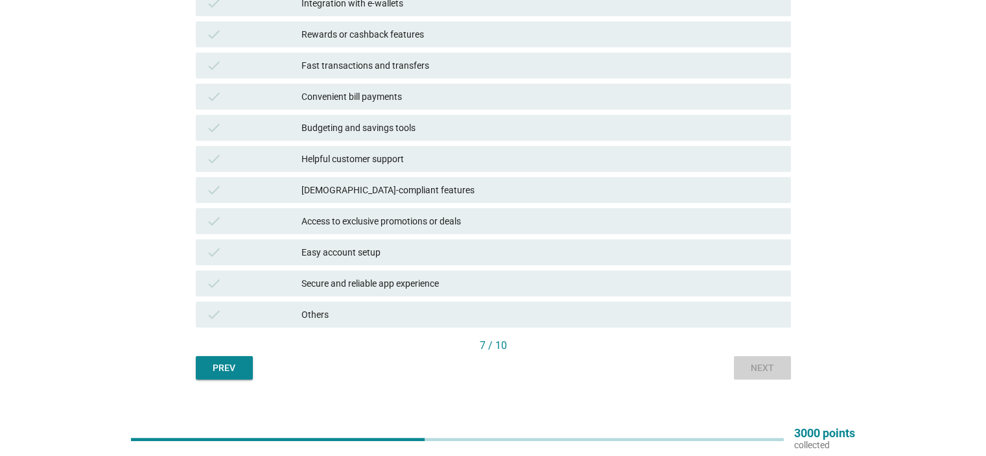
scroll to position [0, 0]
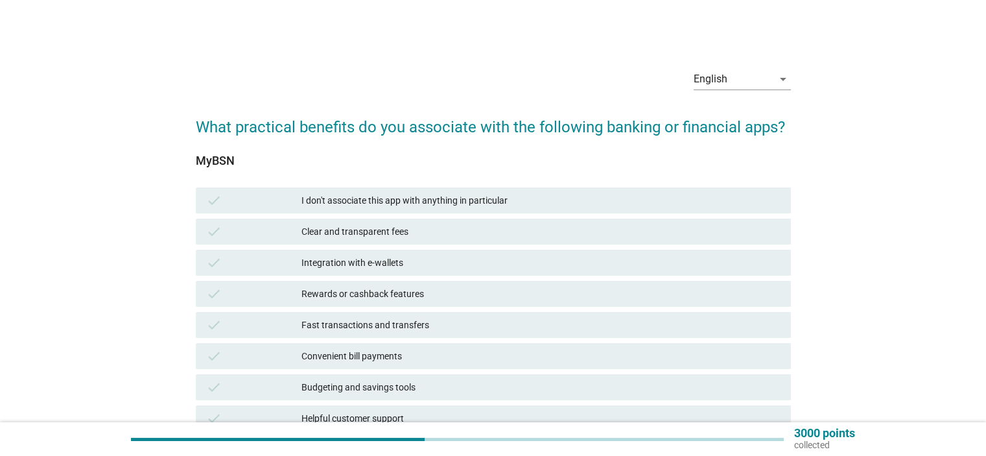
click at [395, 207] on div "I don't associate this app with anything in particular" at bounding box center [540, 200] width 478 height 16
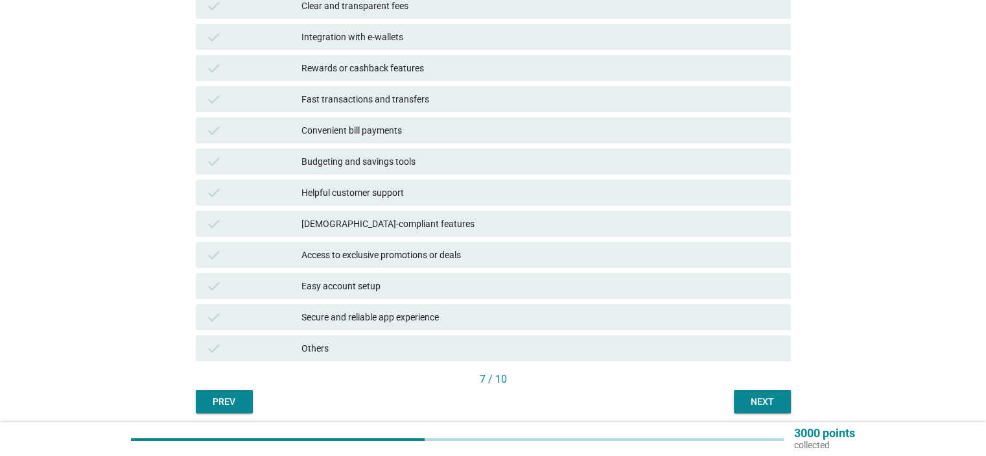
scroll to position [275, 0]
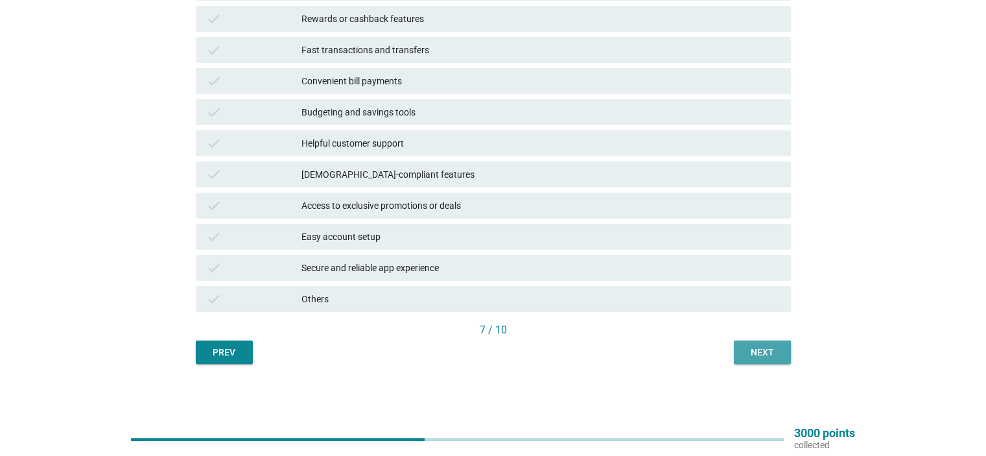
click at [762, 343] on button "Next" at bounding box center [762, 351] width 57 height 23
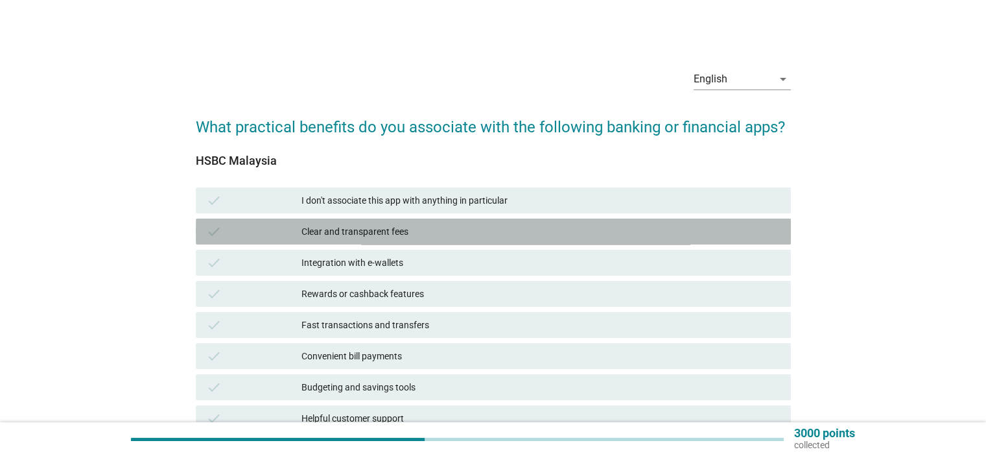
click at [376, 239] on div "check Clear and transparent fees" at bounding box center [493, 231] width 595 height 26
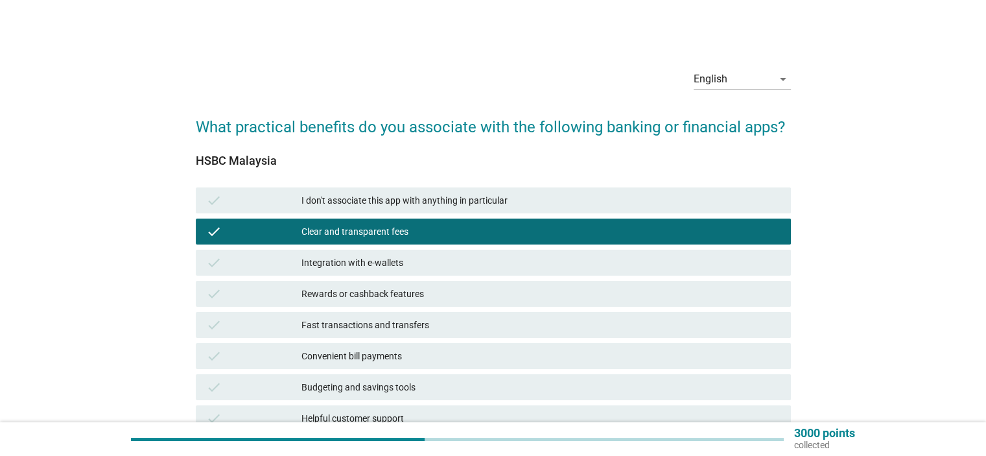
click at [403, 264] on div "Integration with e-wallets" at bounding box center [540, 263] width 478 height 16
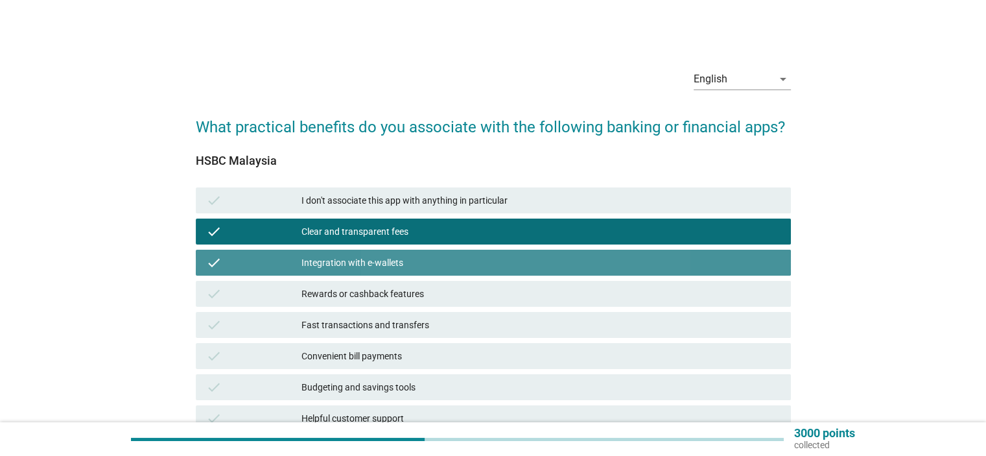
click at [397, 264] on div "Integration with e-wallets" at bounding box center [540, 263] width 478 height 16
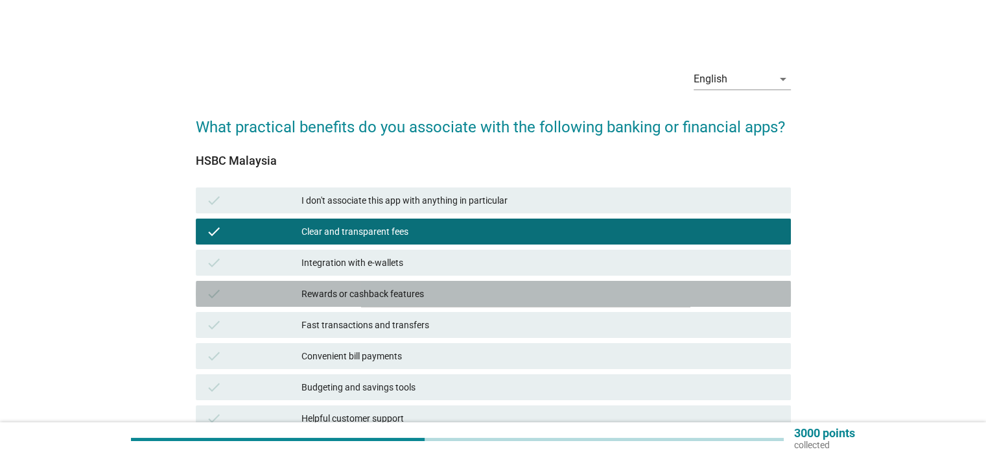
click at [402, 300] on div "Rewards or cashback features" at bounding box center [540, 294] width 478 height 16
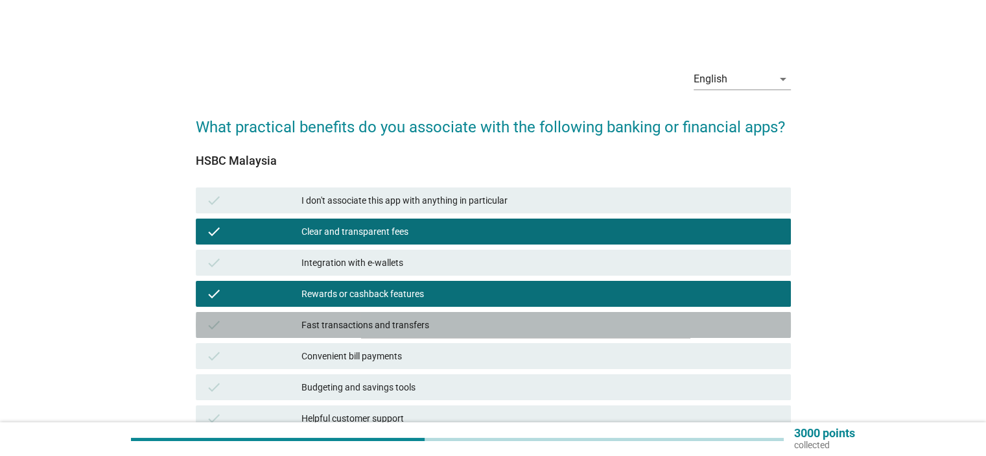
drag, startPoint x: 415, startPoint y: 328, endPoint x: 421, endPoint y: 334, distance: 8.7
click at [415, 329] on div "Fast transactions and transfers" at bounding box center [540, 325] width 478 height 16
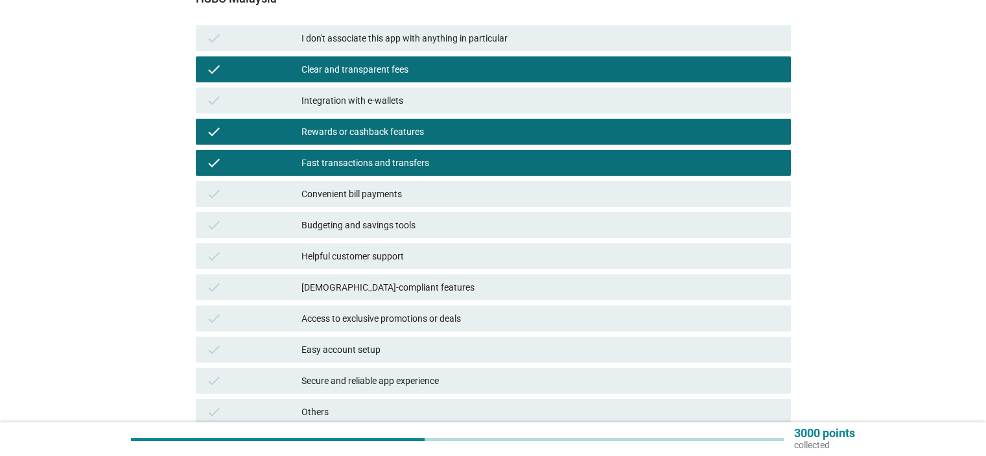
scroll to position [194, 0]
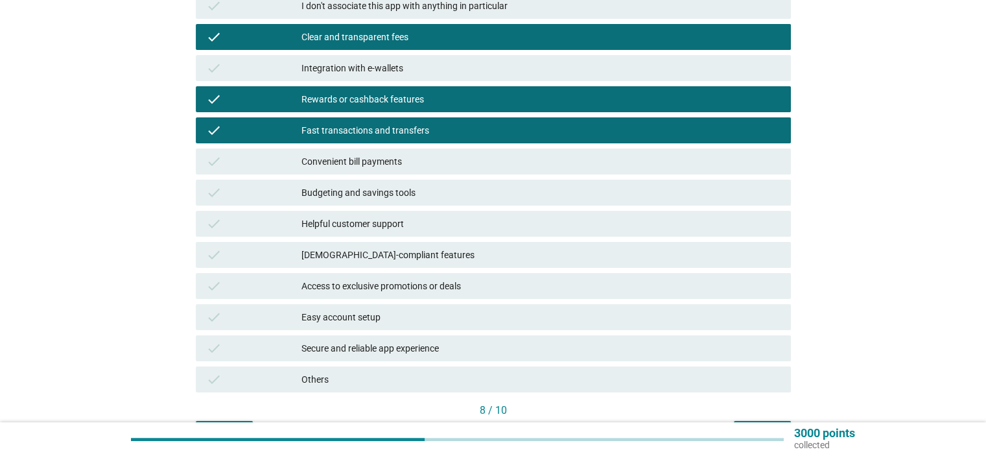
click at [434, 228] on div "Helpful customer support" at bounding box center [540, 224] width 478 height 16
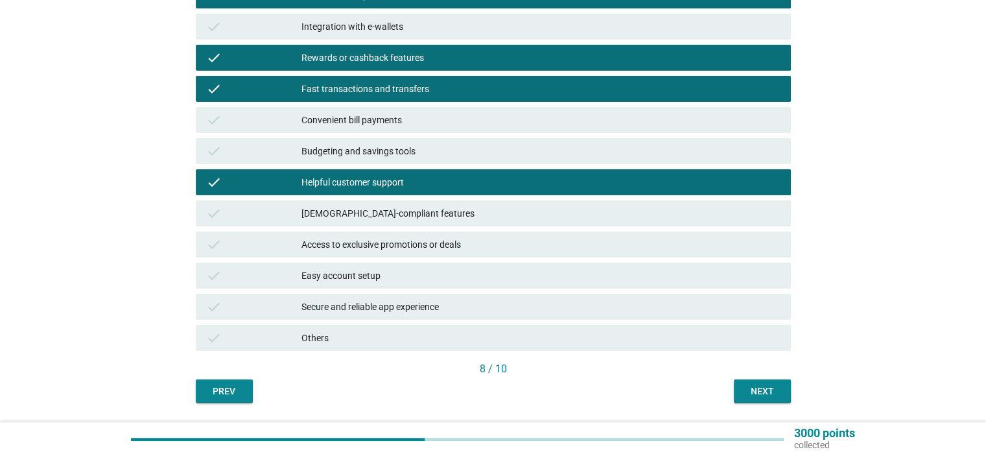
scroll to position [275, 0]
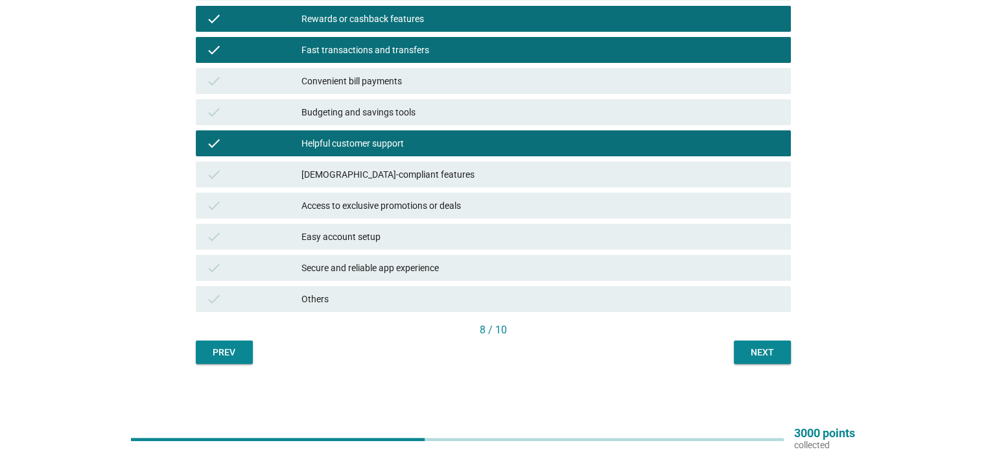
click at [780, 349] on button "Next" at bounding box center [762, 351] width 57 height 23
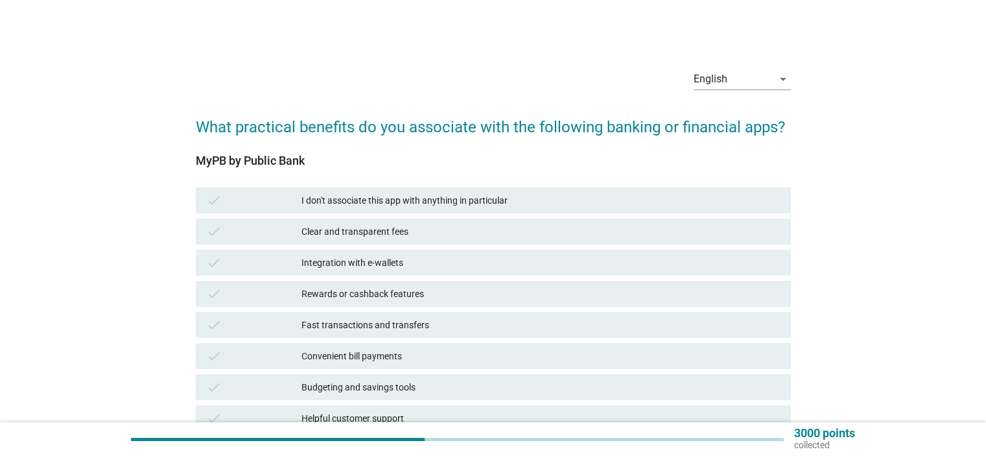
click at [378, 237] on div "Clear and transparent fees" at bounding box center [540, 232] width 478 height 16
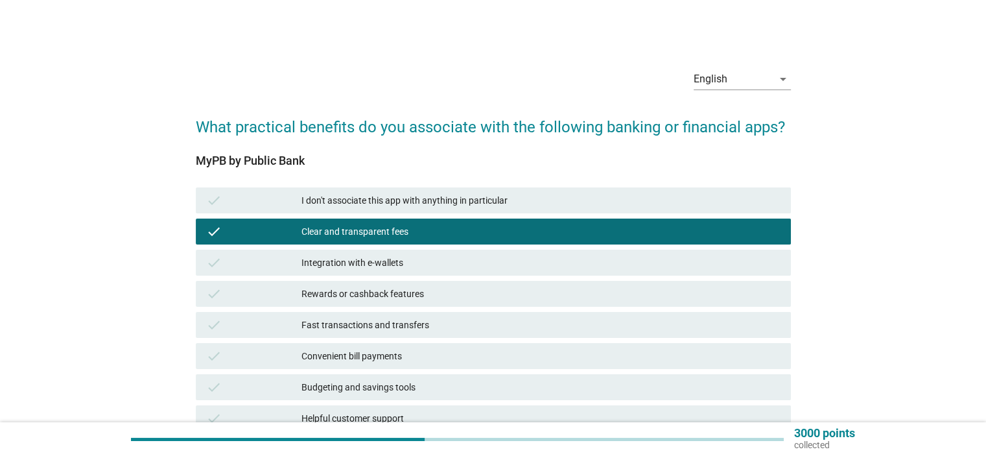
click at [379, 264] on div "Integration with e-wallets" at bounding box center [540, 263] width 478 height 16
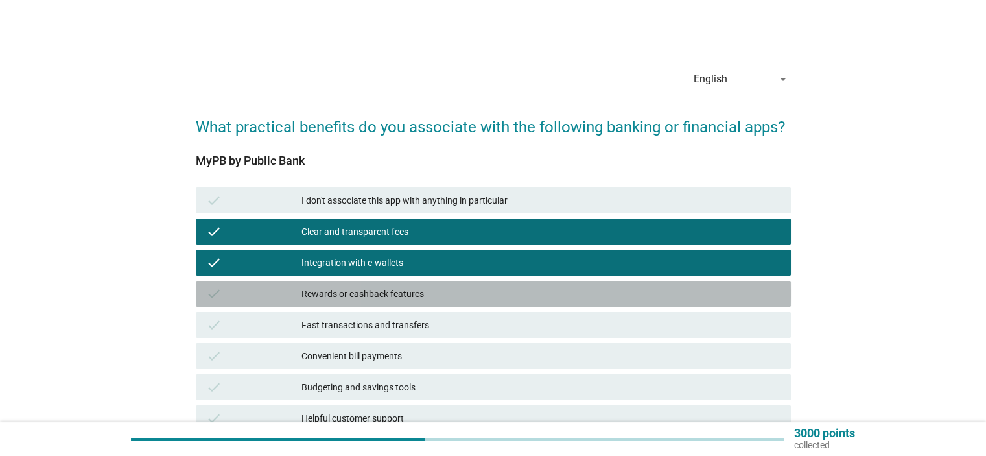
click at [383, 295] on div "Rewards or cashback features" at bounding box center [540, 294] width 478 height 16
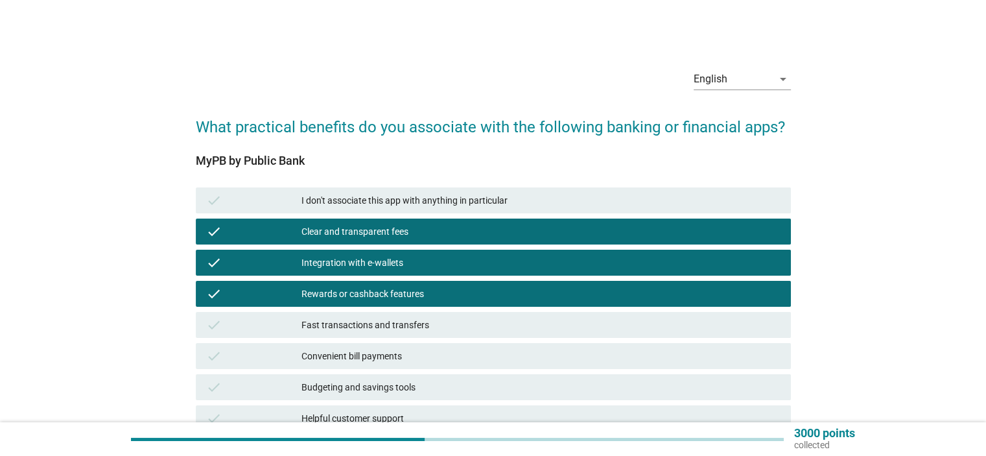
click at [384, 325] on div "Fast transactions and transfers" at bounding box center [540, 325] width 478 height 16
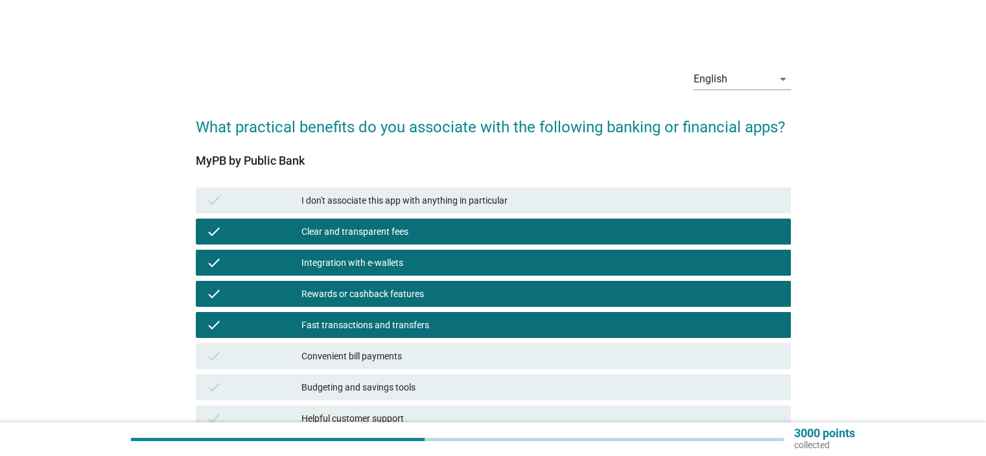
click at [389, 354] on div "Convenient bill payments" at bounding box center [540, 356] width 478 height 16
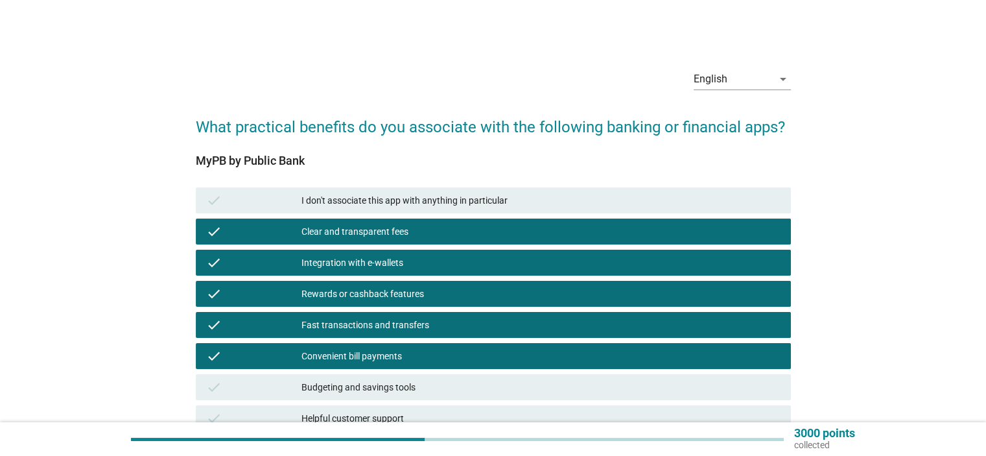
click at [371, 287] on div "Rewards or cashback features" at bounding box center [540, 294] width 478 height 16
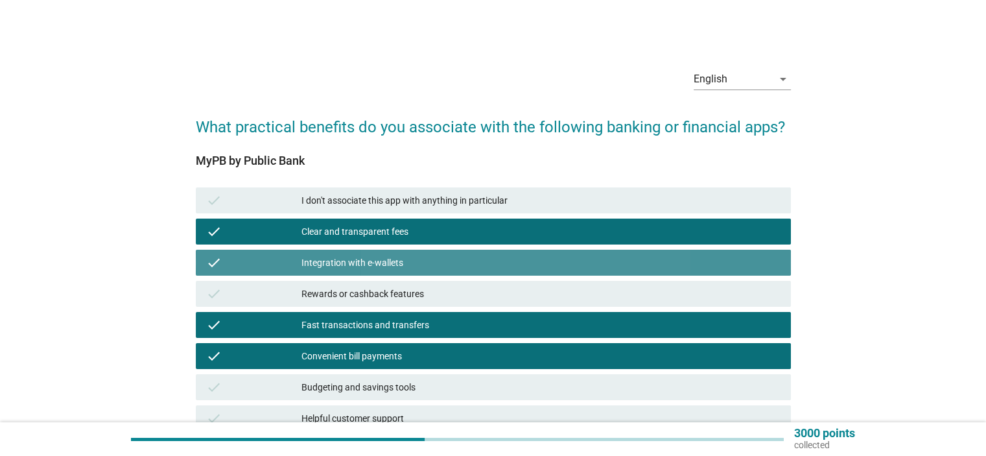
click at [358, 260] on div "Integration with e-wallets" at bounding box center [540, 263] width 478 height 16
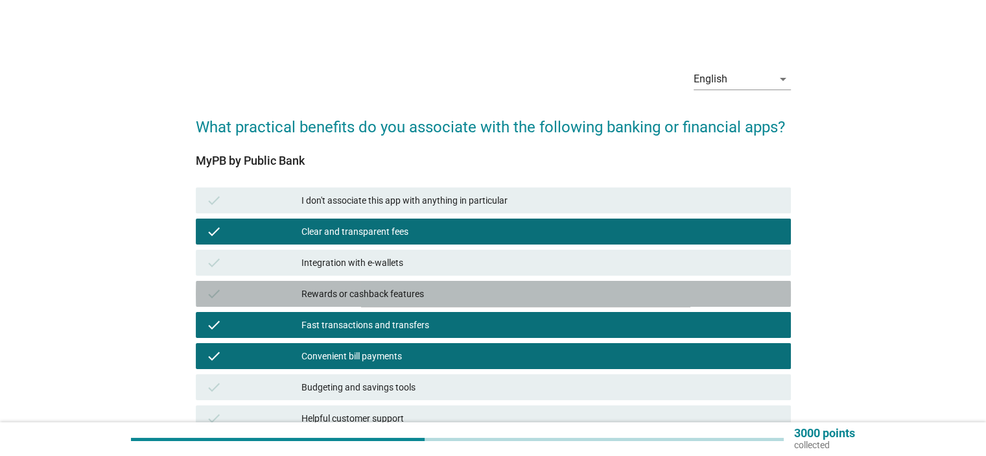
drag, startPoint x: 368, startPoint y: 296, endPoint x: 378, endPoint y: 305, distance: 13.4
click at [371, 296] on div "Rewards or cashback features" at bounding box center [540, 294] width 478 height 16
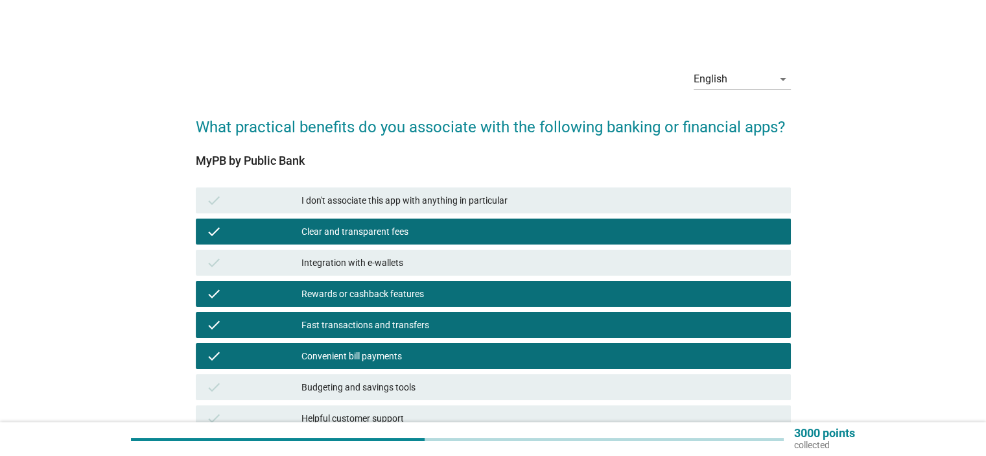
click at [378, 295] on div "Rewards or cashback features" at bounding box center [540, 294] width 478 height 16
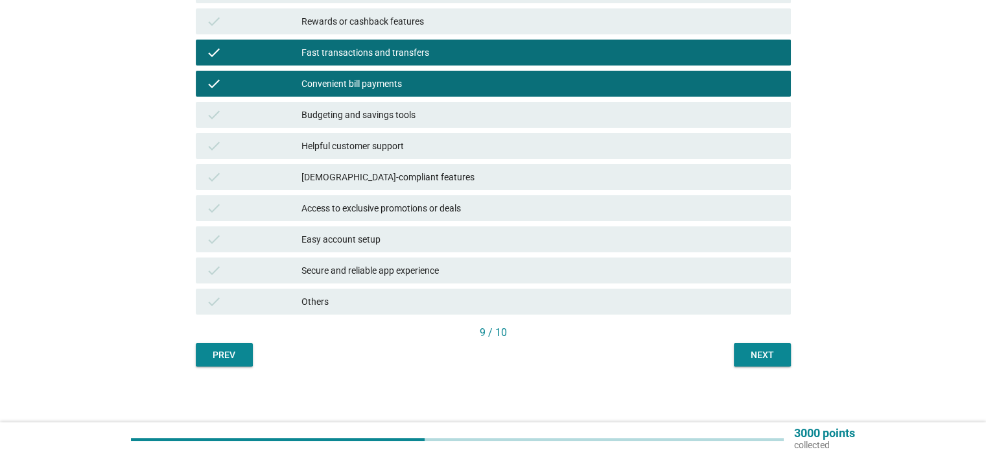
scroll to position [275, 0]
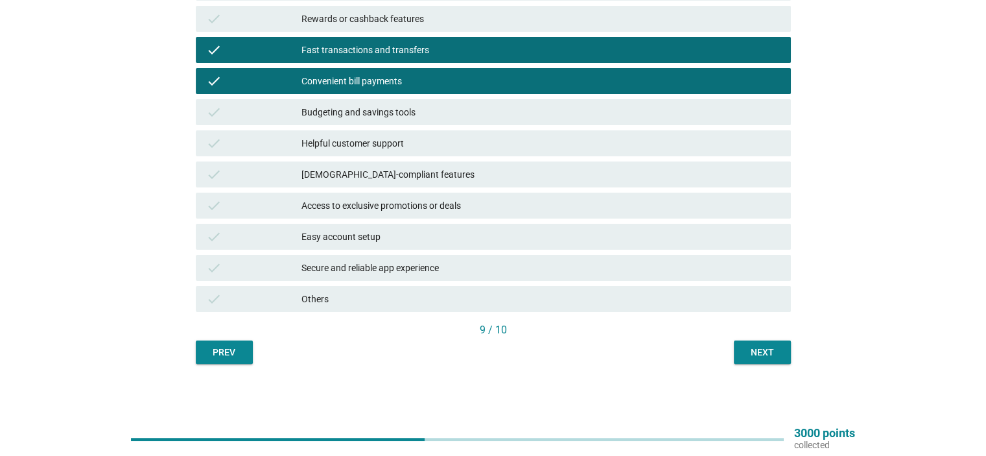
drag, startPoint x: 557, startPoint y: 261, endPoint x: 565, endPoint y: 266, distance: 9.9
click at [559, 262] on div "Secure and reliable app experience" at bounding box center [540, 268] width 478 height 16
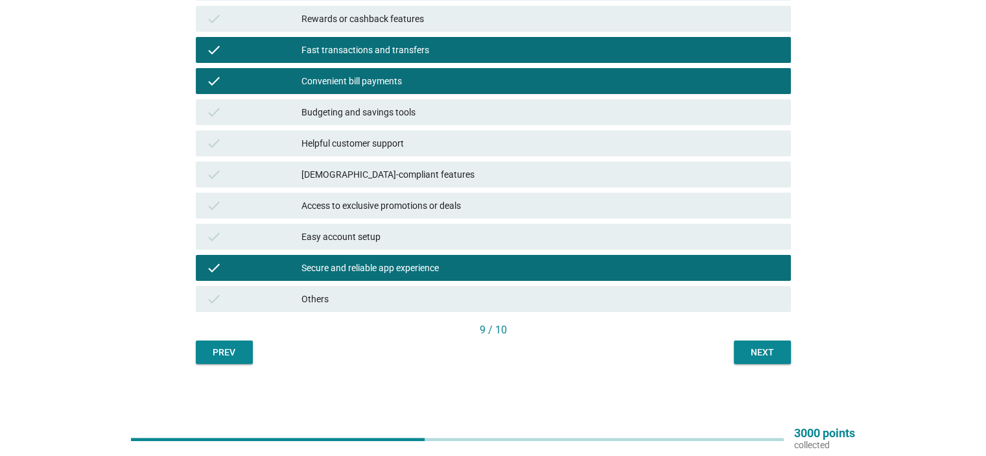
click at [780, 336] on div "9 / 10" at bounding box center [493, 330] width 595 height 16
click at [774, 344] on button "Next" at bounding box center [762, 351] width 57 height 23
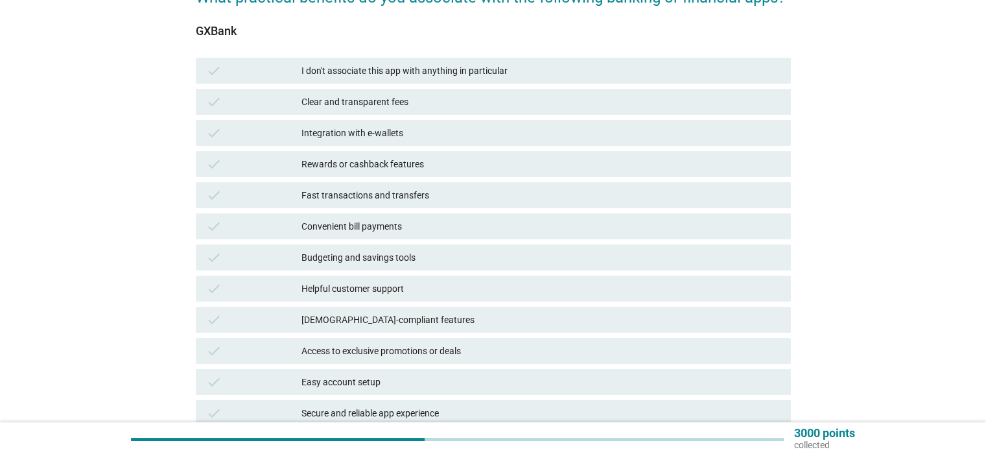
scroll to position [65, 0]
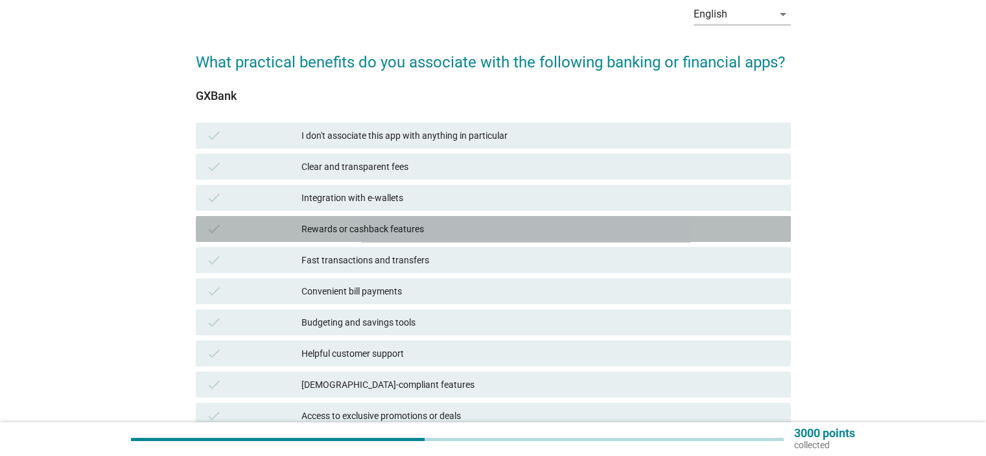
click at [373, 227] on div "Rewards or cashback features" at bounding box center [540, 229] width 478 height 16
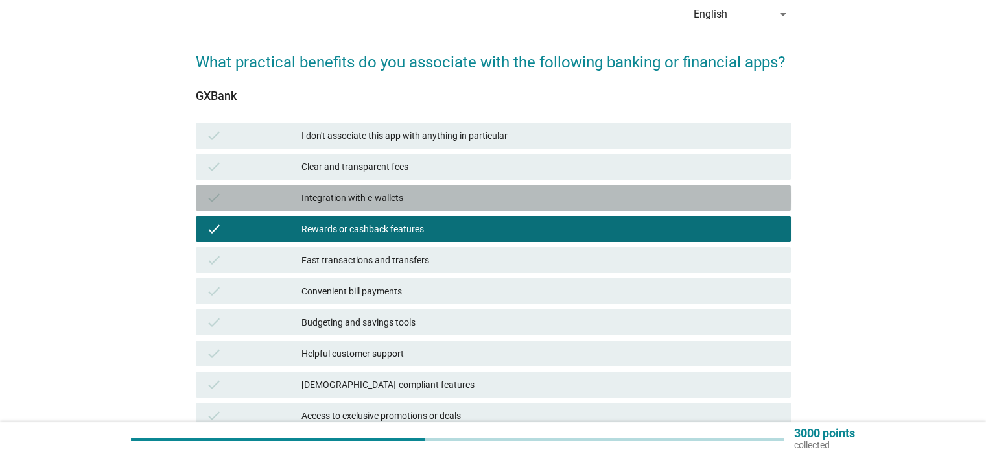
click at [375, 194] on div "Integration with e-wallets" at bounding box center [540, 198] width 478 height 16
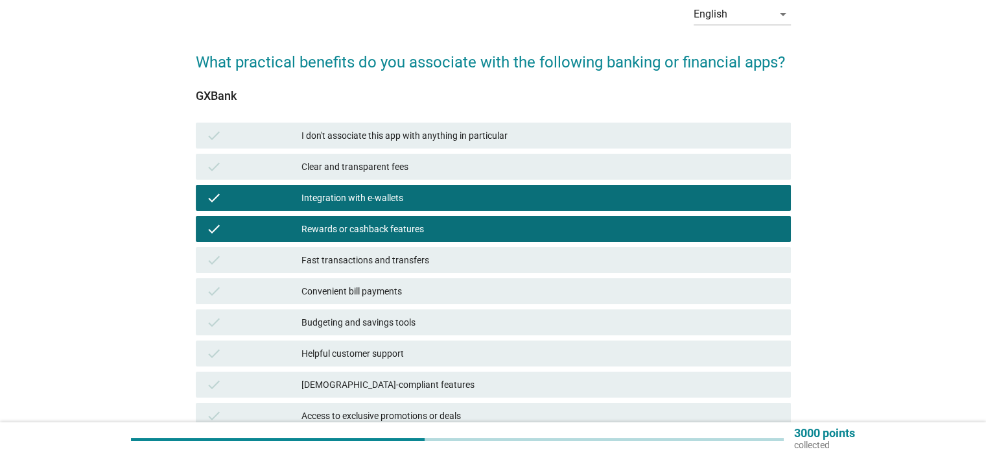
click at [378, 230] on div "Rewards or cashback features" at bounding box center [540, 229] width 478 height 16
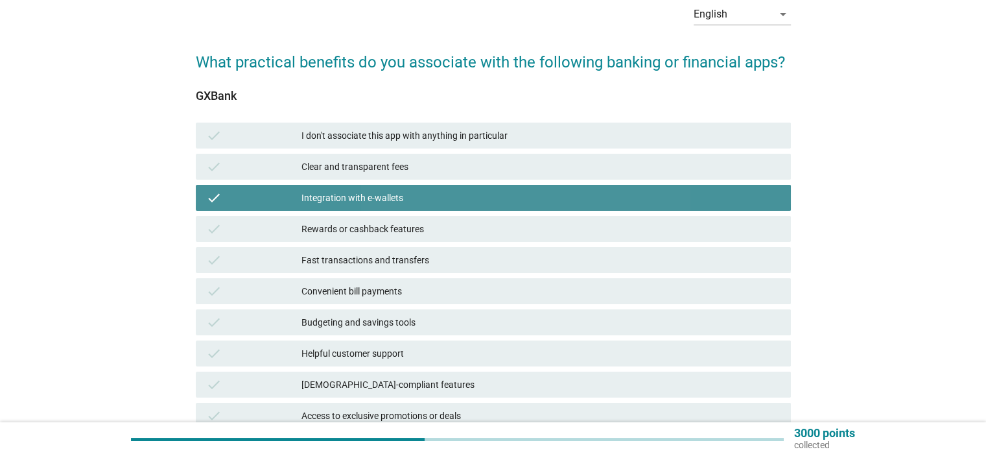
click at [378, 202] on div "Integration with e-wallets" at bounding box center [540, 198] width 478 height 16
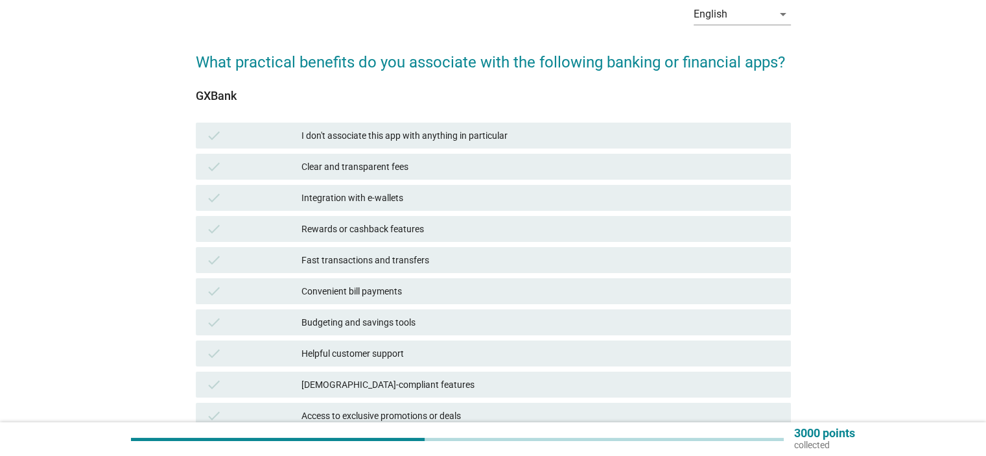
click at [360, 227] on div "Rewards or cashback features" at bounding box center [540, 229] width 478 height 16
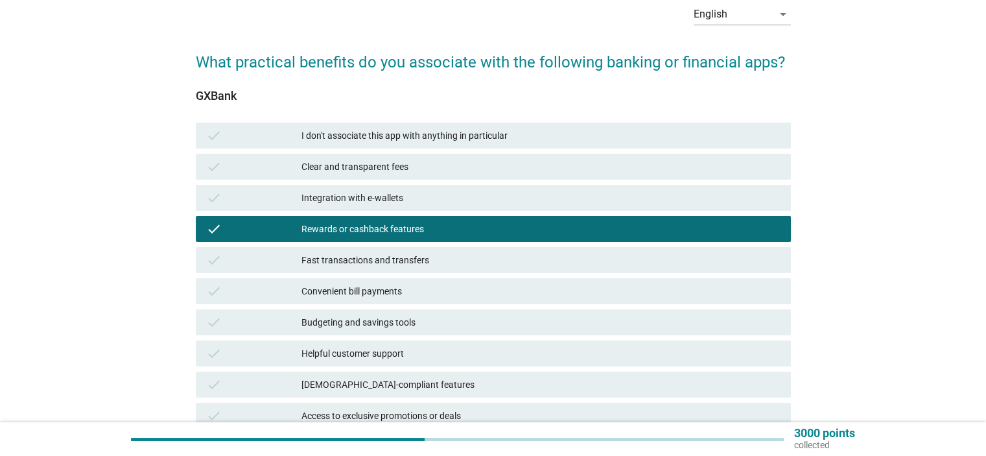
click at [367, 260] on div "Fast transactions and transfers" at bounding box center [540, 260] width 478 height 16
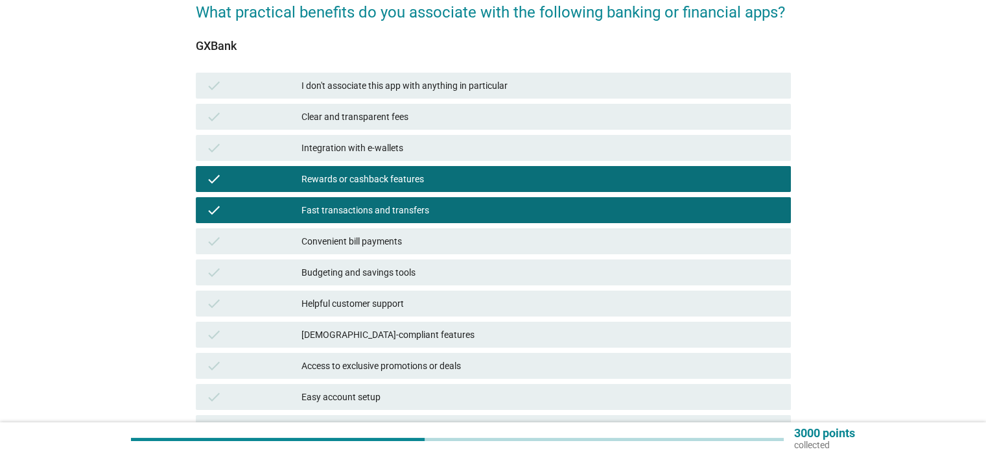
scroll to position [194, 0]
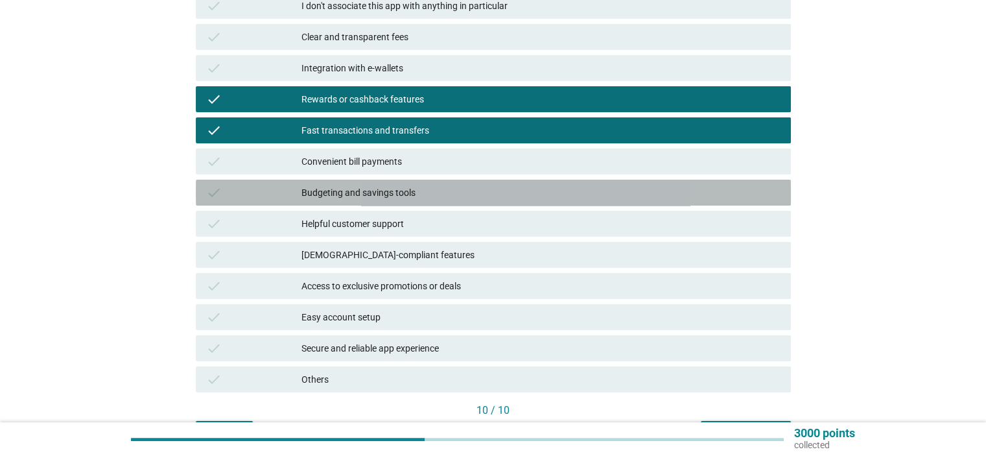
click at [424, 194] on div "Budgeting and savings tools" at bounding box center [540, 193] width 478 height 16
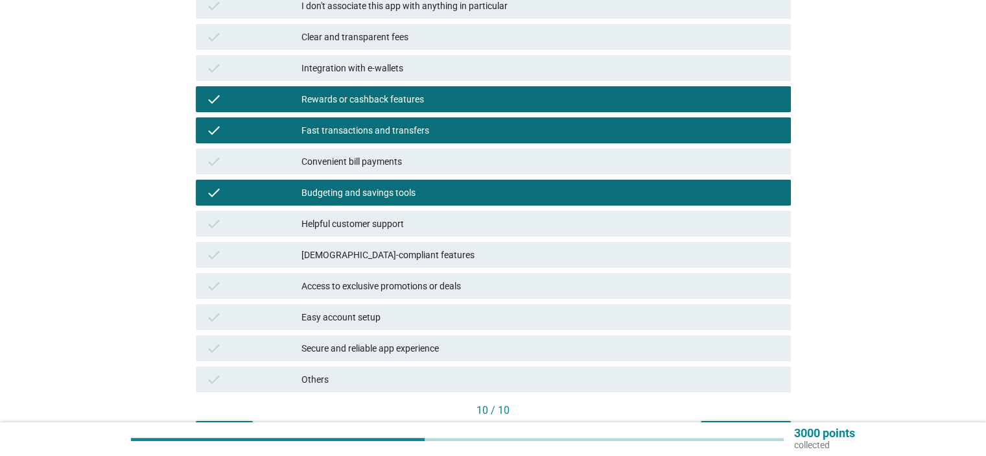
click at [446, 191] on div "Budgeting and savings tools" at bounding box center [540, 193] width 478 height 16
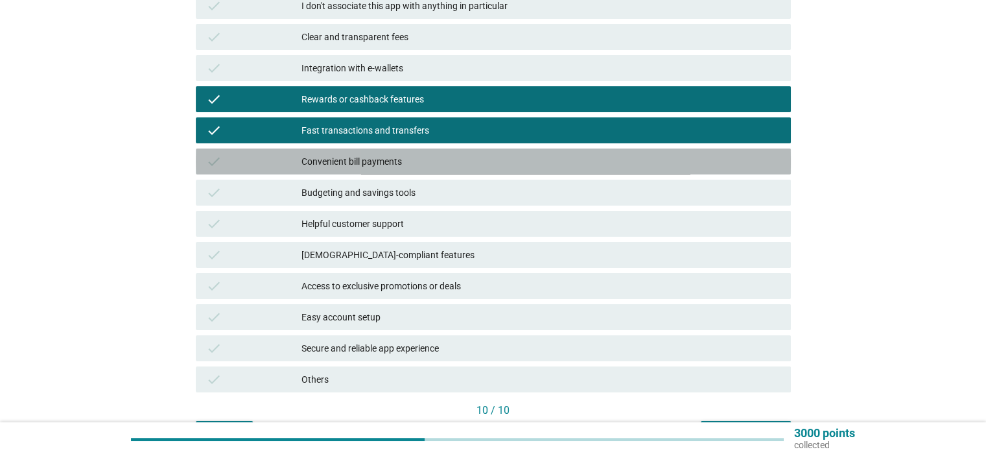
click at [469, 166] on div "Convenient bill payments" at bounding box center [540, 162] width 478 height 16
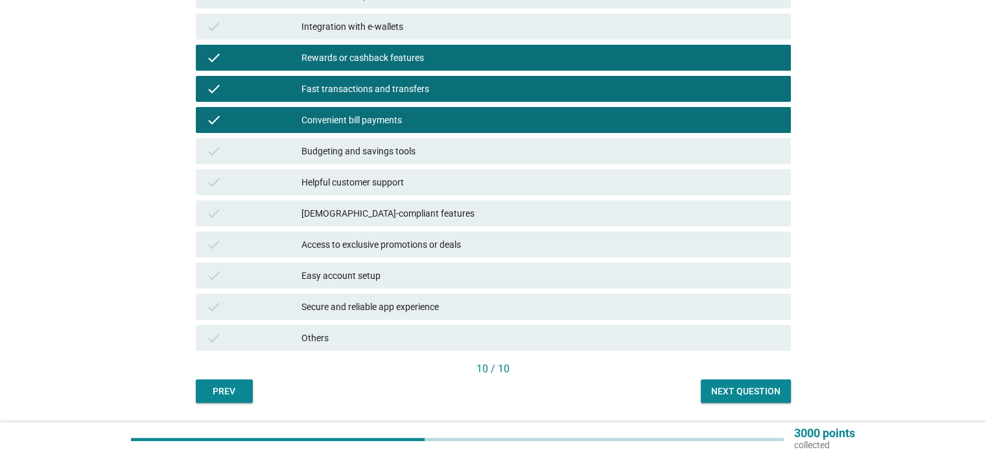
scroll to position [275, 0]
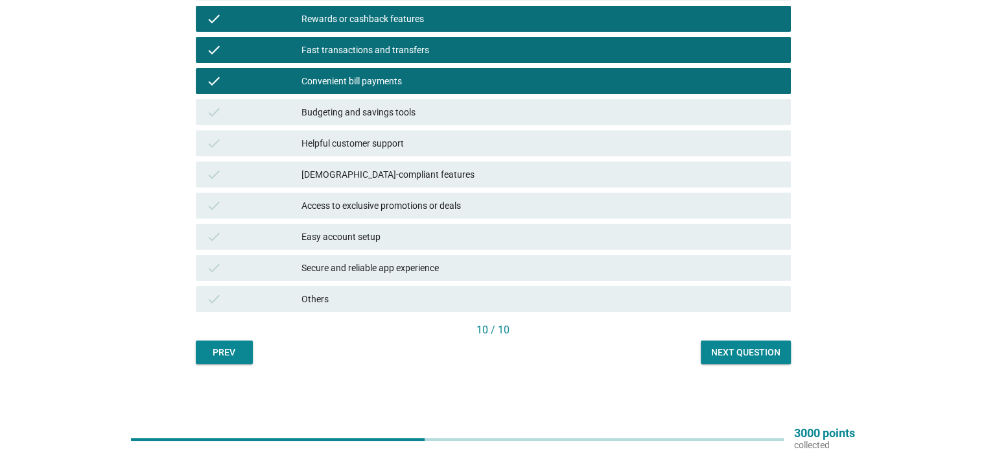
click at [746, 360] on button "Next question" at bounding box center [746, 351] width 90 height 23
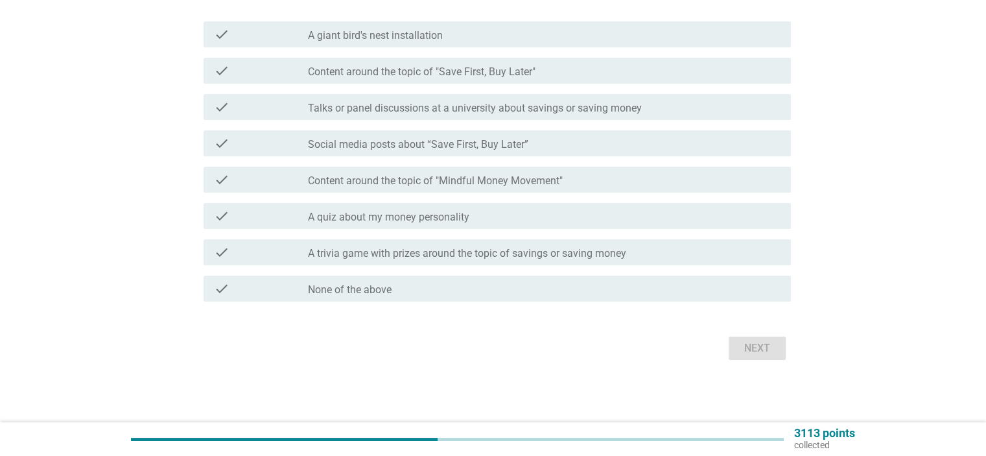
scroll to position [0, 0]
